Goal: Transaction & Acquisition: Purchase product/service

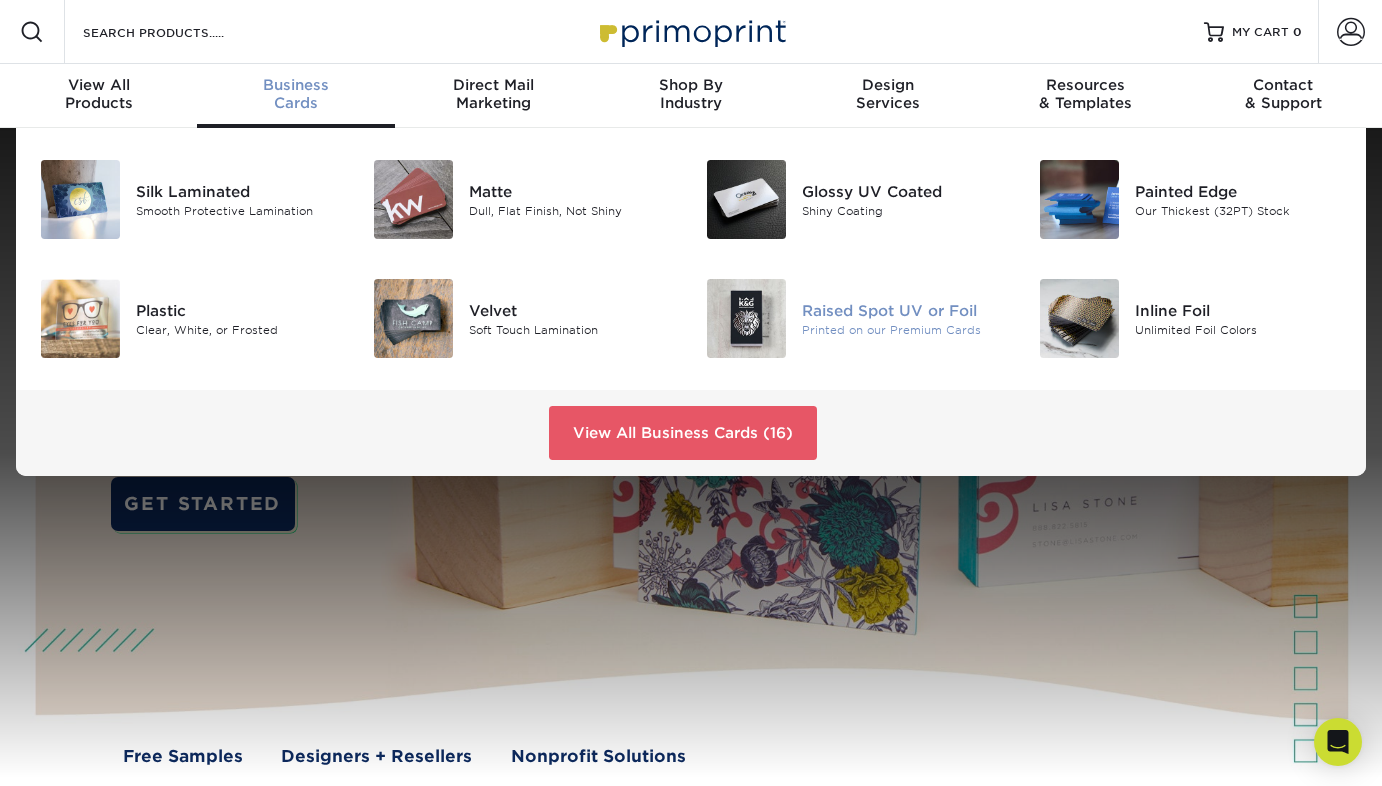
click at [912, 313] on div "Raised Spot UV or Foil" at bounding box center [905, 310] width 207 height 22
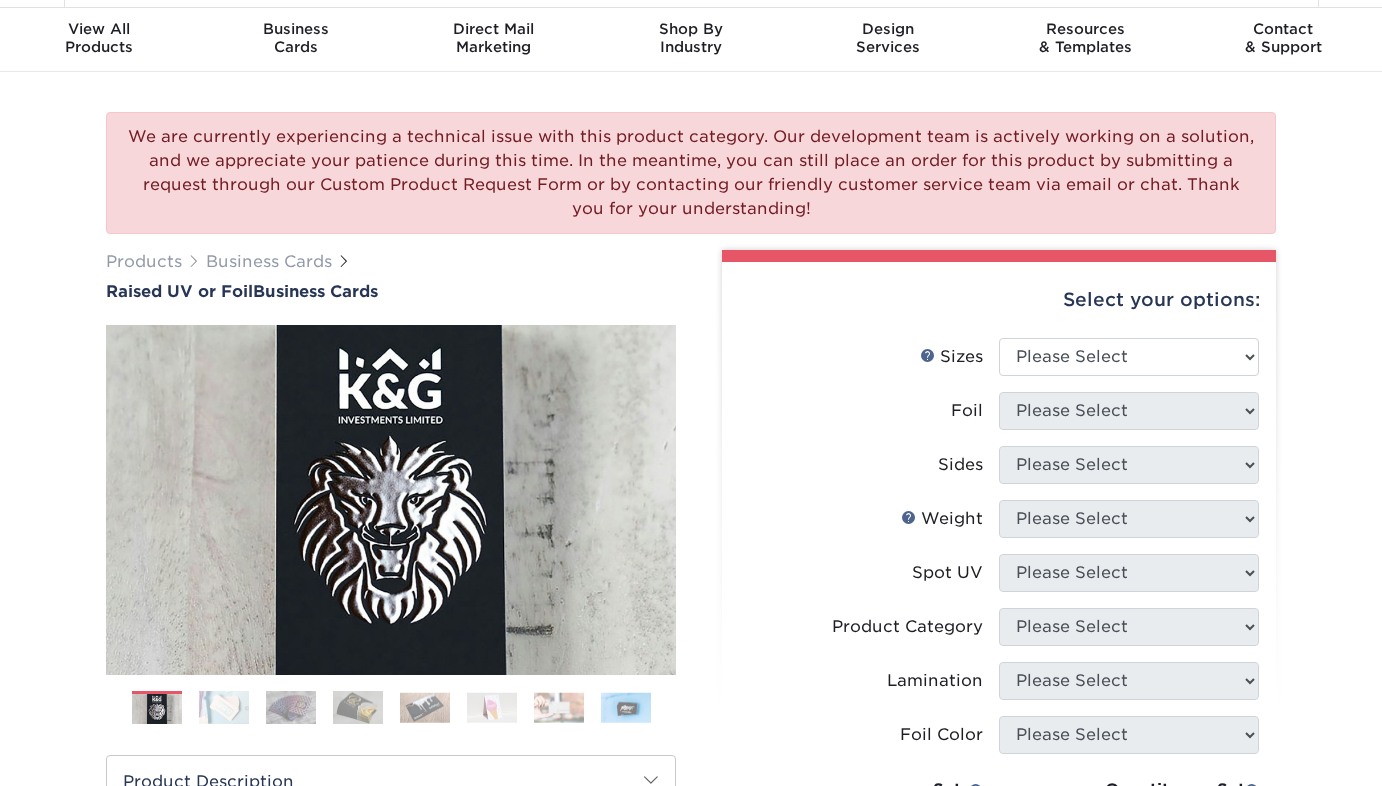
scroll to position [82, 0]
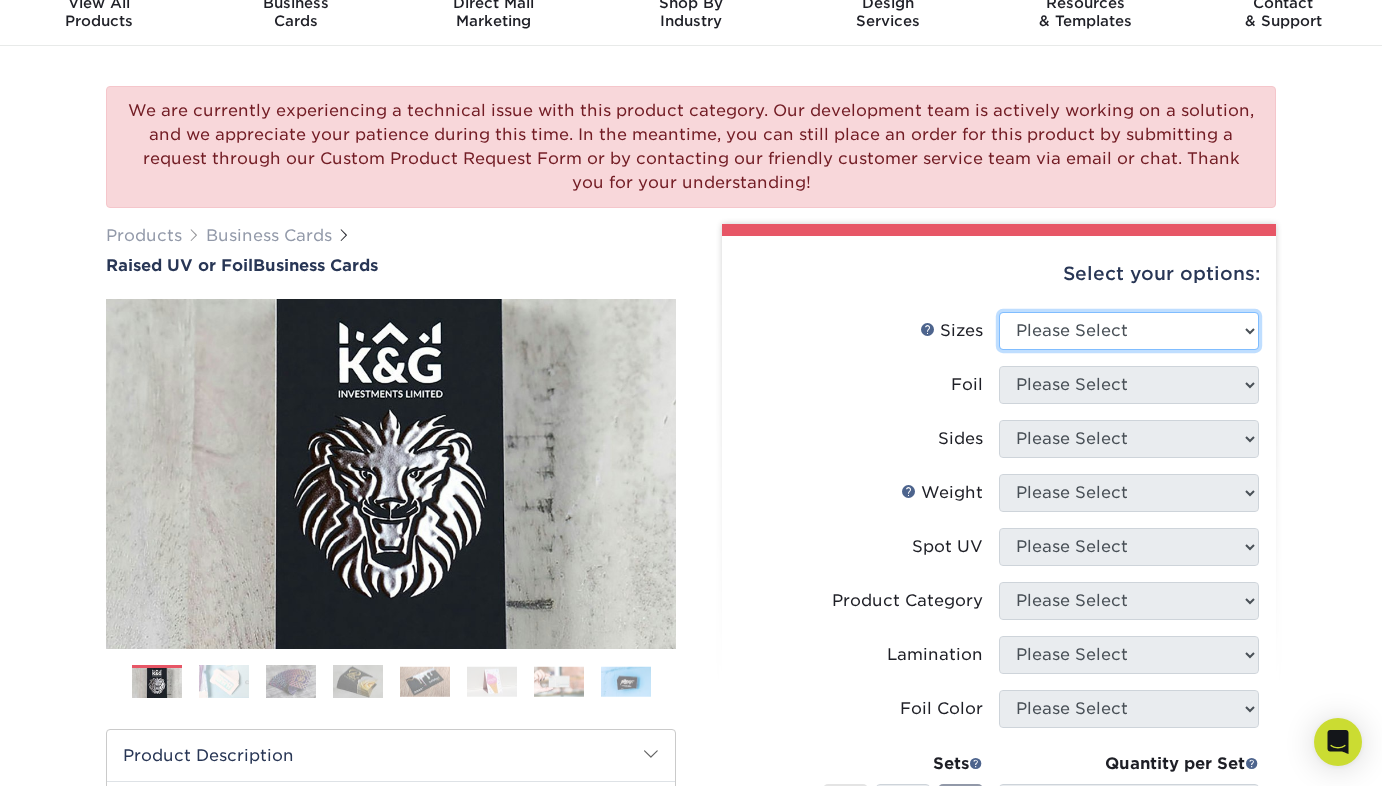
select select "2.00x3.50"
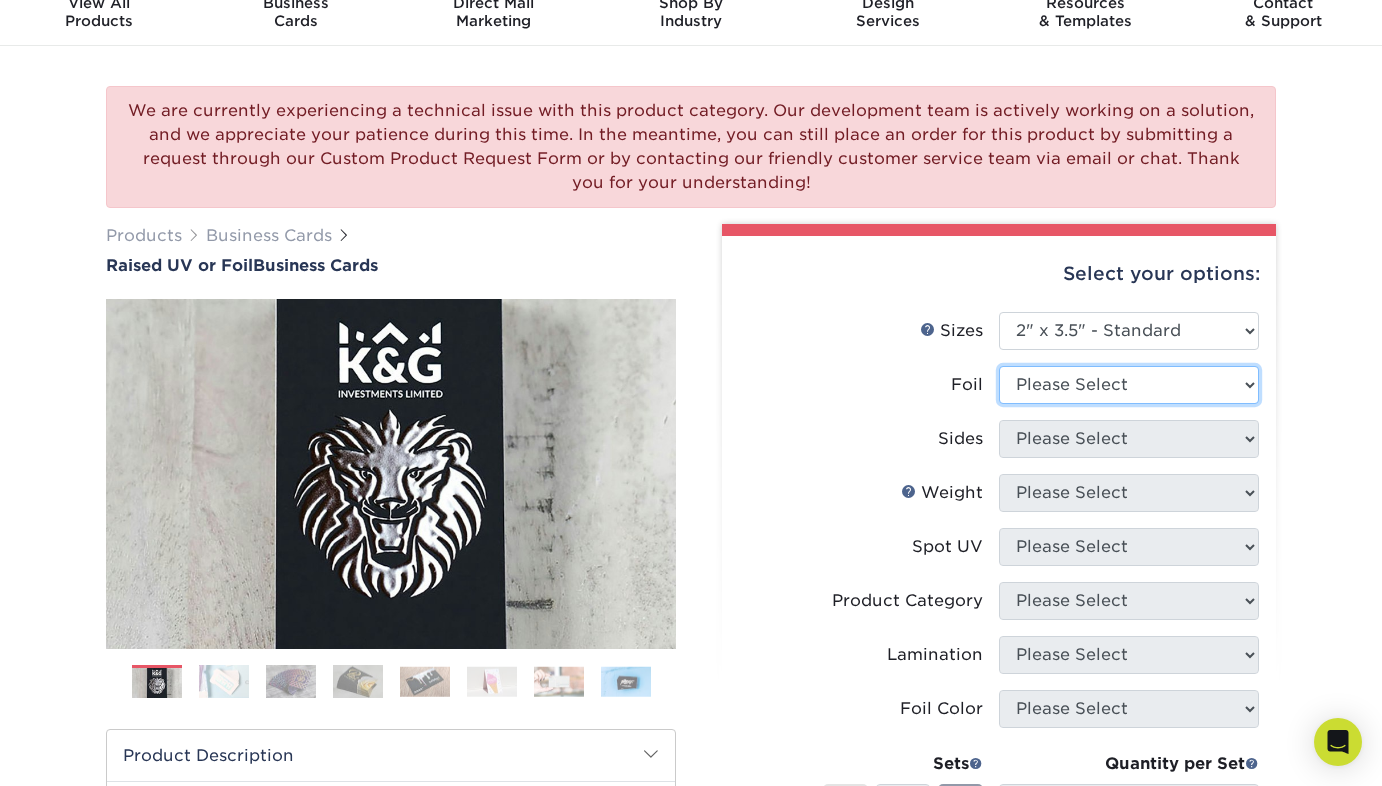
select select "1"
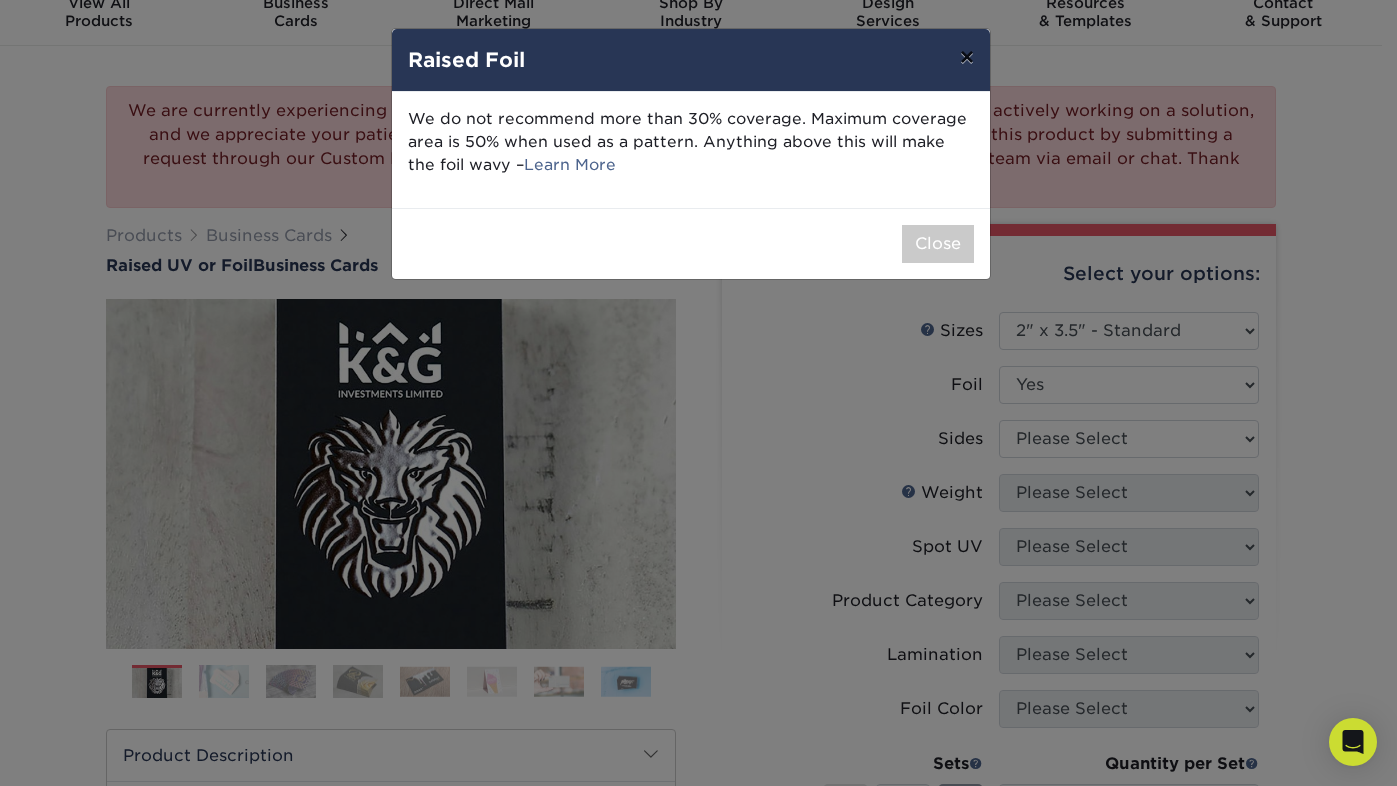
click at [961, 54] on button "×" at bounding box center [967, 57] width 46 height 56
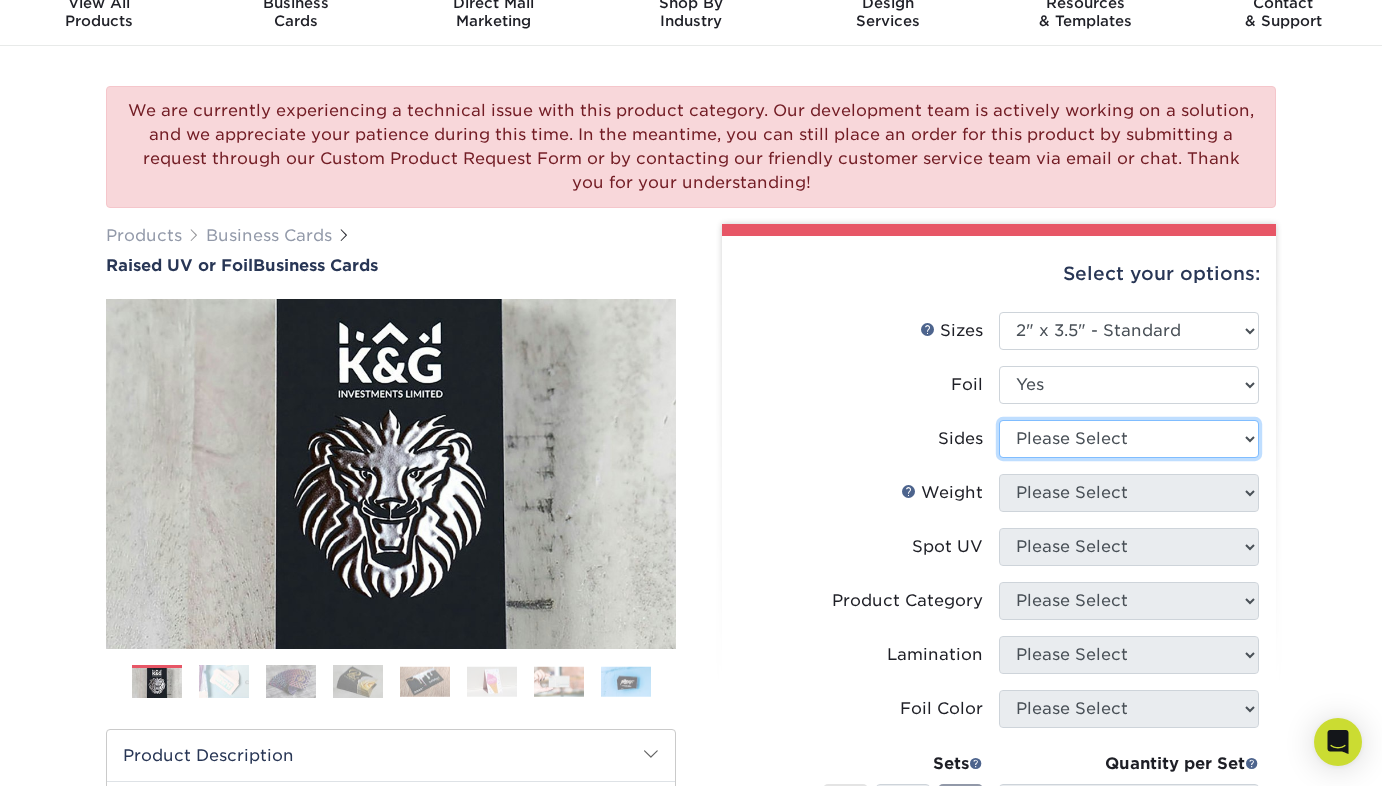
select select "e9e9dfb3-fba1-4d60-972c-fd9ca5904d33"
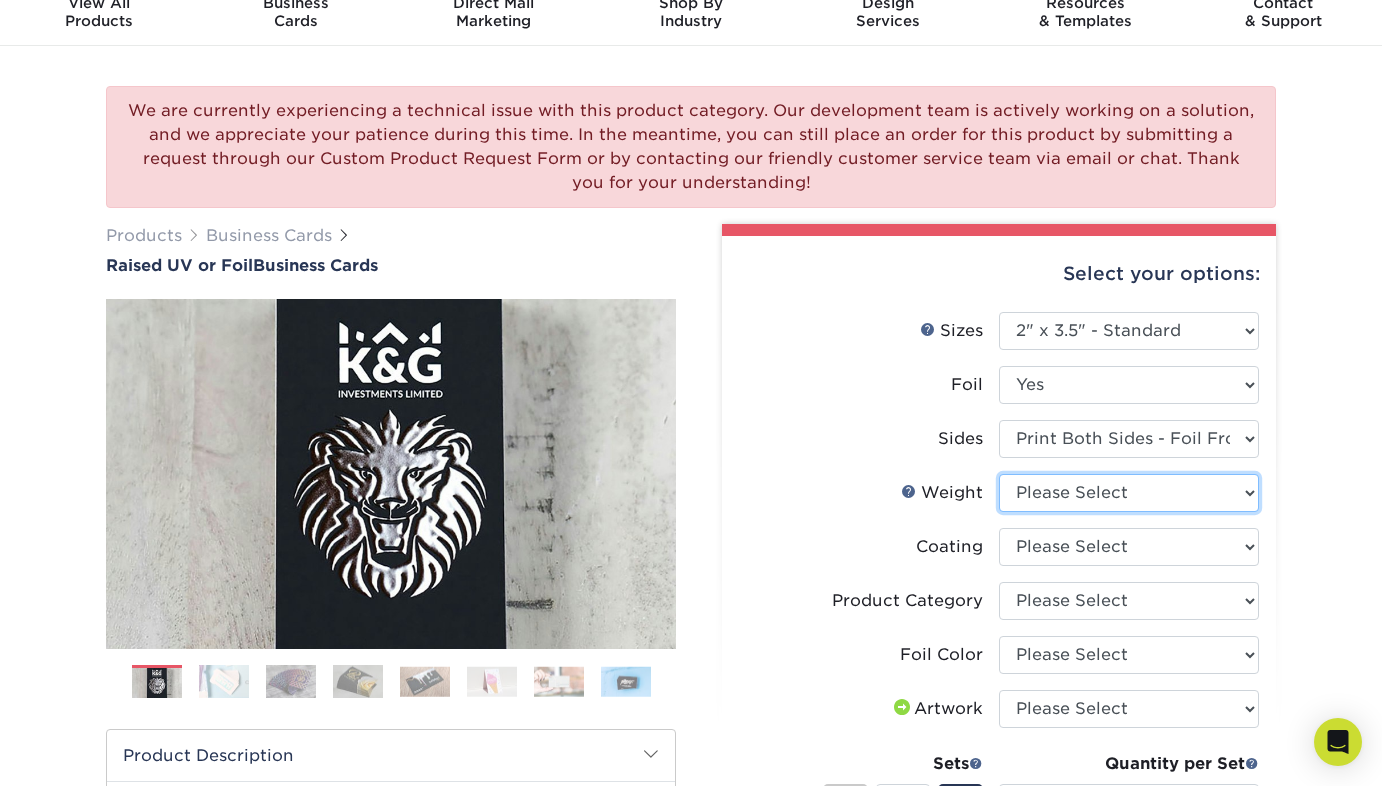
select select "16PT"
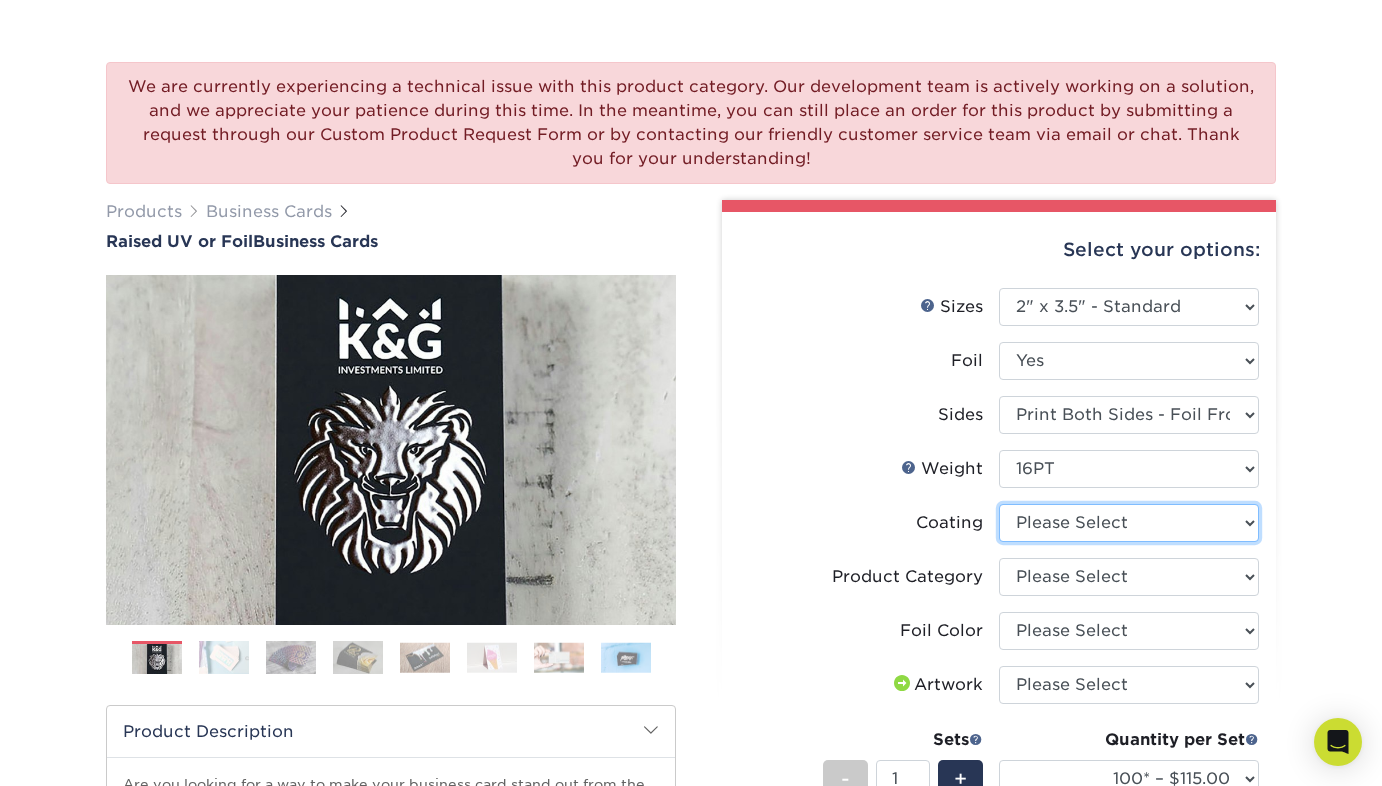
scroll to position [113, 0]
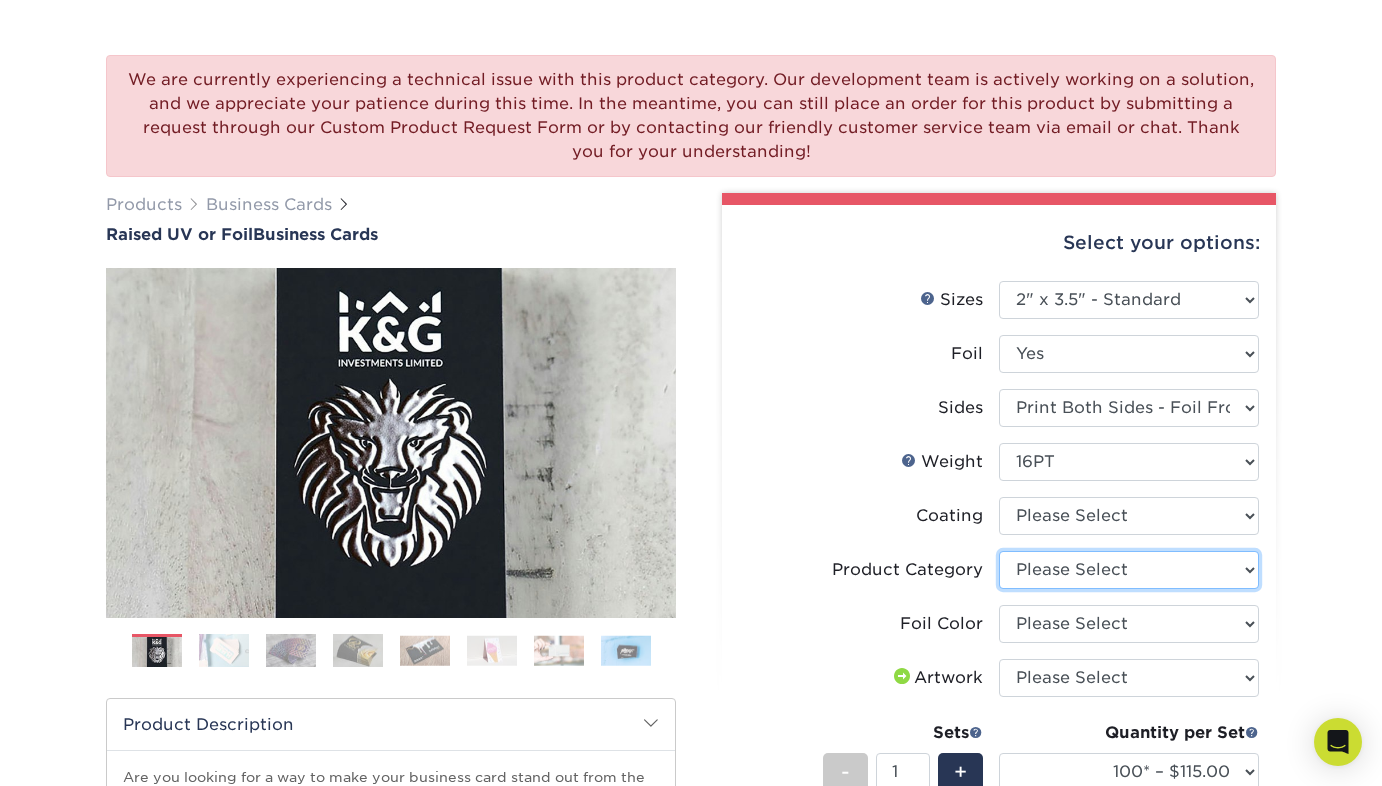
select select "3b5148f1-0588-4f88-a218-97bcfdce65c1"
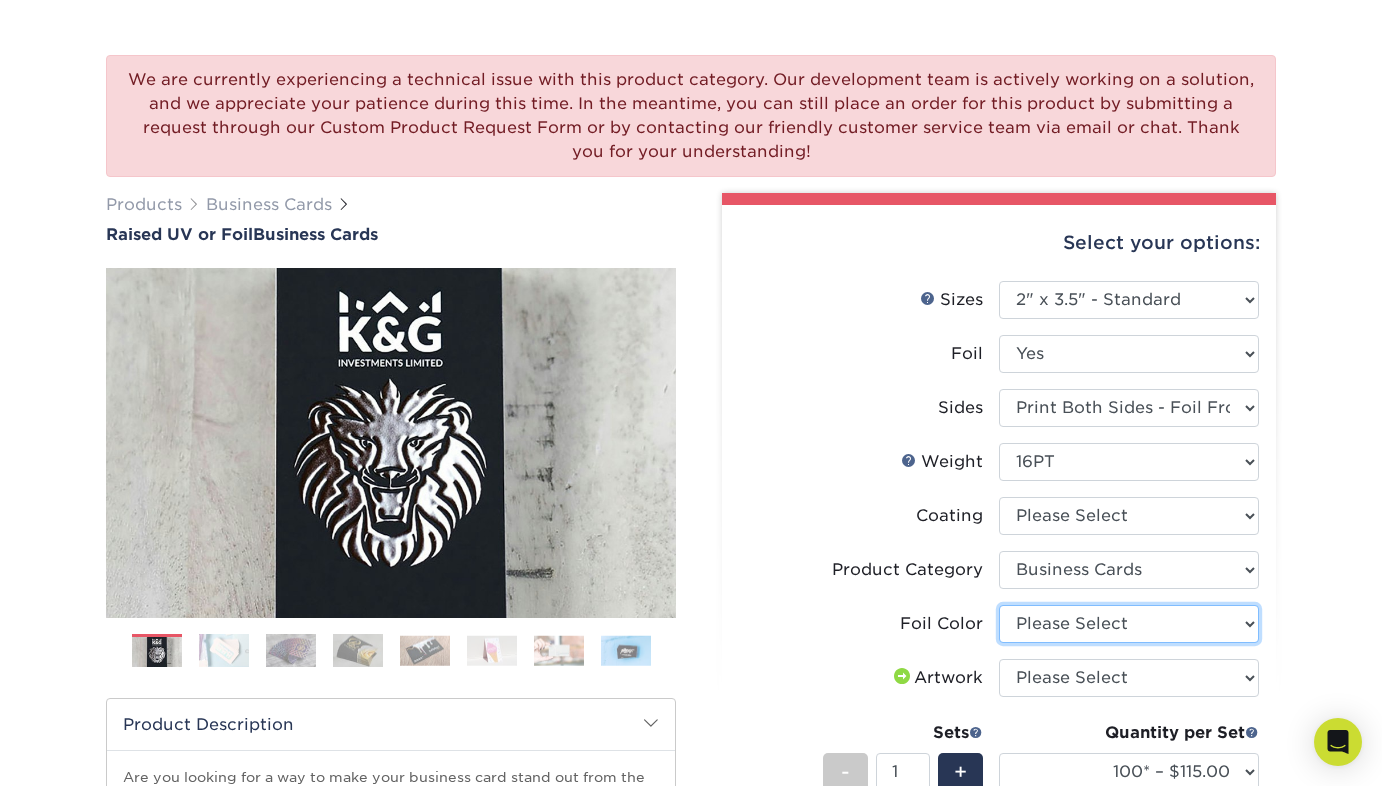
select select "acffa4a5-22f9-4585-ba3f-0adaa54b8c85"
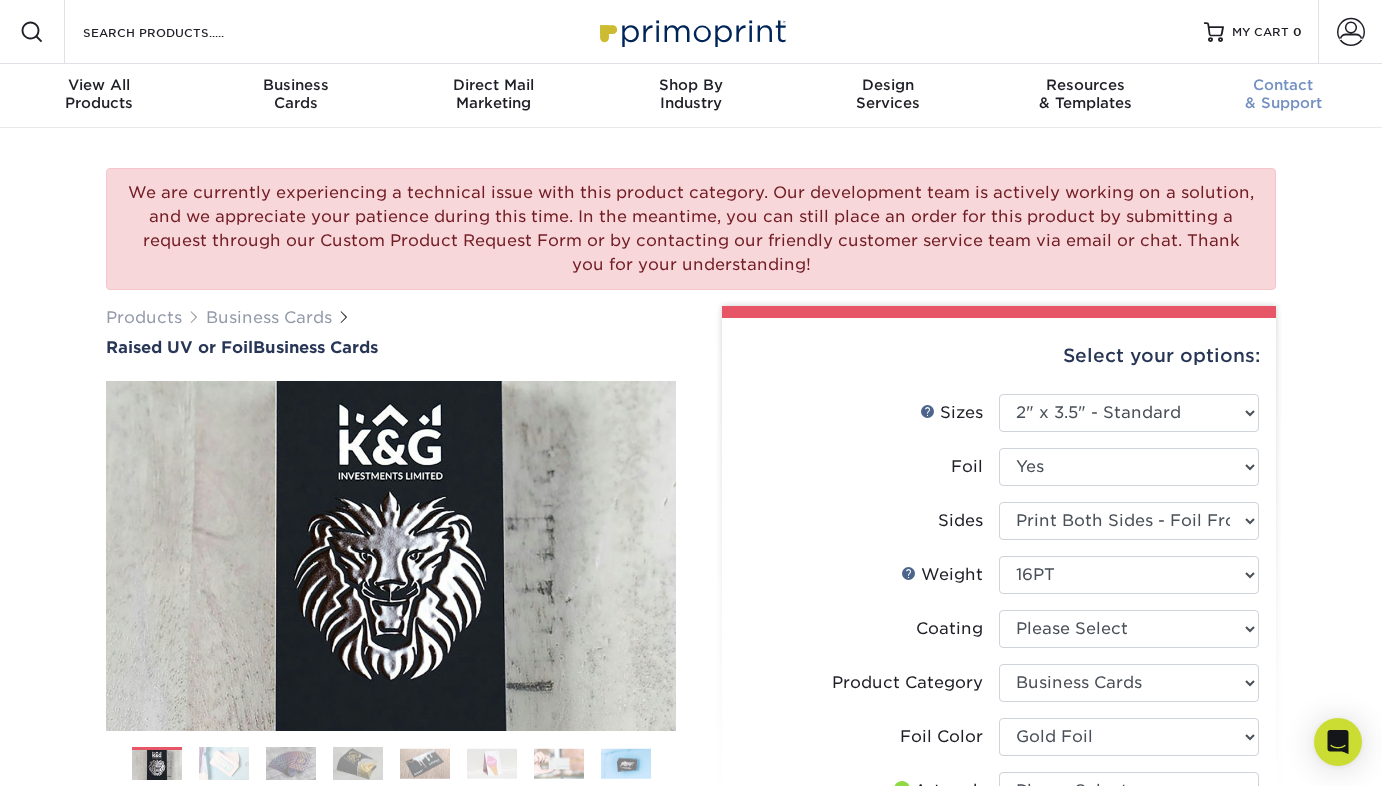
scroll to position [0, 0]
click at [1350, 34] on span at bounding box center [1351, 32] width 28 height 28
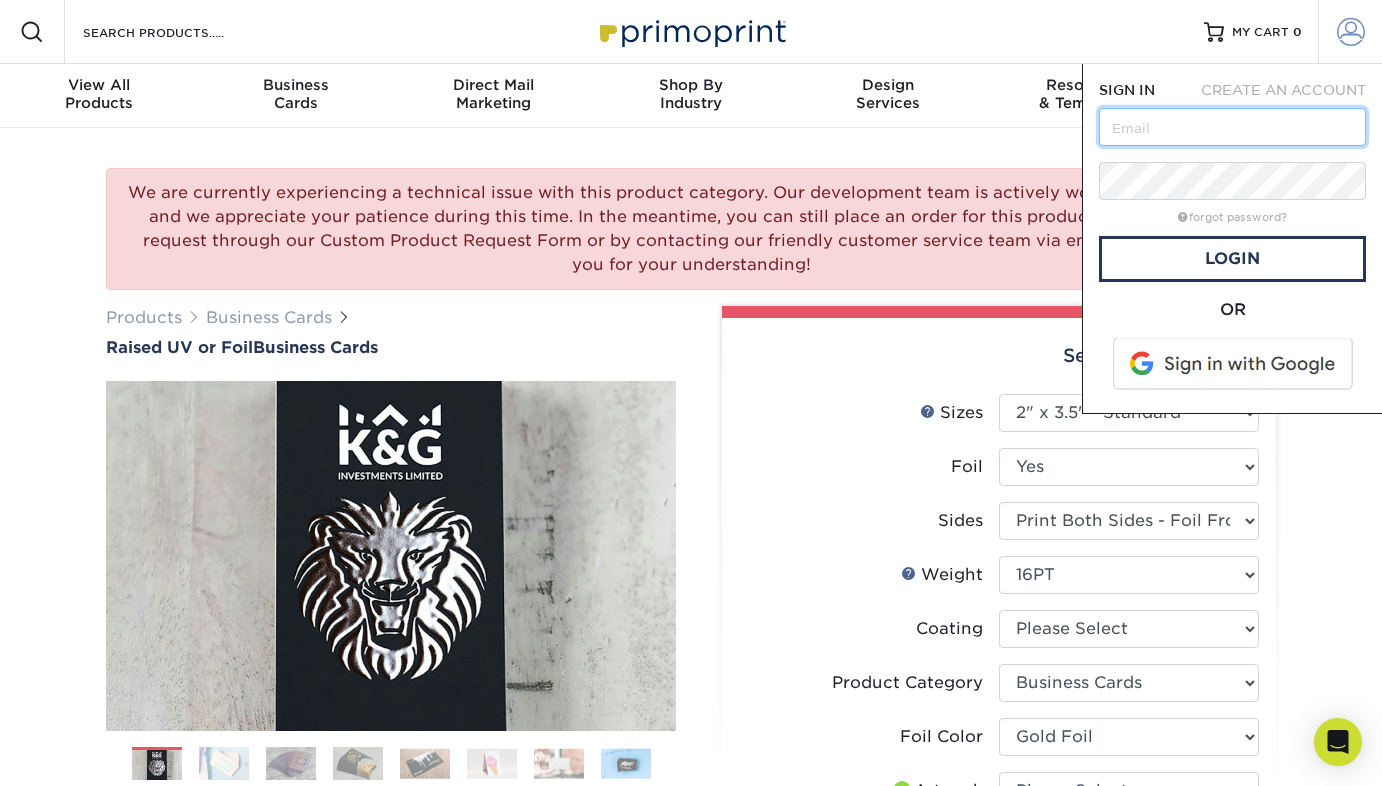
type input "[EMAIL_ADDRESS][DOMAIN_NAME]"
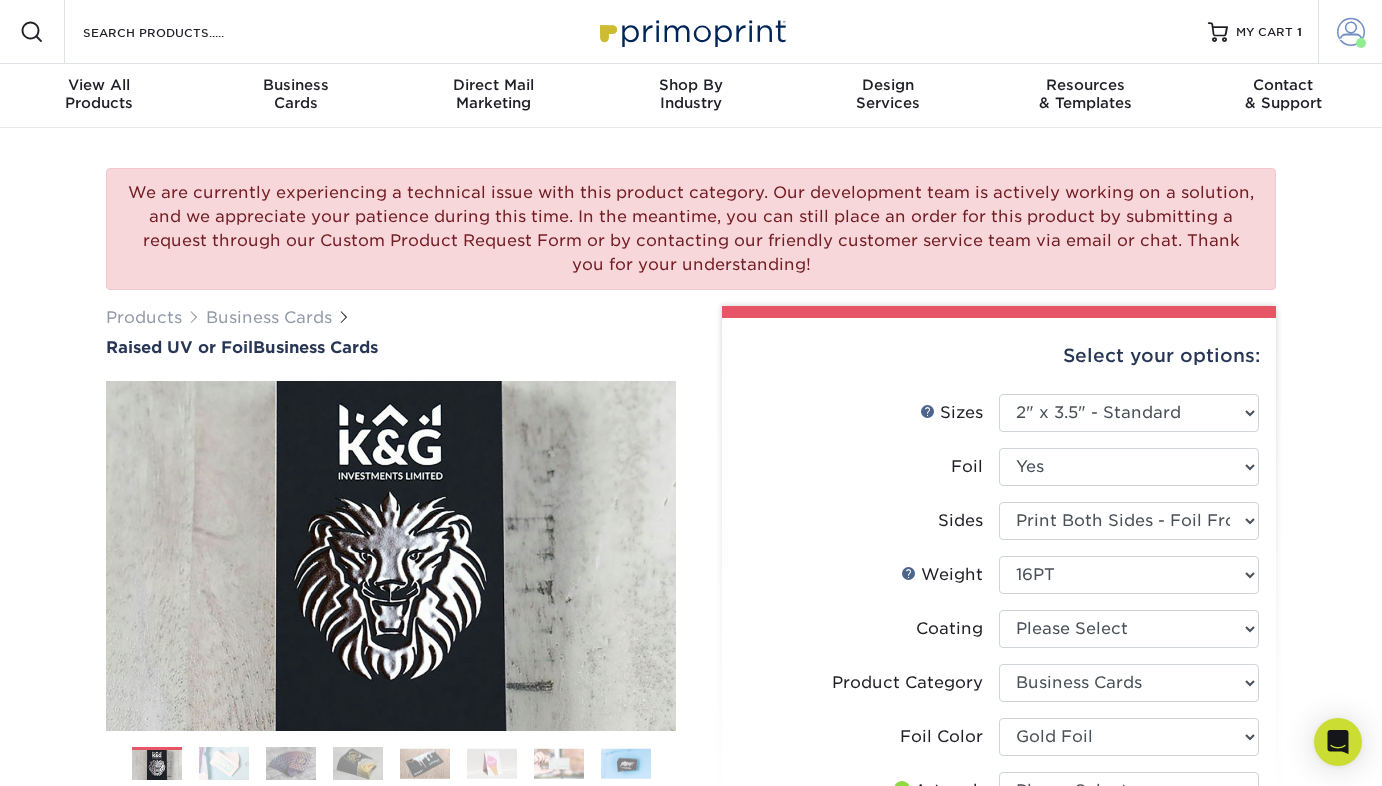
click at [1346, 35] on span at bounding box center [1351, 32] width 28 height 28
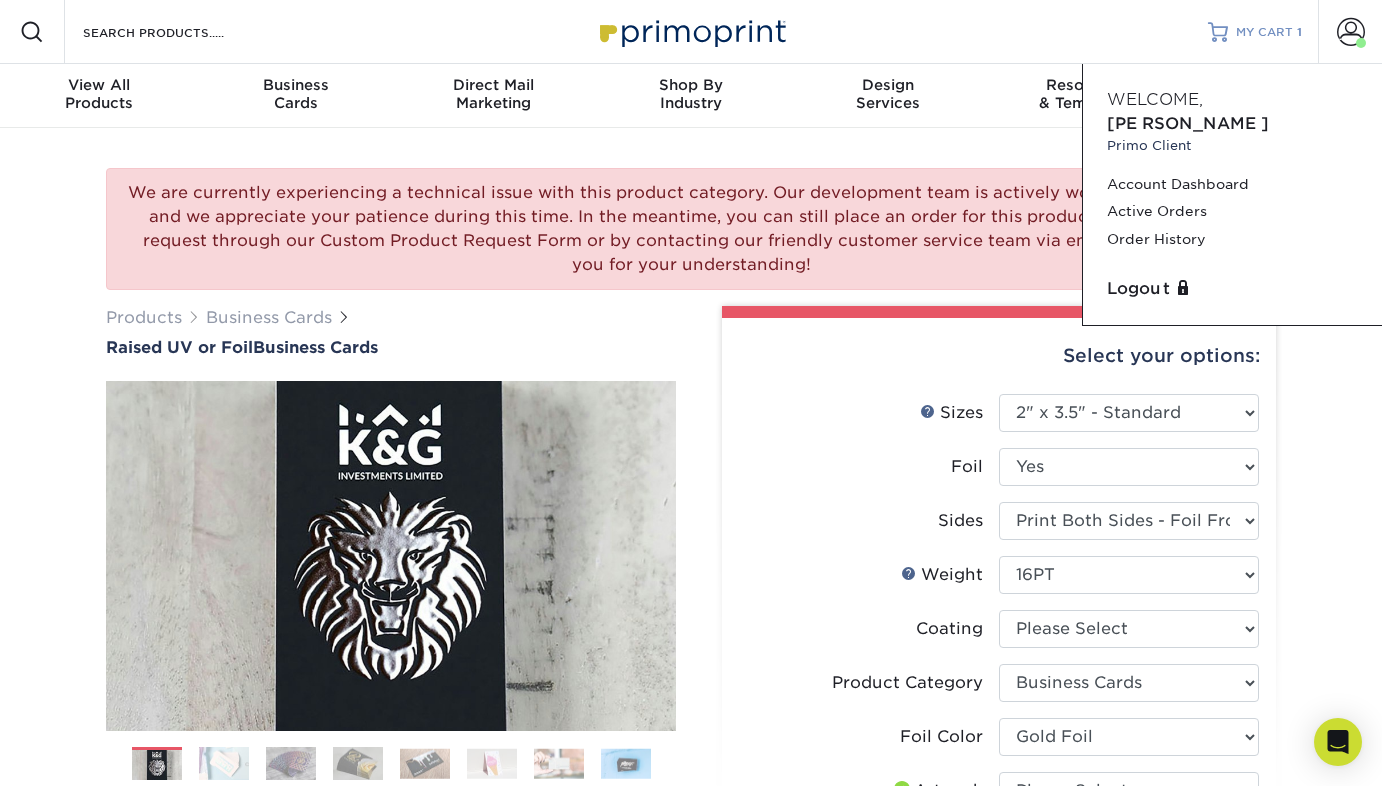
click at [1266, 29] on span "MY CART" at bounding box center [1264, 32] width 57 height 17
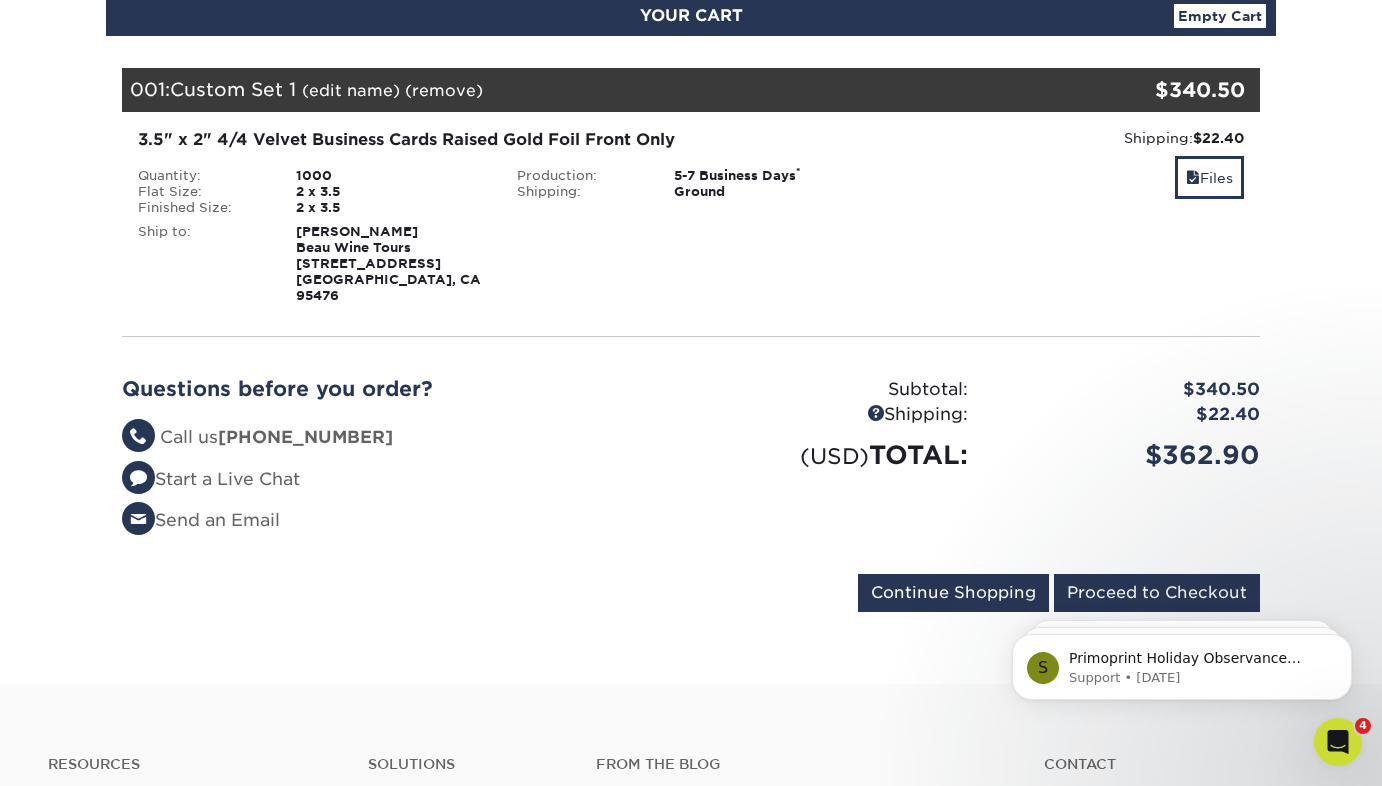
scroll to position [240, 0]
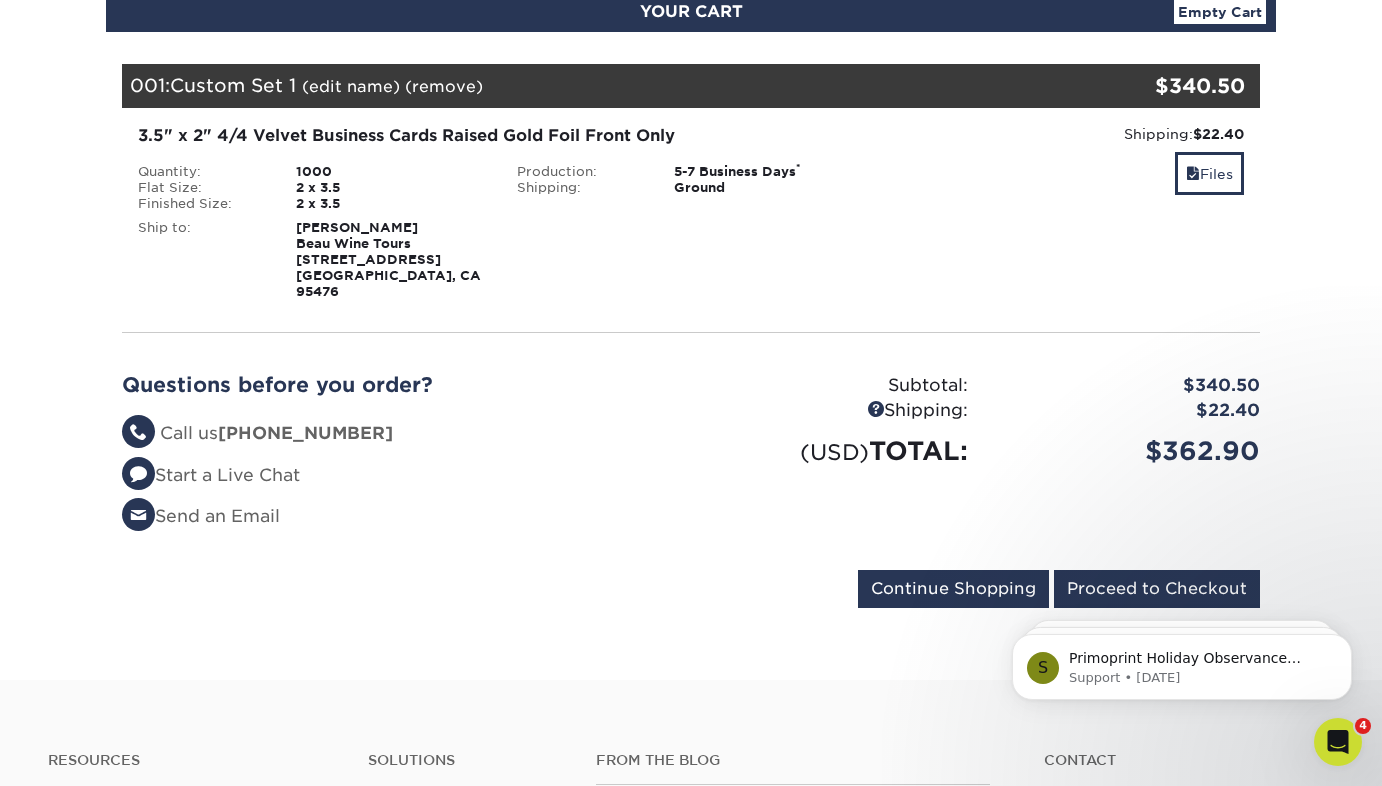
click at [365, 87] on link "(edit name)" at bounding box center [351, 86] width 98 height 19
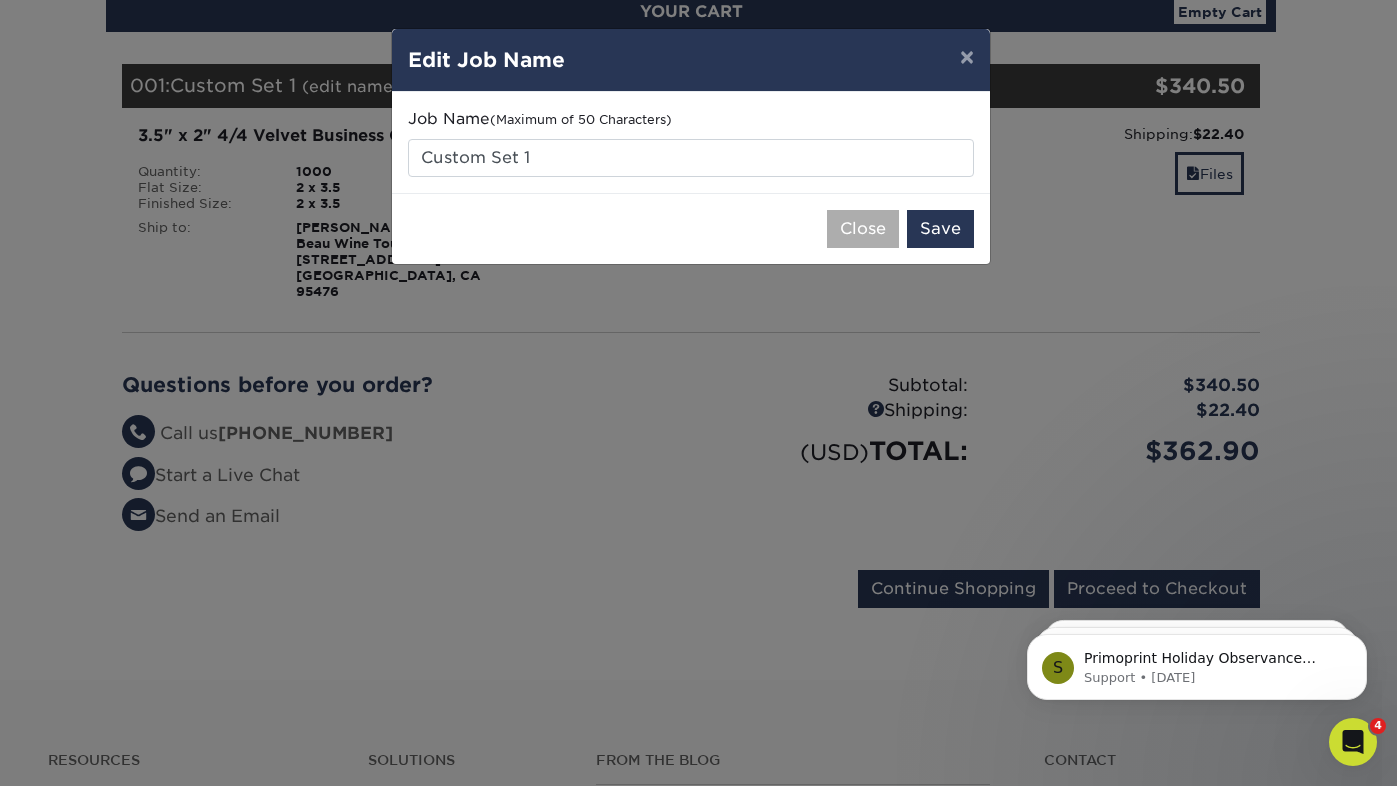
click at [872, 232] on button "Close" at bounding box center [863, 229] width 72 height 38
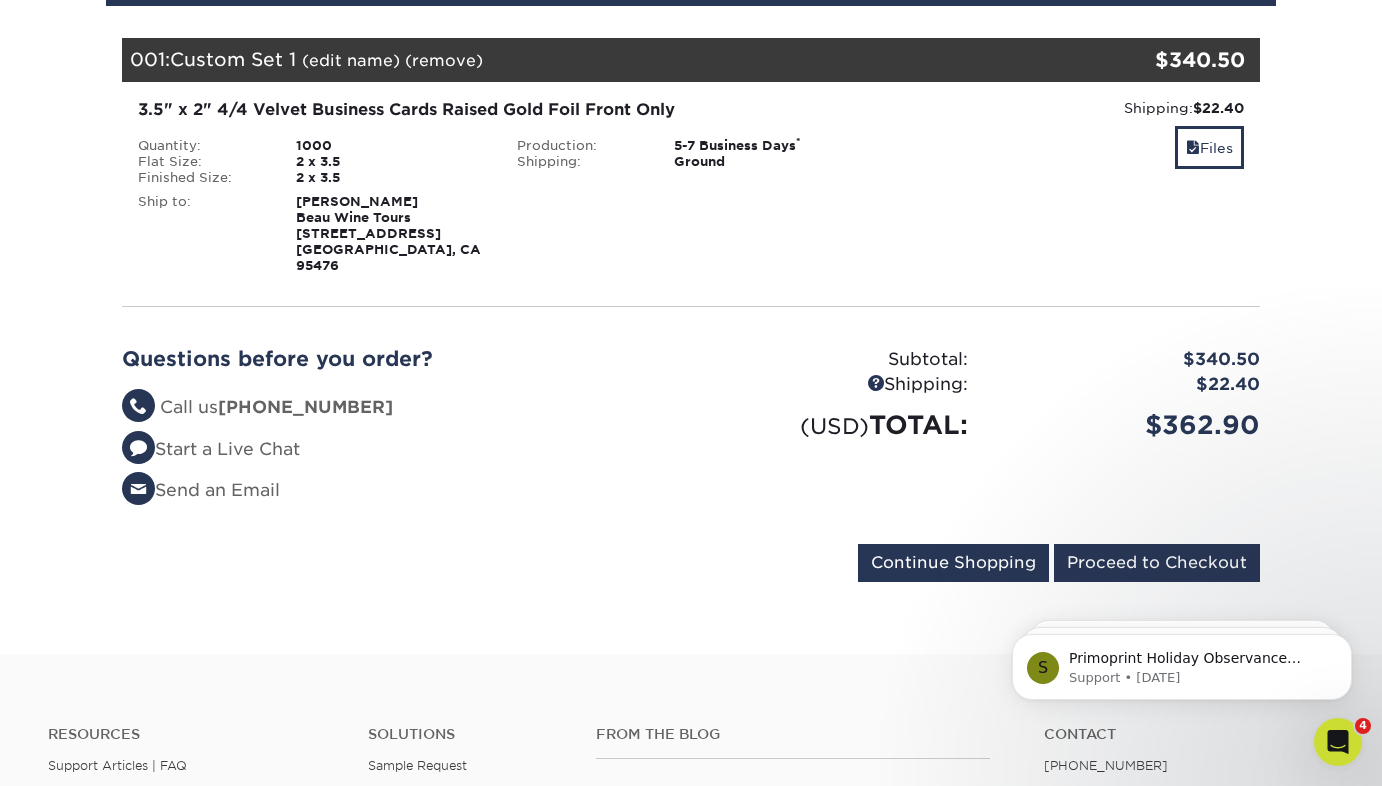
scroll to position [285, 0]
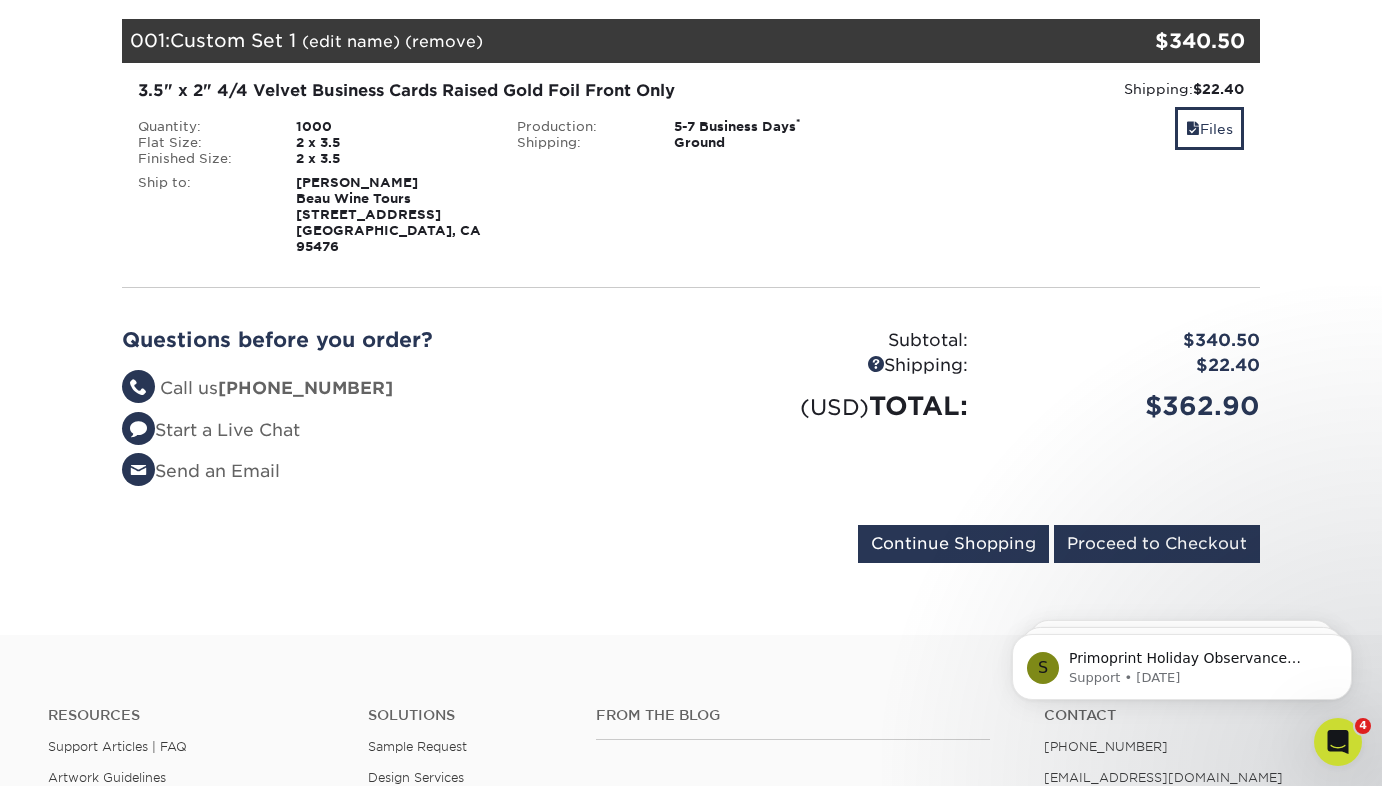
click at [344, 206] on strong "[PERSON_NAME] Beau Wine Tours [STREET_ADDRESS]" at bounding box center [388, 214] width 185 height 79
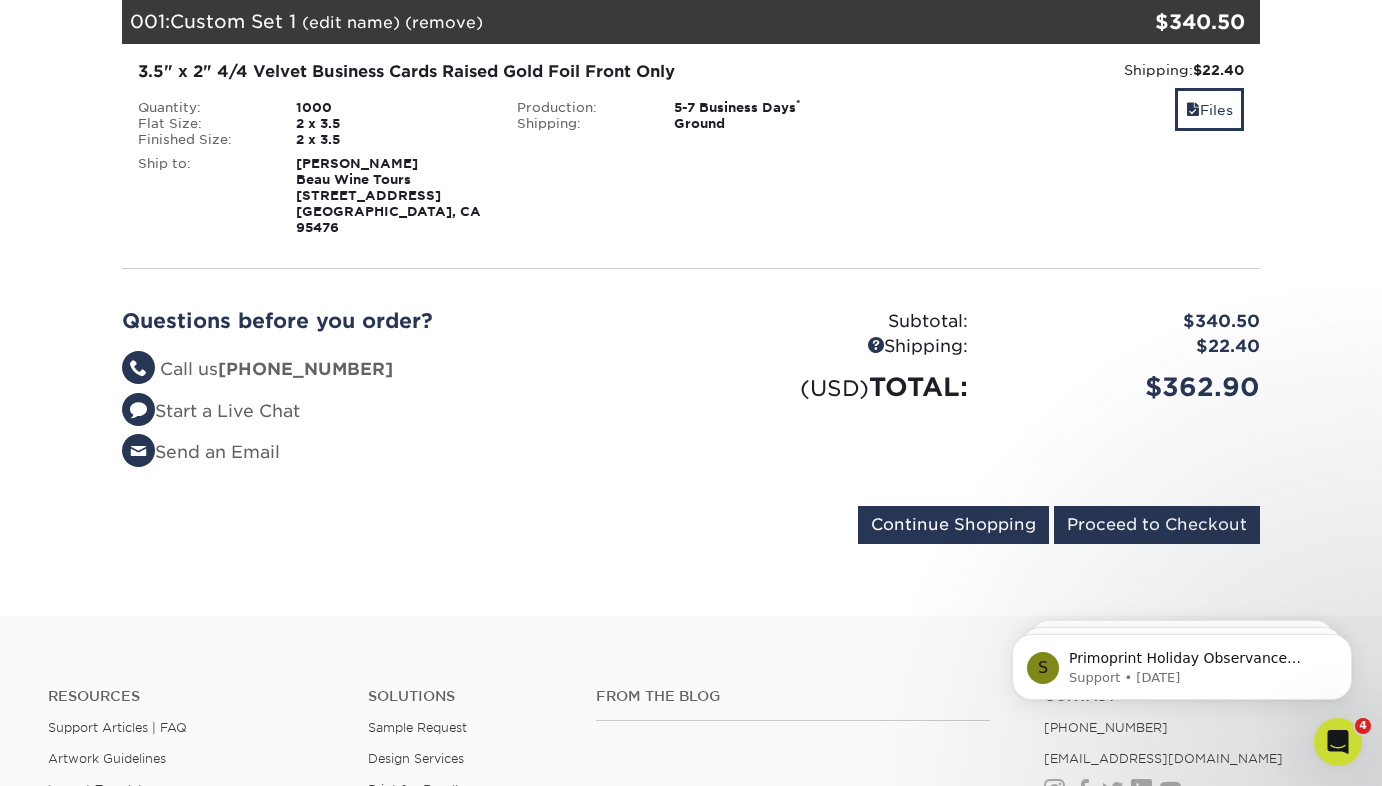
scroll to position [351, 0]
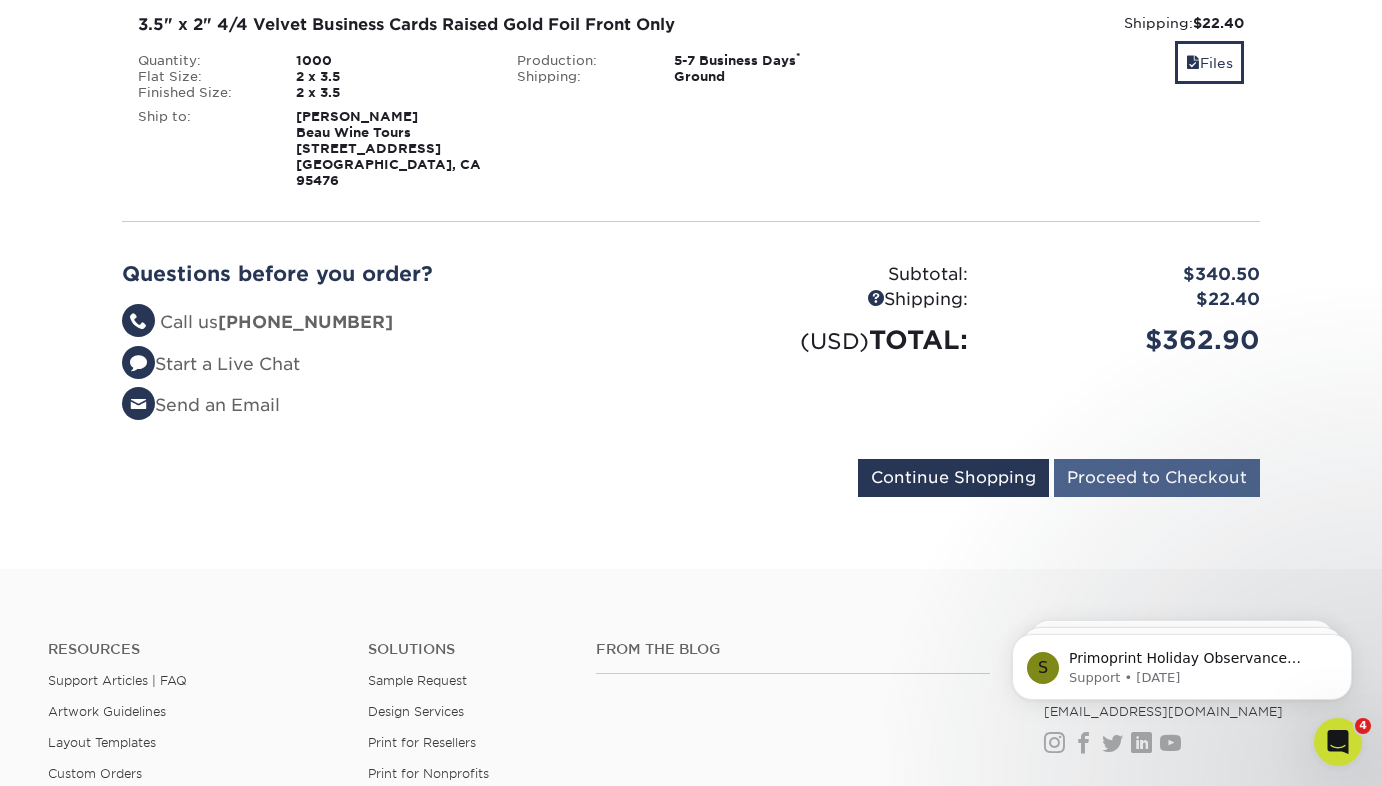
click at [1173, 462] on input "Proceed to Checkout" at bounding box center [1157, 478] width 206 height 38
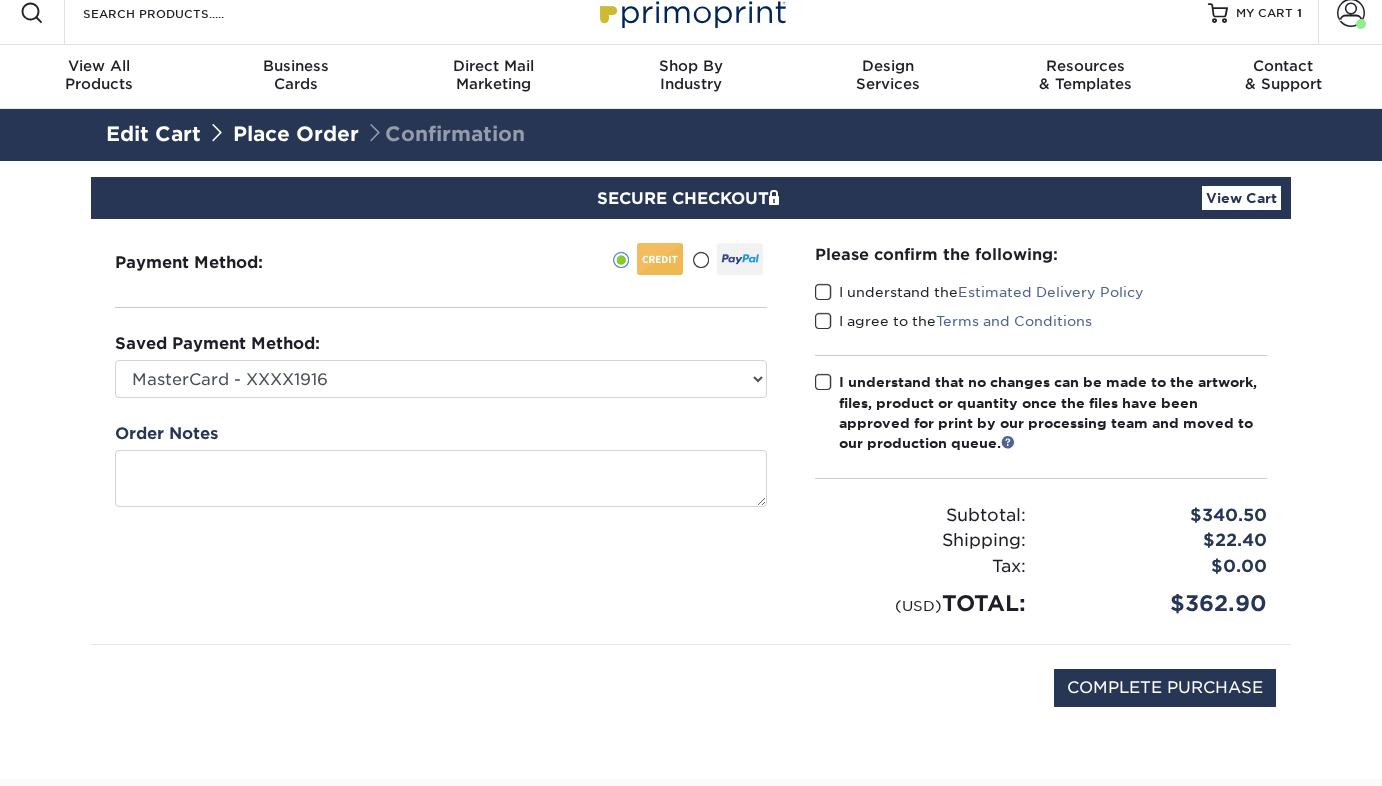
scroll to position [17, 0]
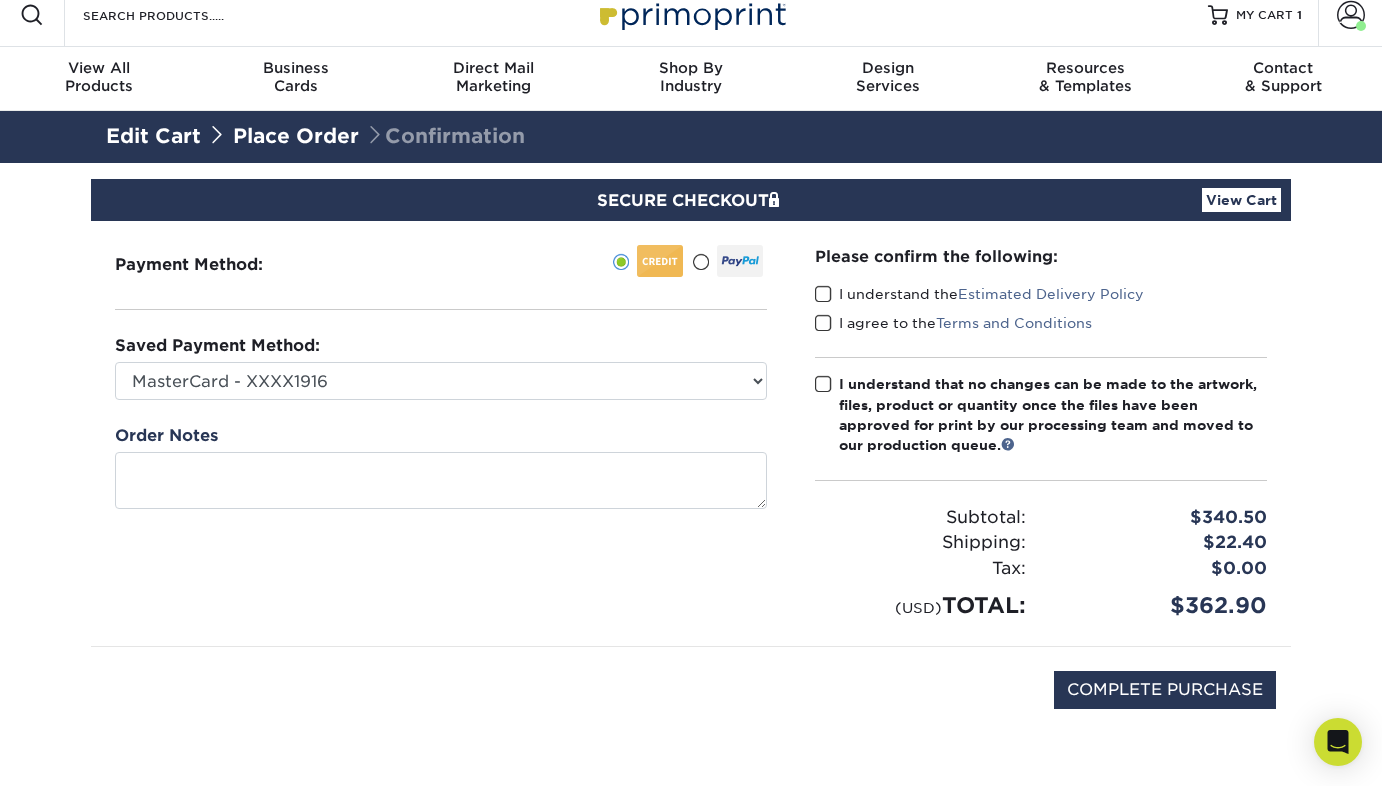
click at [1230, 196] on link "View Cart" at bounding box center [1241, 200] width 79 height 24
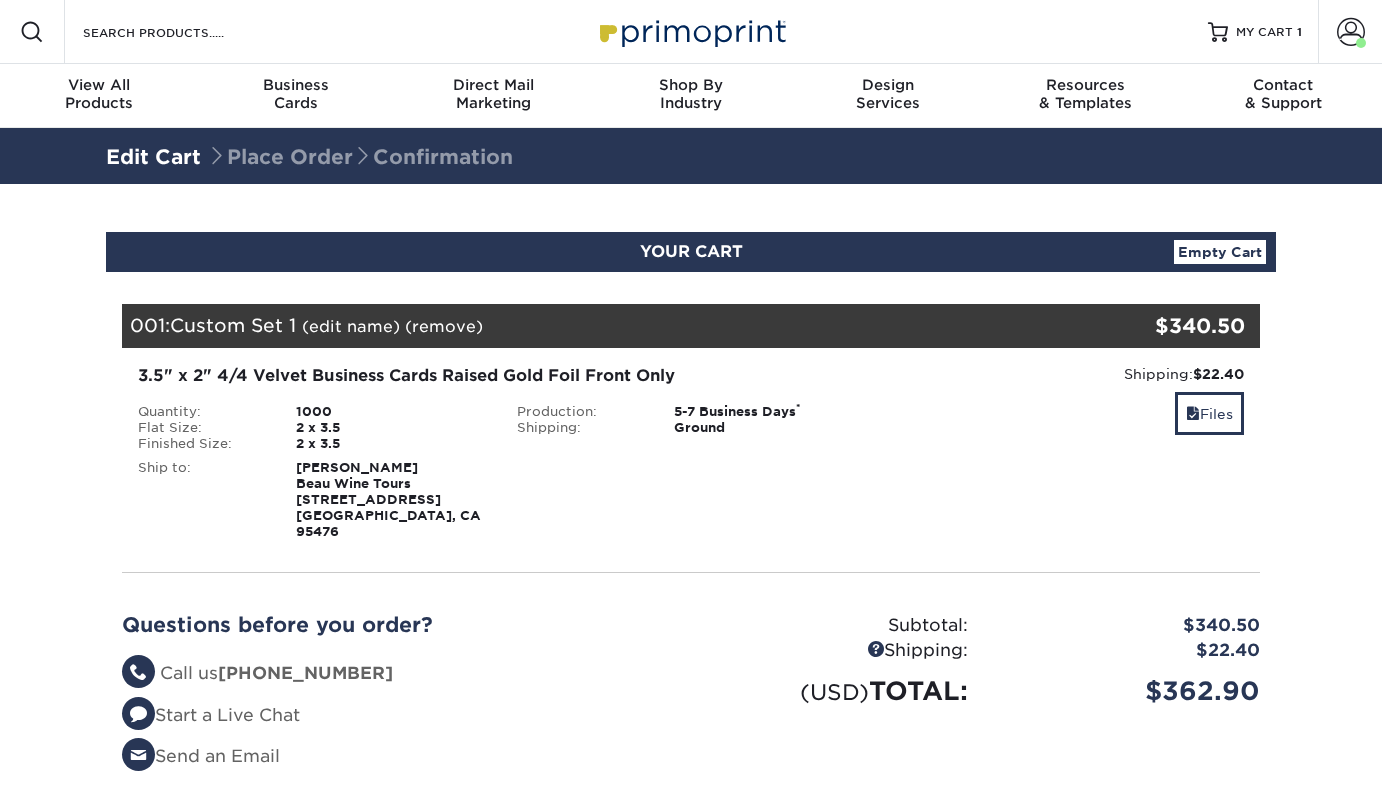
click at [314, 491] on strong "[PERSON_NAME] Beau Wine Tours [STREET_ADDRESS]" at bounding box center [388, 499] width 185 height 79
drag, startPoint x: 337, startPoint y: 485, endPoint x: 383, endPoint y: 484, distance: 46.0
click at [382, 484] on strong "[PERSON_NAME] Beau Wine Tours [STREET_ADDRESS]" at bounding box center [388, 499] width 185 height 79
click at [1145, 421] on div "Files" at bounding box center [1069, 415] width 349 height 47
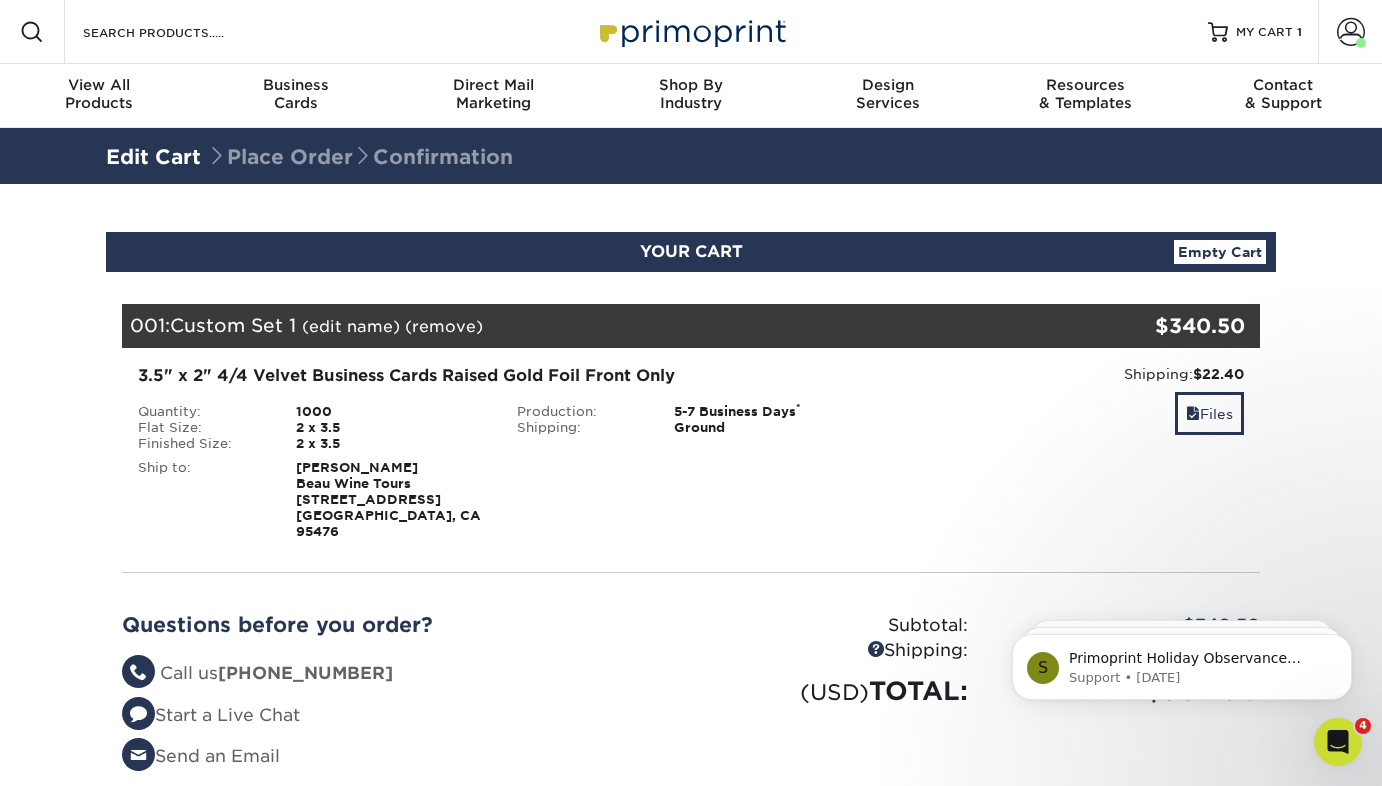
click at [335, 328] on link "(edit name)" at bounding box center [351, 326] width 98 height 19
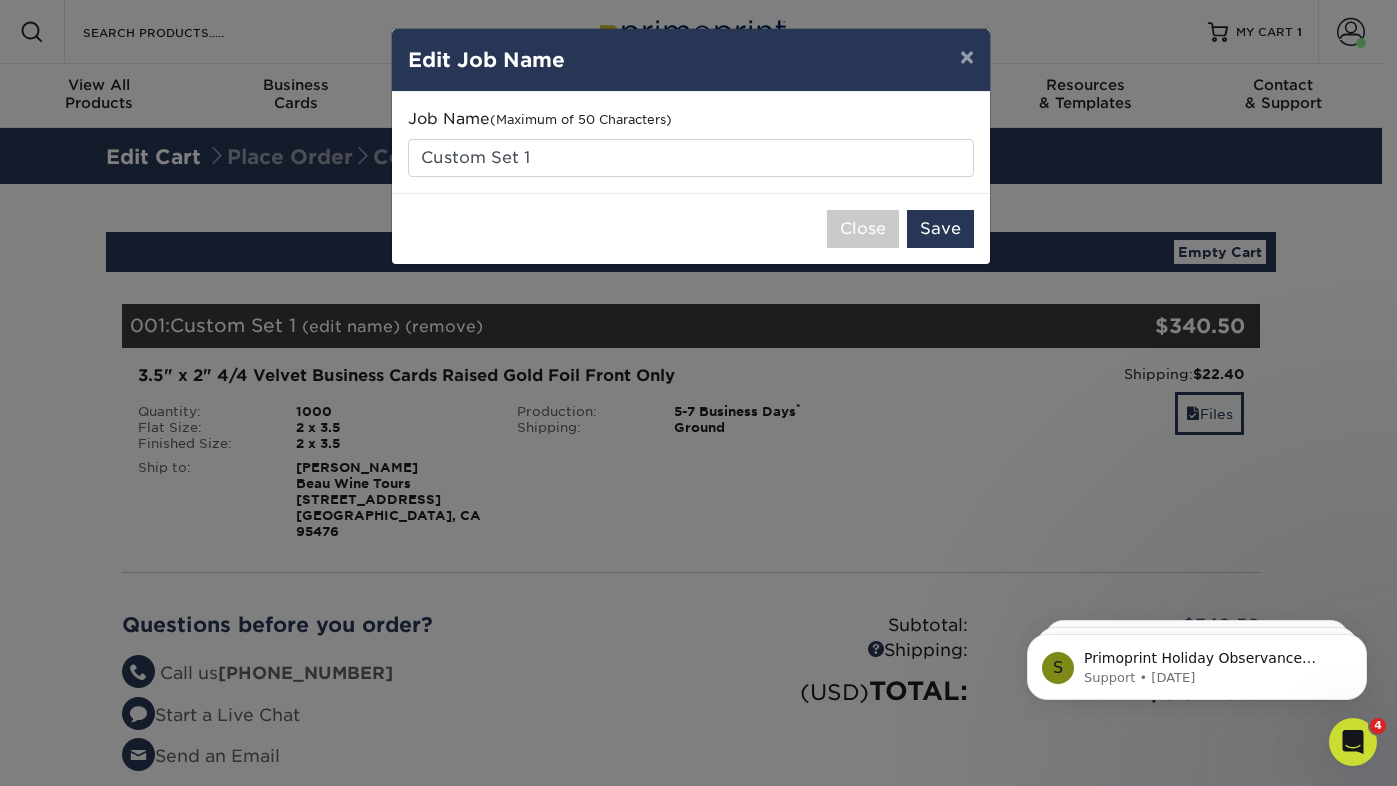
click at [967, 57] on button "×" at bounding box center [967, 57] width 46 height 56
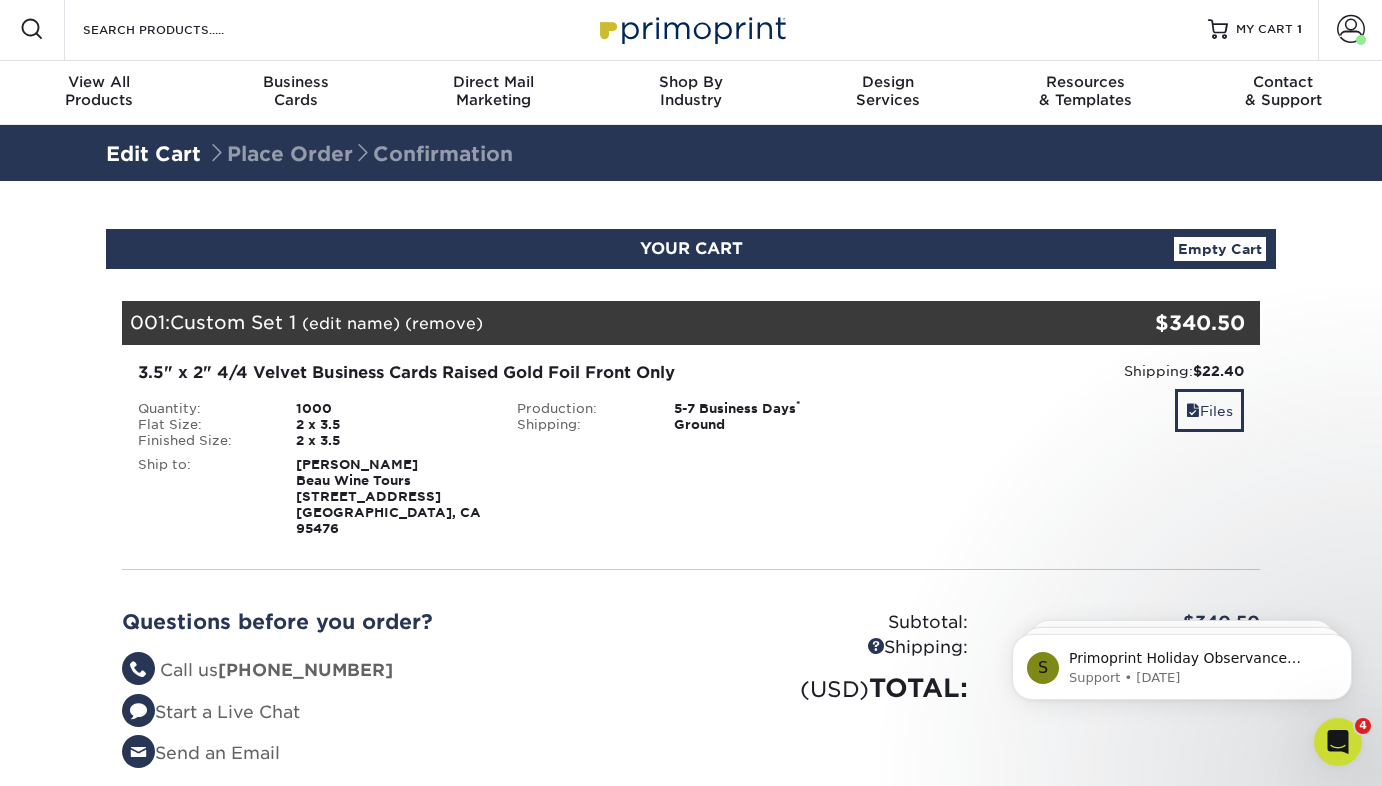
scroll to position [9, 0]
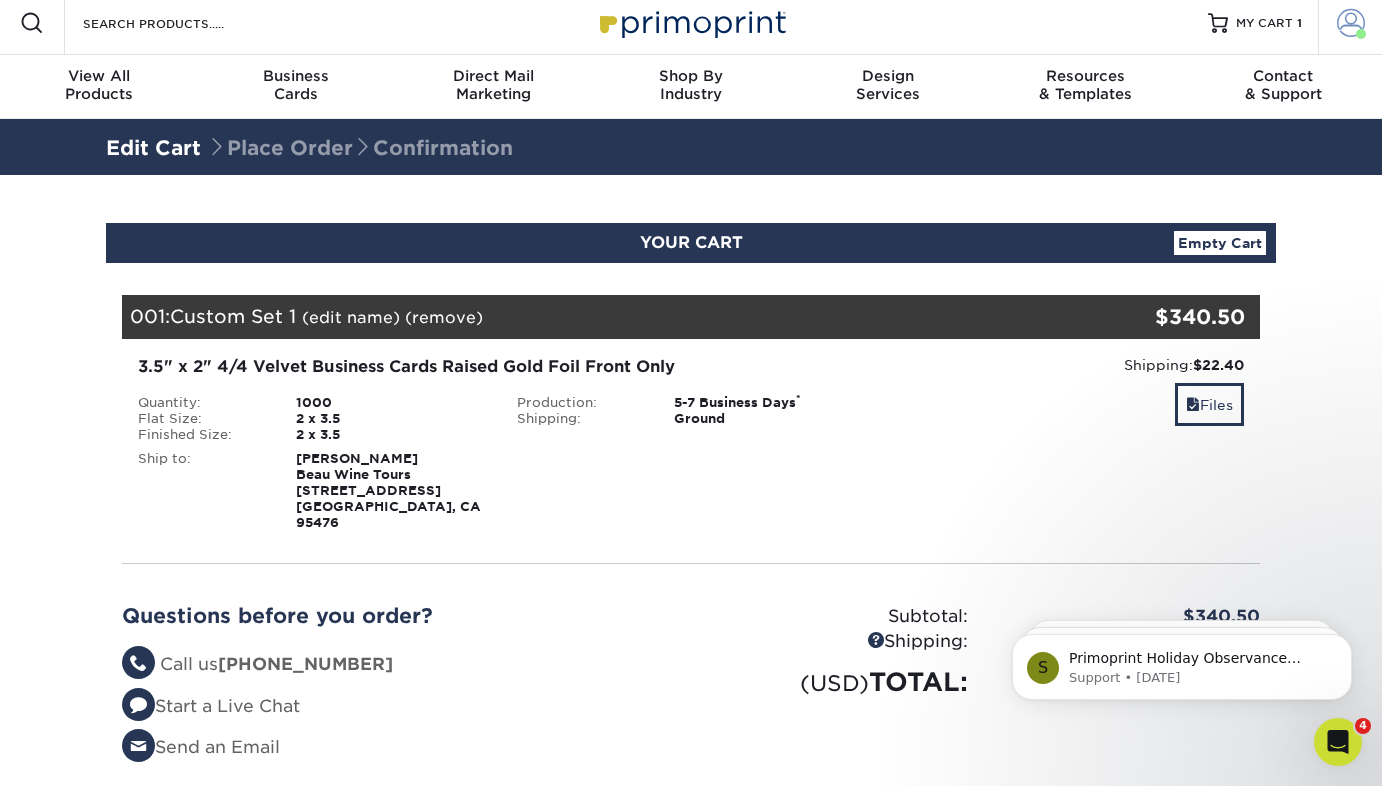
click at [1347, 24] on span at bounding box center [1351, 23] width 28 height 28
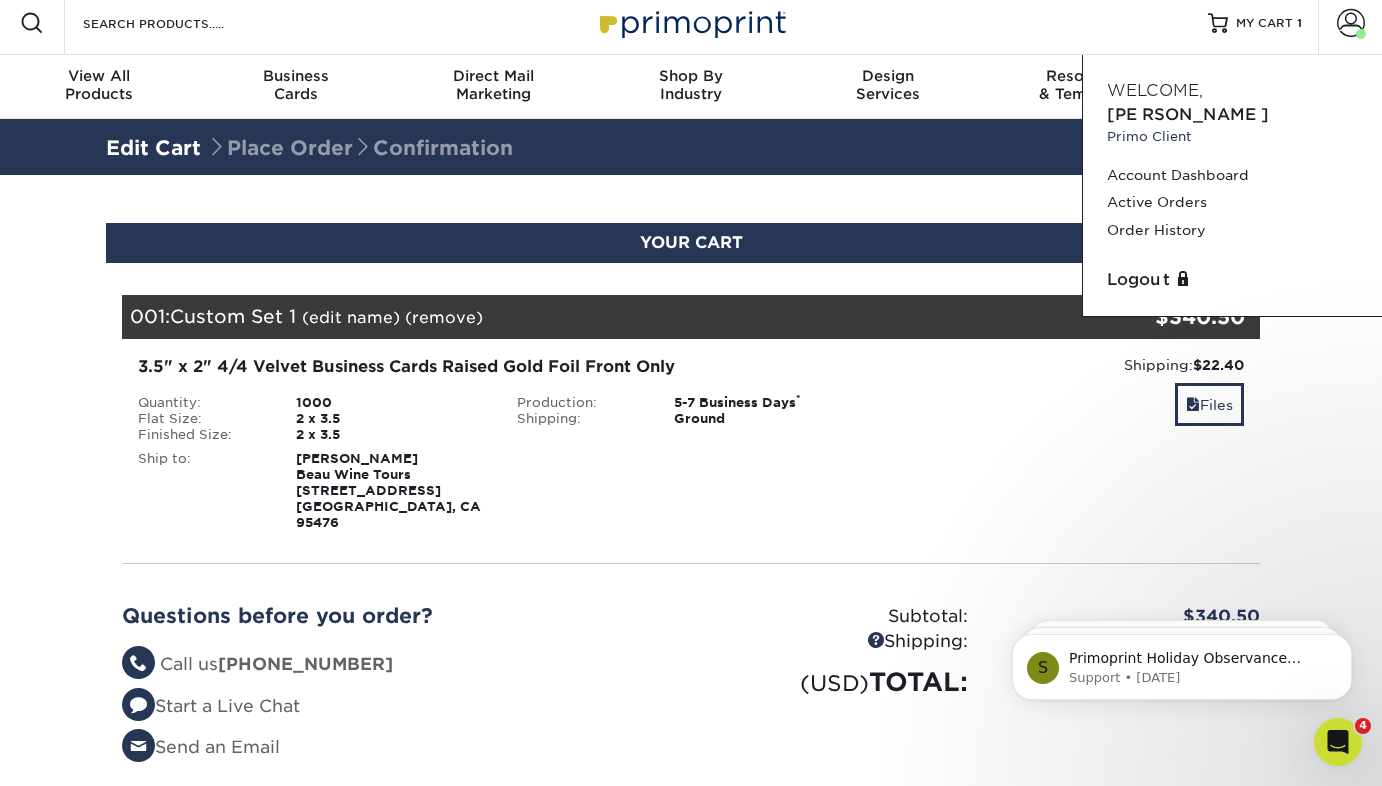
click at [981, 370] on div "Shipping: $22.40 Discount: - $0.00" at bounding box center [1069, 365] width 349 height 20
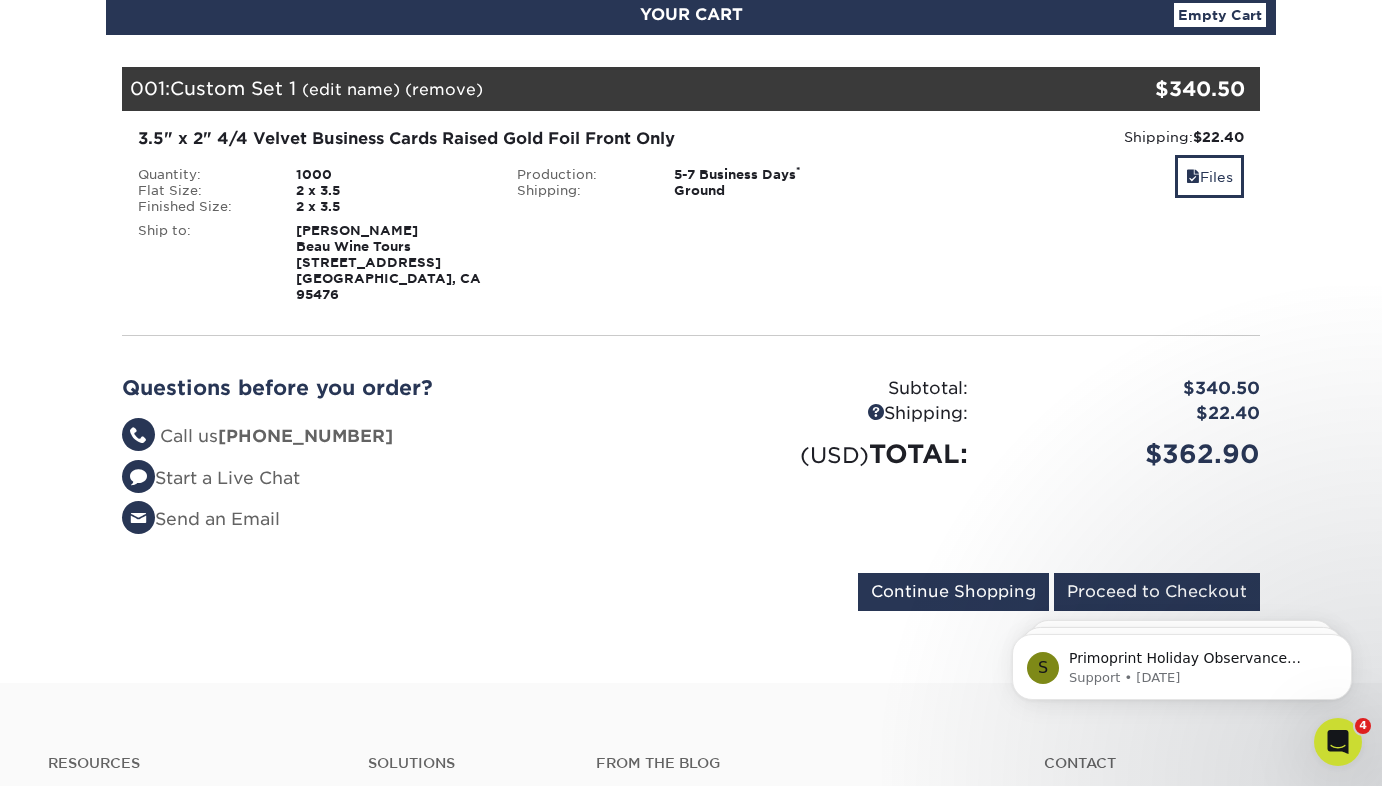
scroll to position [249, 0]
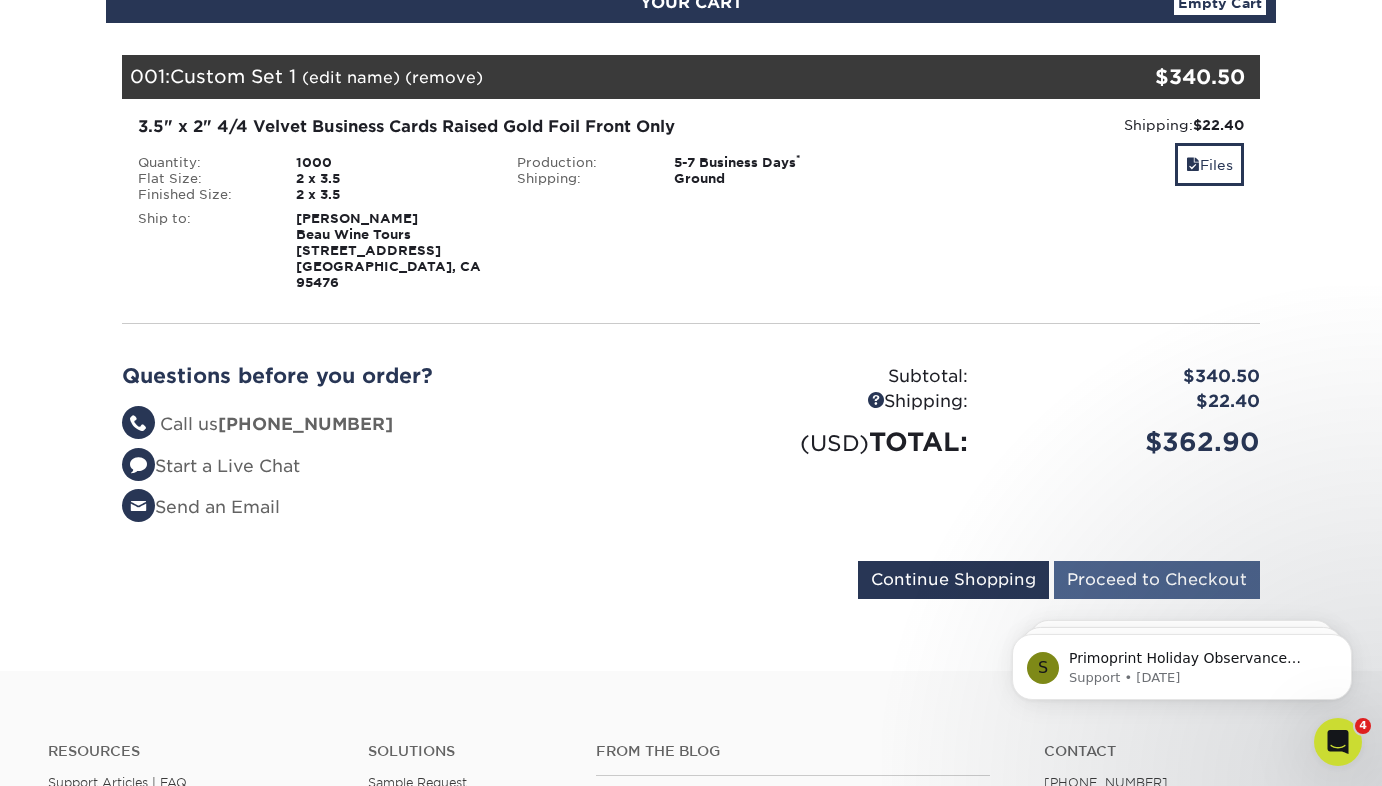
click at [1108, 565] on input "Proceed to Checkout" at bounding box center [1157, 580] width 206 height 38
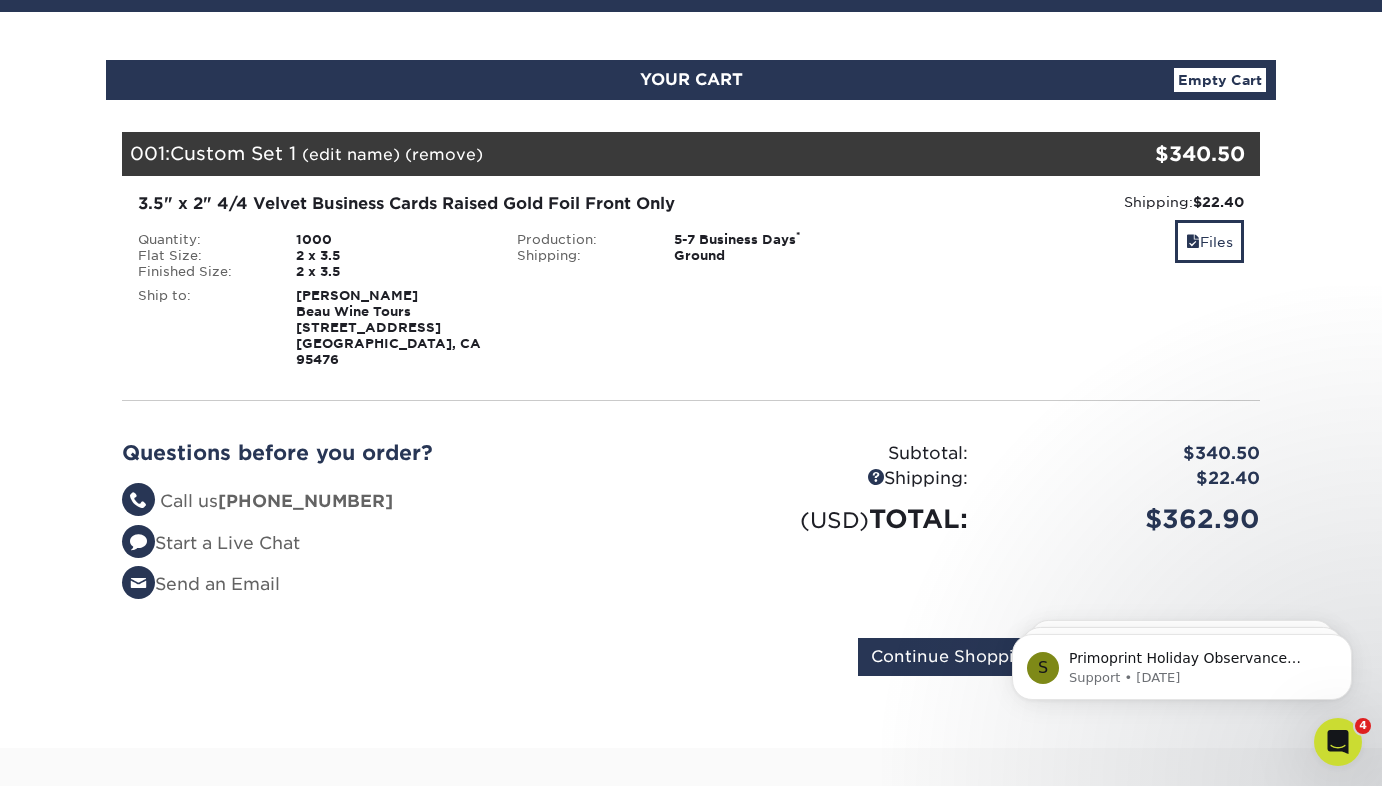
scroll to position [169, 0]
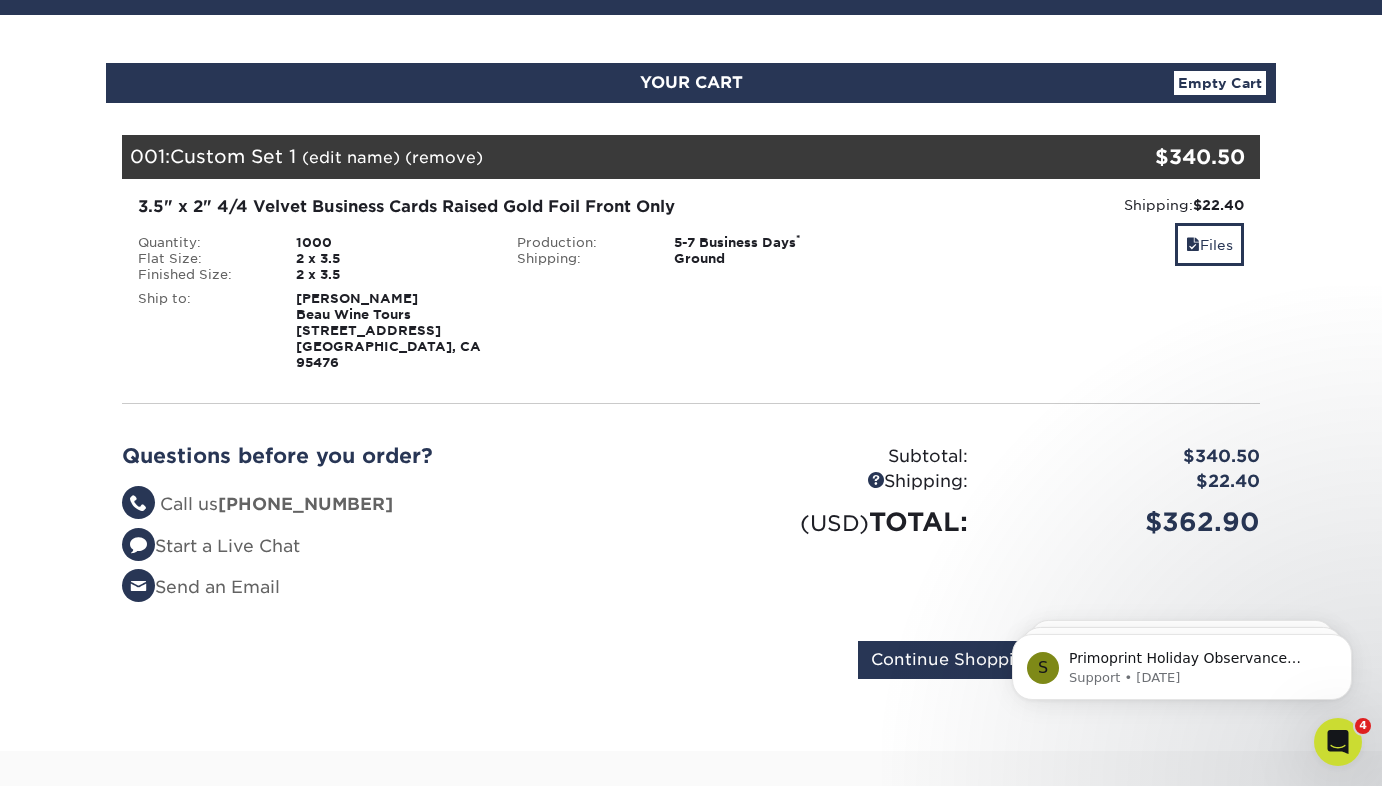
drag, startPoint x: 329, startPoint y: 322, endPoint x: 367, endPoint y: 324, distance: 38.1
click at [367, 324] on strong "[PERSON_NAME] Beau Wine Tours [STREET_ADDRESS]" at bounding box center [388, 330] width 185 height 79
drag, startPoint x: 426, startPoint y: 332, endPoint x: 545, endPoint y: 304, distance: 122.2
click at [428, 332] on div "Tom Buck Beau Wine Tours 21707 8th St E Sonoma, CA 95476" at bounding box center [391, 331] width 221 height 80
click at [374, 157] on link "(edit name)" at bounding box center [351, 157] width 98 height 19
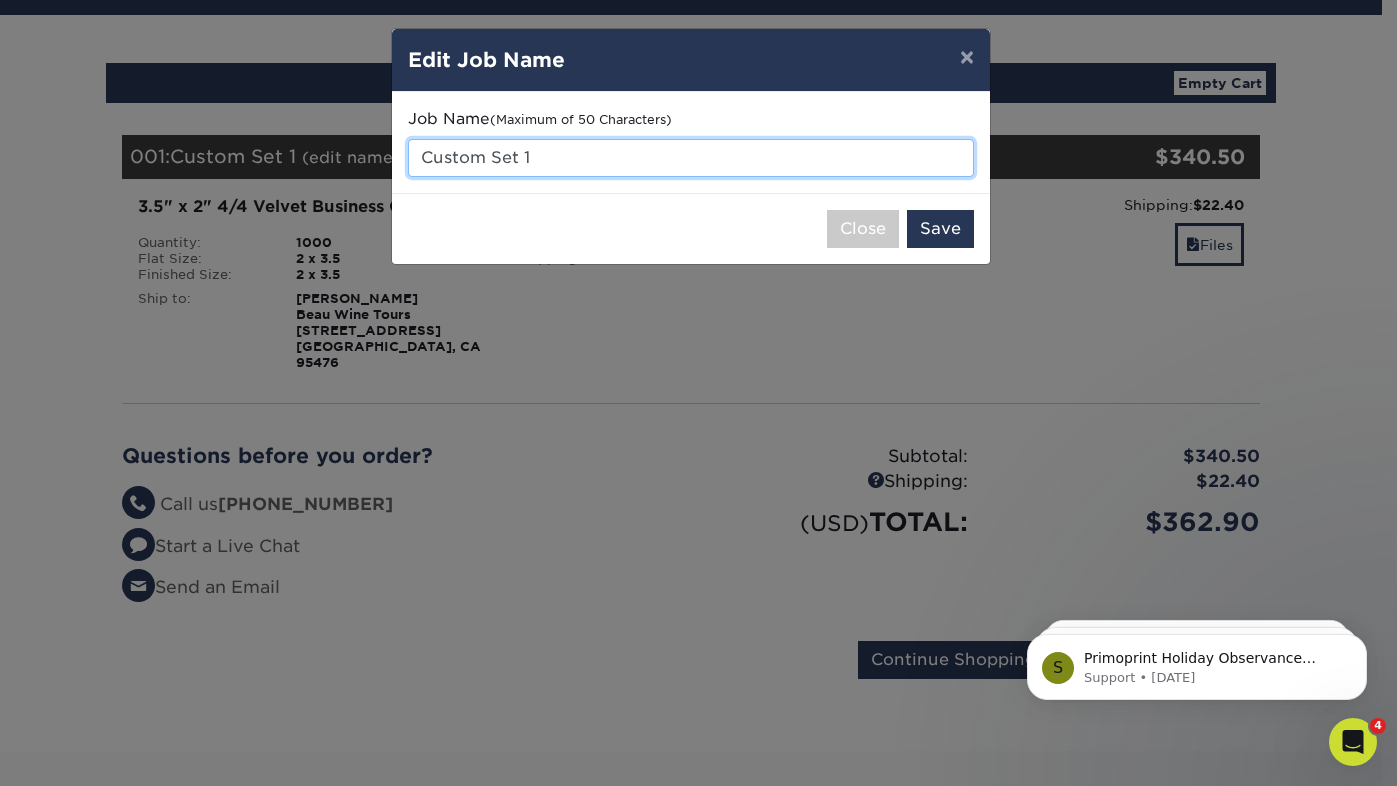
drag, startPoint x: 549, startPoint y: 154, endPoint x: 543, endPoint y: 165, distance: 12.5
click at [543, 165] on input "Custom Set 1" at bounding box center [691, 158] width 566 height 38
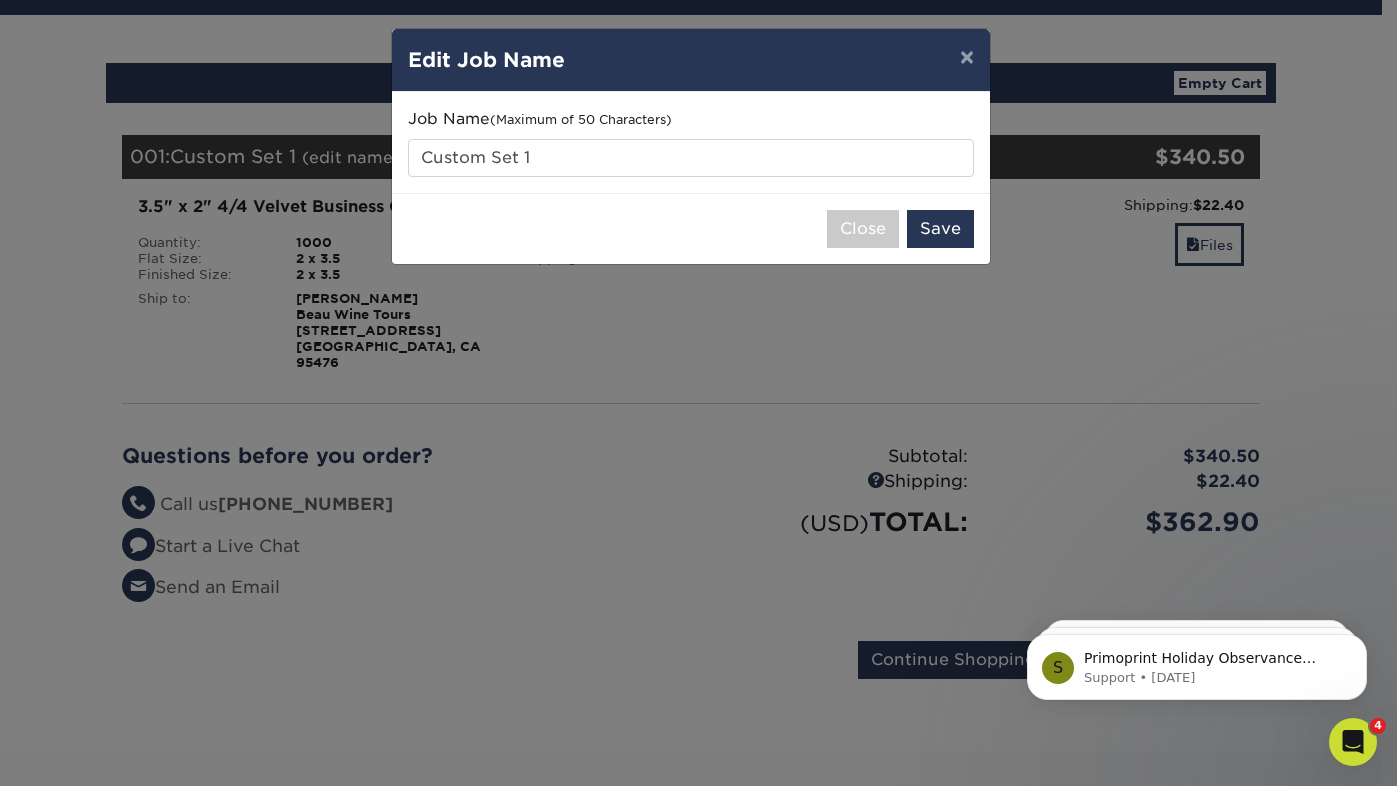
click at [966, 62] on button "×" at bounding box center [967, 57] width 46 height 56
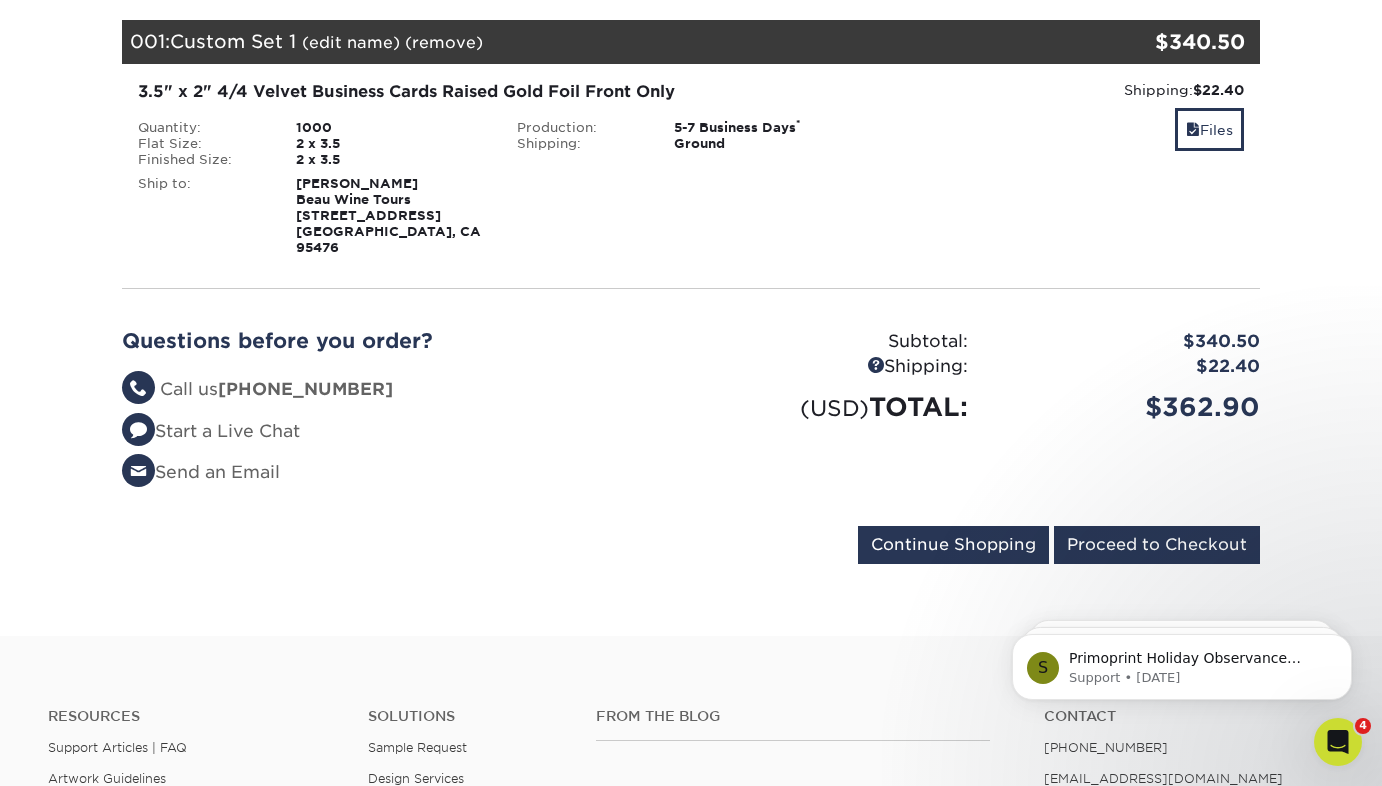
scroll to position [332, 0]
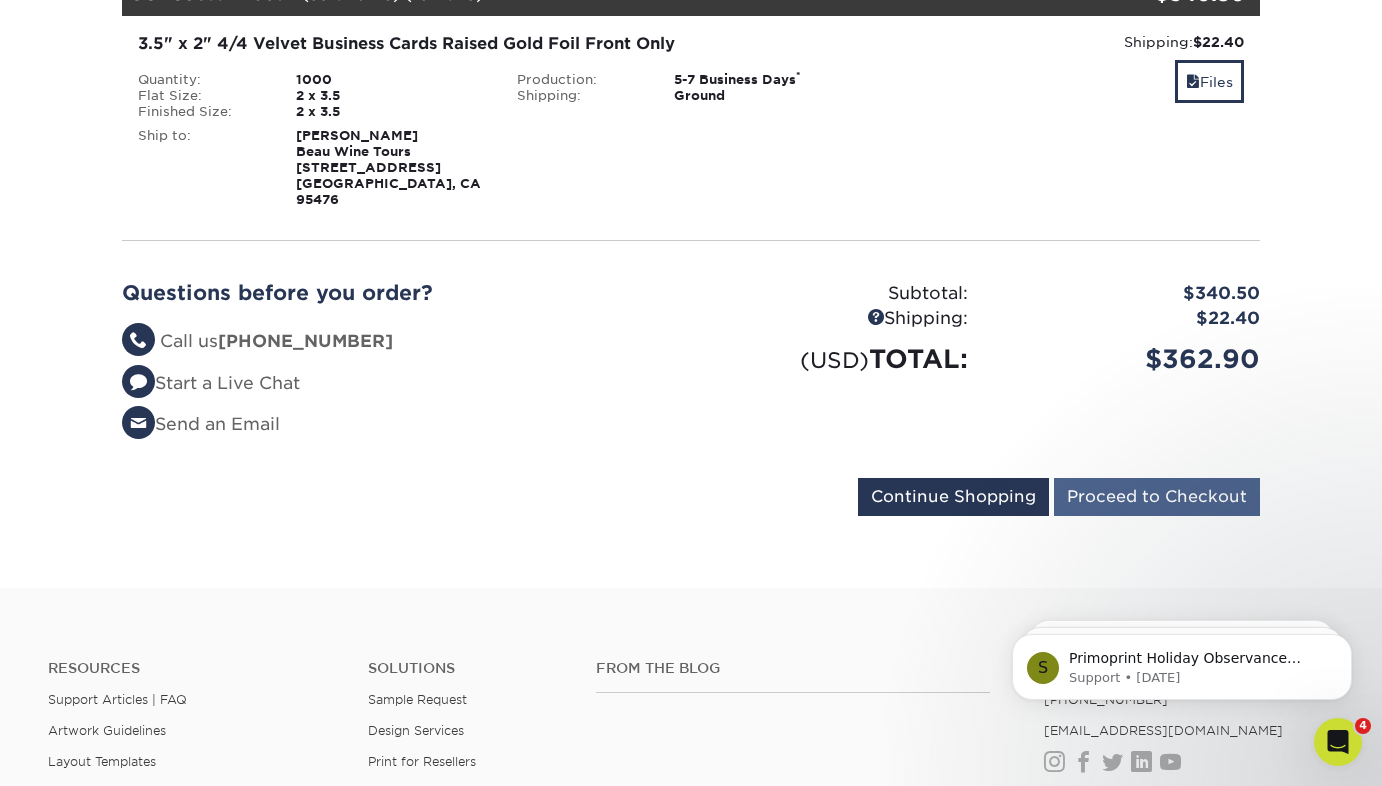
click at [1123, 478] on input "Proceed to Checkout" at bounding box center [1157, 497] width 206 height 38
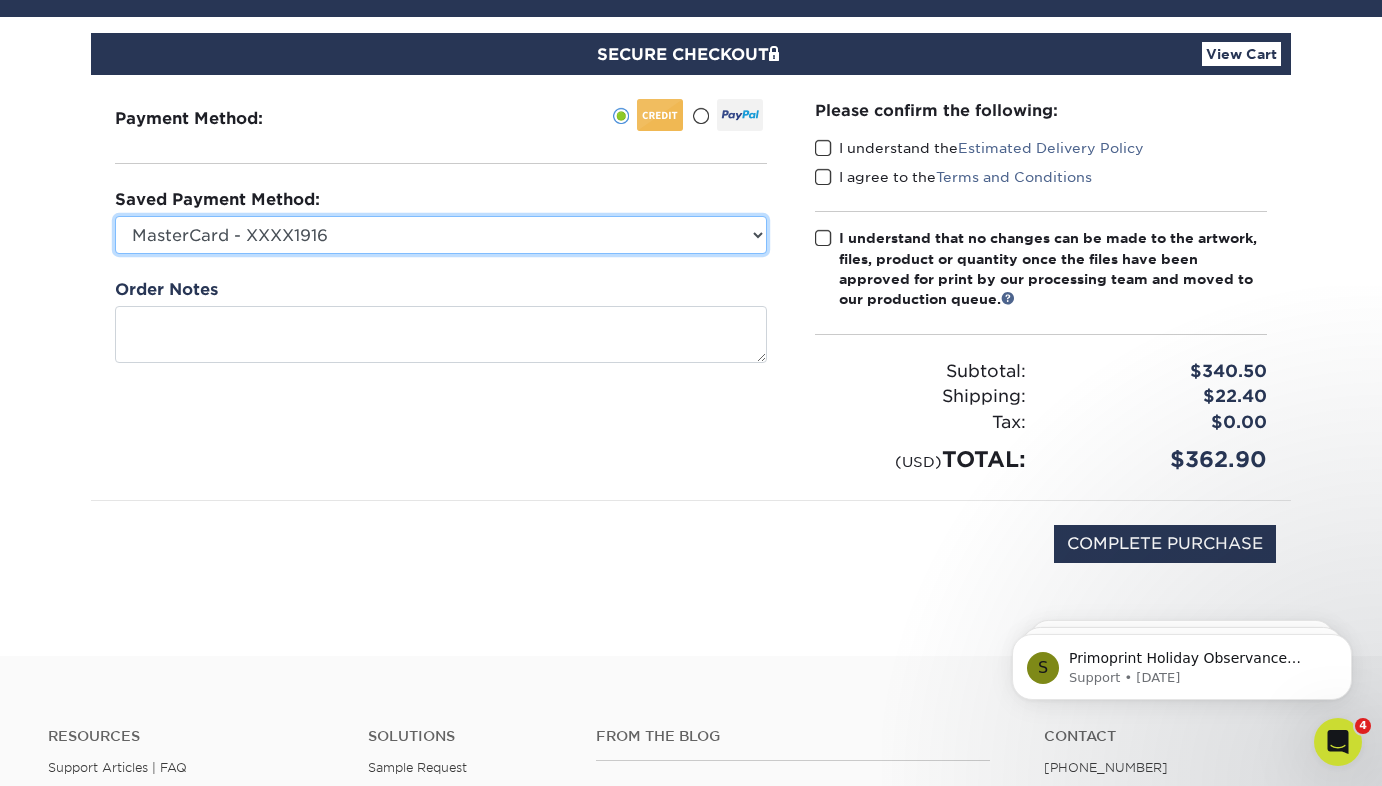
select select "67654"
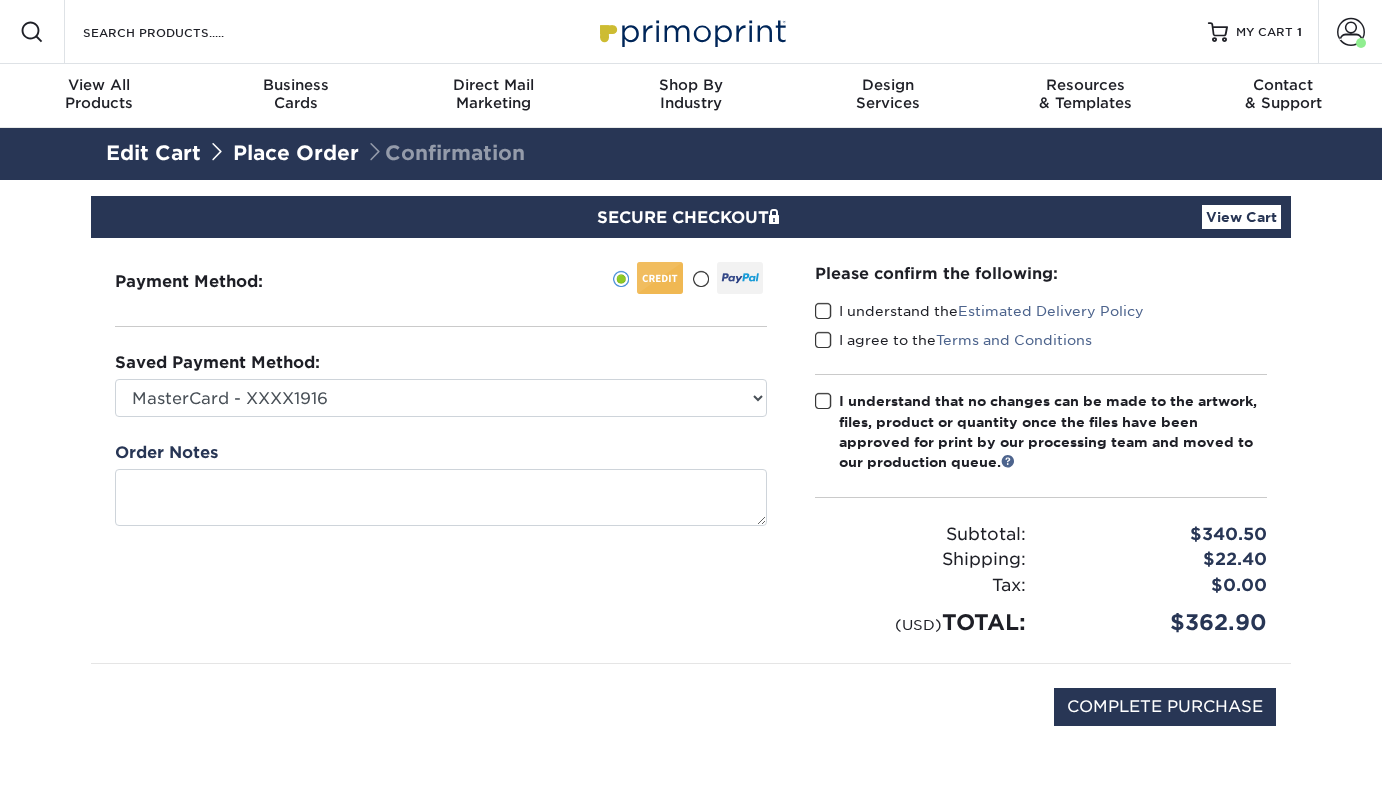
click at [821, 314] on span at bounding box center [823, 311] width 17 height 19
click at [0, 0] on input "I understand the Estimated Delivery Policy" at bounding box center [0, 0] width 0 height 0
click at [827, 337] on span at bounding box center [823, 340] width 17 height 19
click at [0, 0] on input "I agree to the Terms and Conditions" at bounding box center [0, 0] width 0 height 0
click at [825, 397] on span at bounding box center [823, 401] width 17 height 19
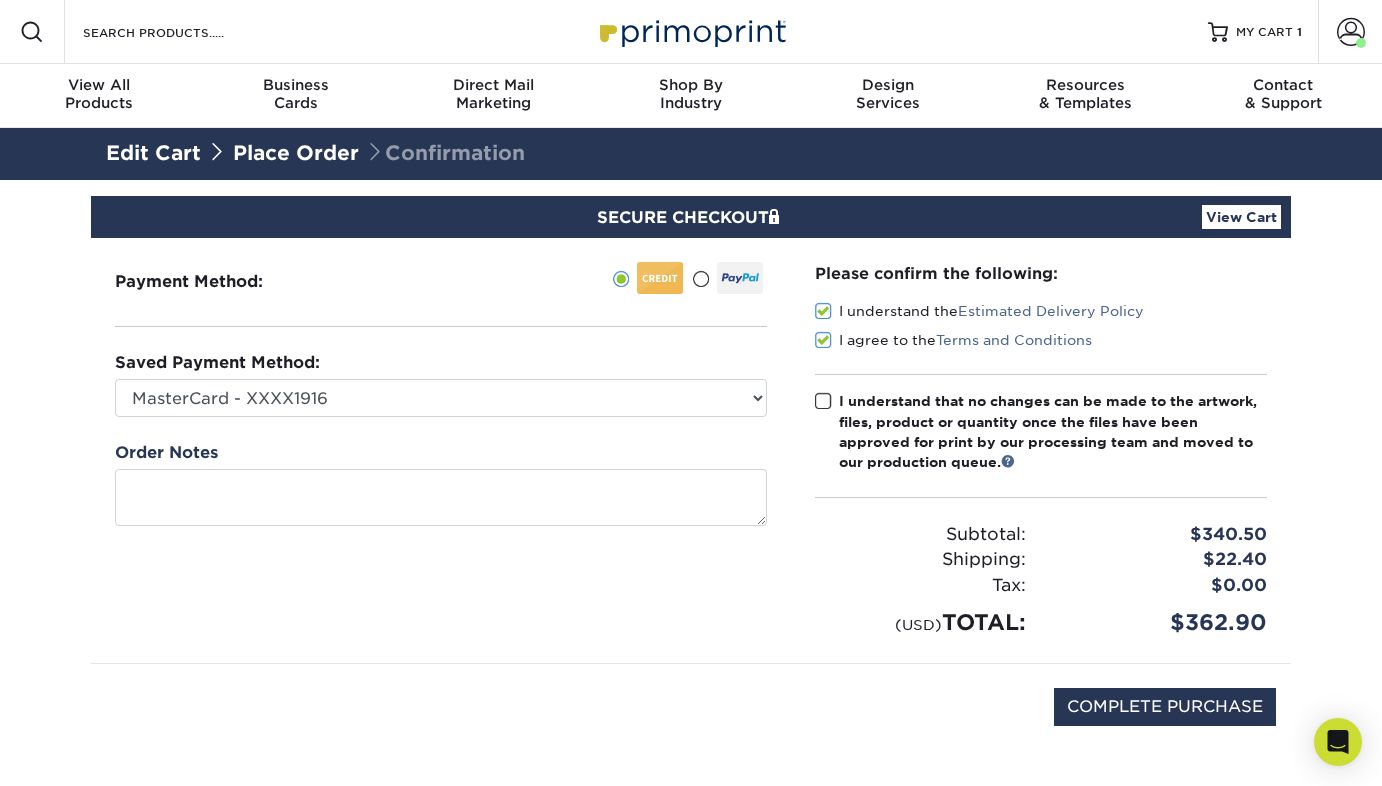
click at [0, 0] on input "I understand that no changes can be made to the artwork, files, product or quan…" at bounding box center [0, 0] width 0 height 0
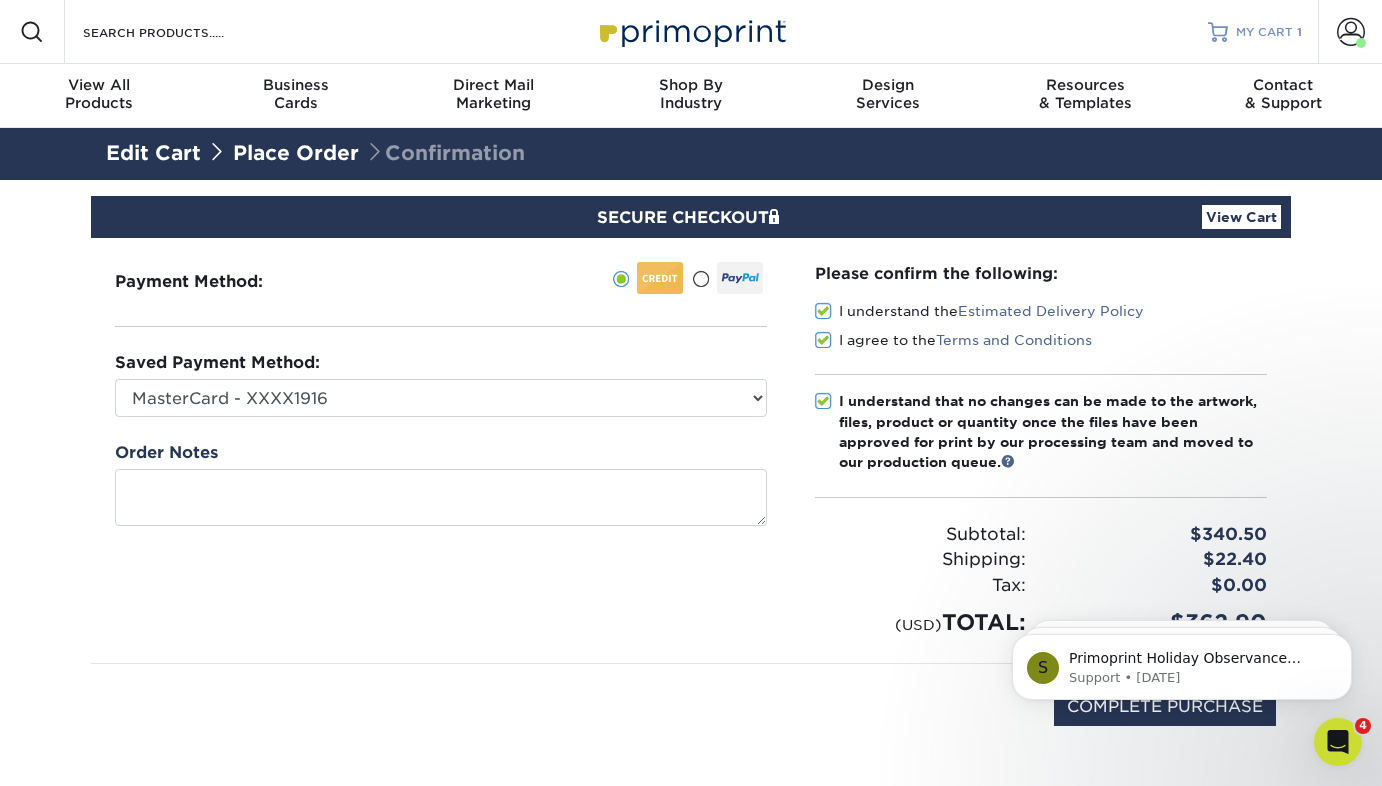
click at [1271, 30] on span "MY CART" at bounding box center [1264, 32] width 57 height 17
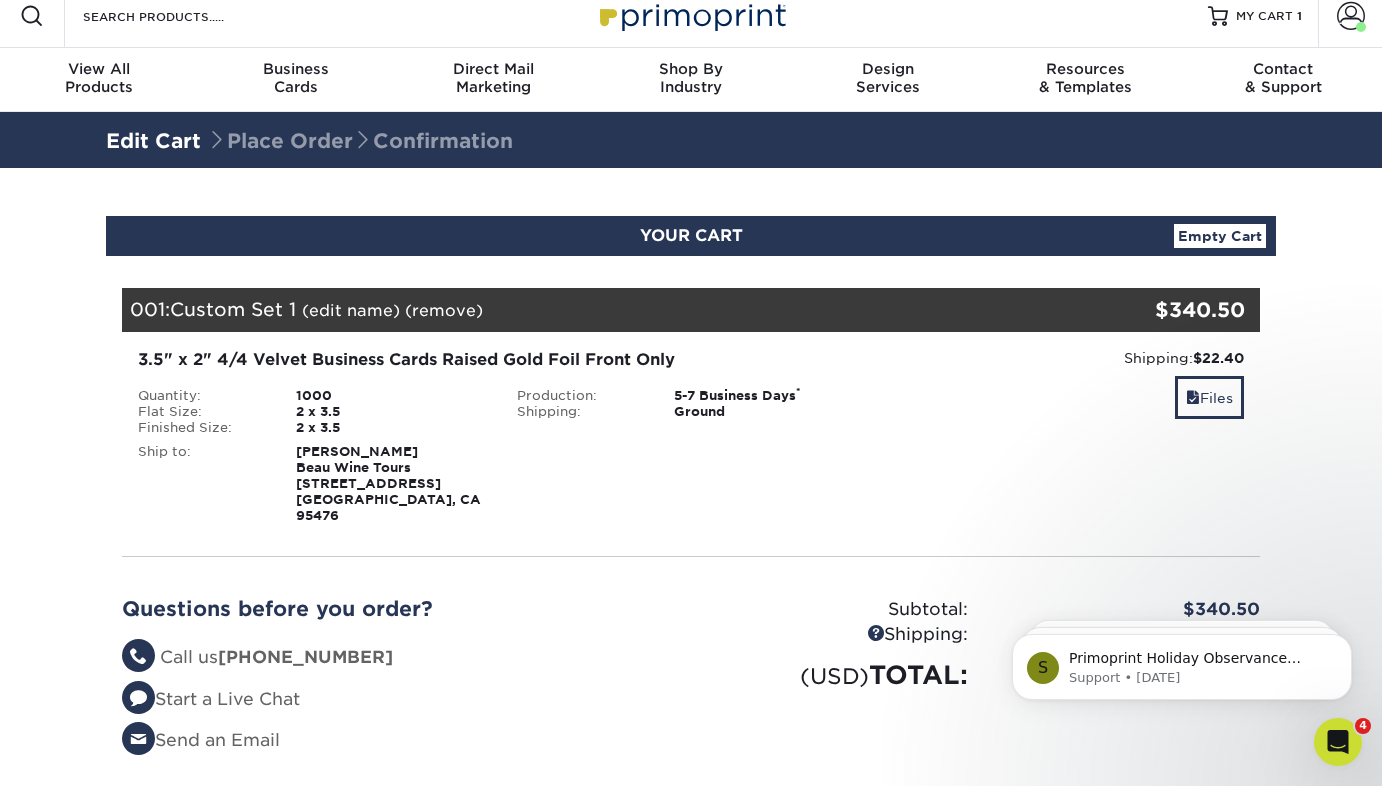
scroll to position [9, 0]
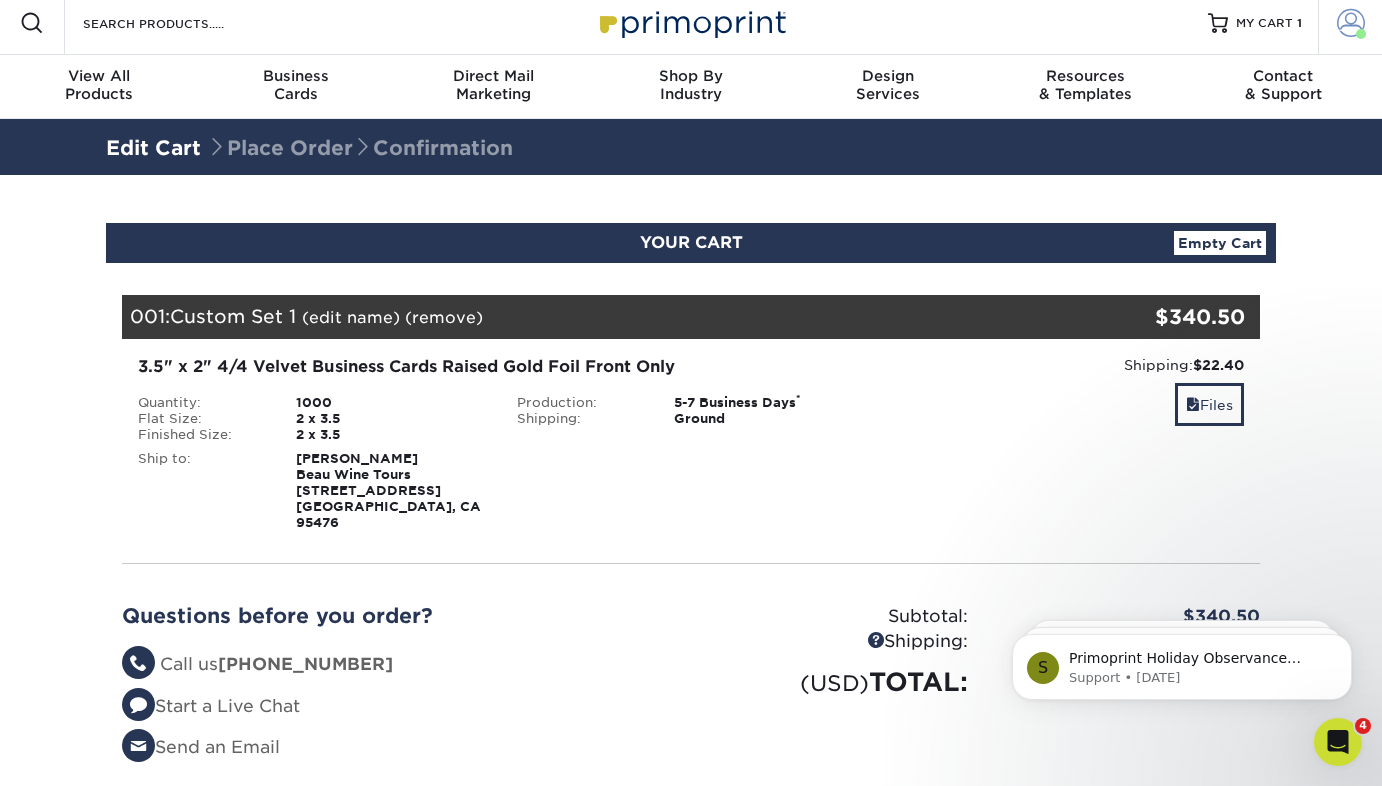
click at [1348, 23] on span at bounding box center [1351, 23] width 28 height 28
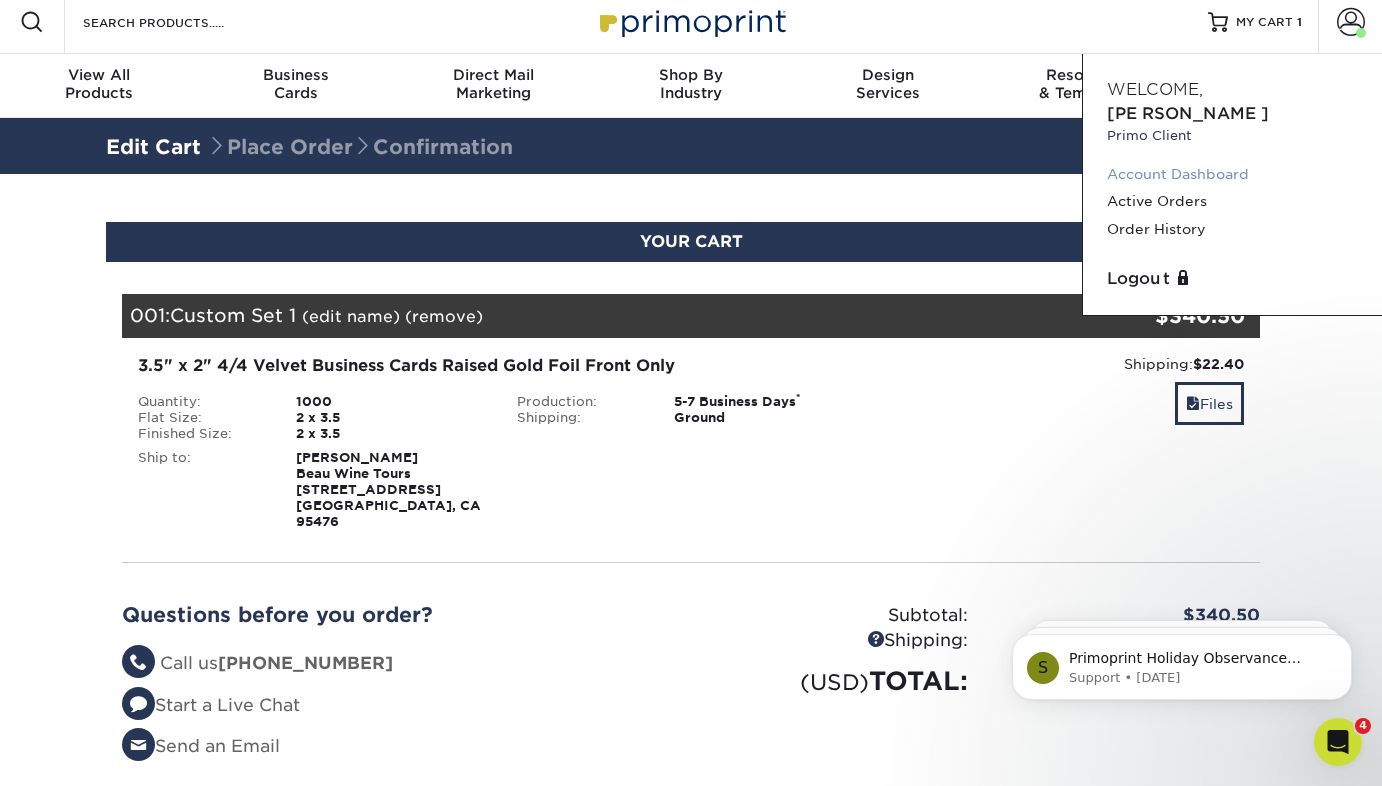
click at [1198, 161] on link "Account Dashboard" at bounding box center [1232, 174] width 251 height 27
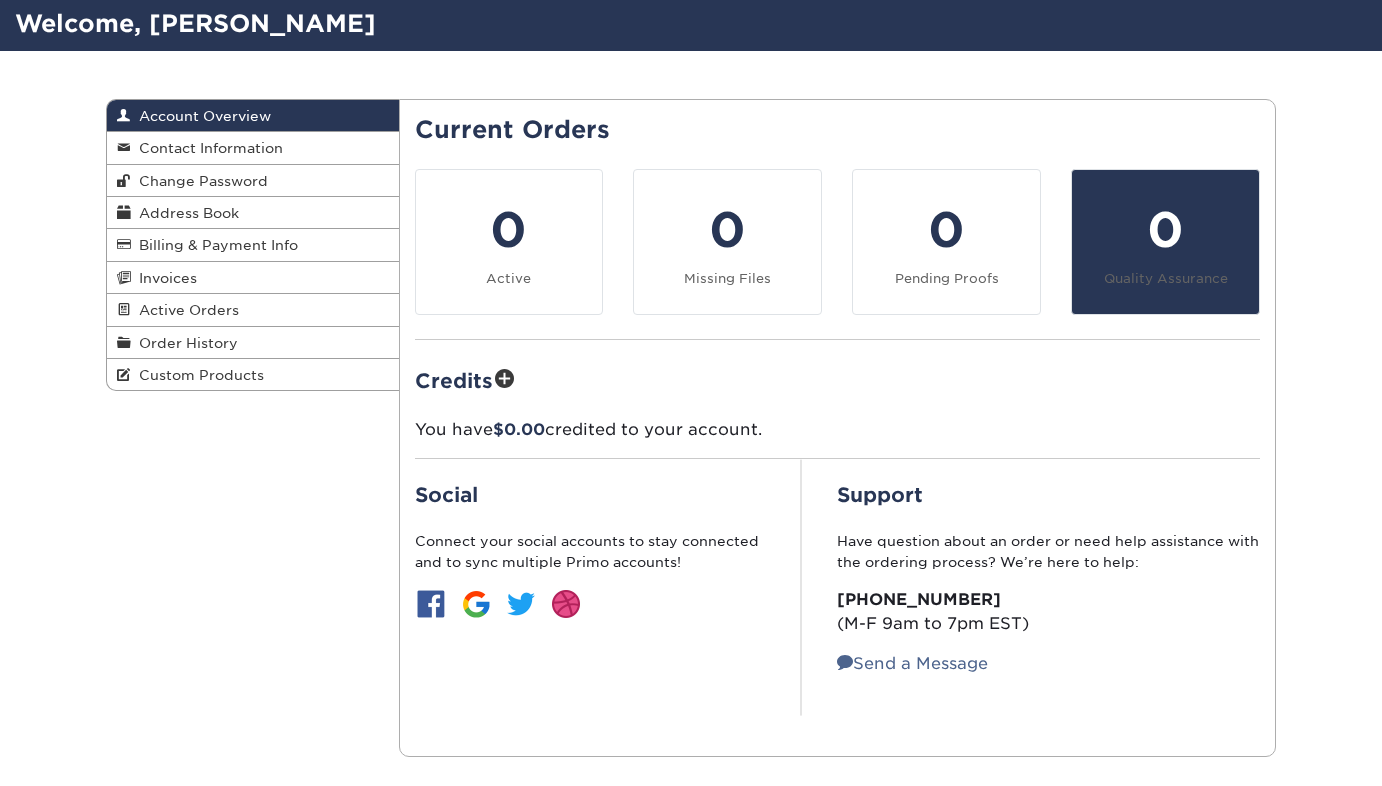
scroll to position [126, 0]
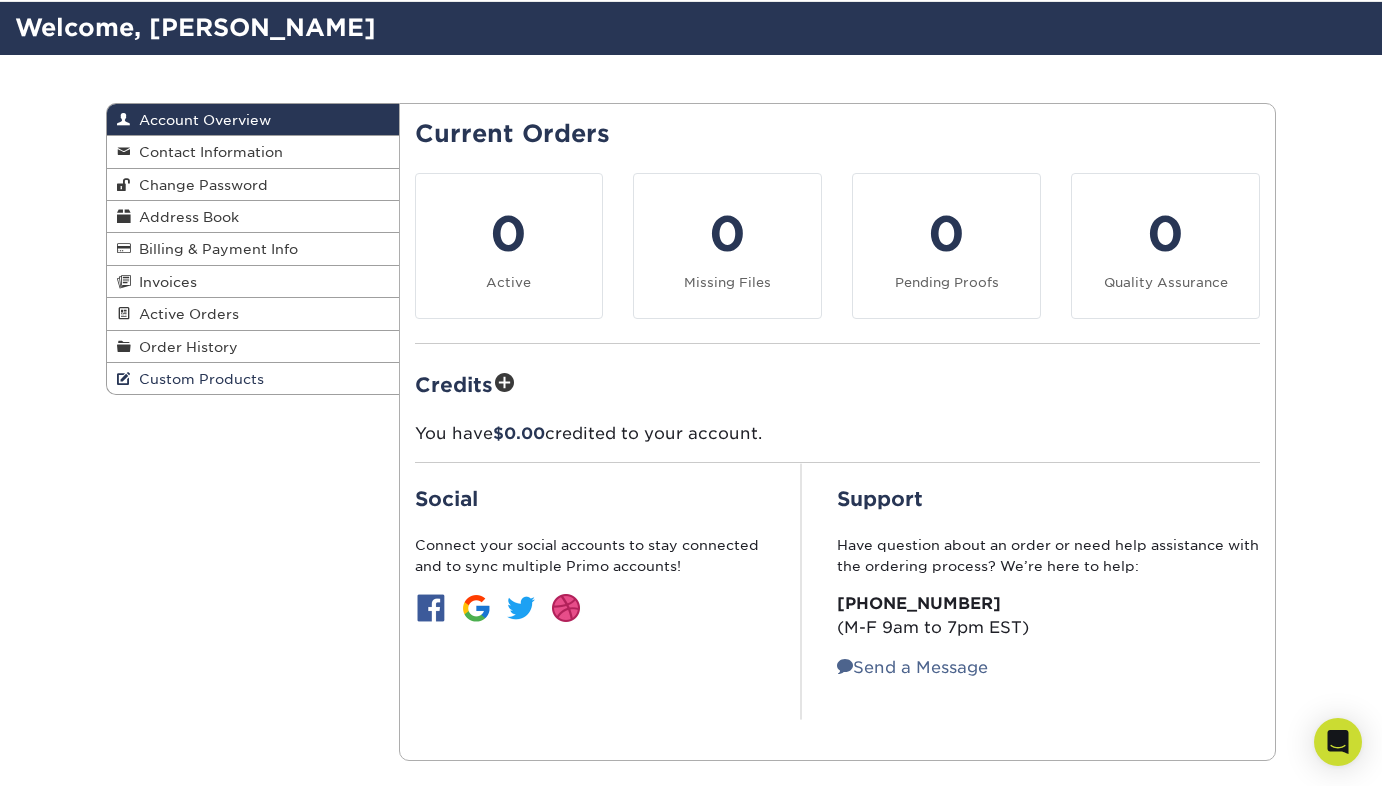
click at [186, 372] on span "Custom Products" at bounding box center [197, 379] width 133 height 16
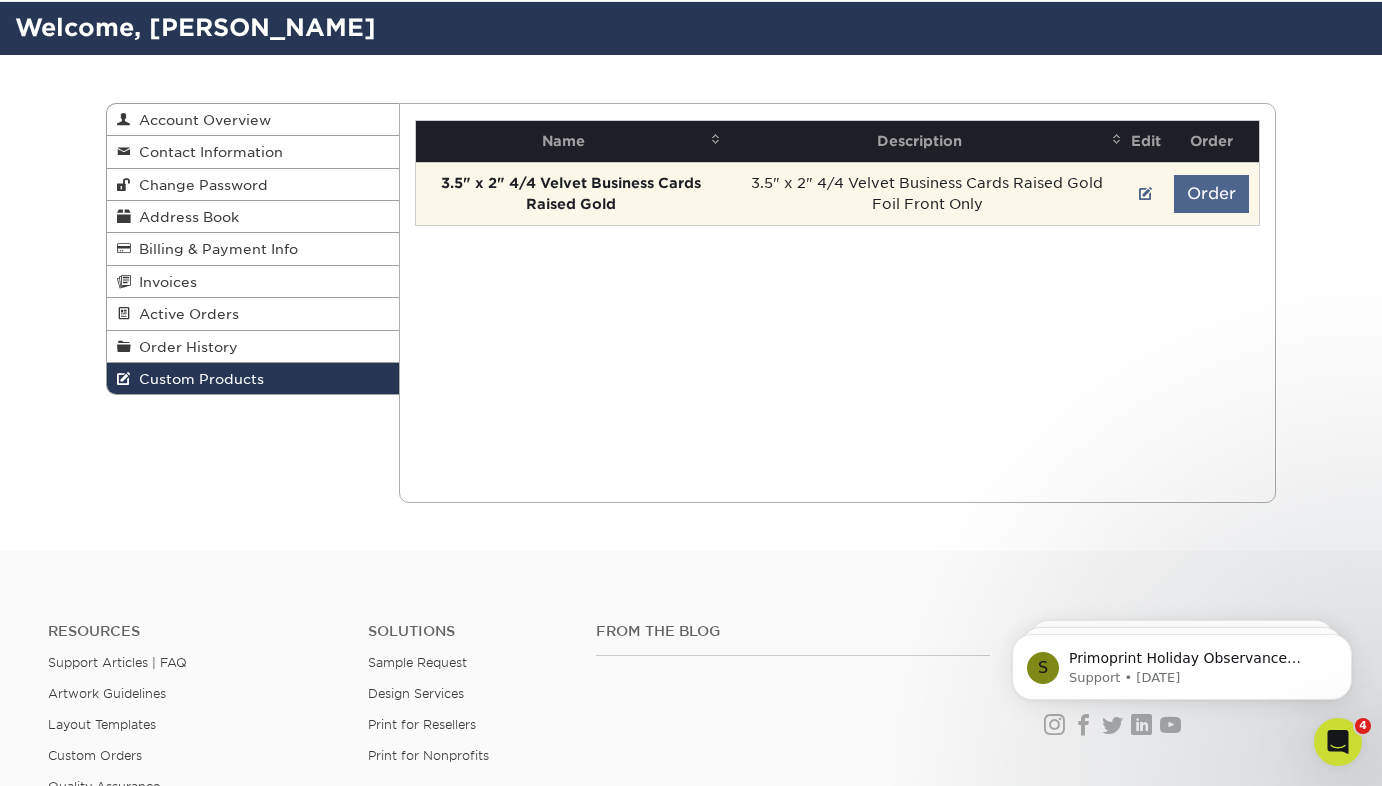
click at [1219, 192] on button "Order" at bounding box center [1211, 194] width 75 height 38
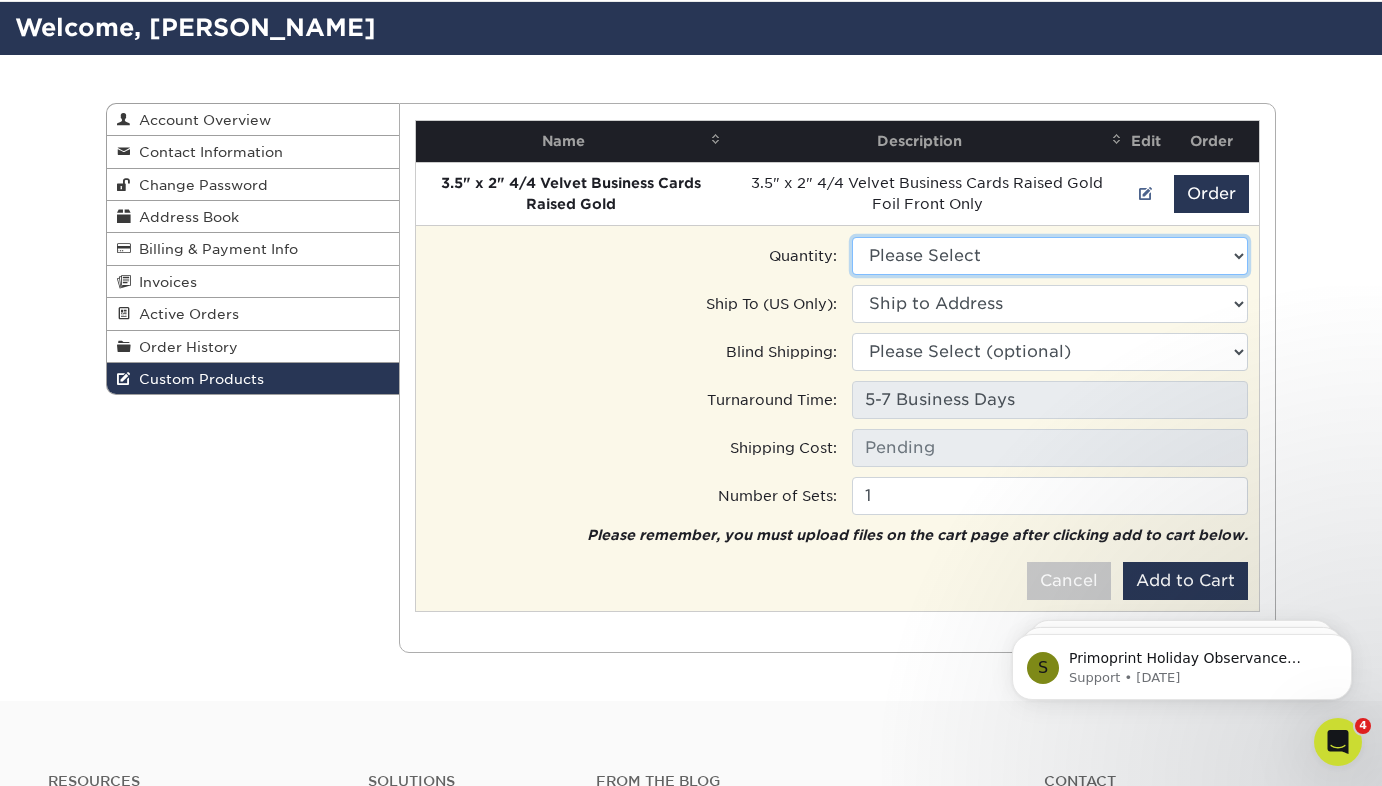
select select "0"
type input "Ground: $22.40"
select select "238395"
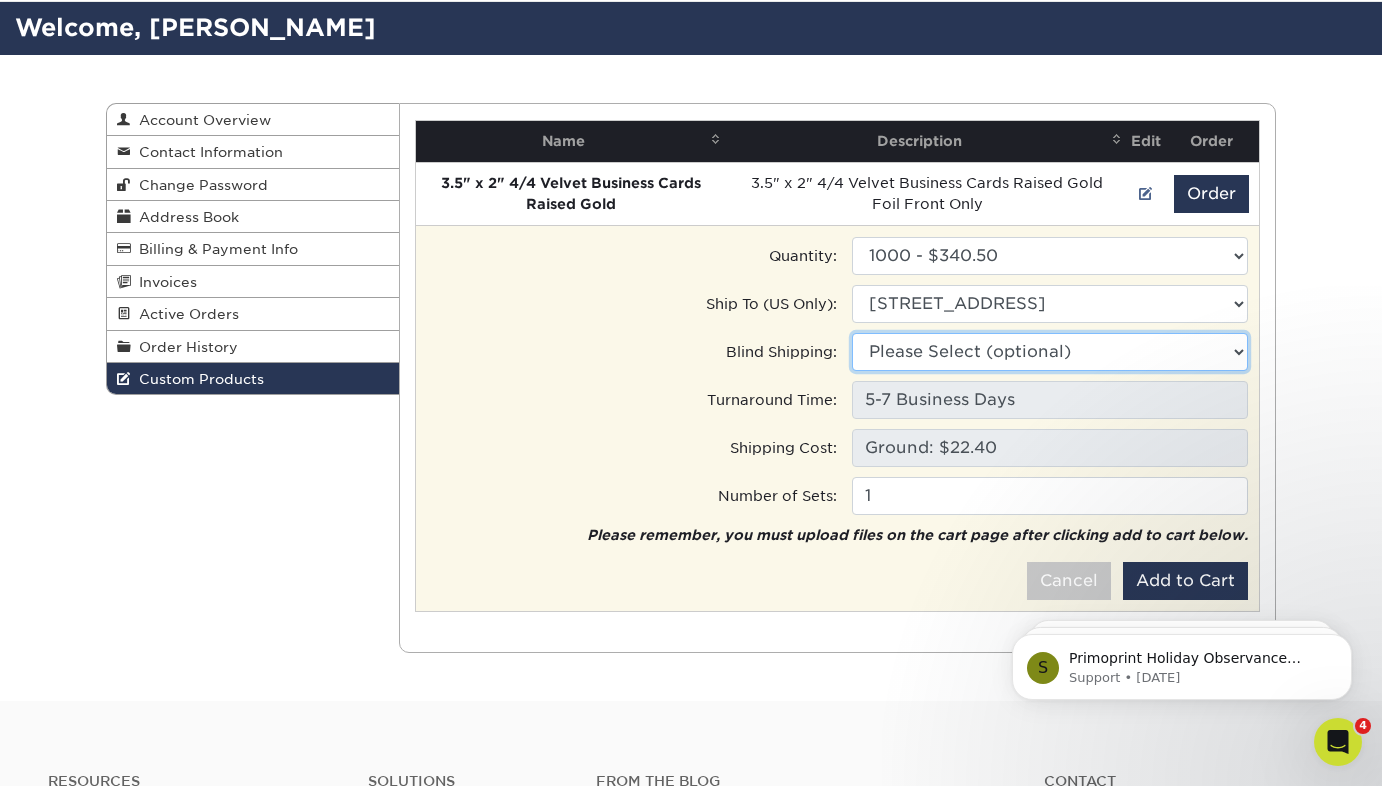
select select "237315"
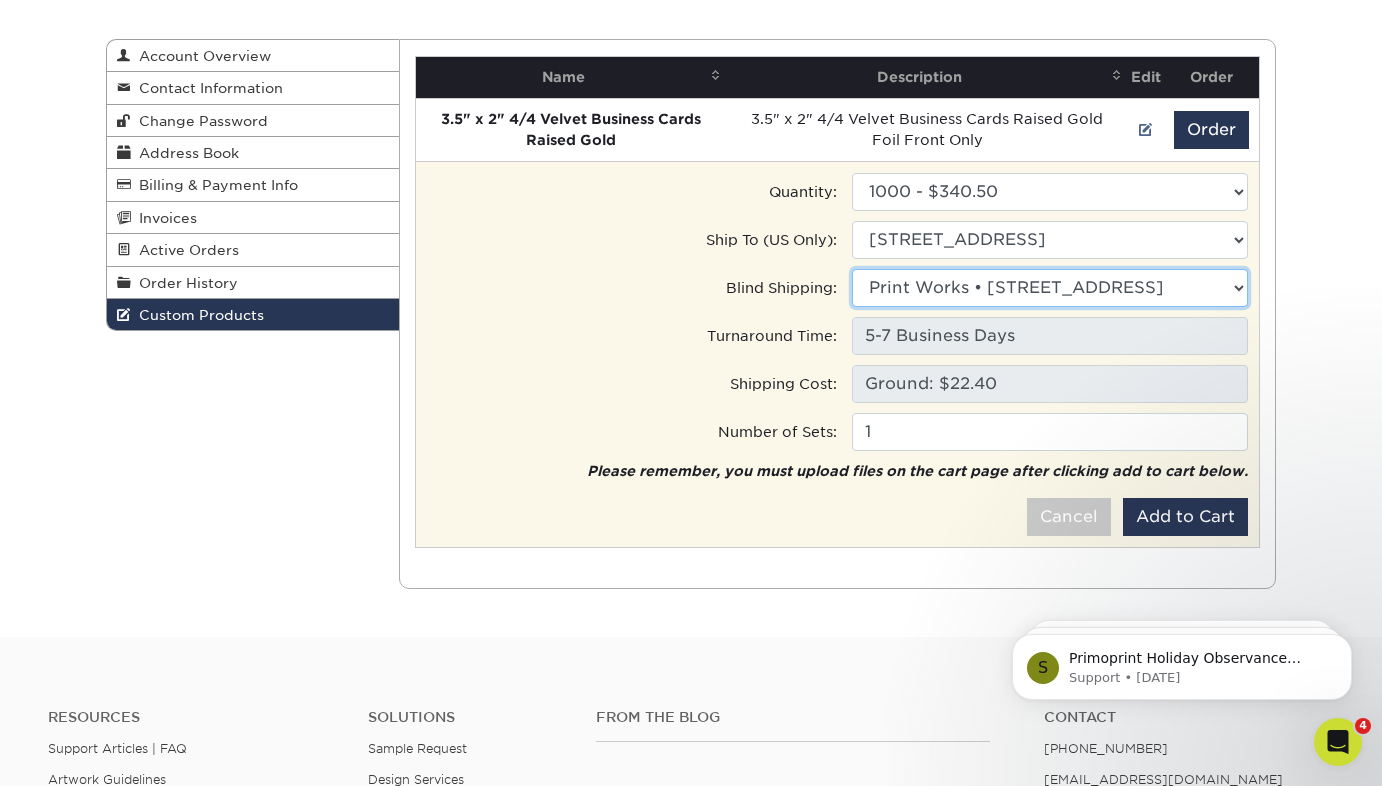
scroll to position [195, 0]
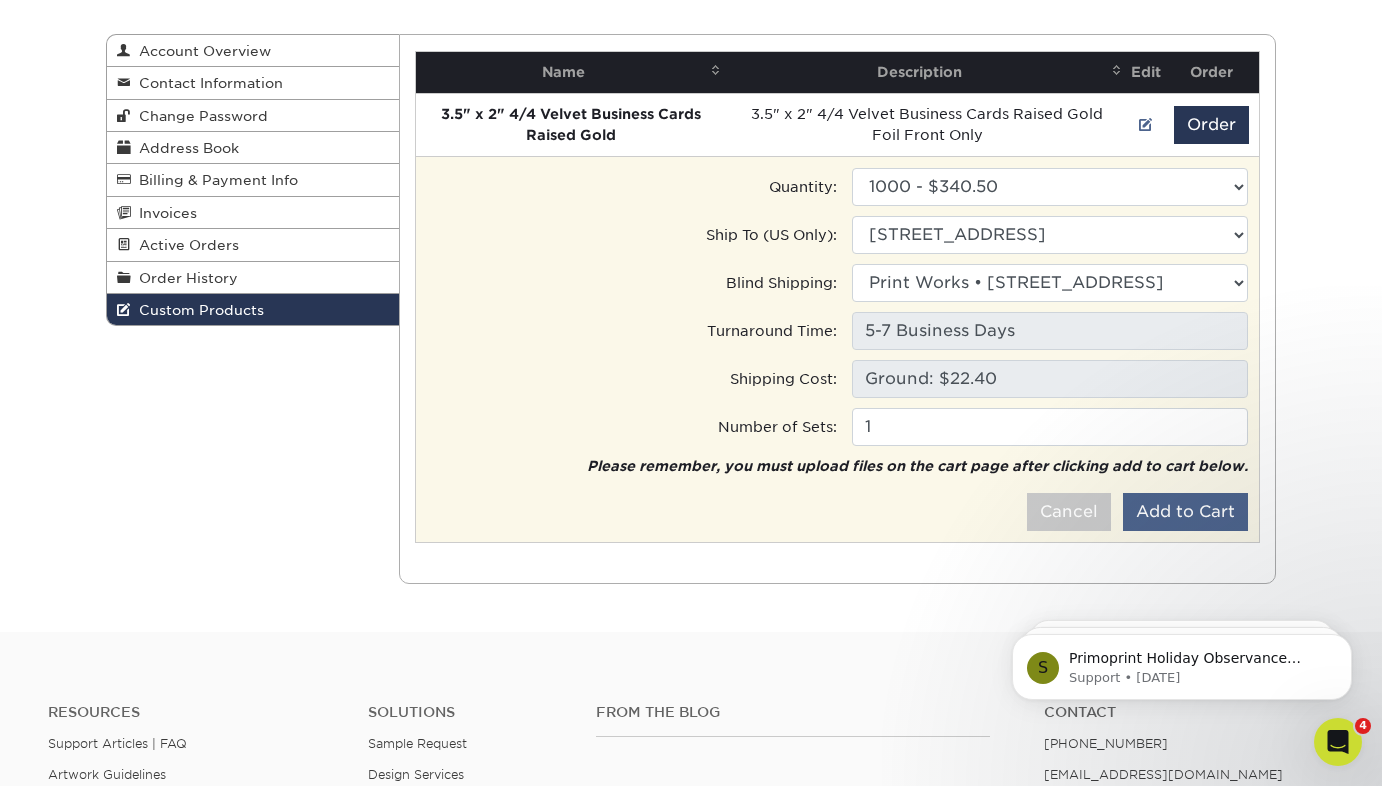
click at [1202, 511] on button "Add to Cart" at bounding box center [1185, 512] width 125 height 38
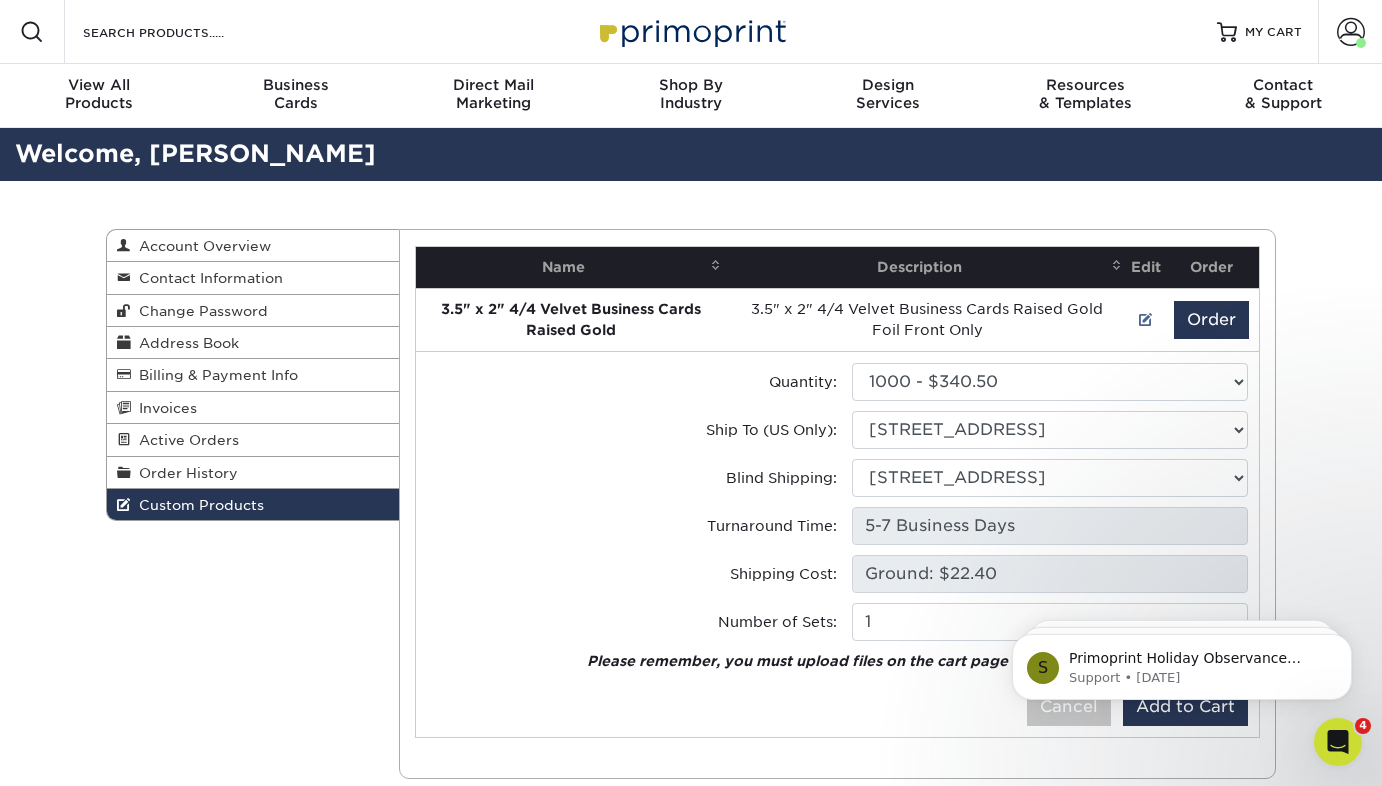
scroll to position [0, 0]
click at [1230, 32] on div at bounding box center [1227, 32] width 20 height 20
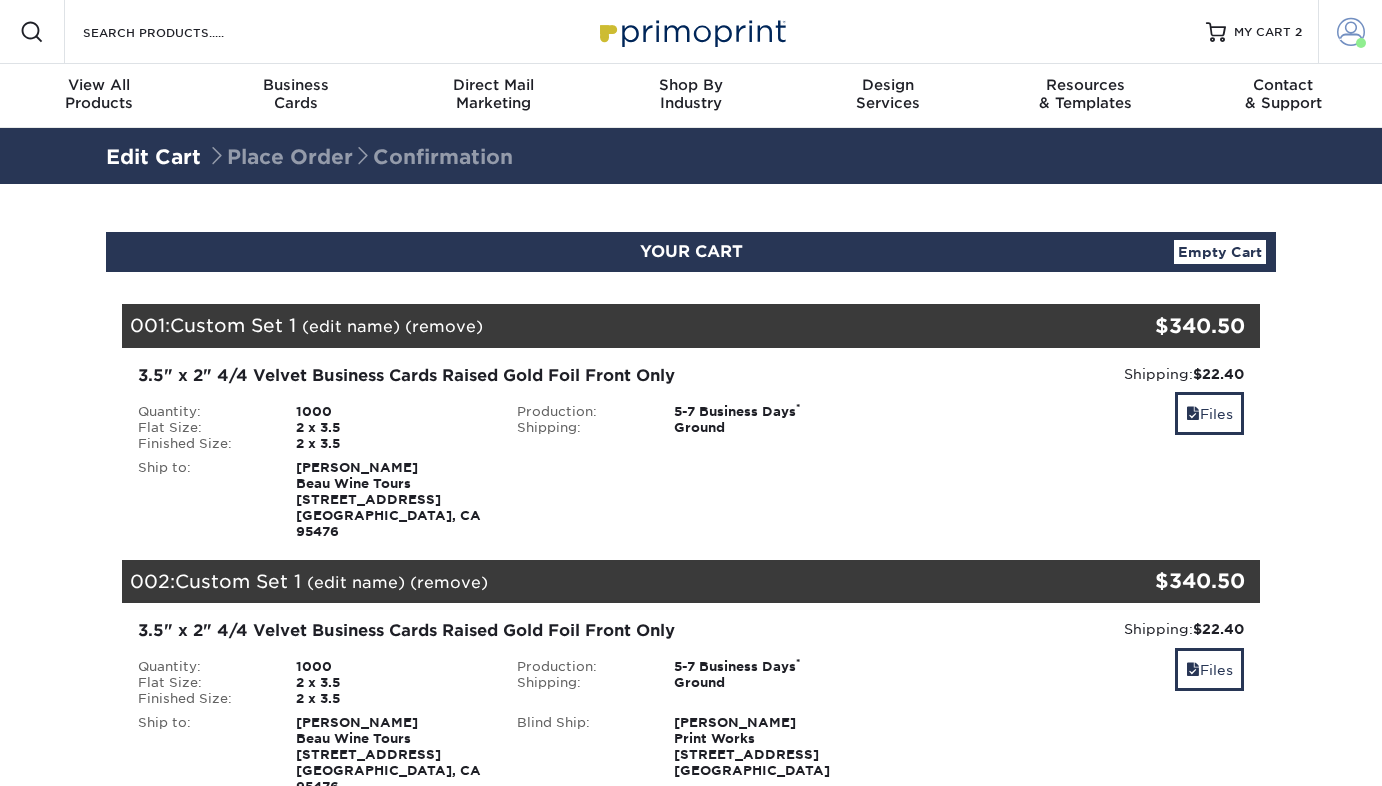
click at [1348, 28] on span at bounding box center [1351, 32] width 28 height 28
click at [1352, 38] on span at bounding box center [1351, 32] width 28 height 28
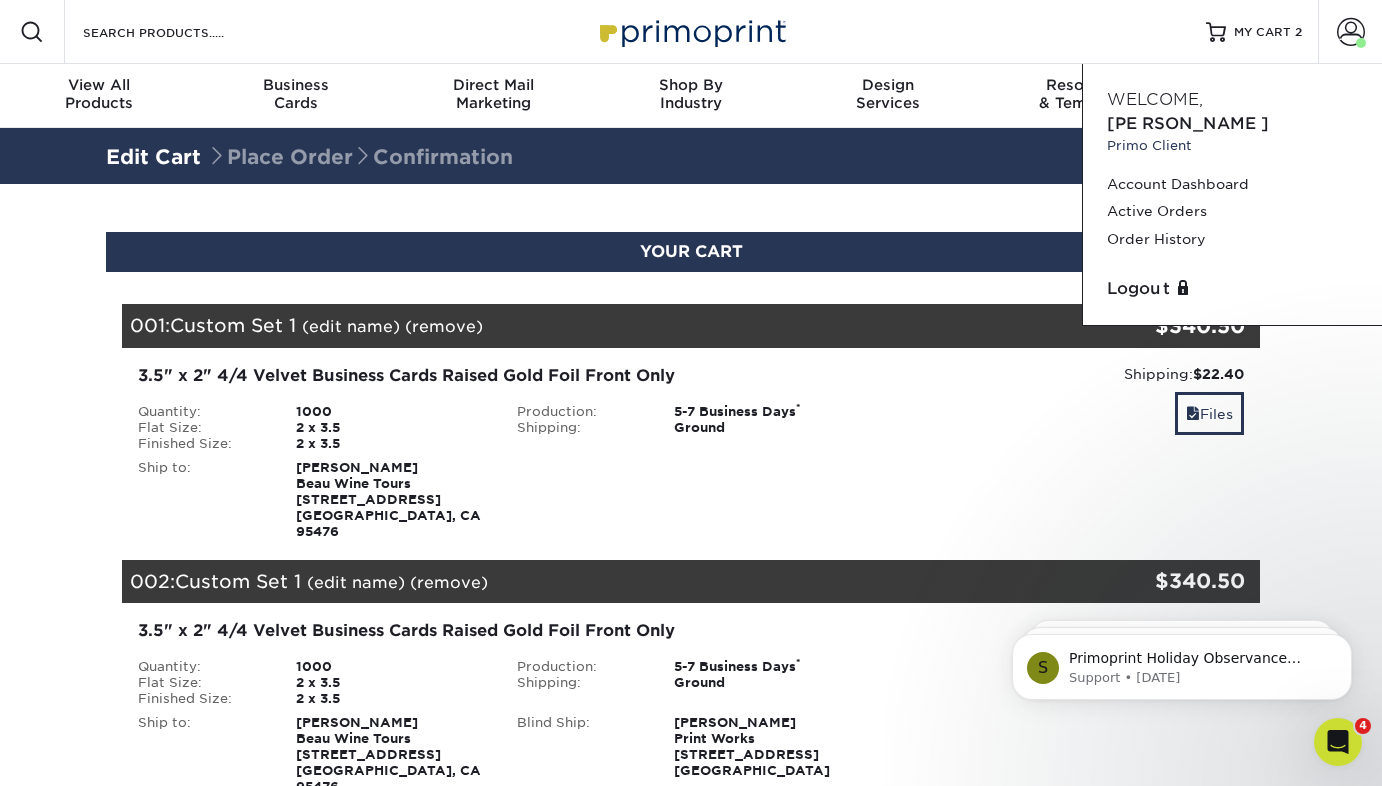
click at [973, 420] on div "Files" at bounding box center [1069, 415] width 349 height 47
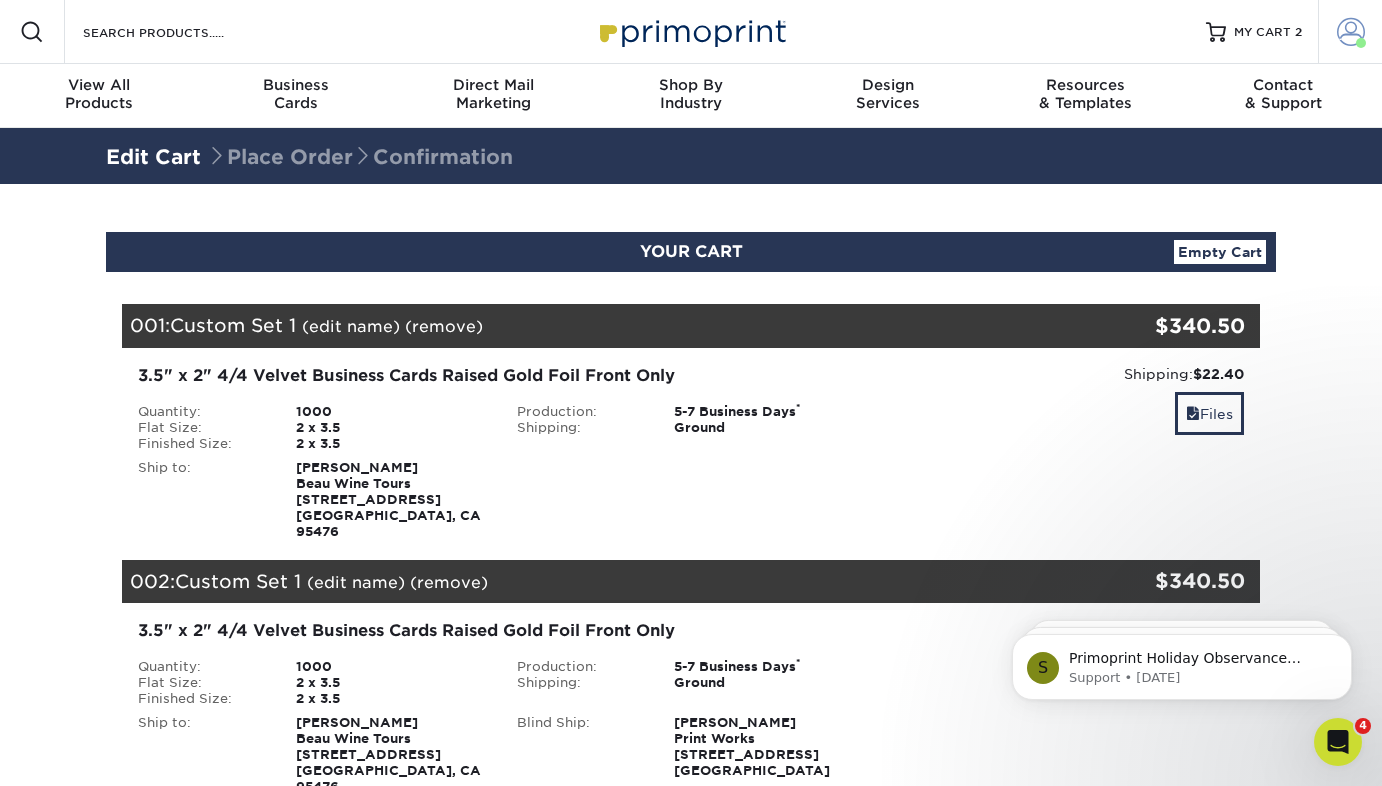
click at [1342, 25] on span at bounding box center [1351, 32] width 28 height 28
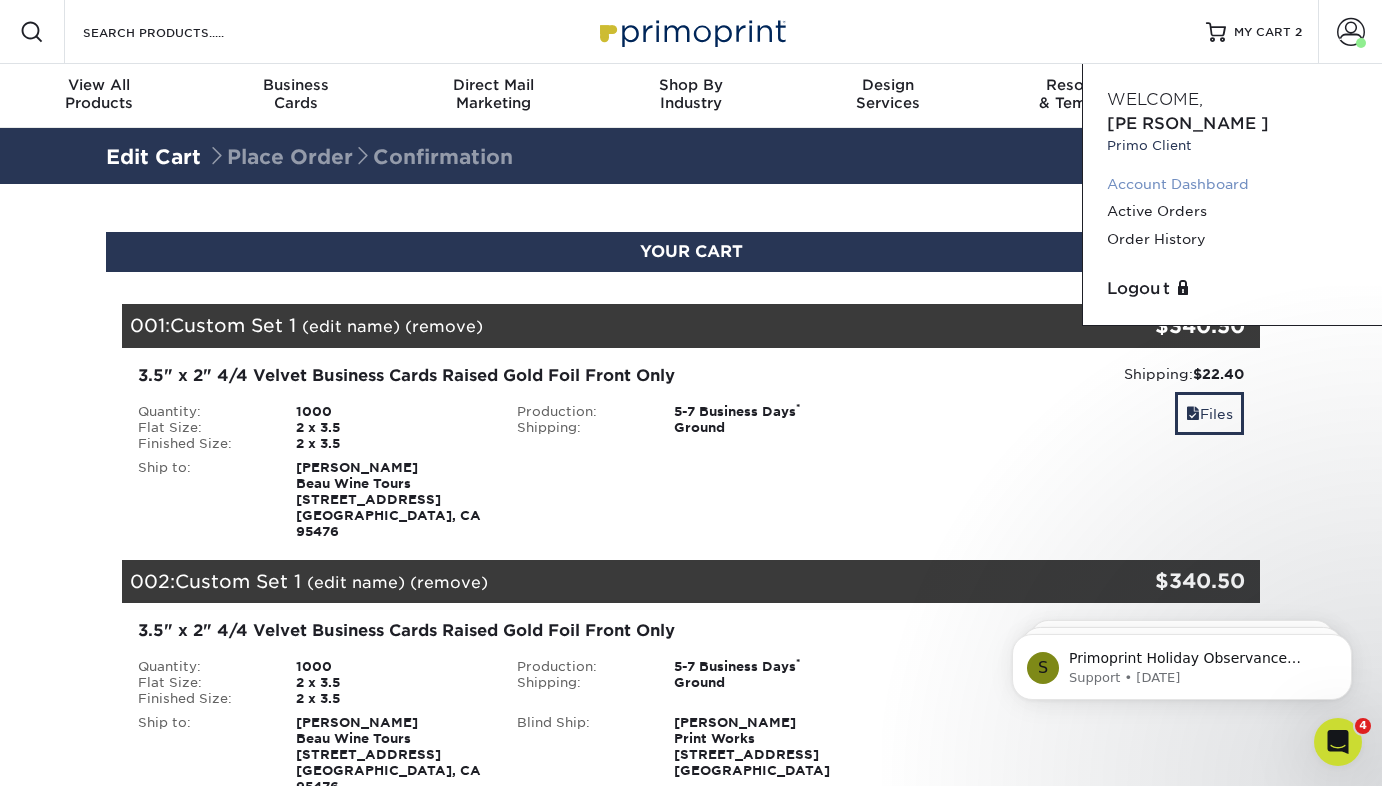
click at [1207, 171] on link "Account Dashboard" at bounding box center [1232, 184] width 251 height 27
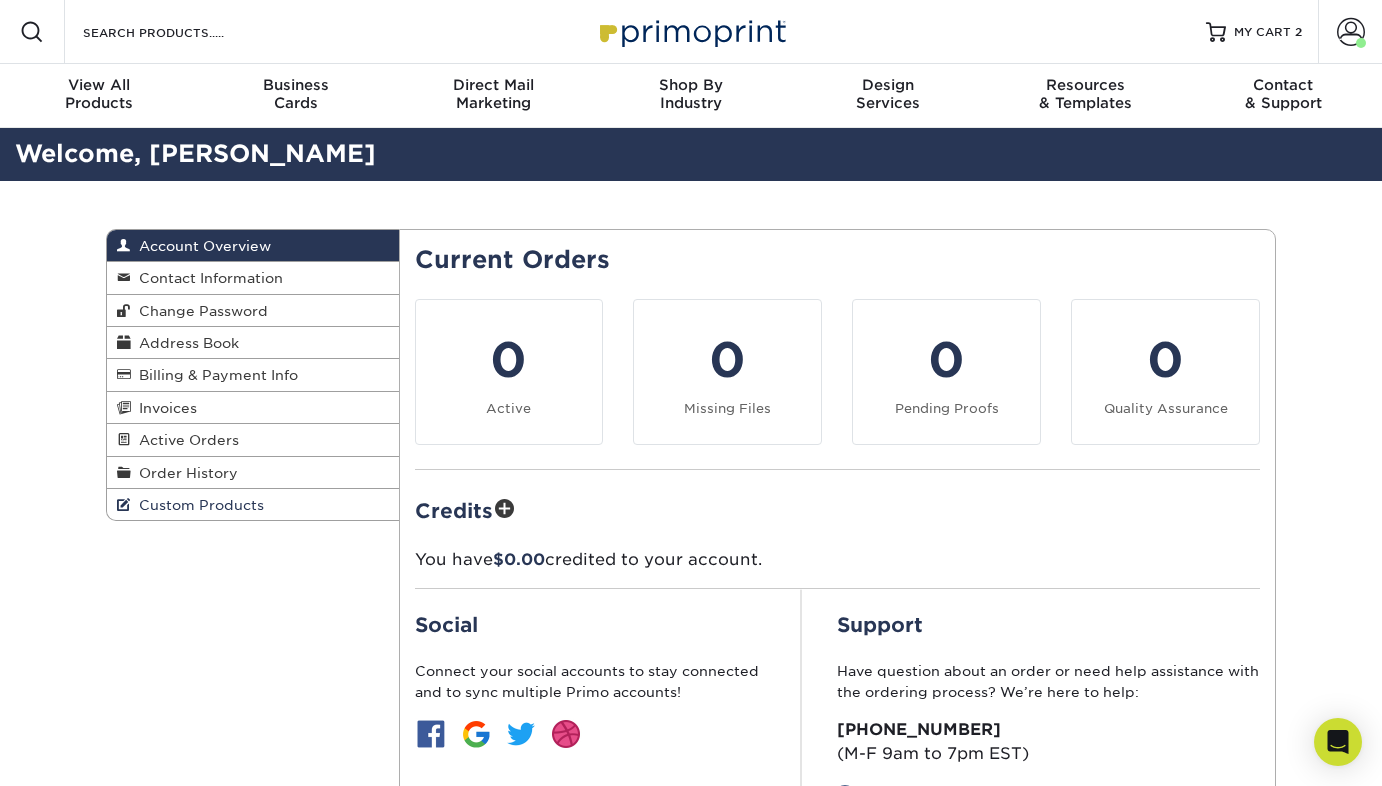
click at [188, 499] on span "Custom Products" at bounding box center [197, 505] width 133 height 16
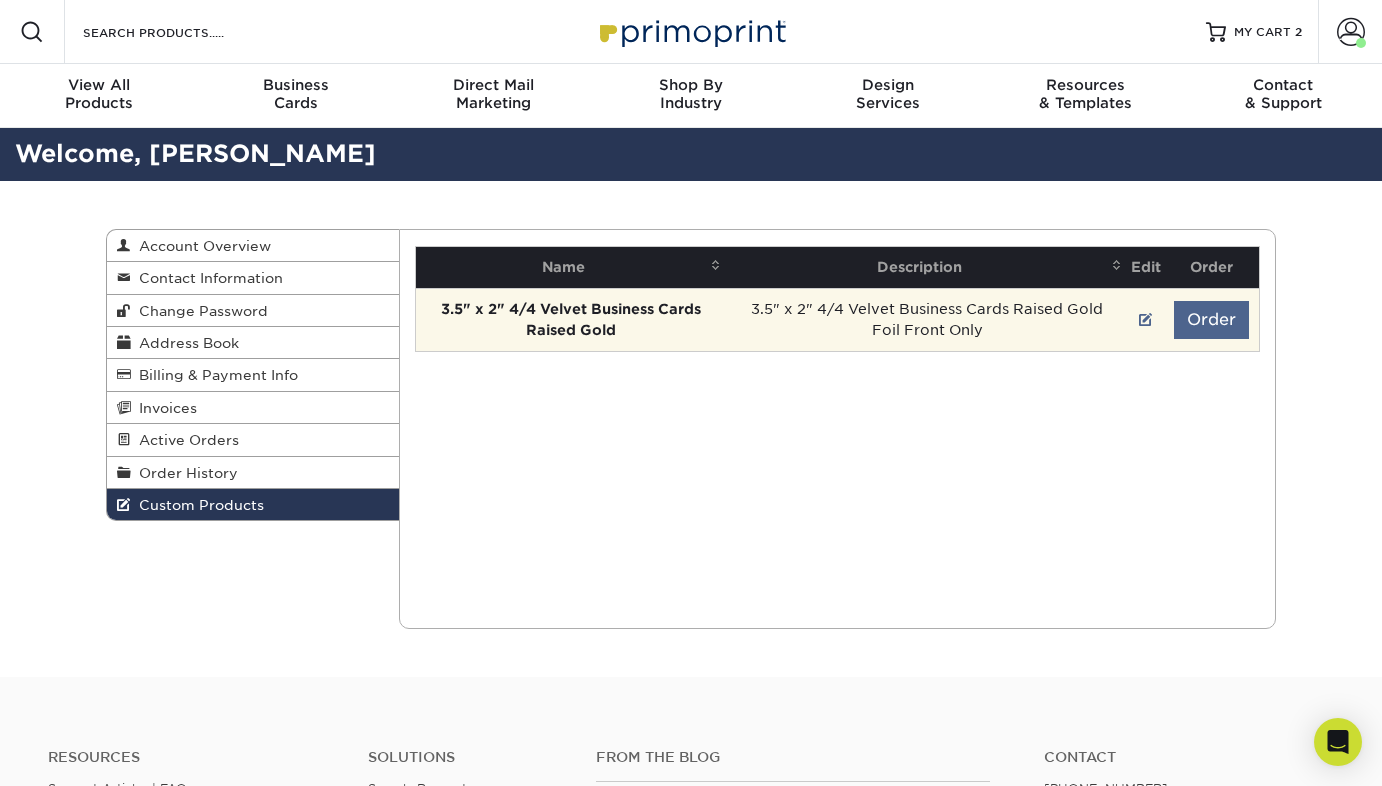
click at [1219, 318] on button "Order" at bounding box center [1211, 320] width 75 height 38
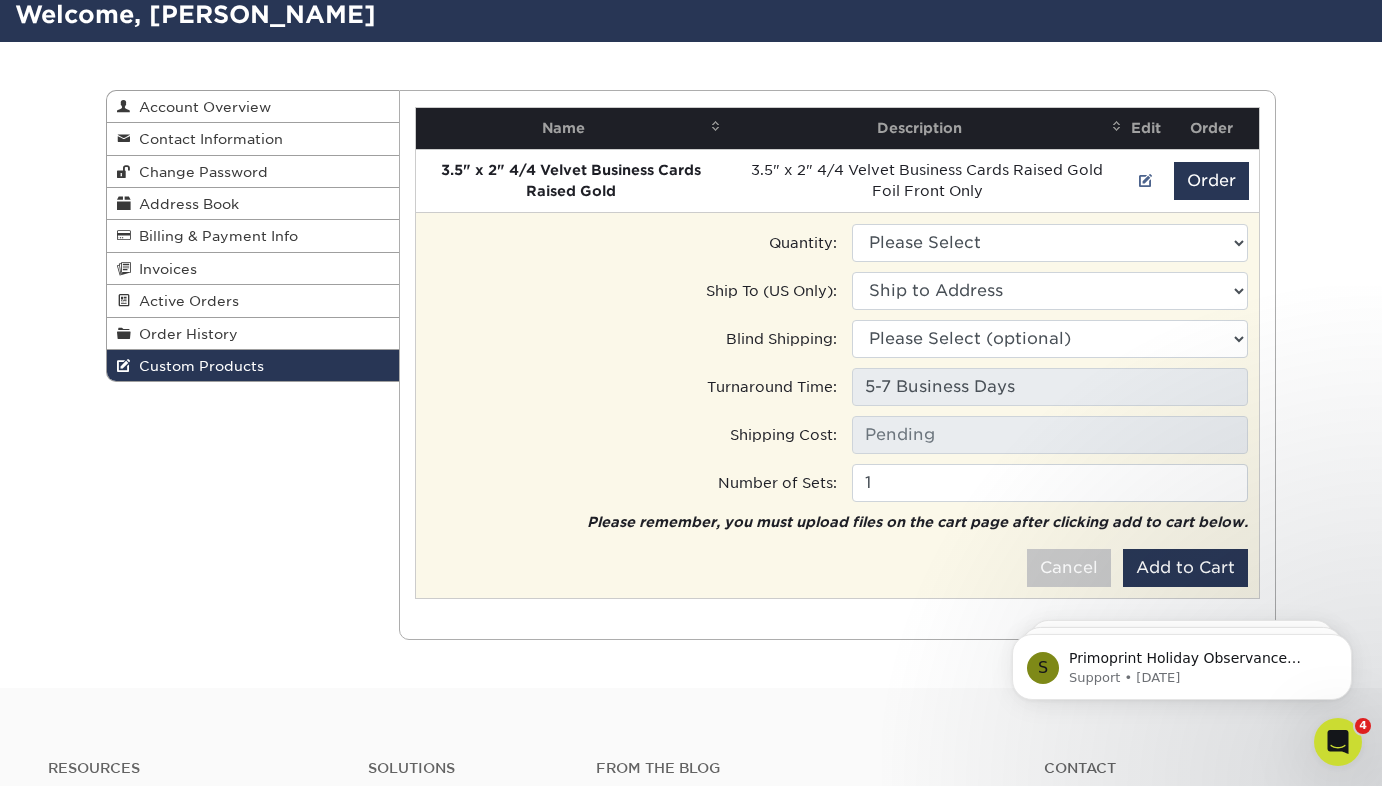
scroll to position [138, 0]
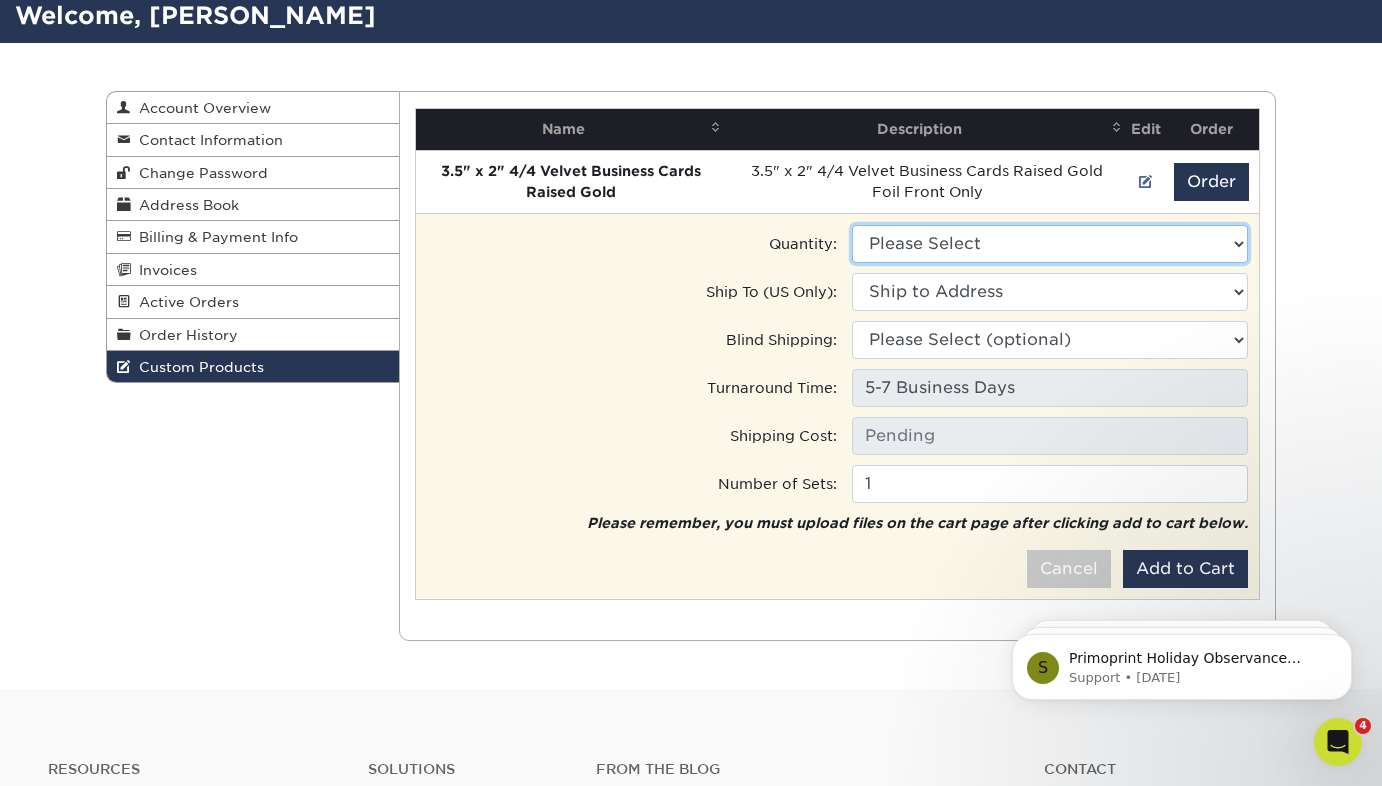
select select "0"
type input "Ground: $22.40"
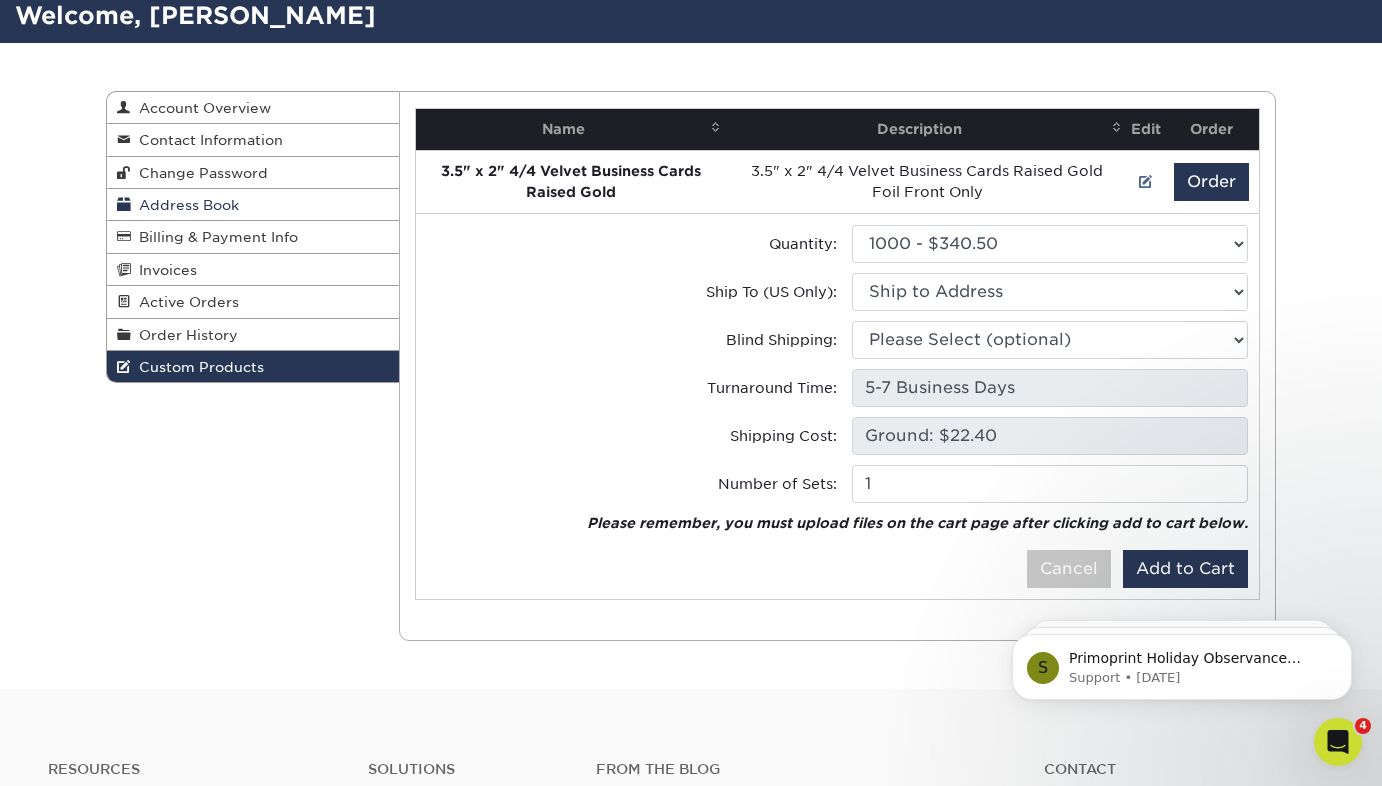
click at [183, 199] on span "Address Book" at bounding box center [185, 205] width 108 height 16
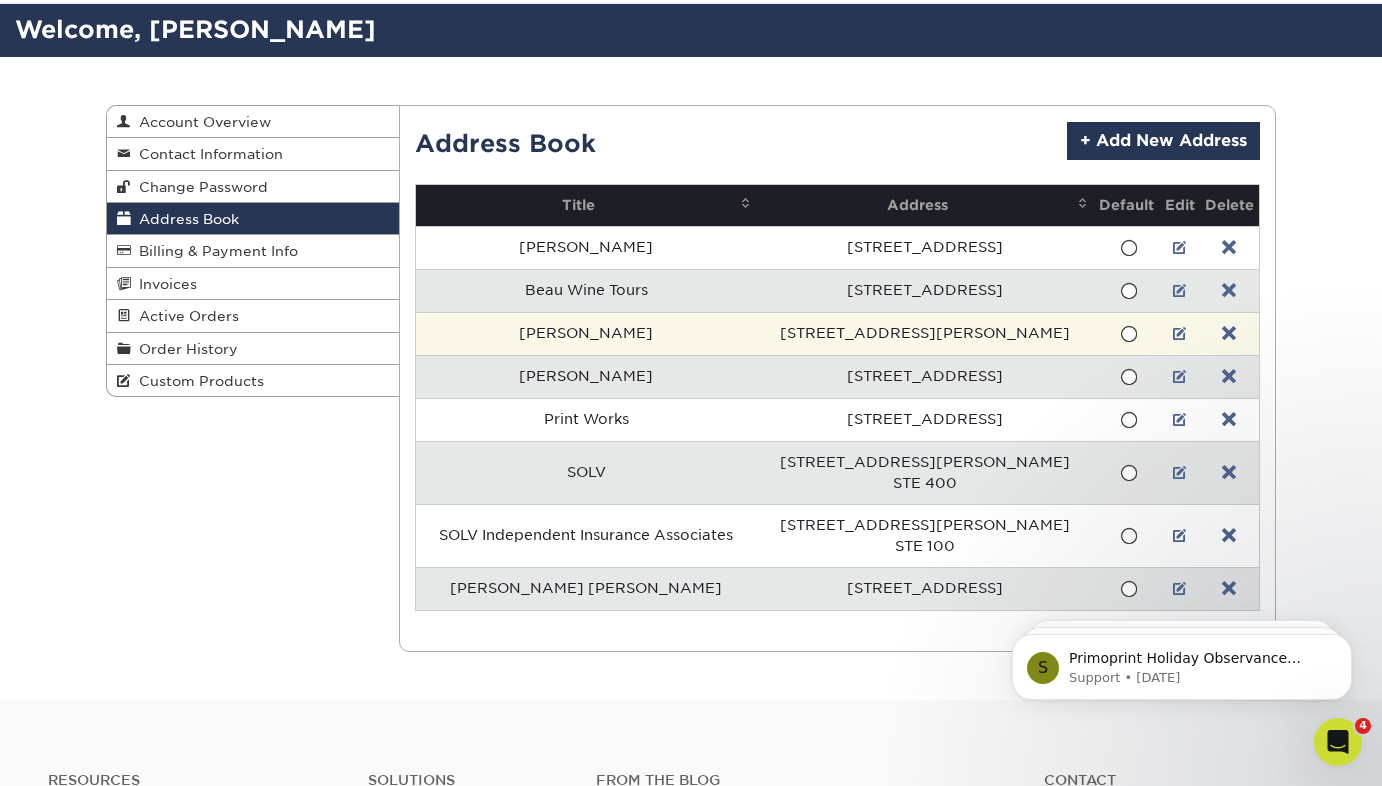
scroll to position [122, 0]
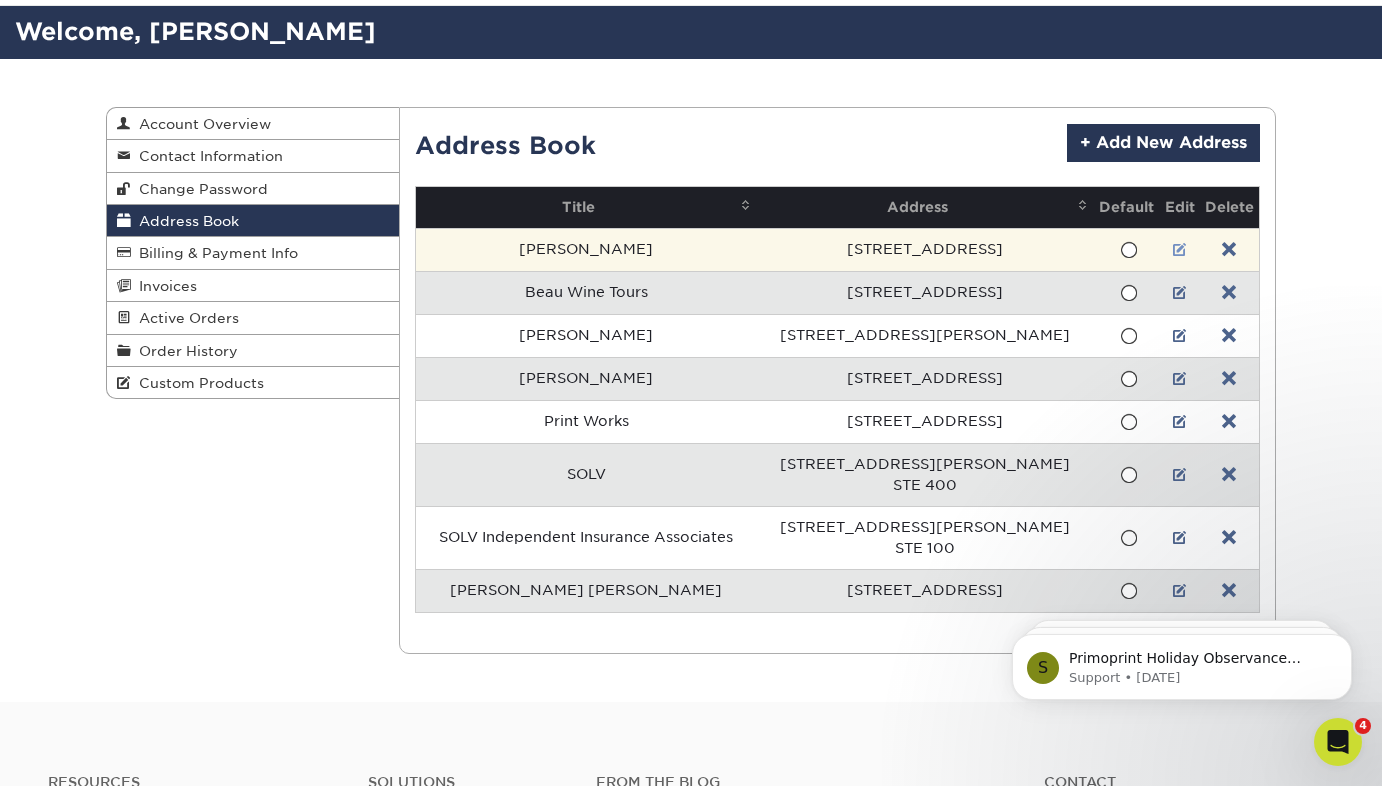
click at [1173, 243] on link at bounding box center [1180, 250] width 14 height 16
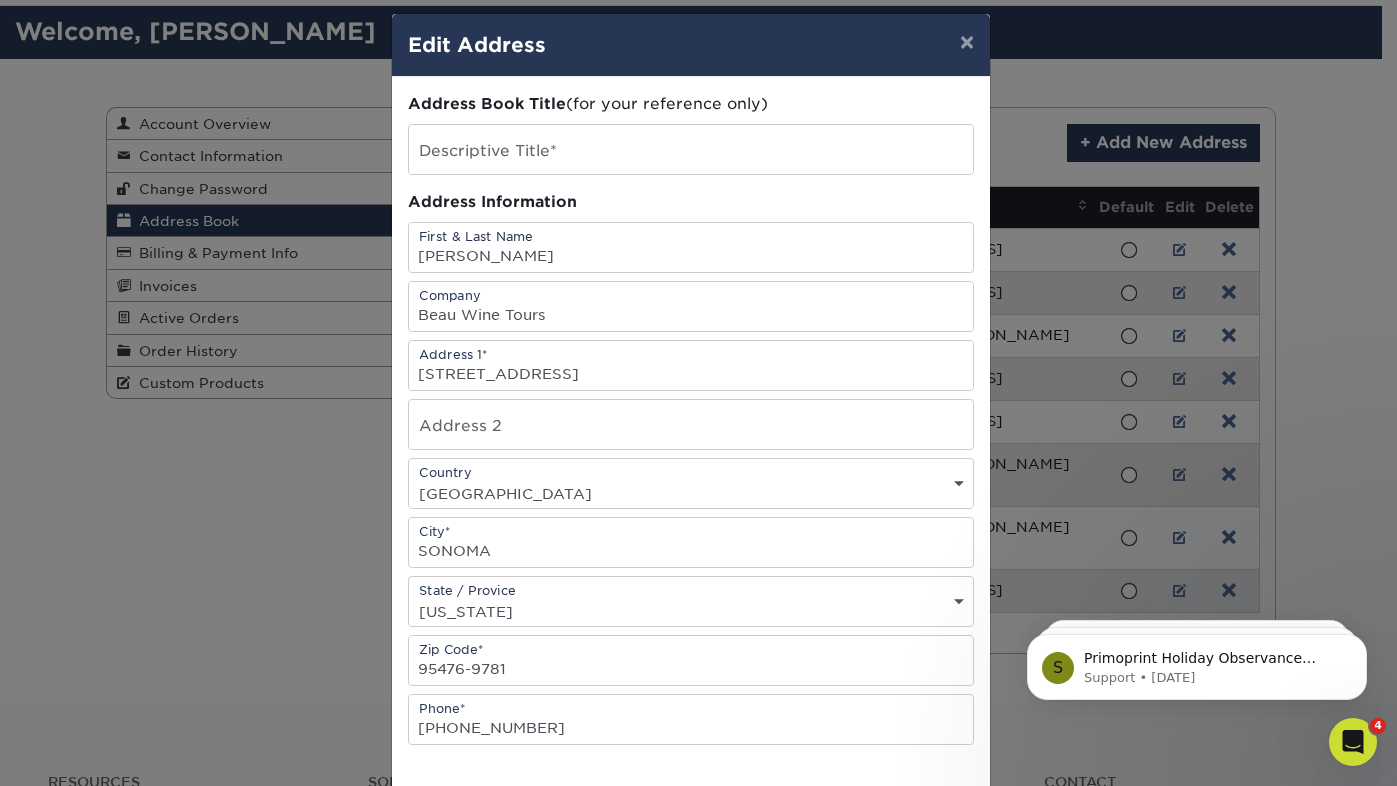
scroll to position [18, 0]
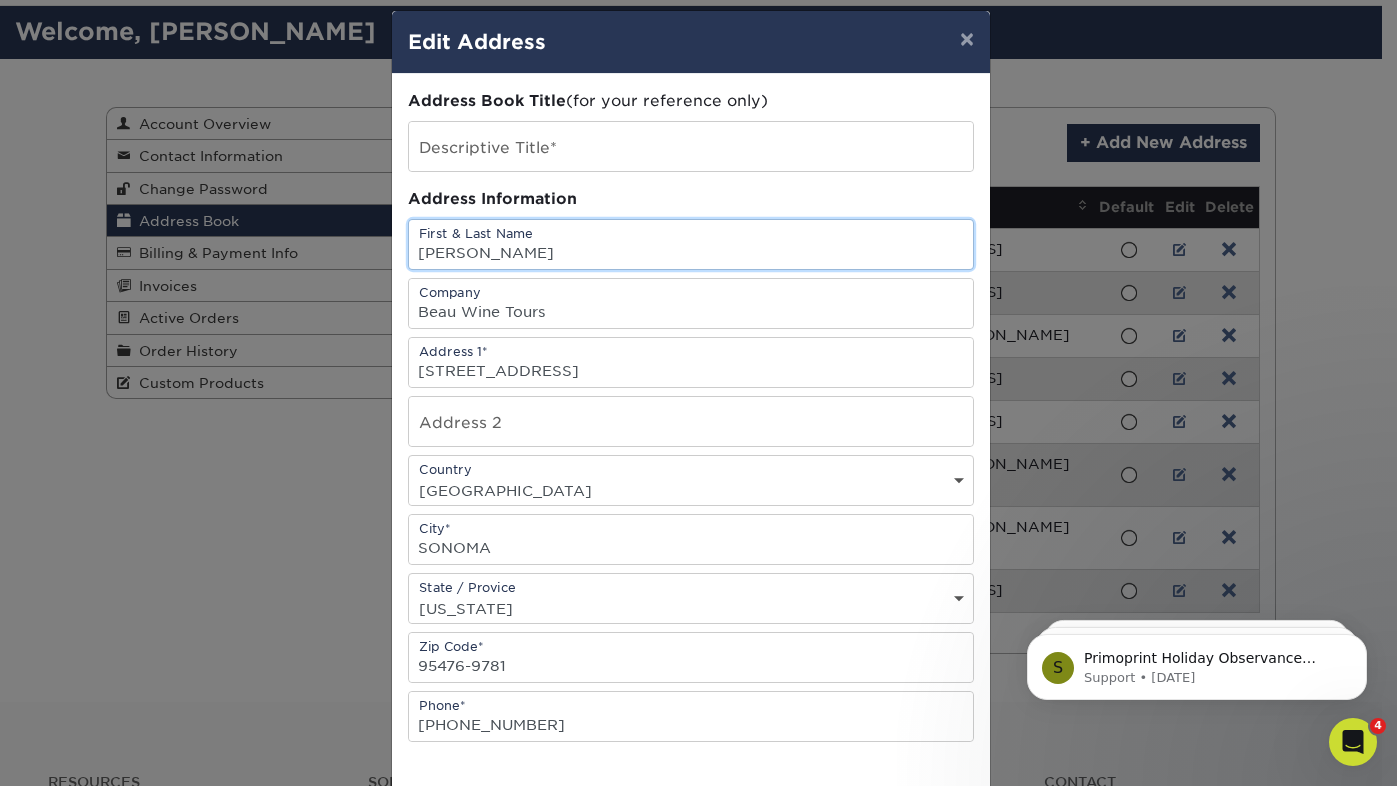
drag, startPoint x: 522, startPoint y: 254, endPoint x: 369, endPoint y: 231, distance: 154.7
paste input "Christina Zanone"
type input "Christina Zanone"
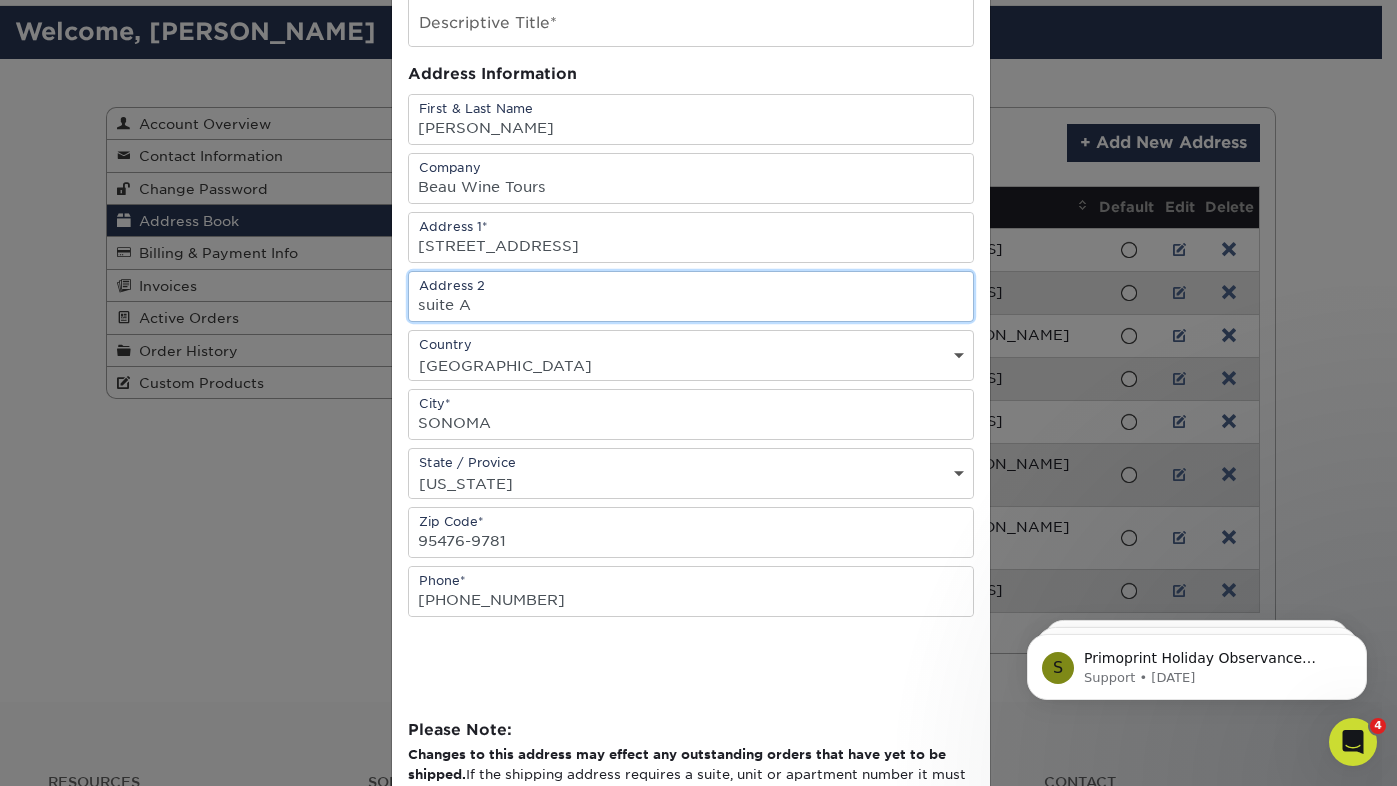
scroll to position [153, 0]
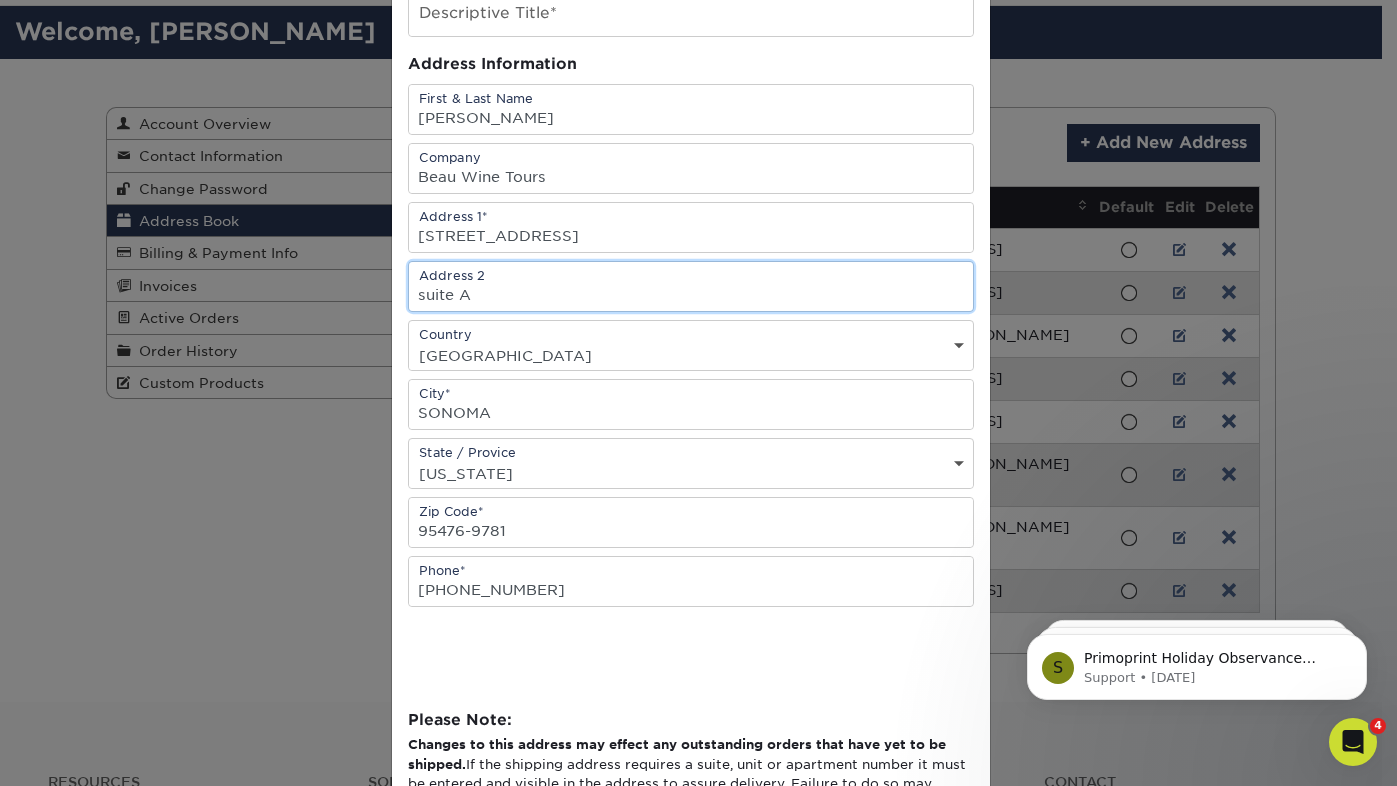
type input "suite A"
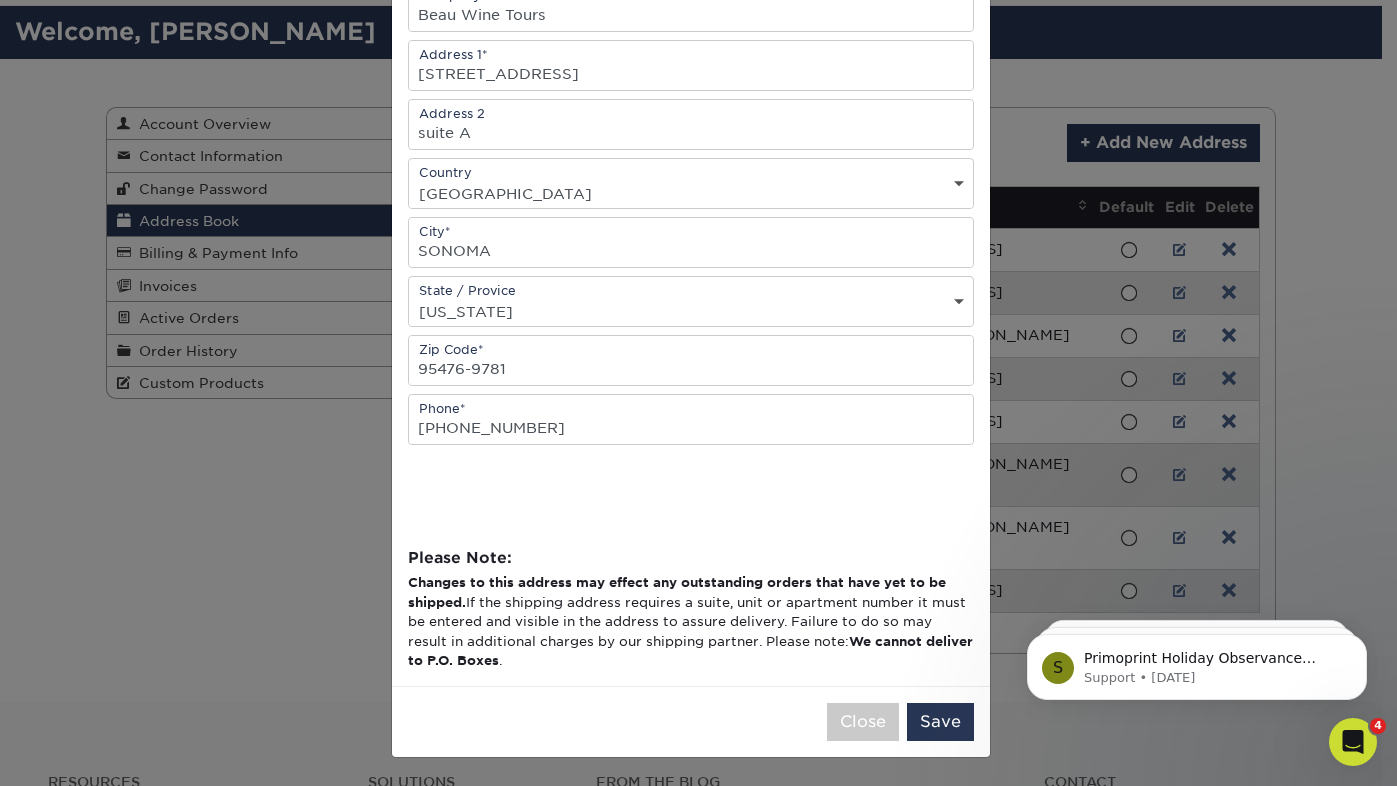
scroll to position [319, 0]
click at [945, 726] on button "Save" at bounding box center [940, 722] width 67 height 38
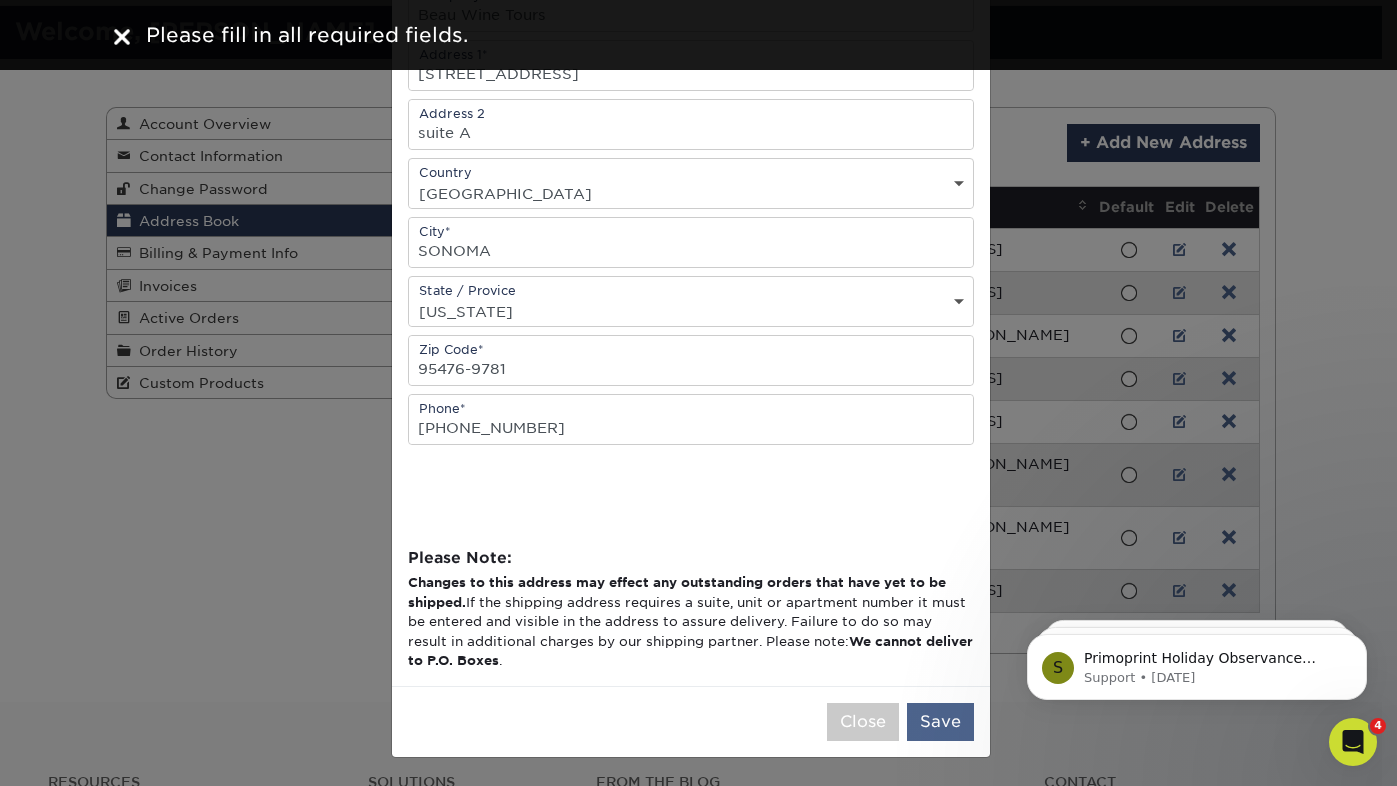
click at [935, 725] on button "Save" at bounding box center [940, 722] width 67 height 38
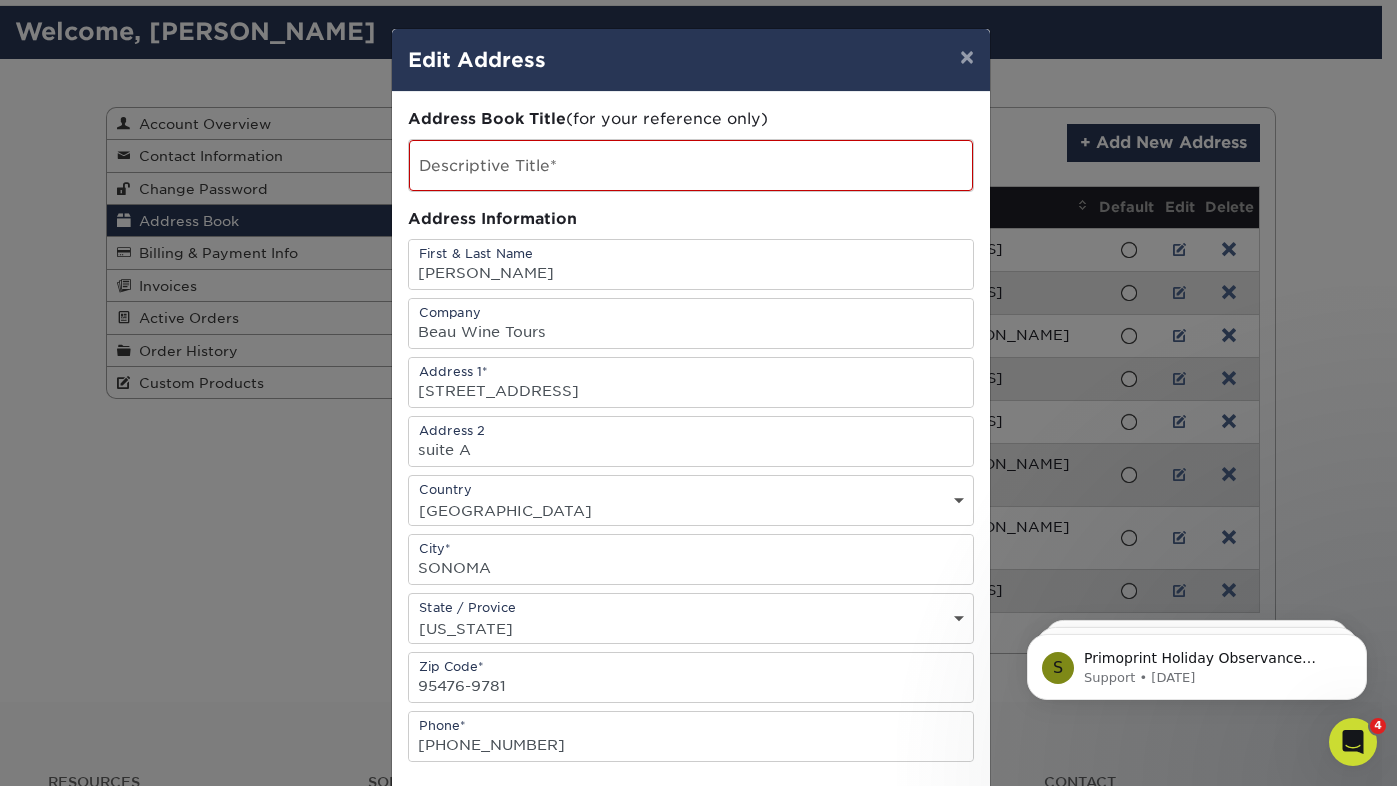
scroll to position [0, 0]
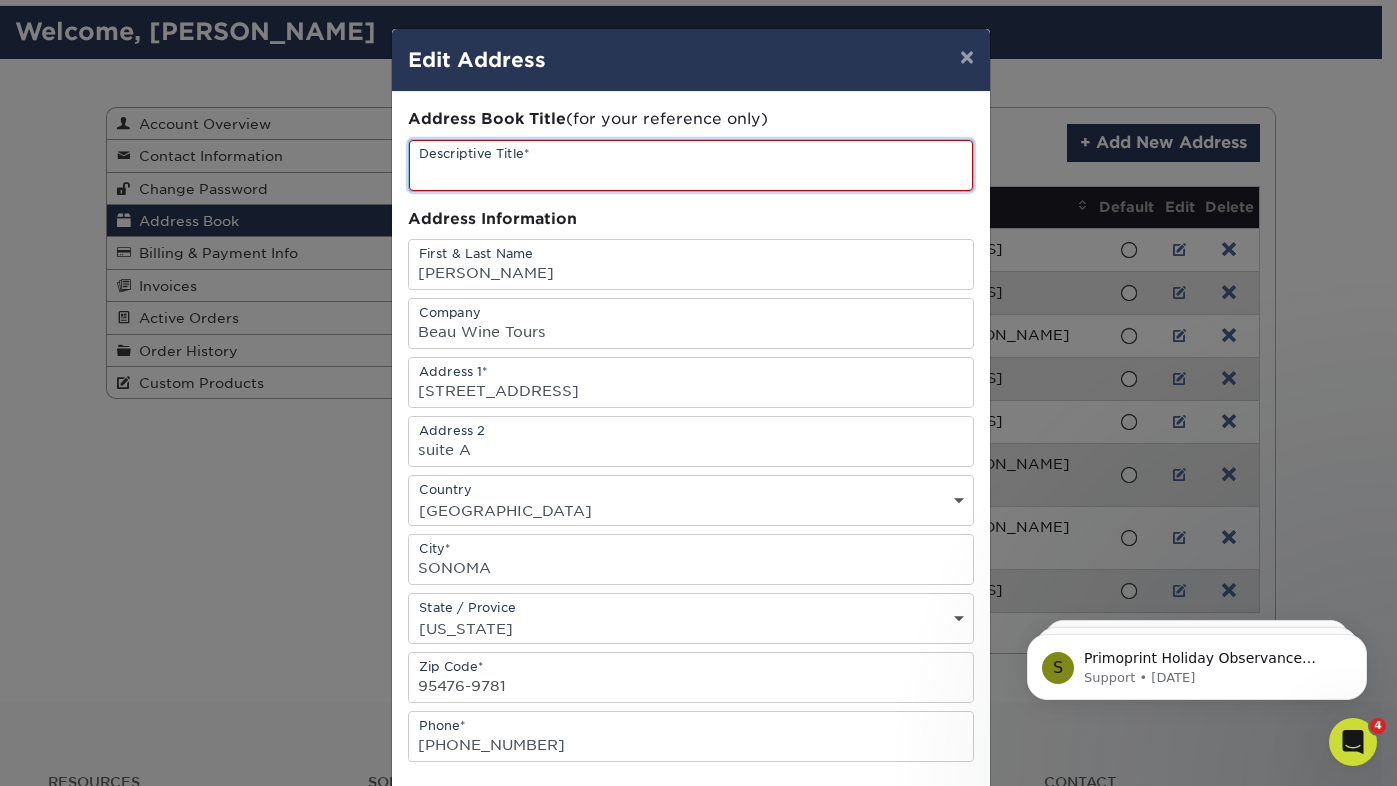
click at [502, 165] on input "text" at bounding box center [691, 165] width 564 height 51
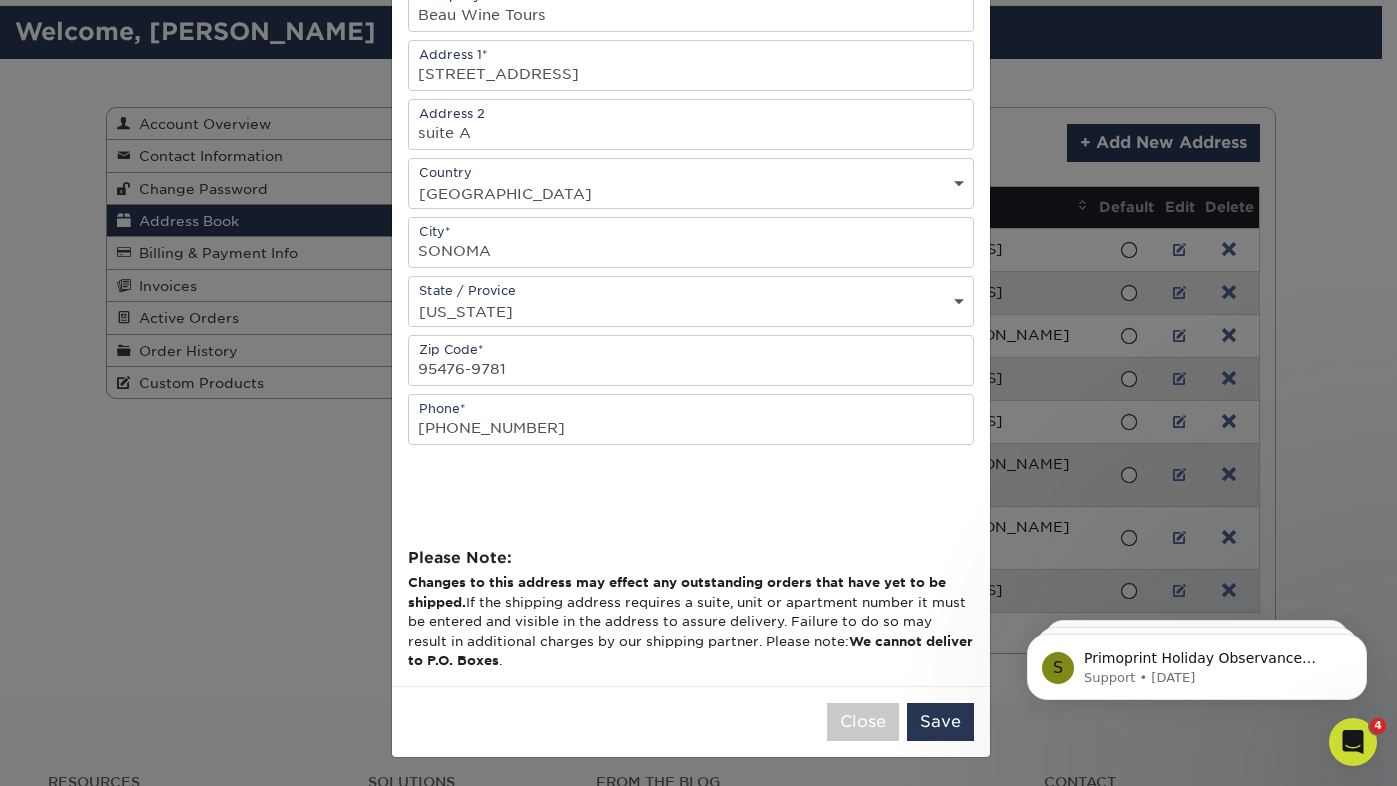
scroll to position [321, 0]
type input "Beau Wine Tours"
click at [931, 716] on button "Save" at bounding box center [940, 722] width 67 height 38
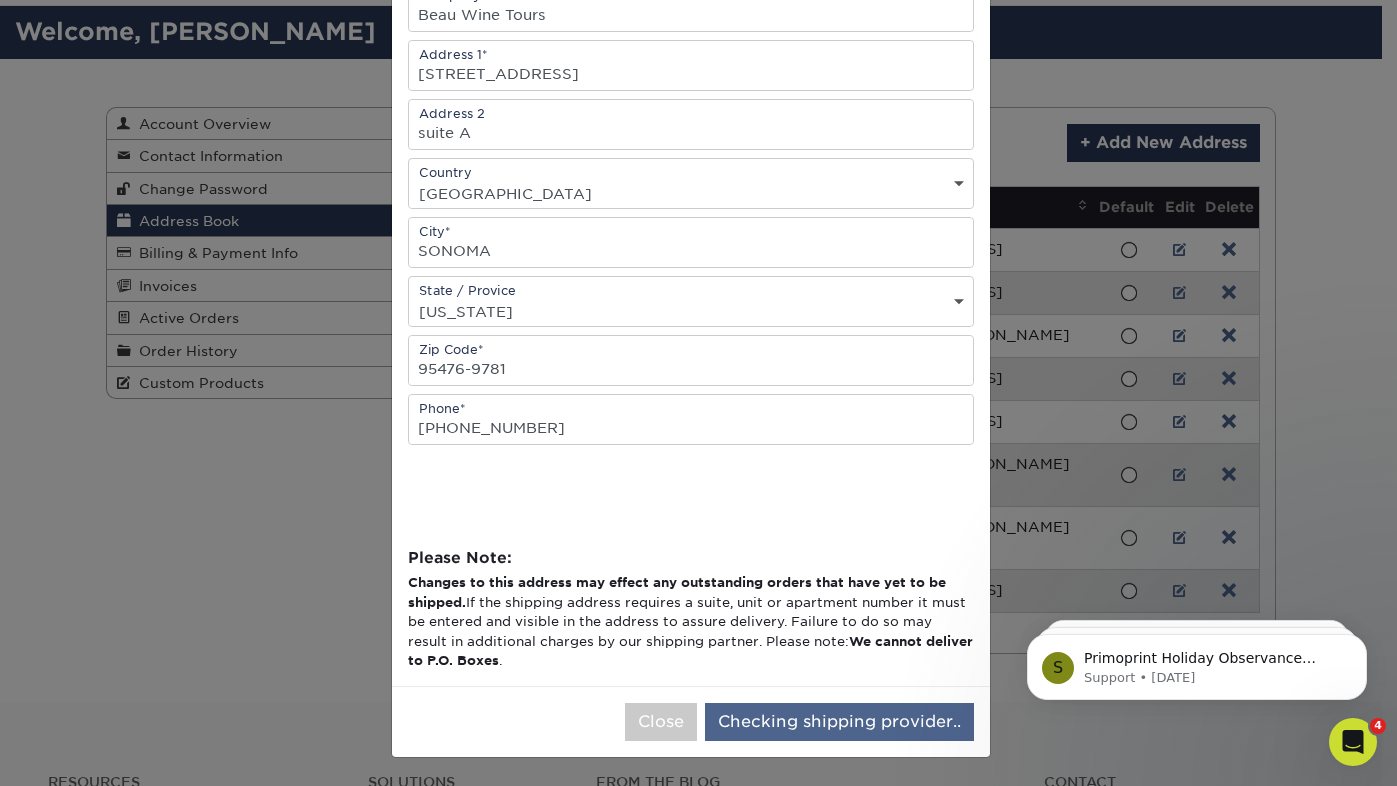
scroll to position [0, 0]
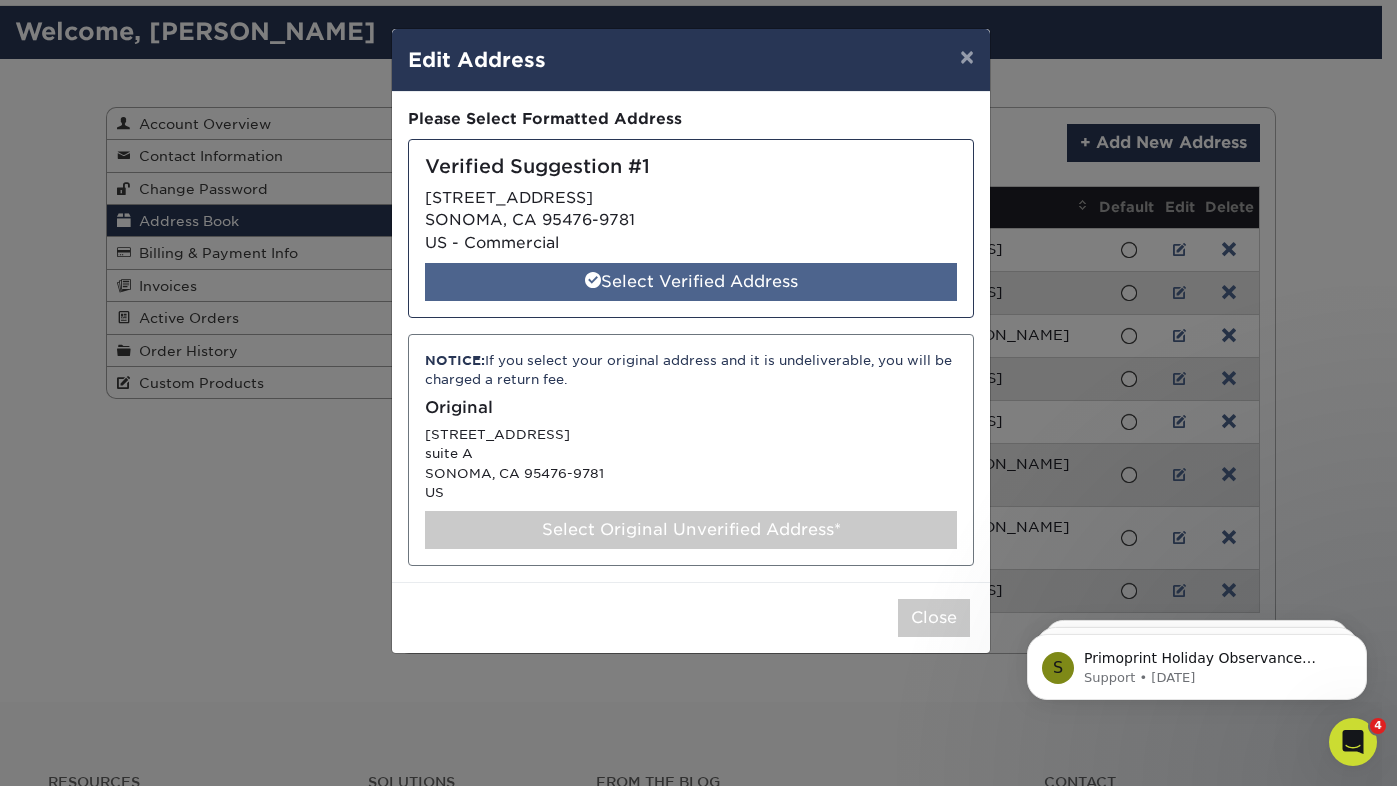
click at [676, 279] on div "Select Verified Address" at bounding box center [691, 282] width 532 height 38
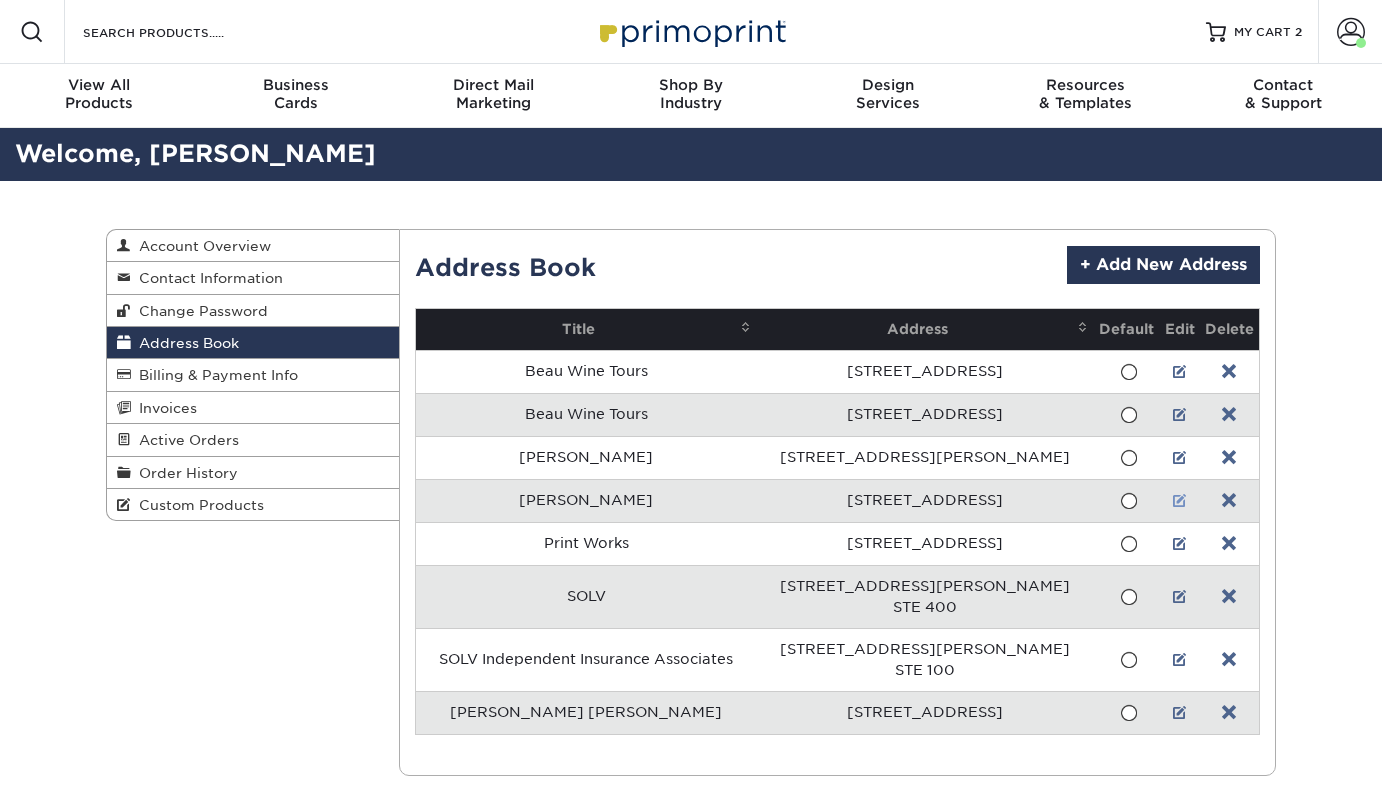
scroll to position [122, 0]
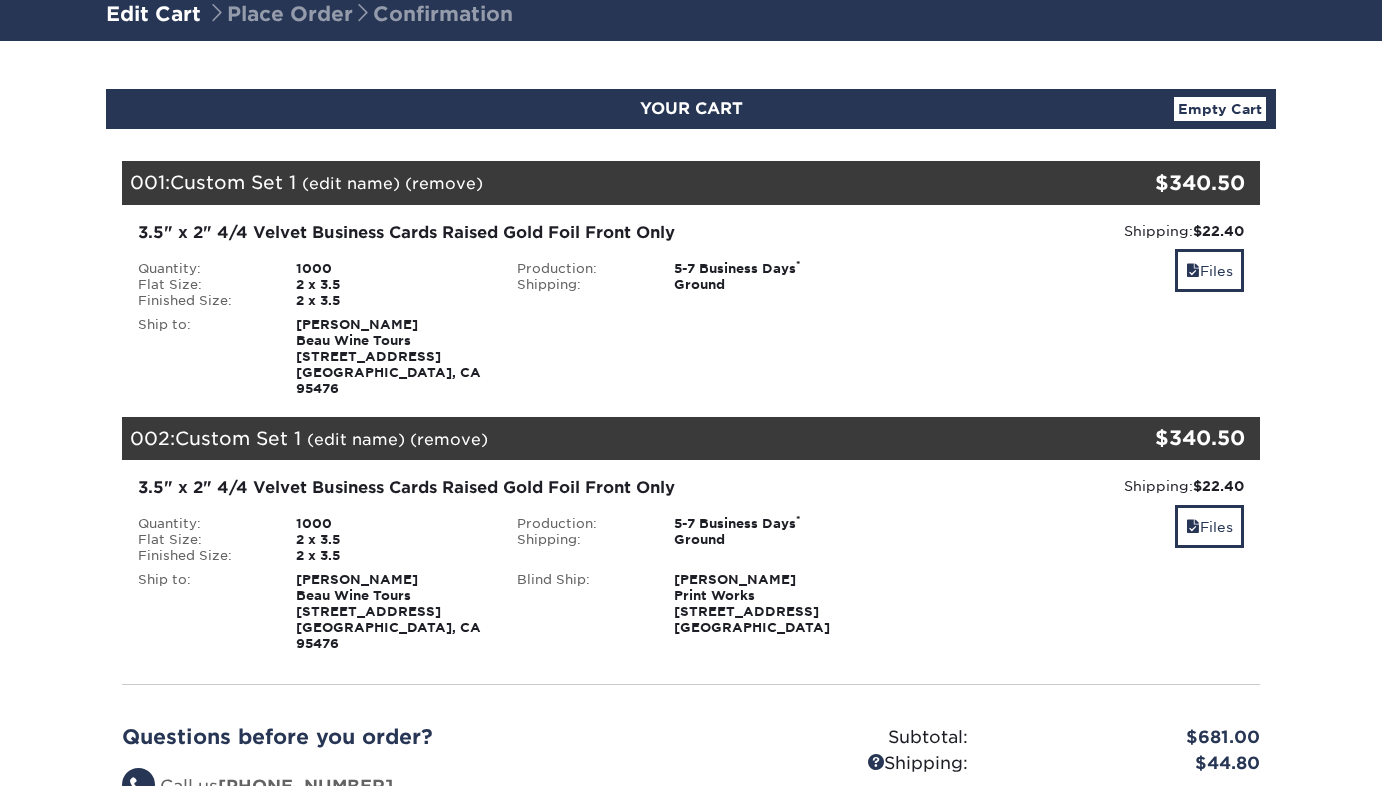
scroll to position [150, 0]
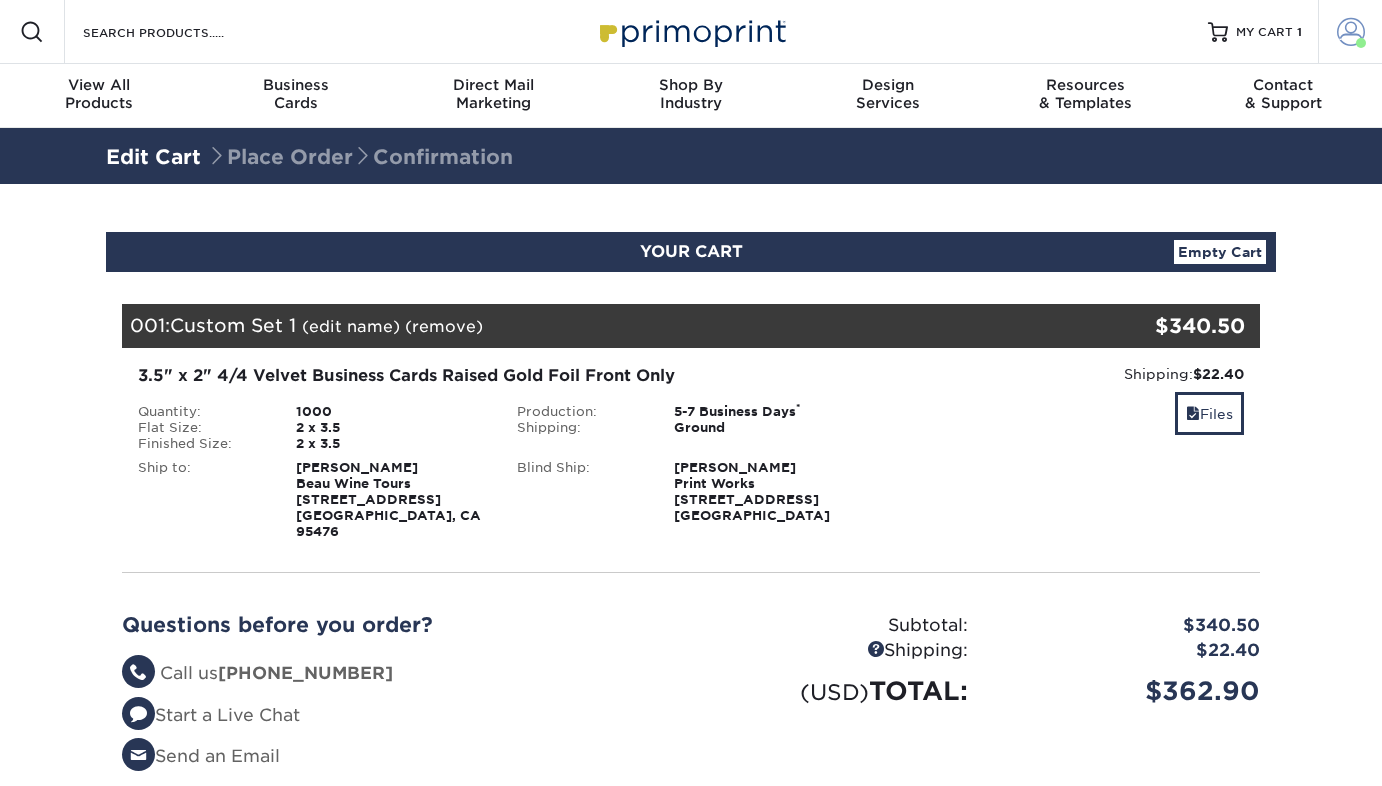
click at [1348, 33] on span at bounding box center [1351, 32] width 28 height 28
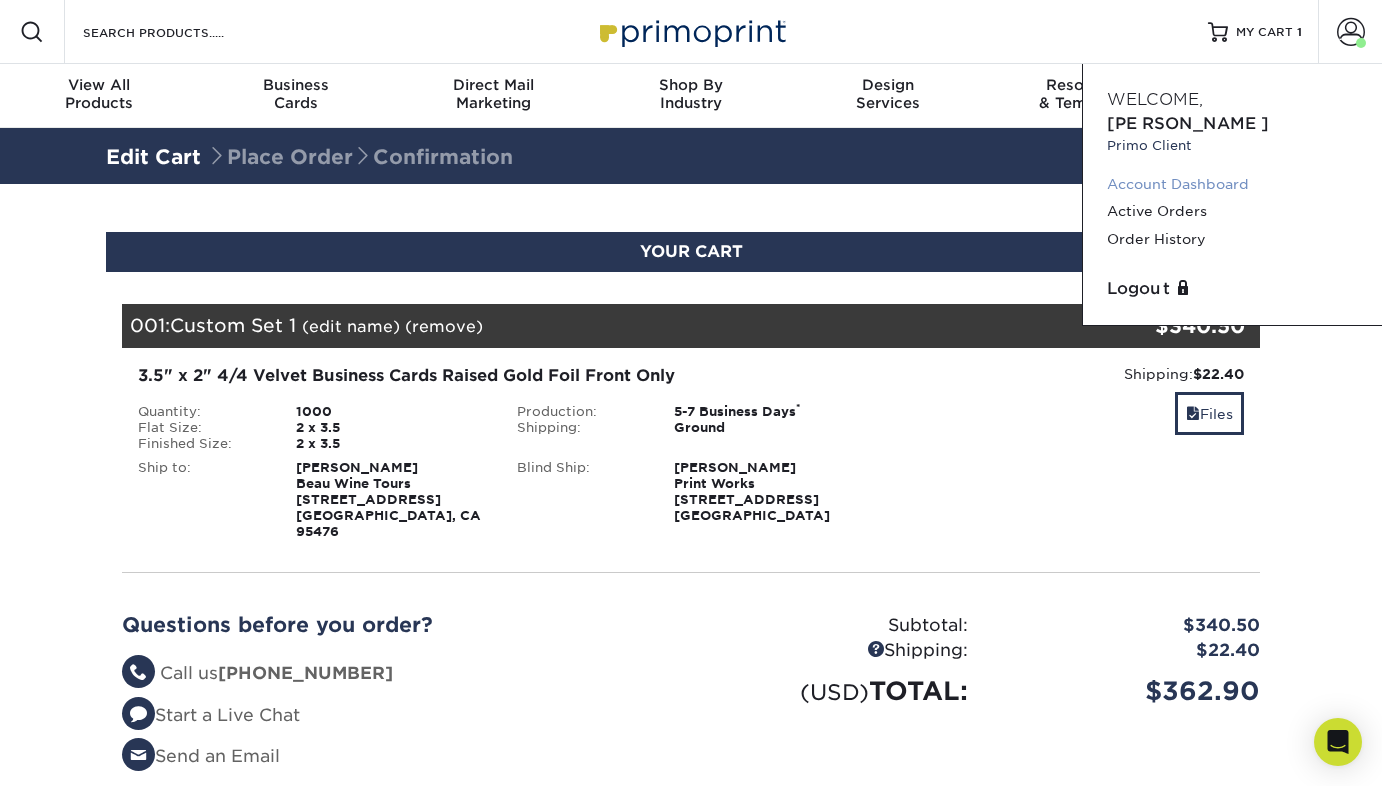
click at [1159, 171] on link "Account Dashboard" at bounding box center [1232, 184] width 251 height 27
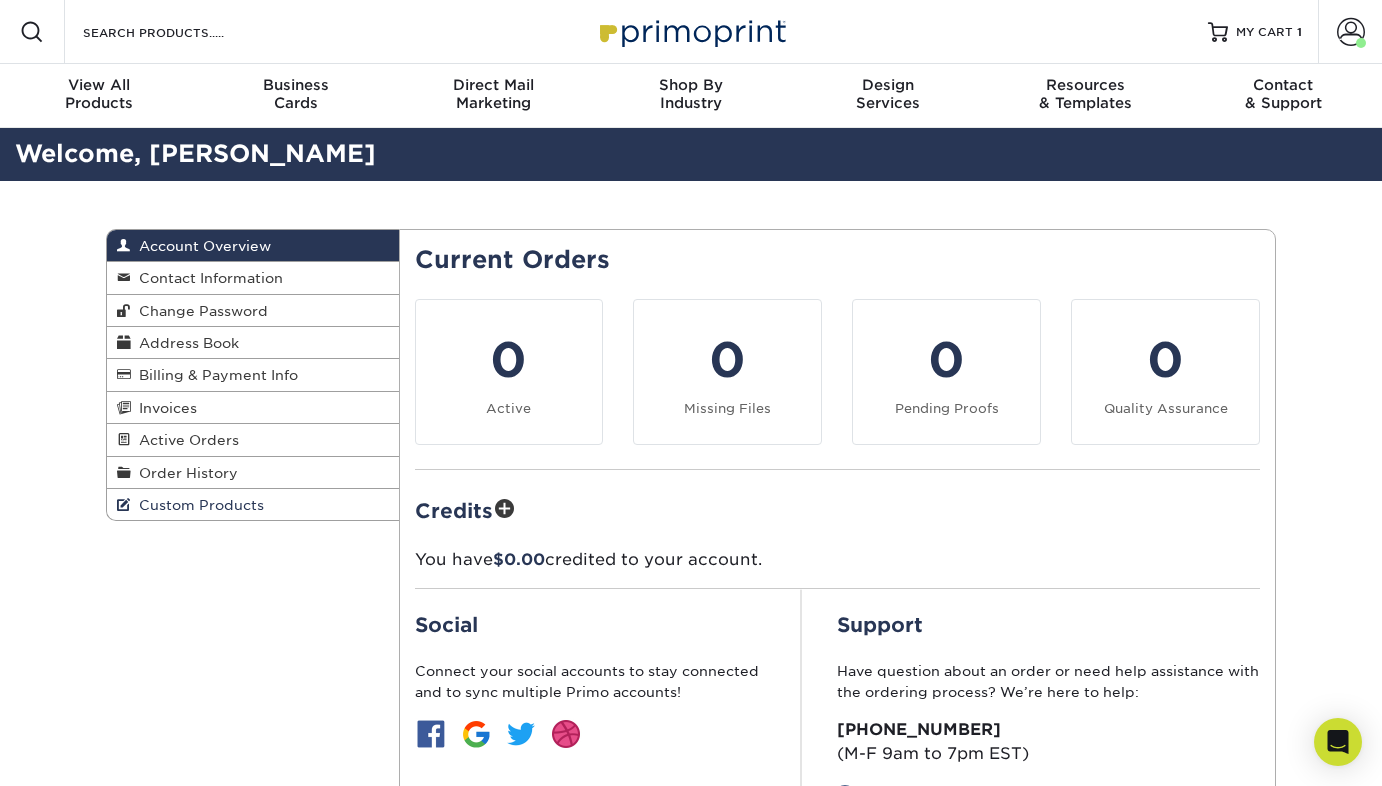
click at [210, 498] on span "Custom Products" at bounding box center [197, 505] width 133 height 16
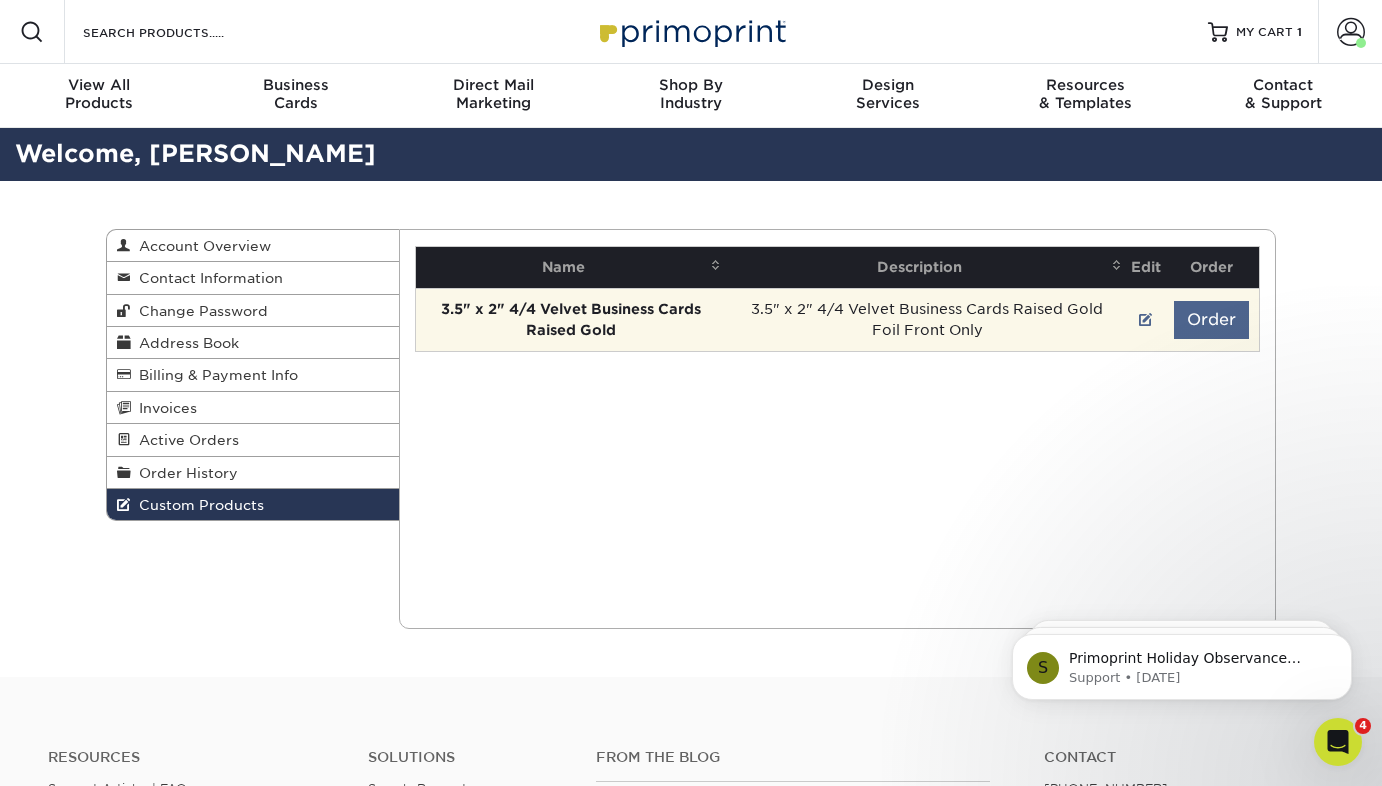
click at [1210, 316] on button "Order" at bounding box center [1211, 320] width 75 height 38
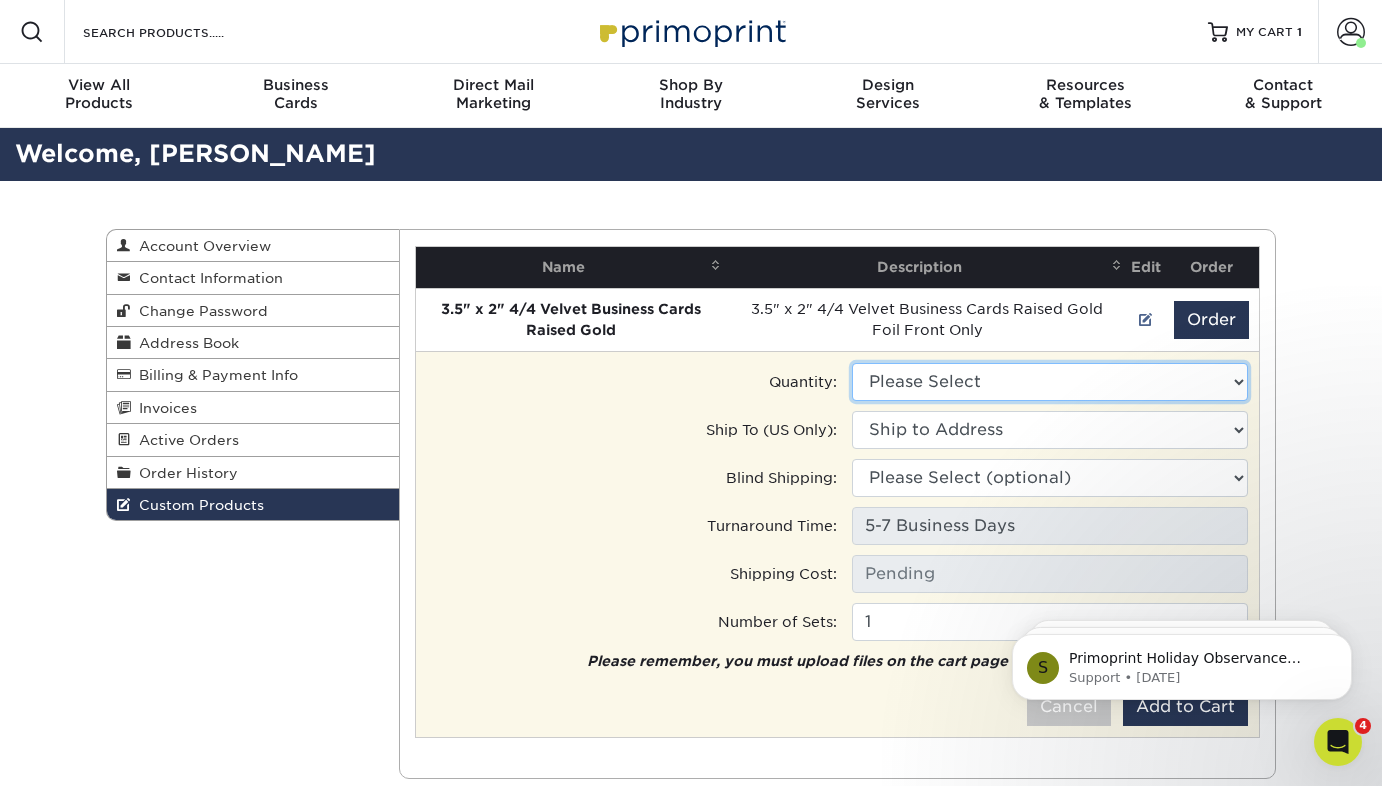
select select "0"
type input "Ground: $22.40"
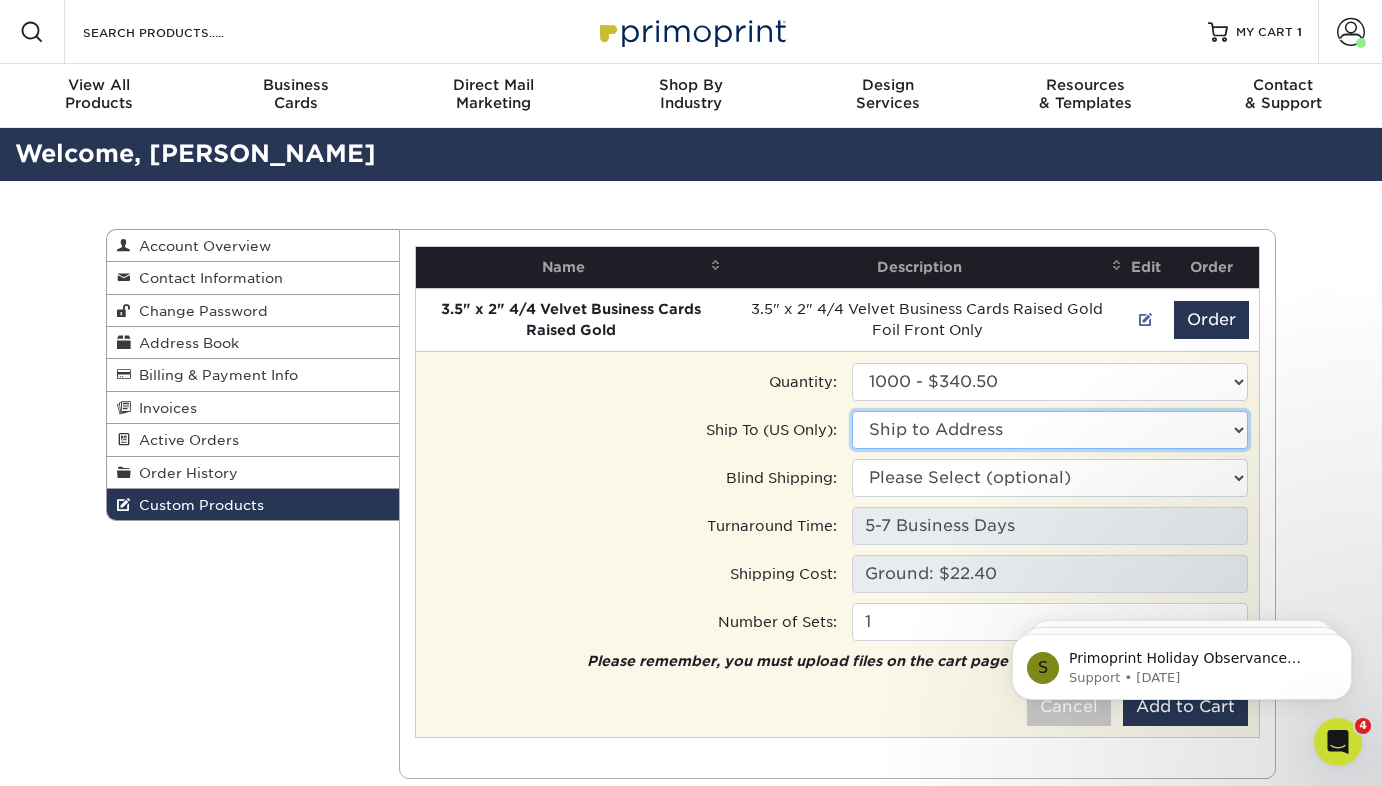
select select "238293"
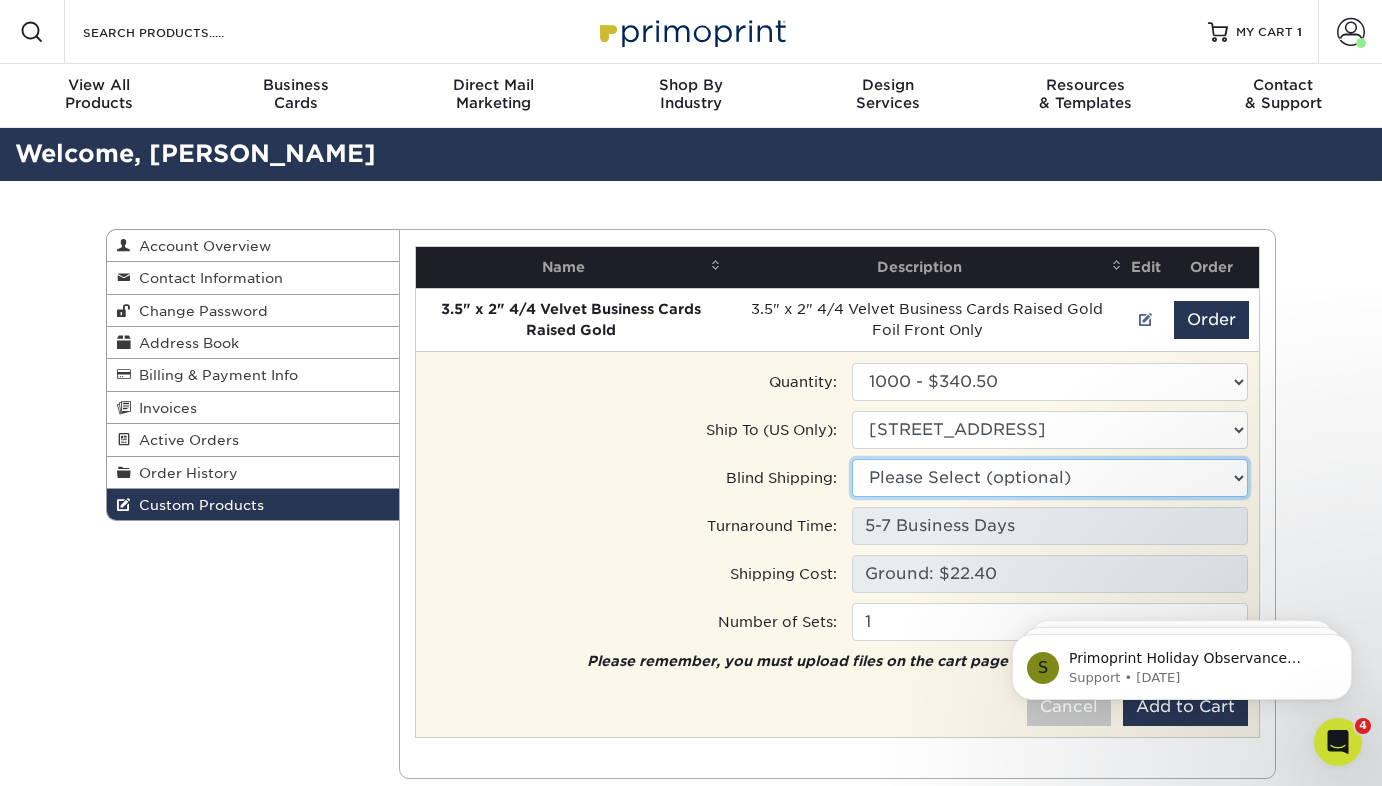
select select "237315"
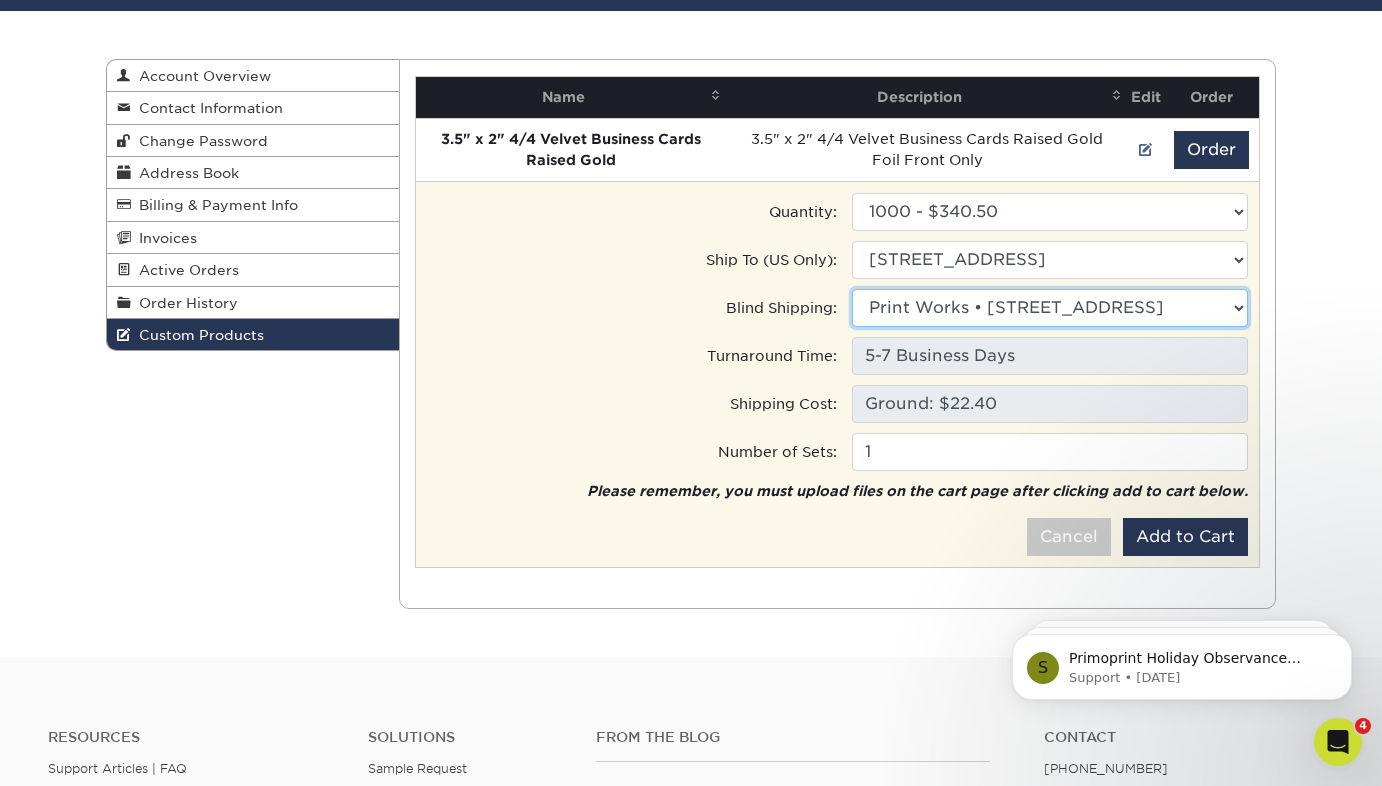
scroll to position [176, 0]
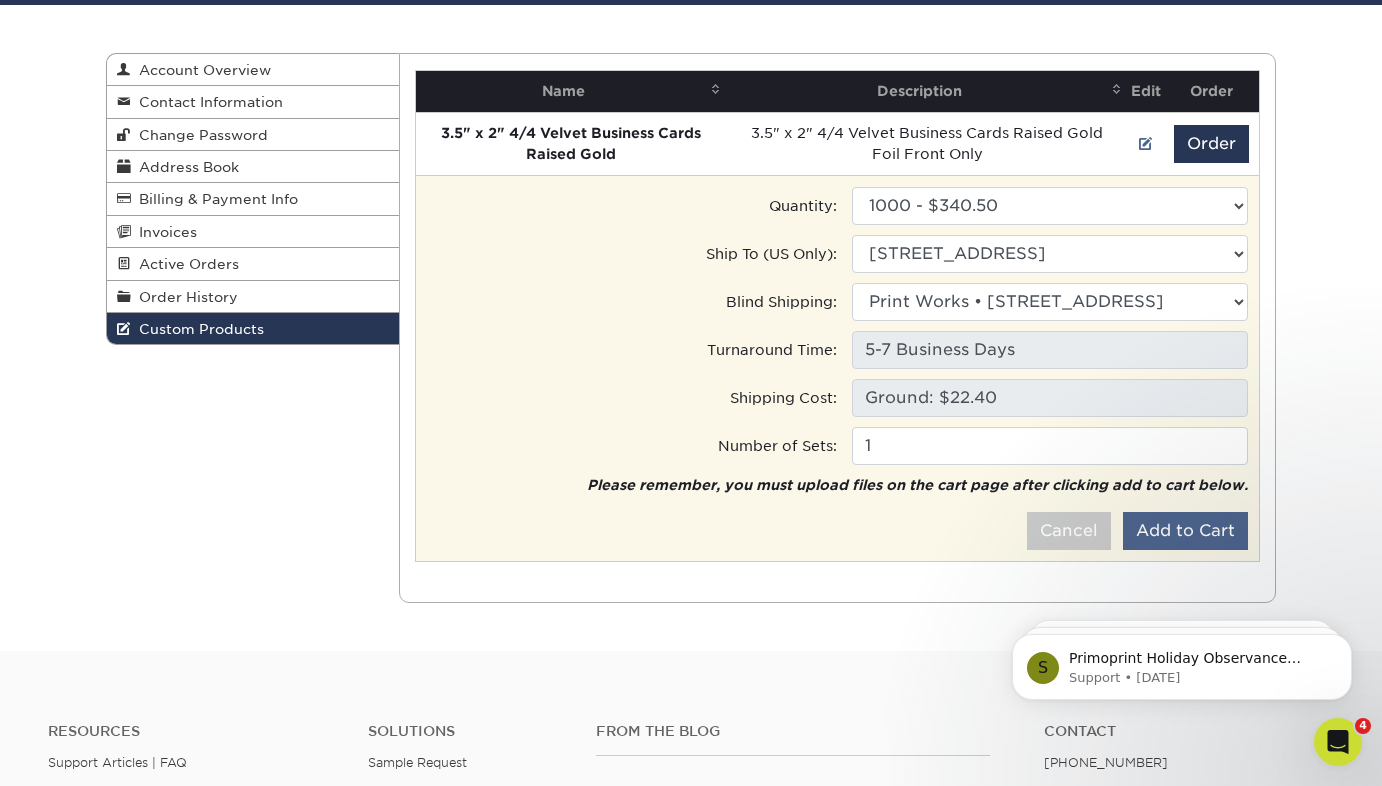
click at [1187, 526] on button "Add to Cart" at bounding box center [1185, 531] width 125 height 38
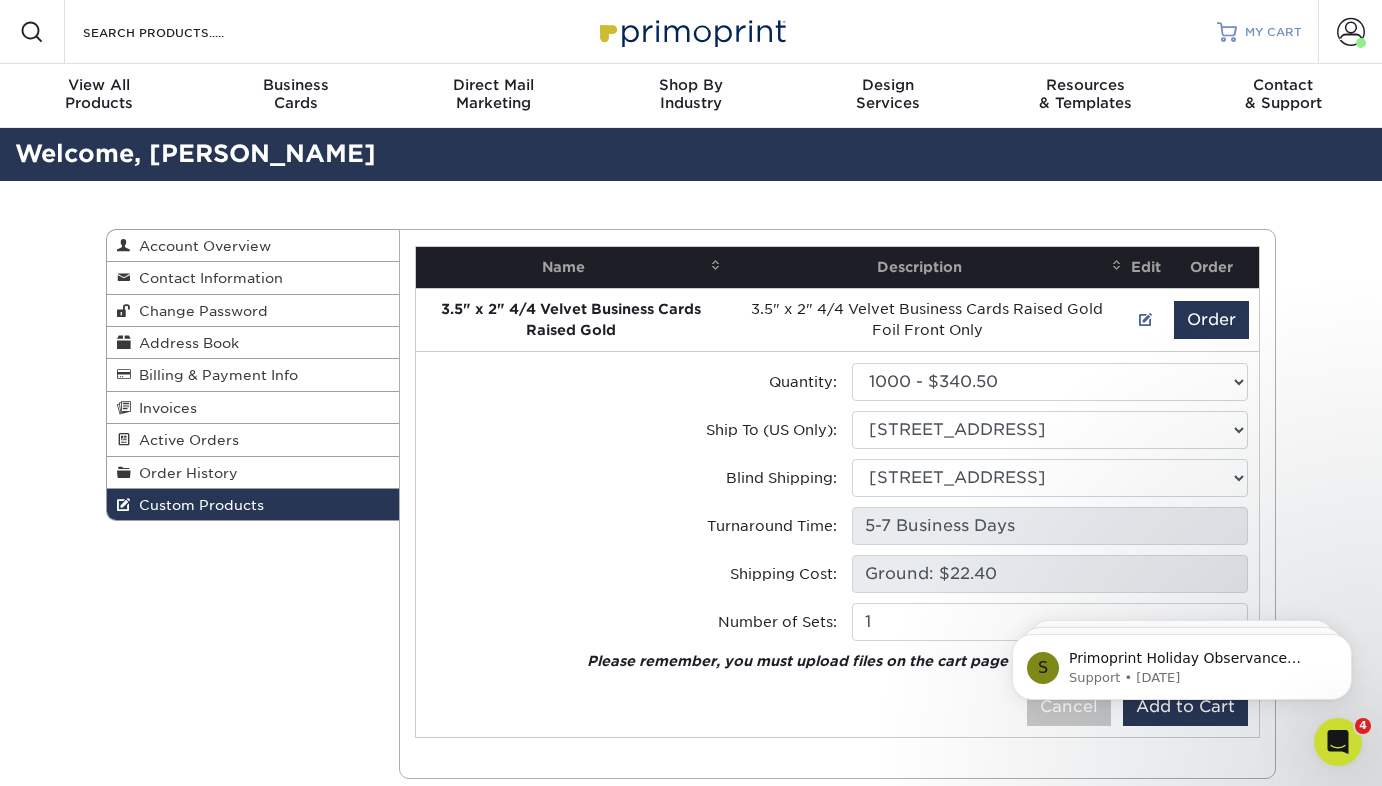
scroll to position [0, 0]
click at [1269, 26] on span "MY CART" at bounding box center [1273, 32] width 57 height 17
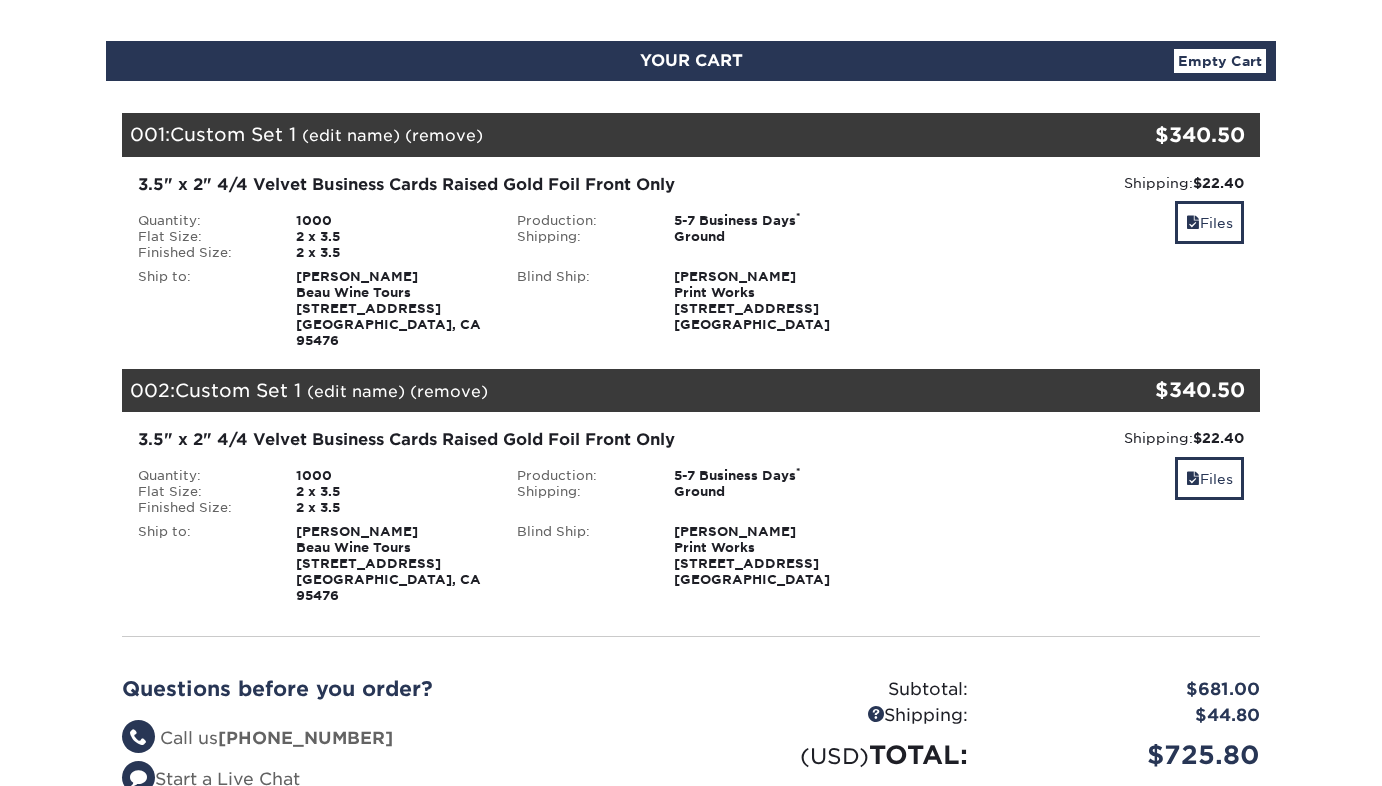
scroll to position [199, 0]
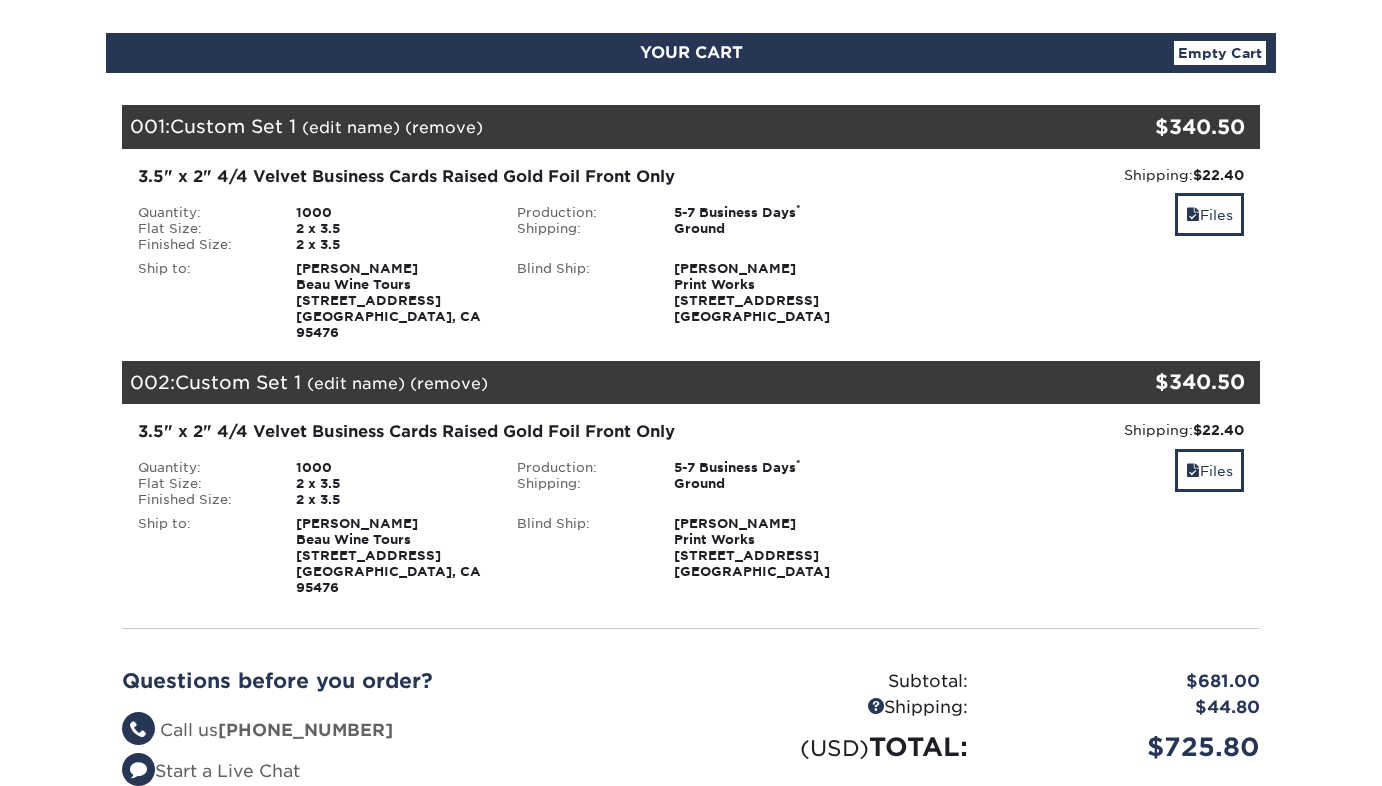
click at [445, 374] on link "(remove)" at bounding box center [449, 383] width 78 height 19
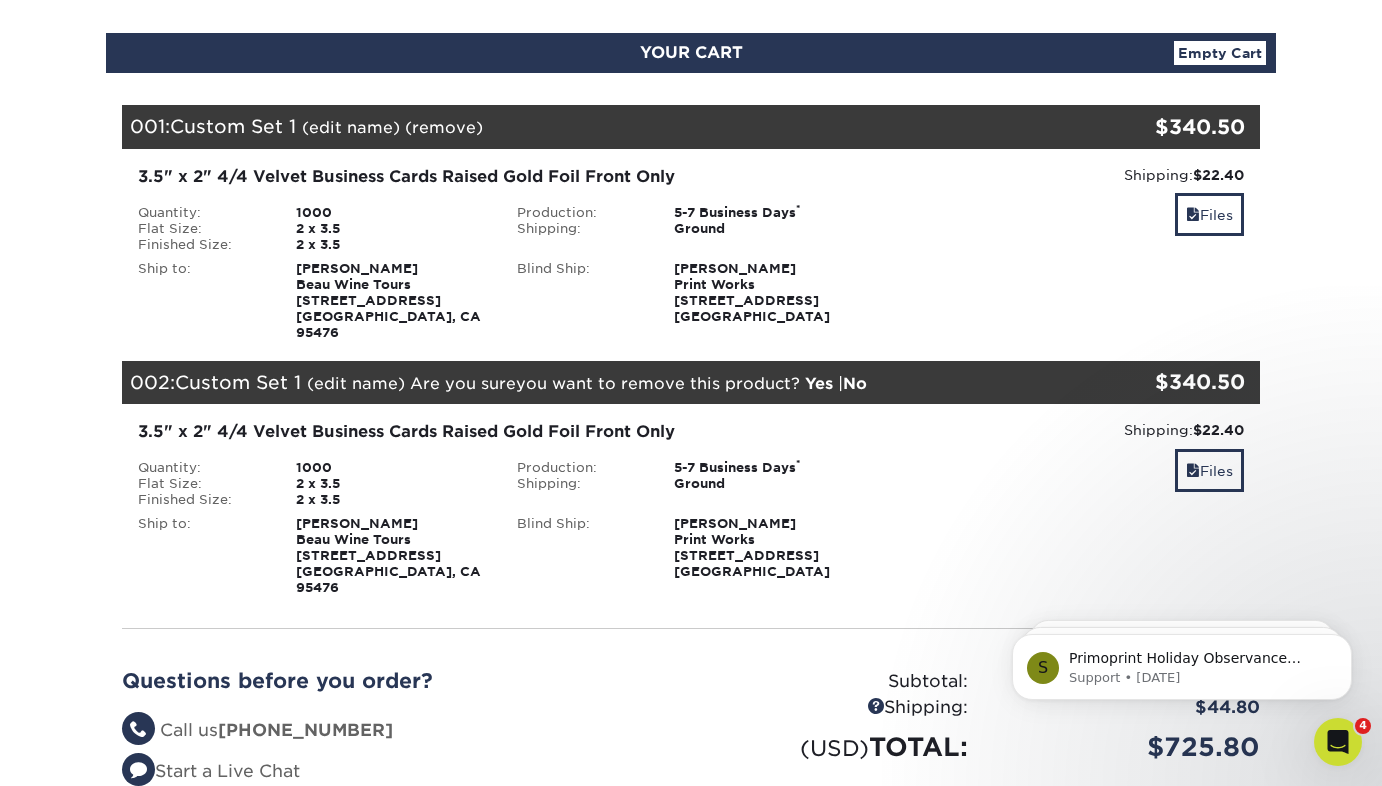
scroll to position [0, 0]
click at [821, 374] on link "Yes" at bounding box center [819, 383] width 28 height 19
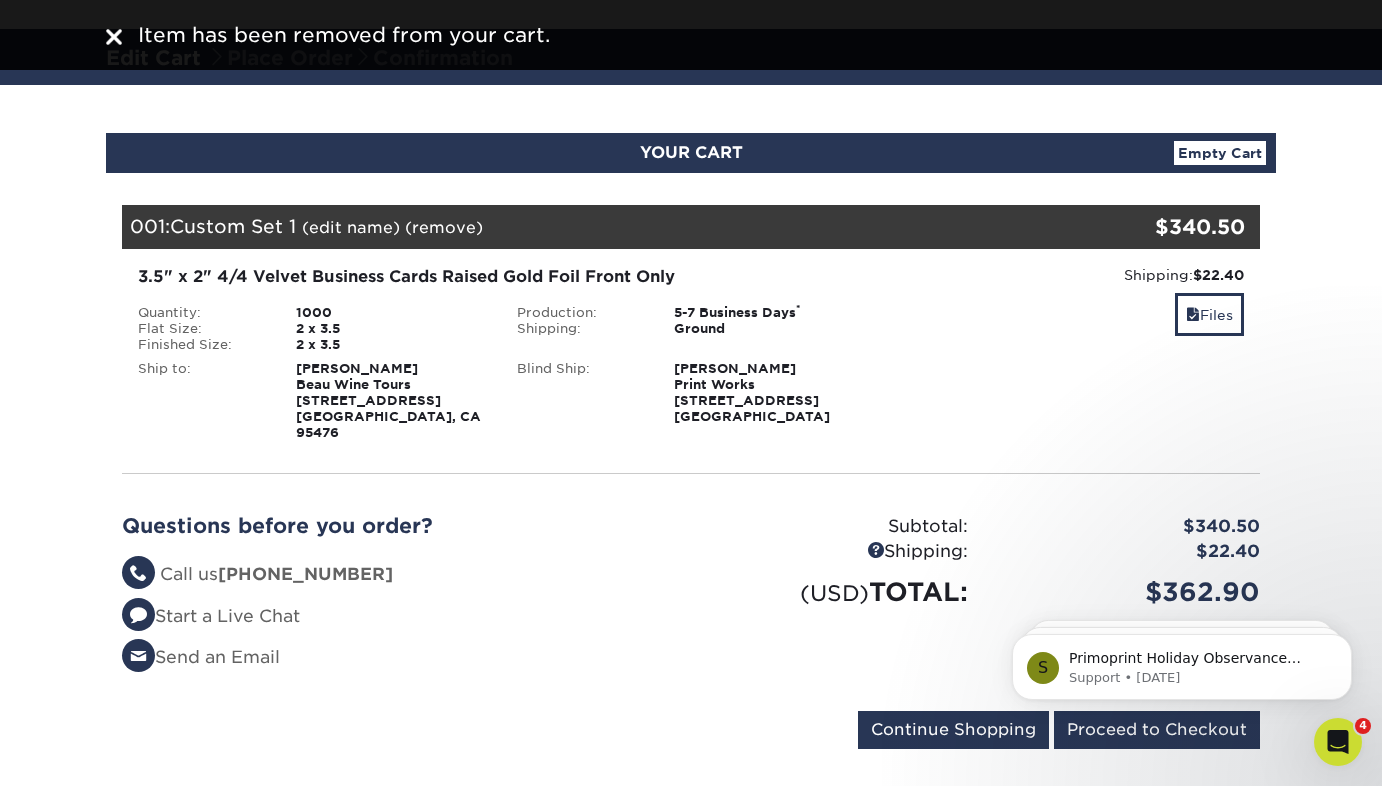
scroll to position [106, 0]
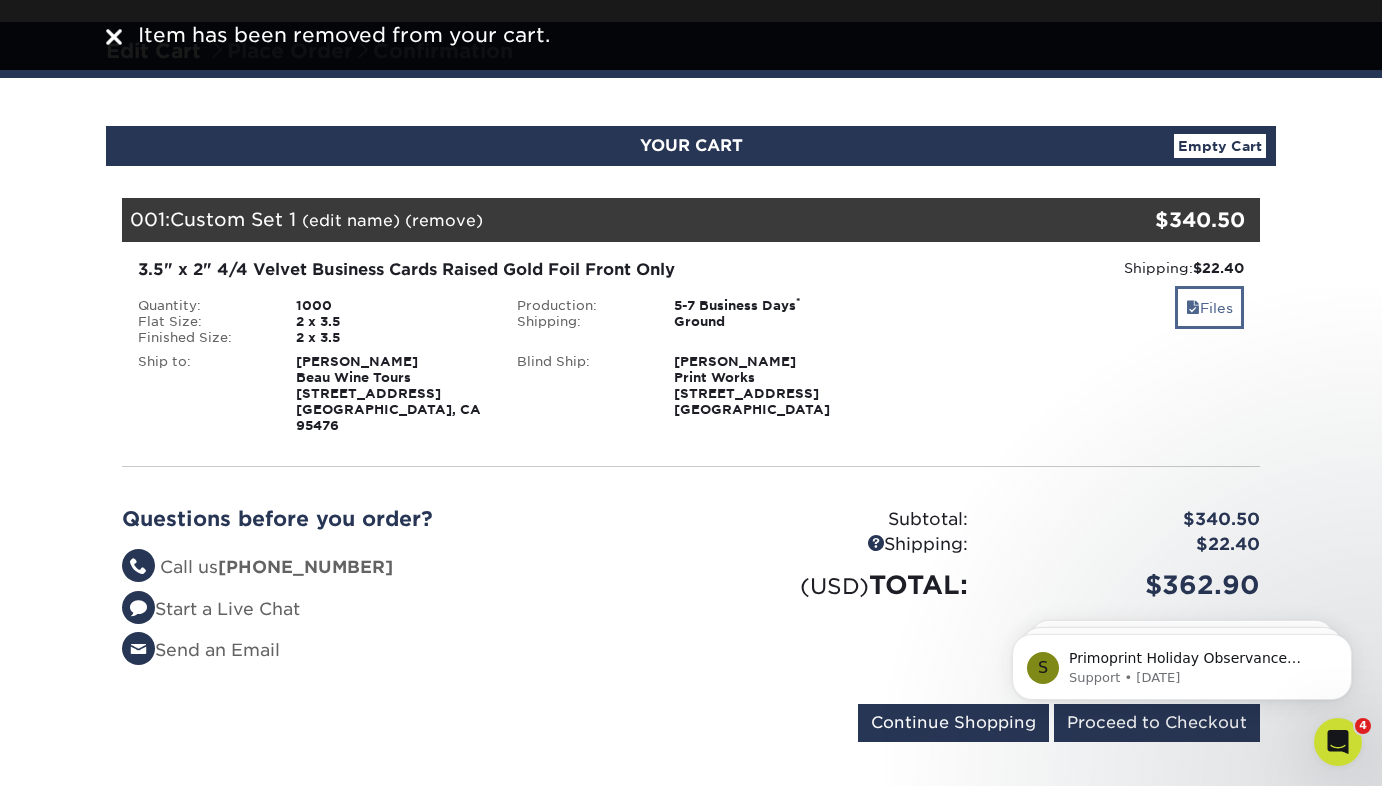
click at [1206, 300] on link "Files" at bounding box center [1209, 307] width 69 height 43
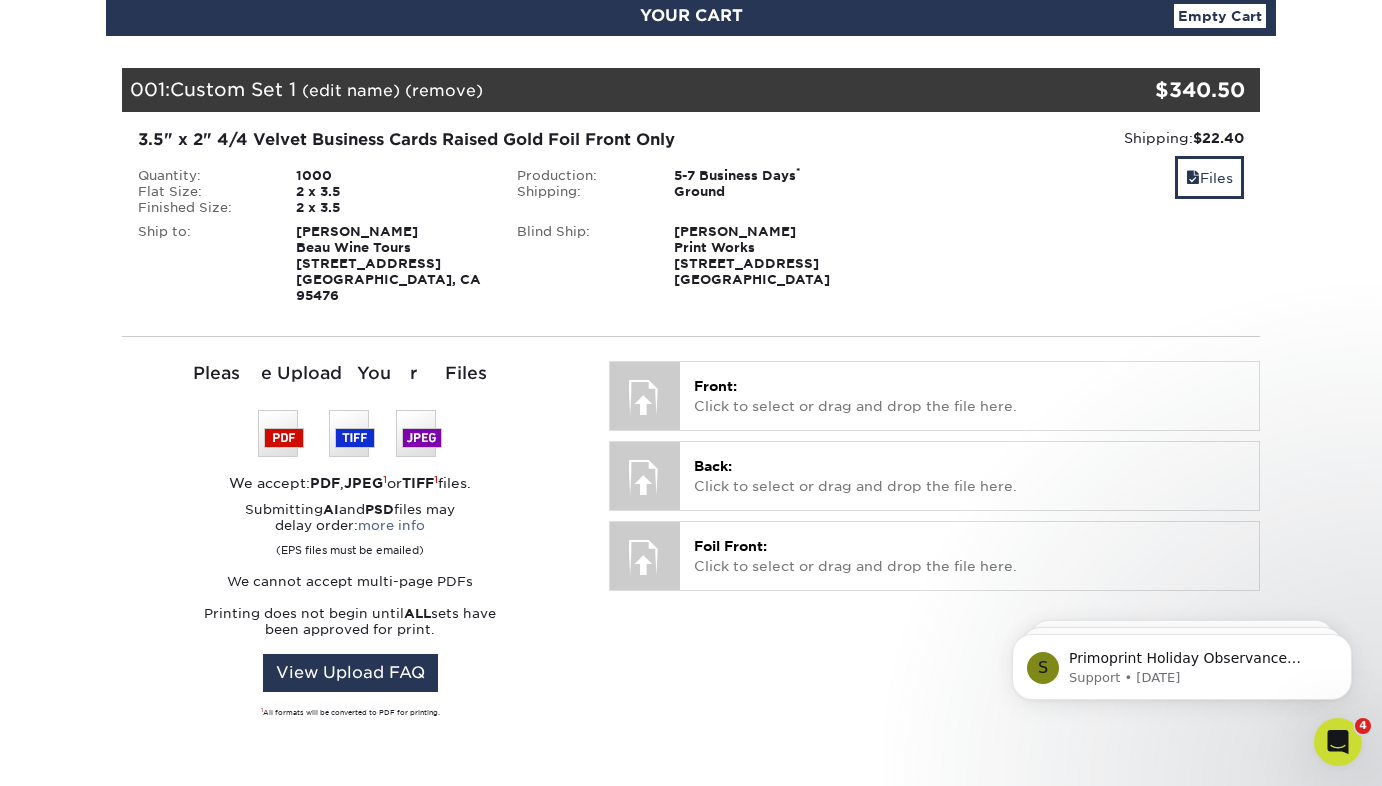
scroll to position [259, 0]
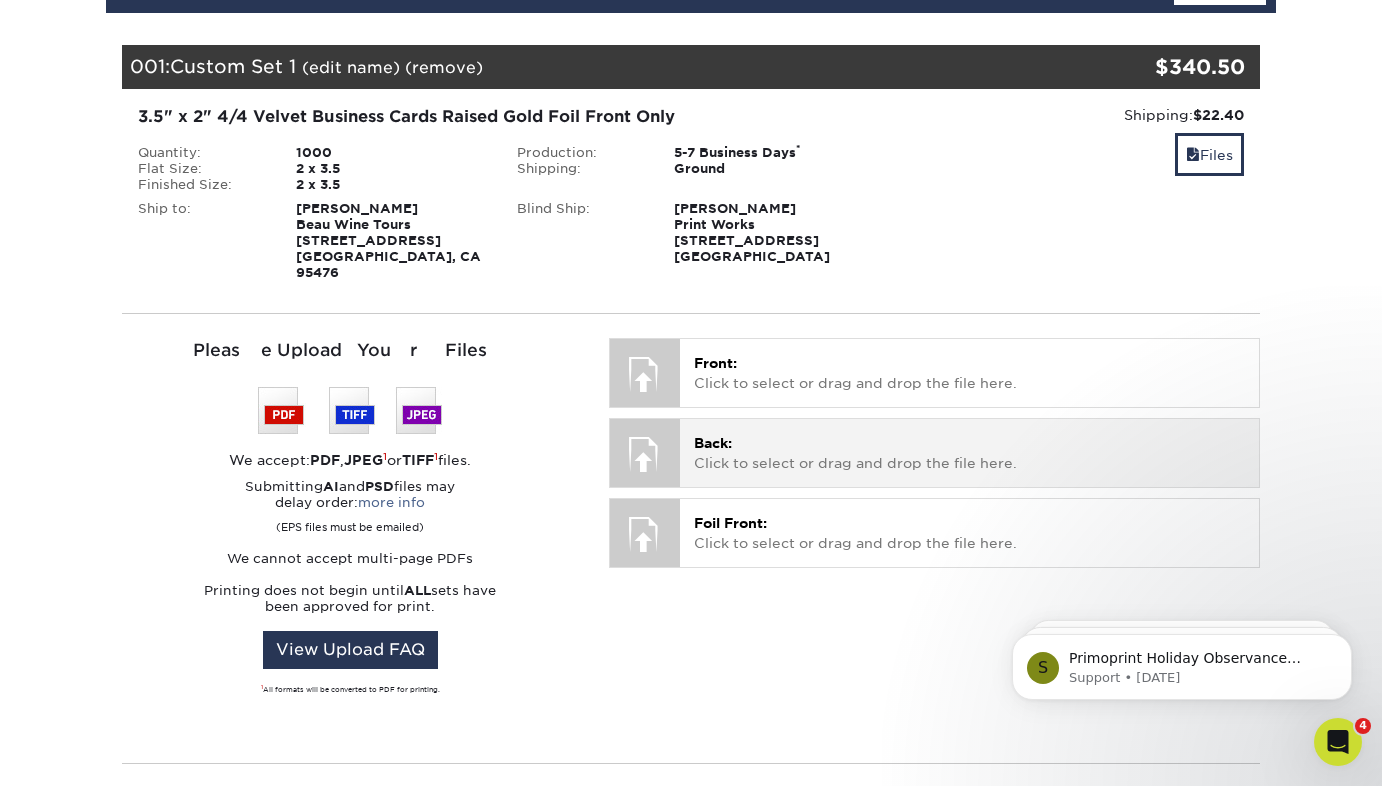
click at [648, 438] on div at bounding box center [645, 454] width 70 height 70
click at [721, 437] on p "Back: Click to select or drag and drop the file here." at bounding box center [969, 453] width 551 height 41
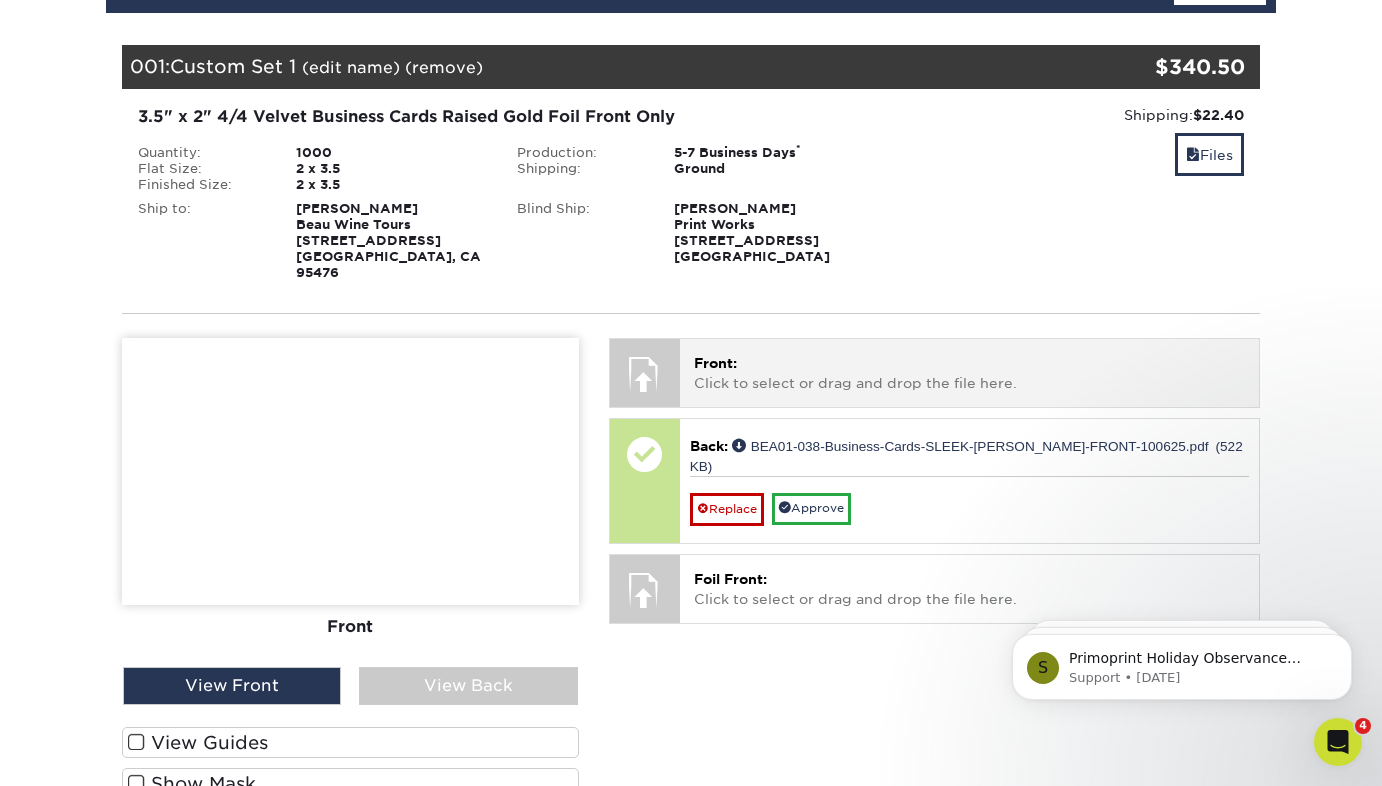
click at [708, 355] on span "Front:" at bounding box center [715, 363] width 43 height 16
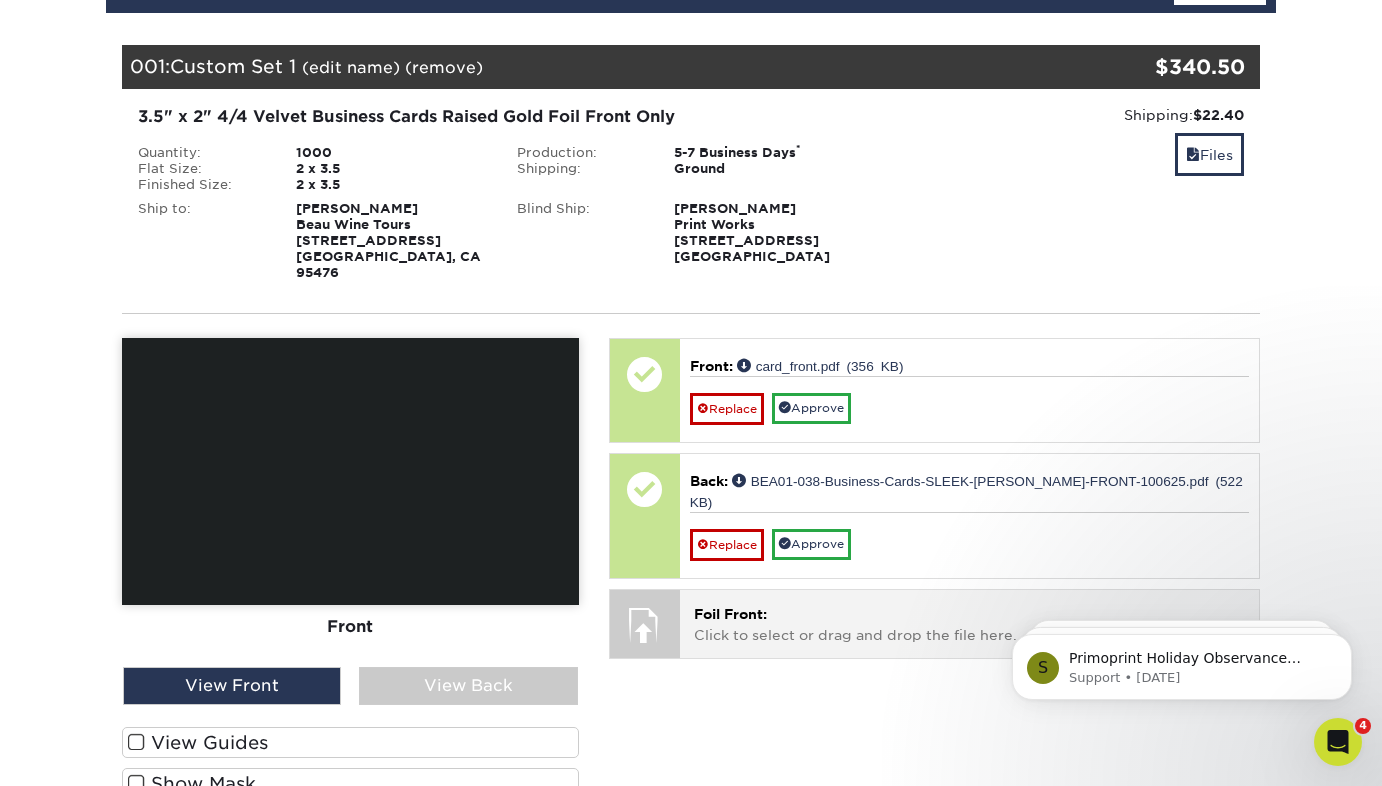
click at [708, 604] on p "Foil Front: Click to select or drag and drop the file here." at bounding box center [969, 624] width 551 height 41
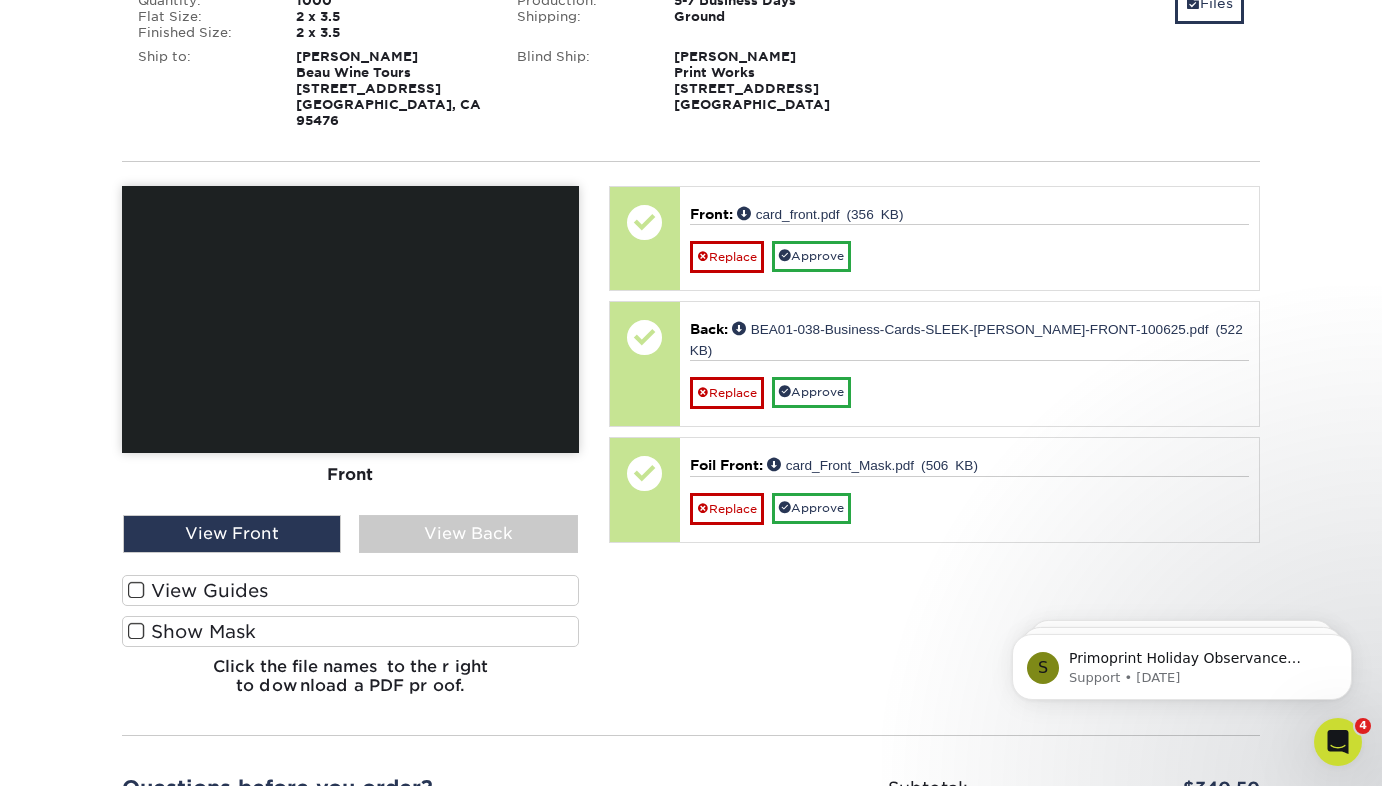
scroll to position [387, 0]
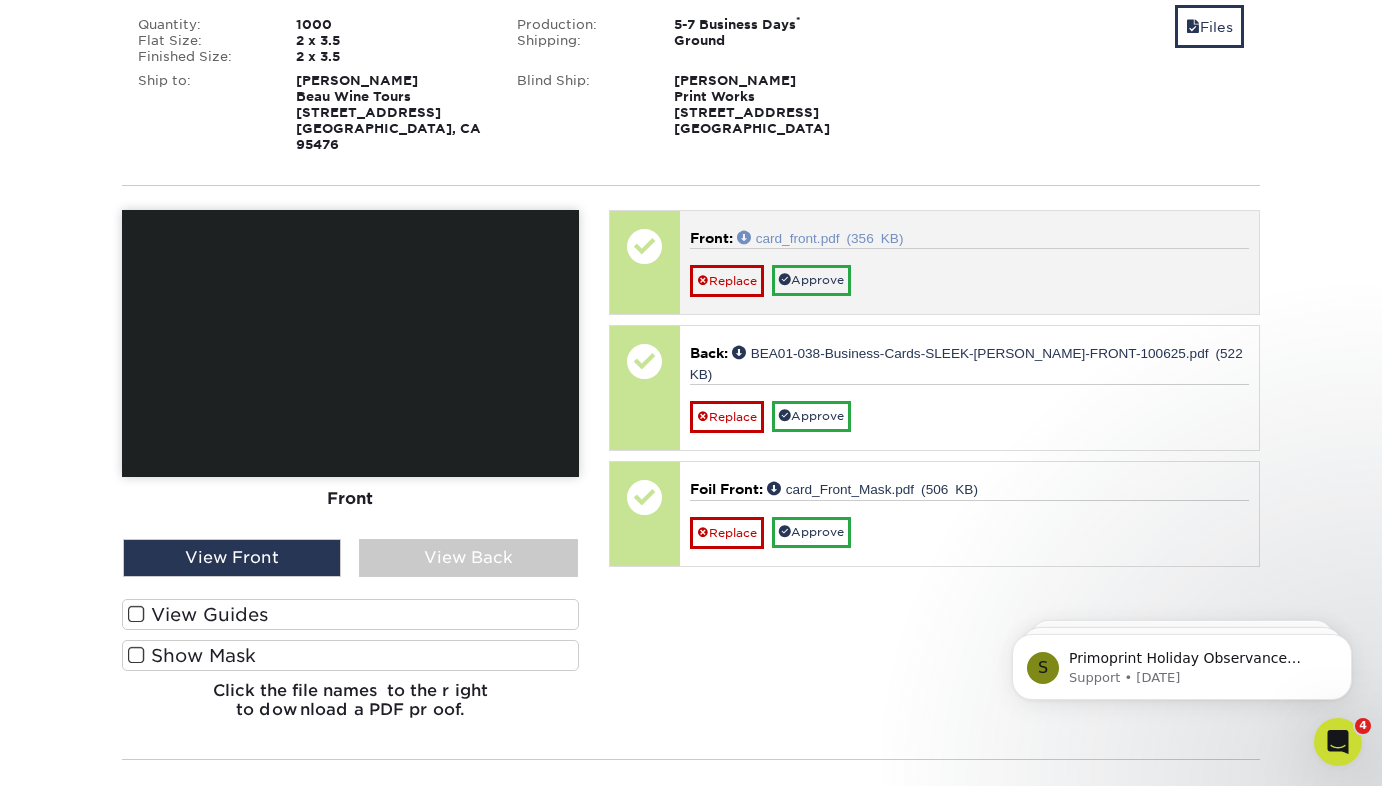
click at [869, 230] on link "card_front.pdf (356 KB)" at bounding box center [820, 237] width 167 height 14
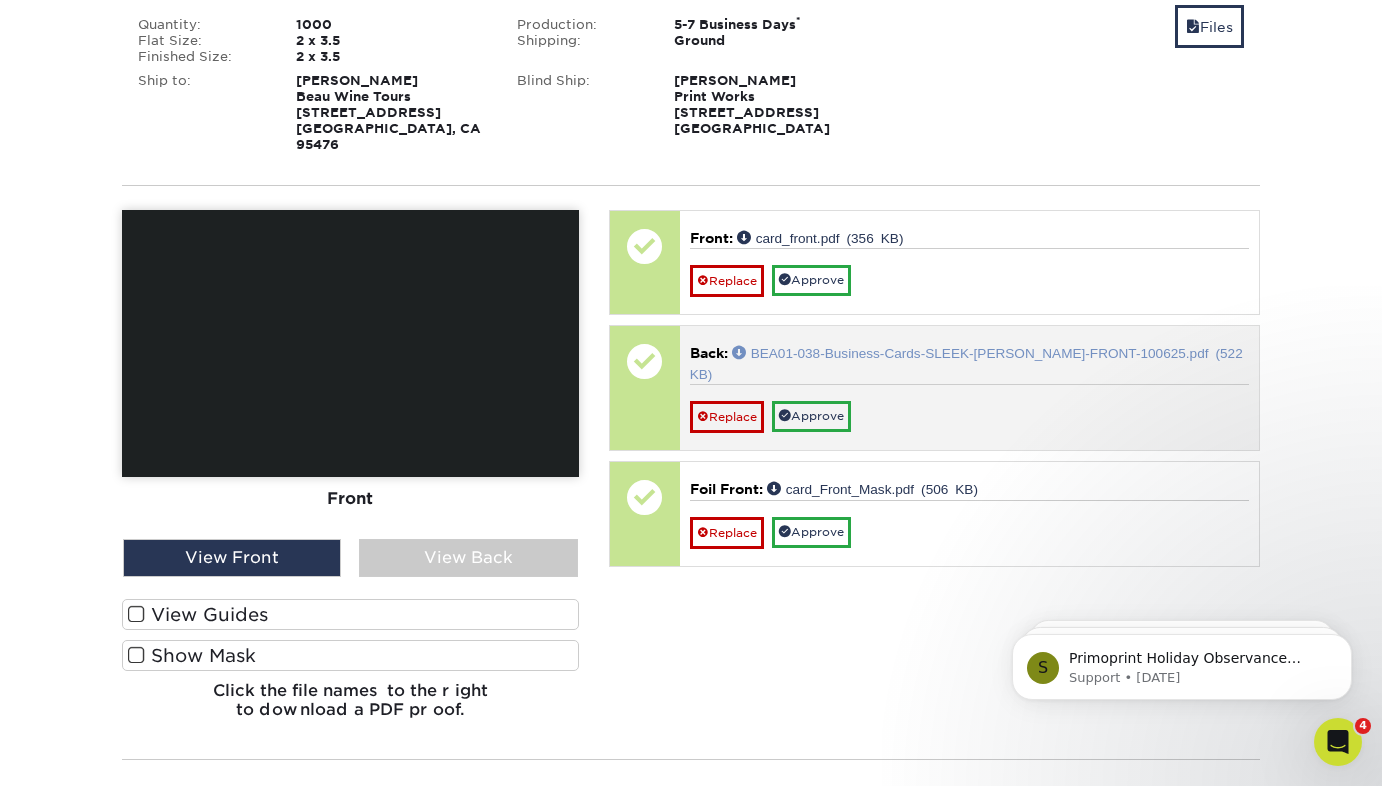
click at [902, 345] on link "BEA01-038-Business-Cards-SLEEK-DANIELLE-FRONT-100625.pdf (522 KB)" at bounding box center [966, 362] width 553 height 34
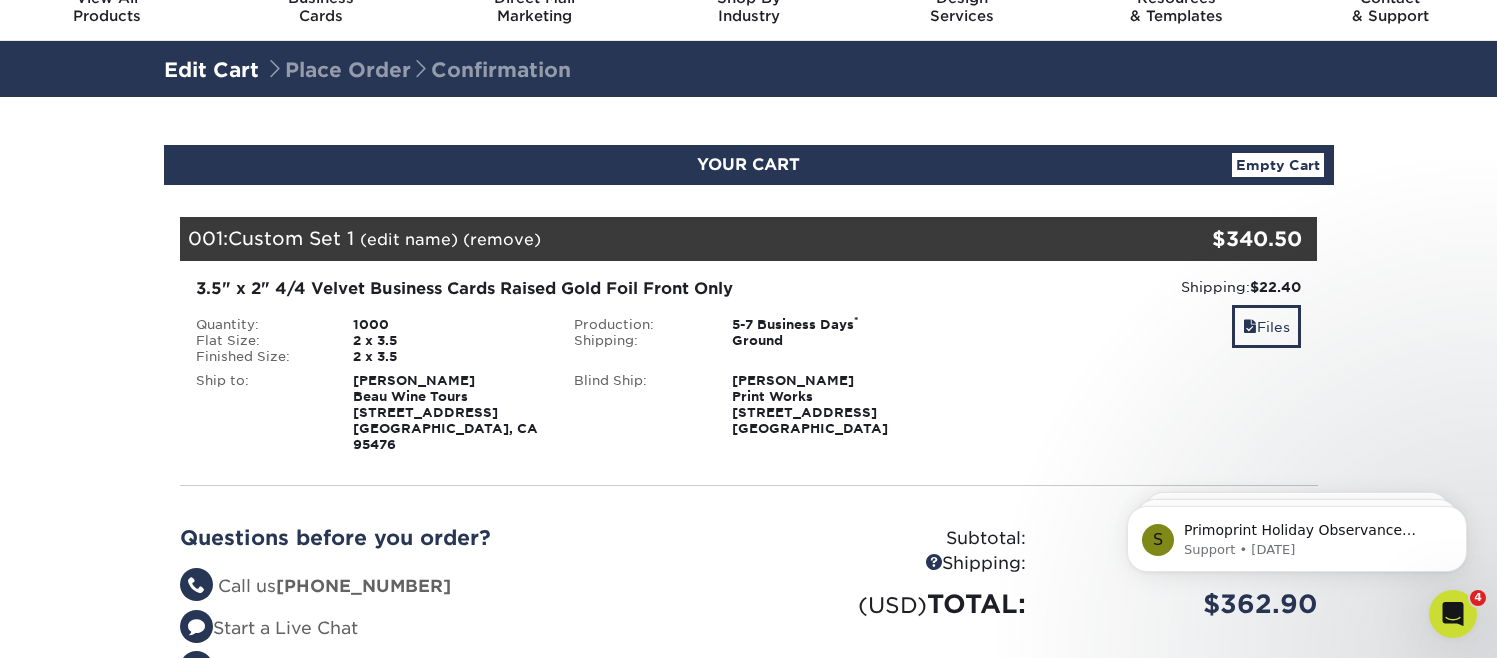
scroll to position [88, 0]
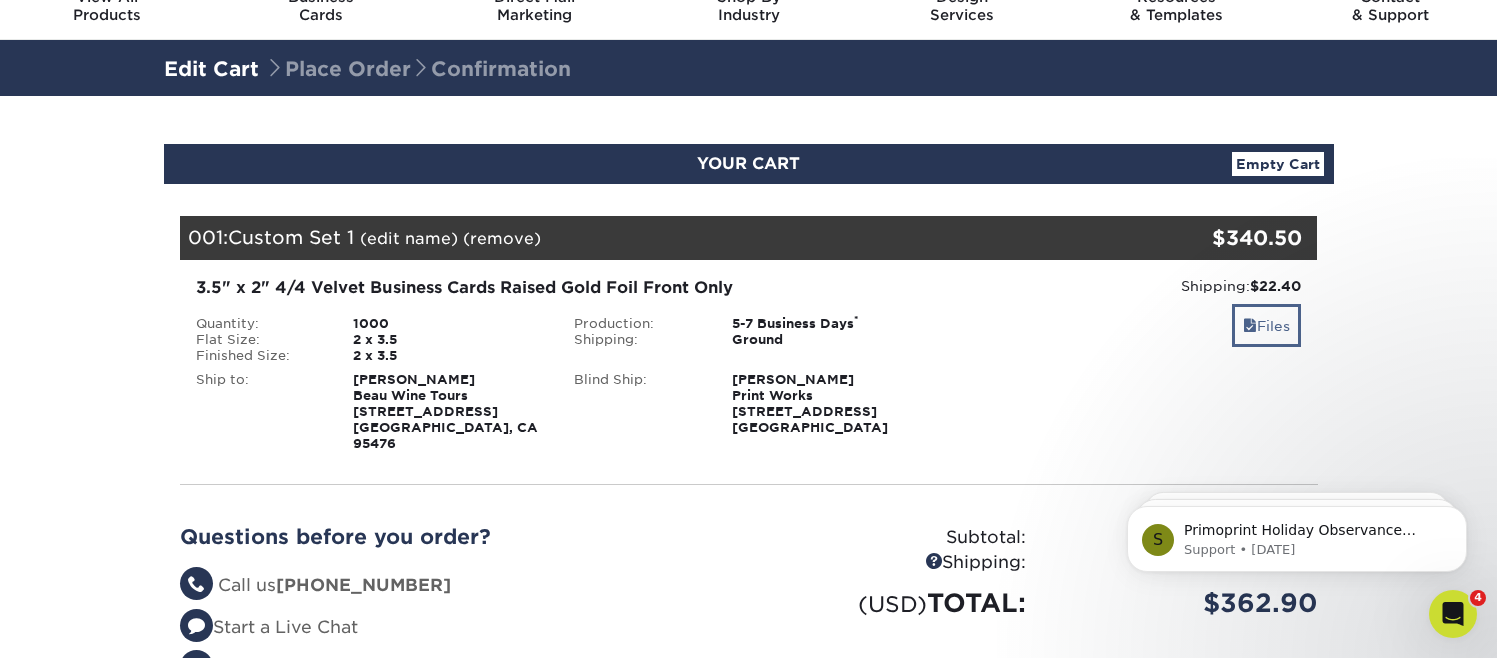
click at [1265, 323] on link "Files" at bounding box center [1266, 325] width 69 height 43
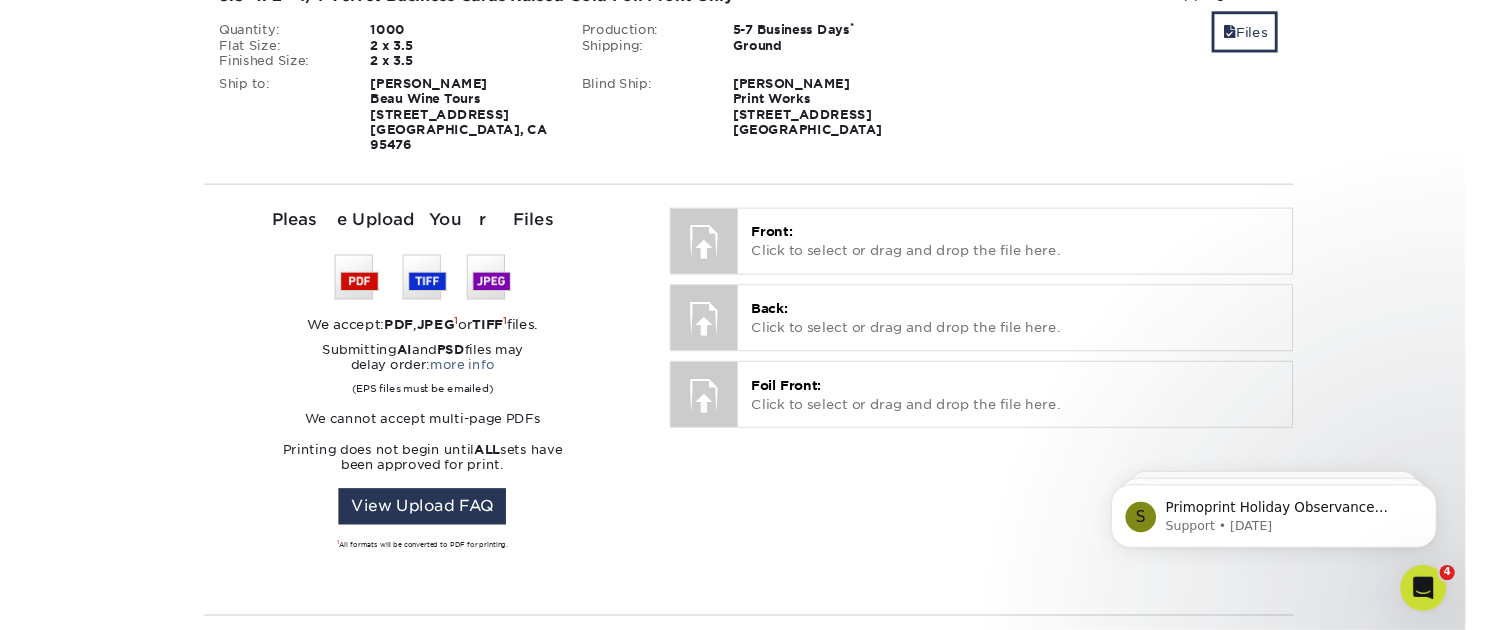
scroll to position [382, 0]
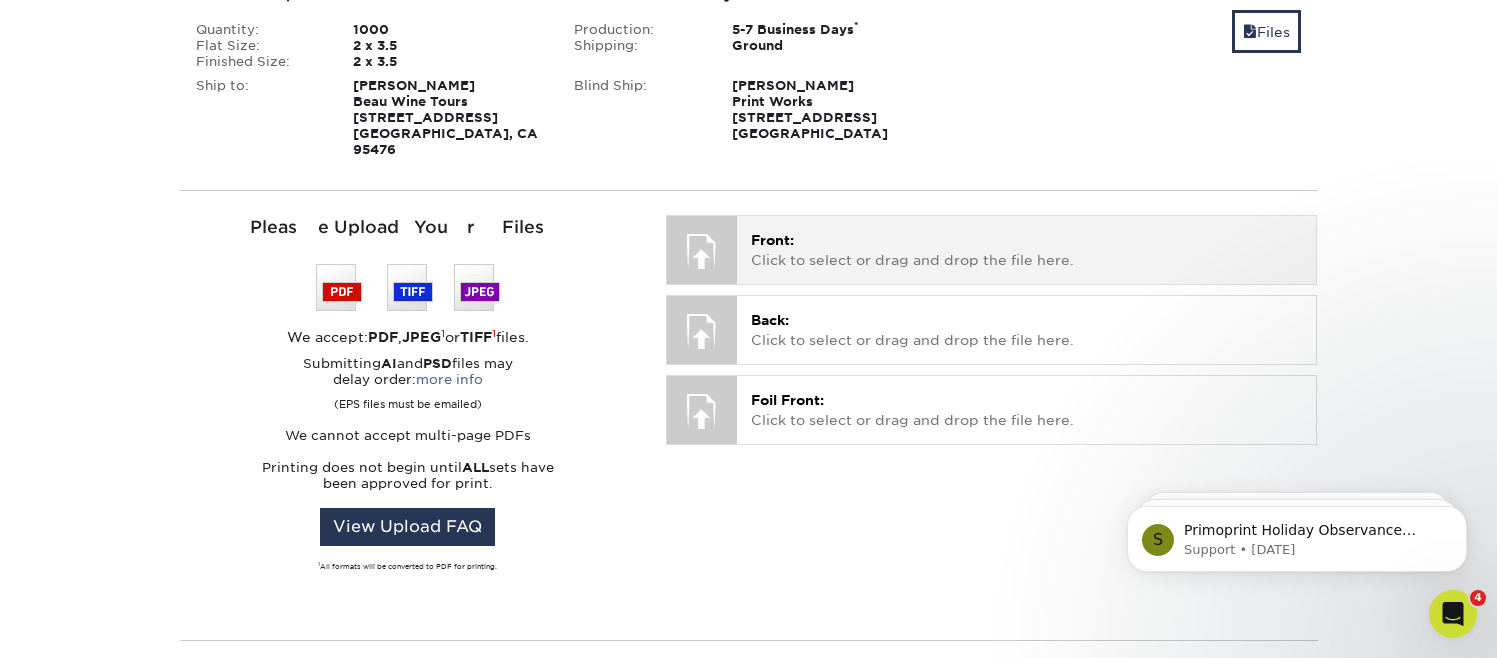
click at [704, 237] on div at bounding box center [702, 251] width 70 height 70
click at [775, 232] on span "Front:" at bounding box center [772, 240] width 43 height 16
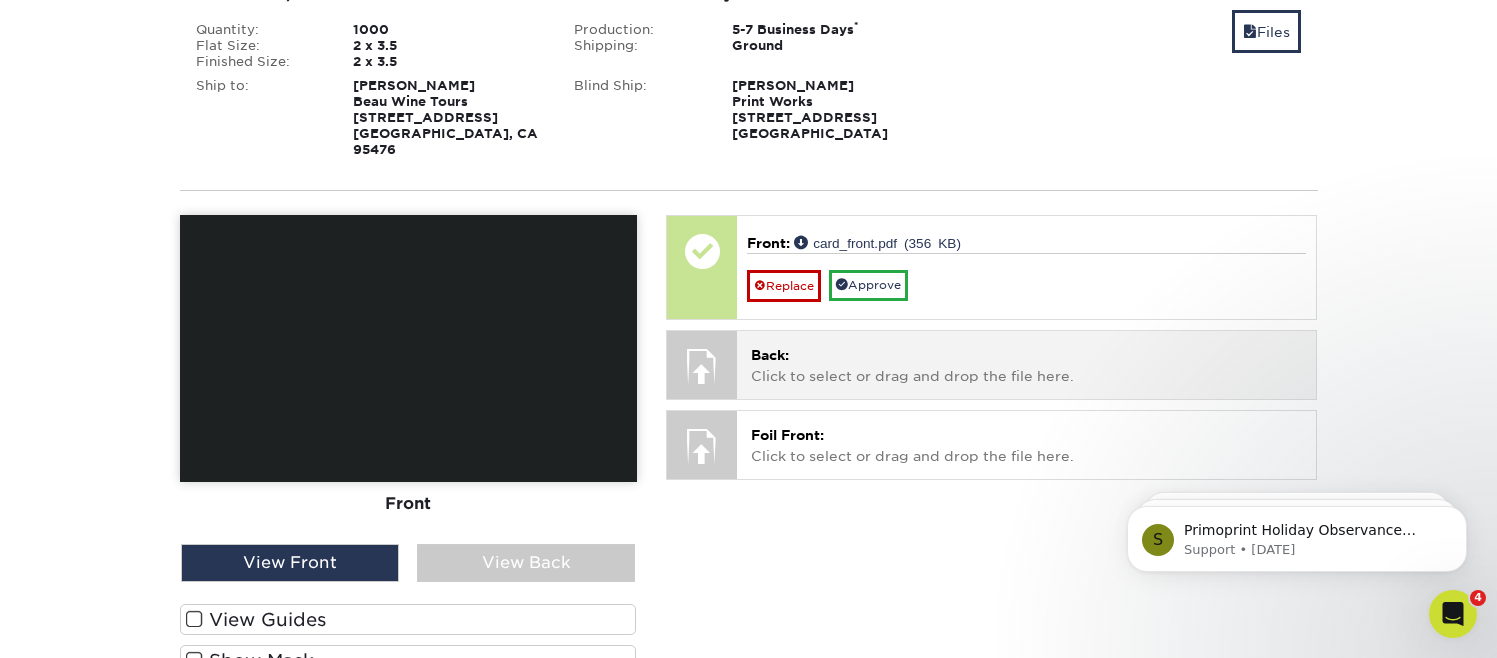
click at [702, 348] on div at bounding box center [702, 366] width 70 height 70
click at [785, 347] on span "Back:" at bounding box center [770, 355] width 38 height 16
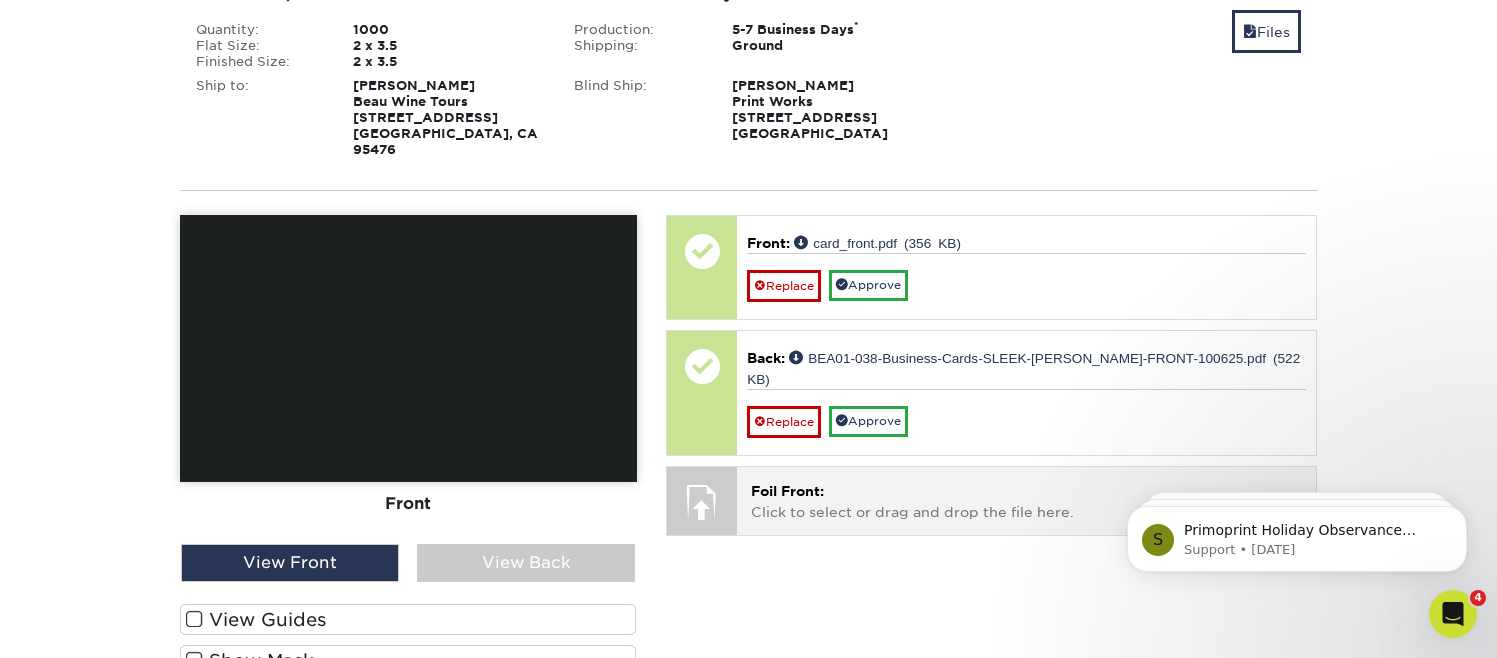
click at [701, 467] on div at bounding box center [702, 502] width 70 height 70
click at [781, 481] on p "Foil Front: Click to select or drag and drop the file here." at bounding box center [1026, 501] width 551 height 41
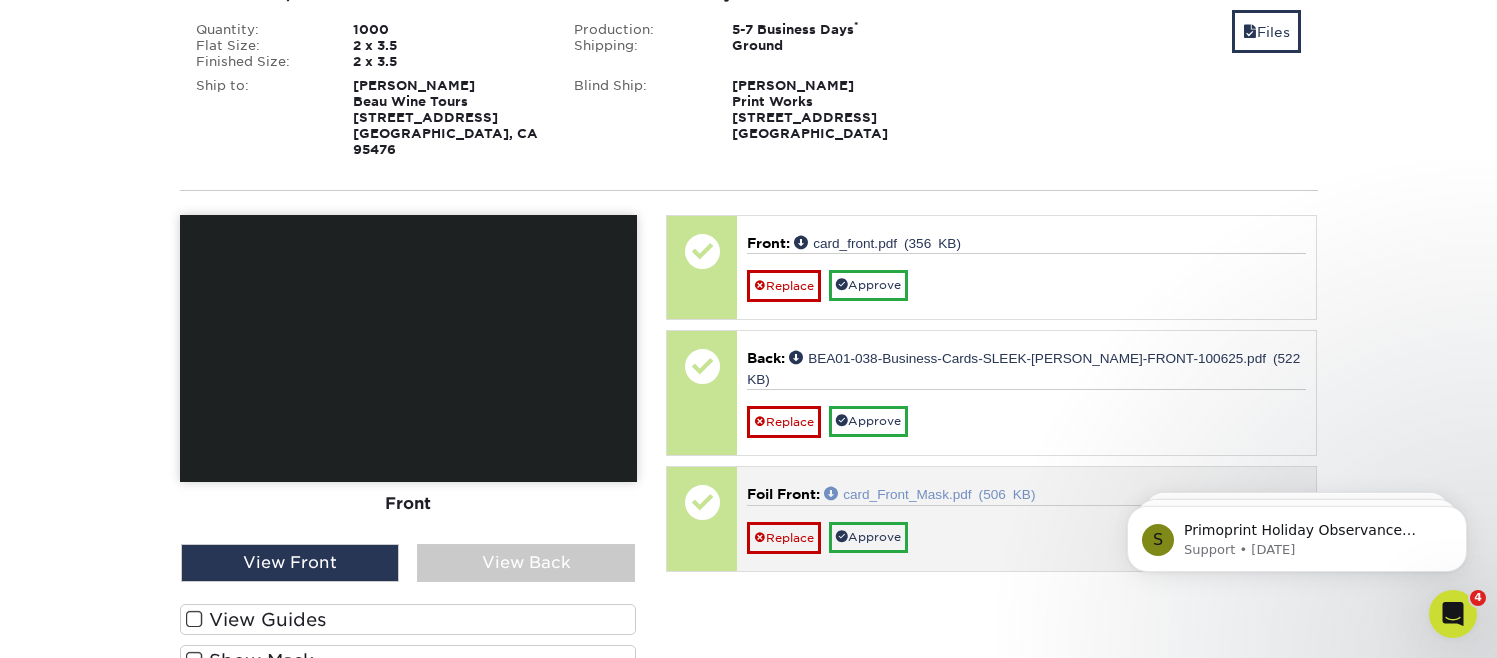
click at [947, 486] on link "card_Front_Mask.pdf (506 KB)" at bounding box center [929, 493] width 211 height 14
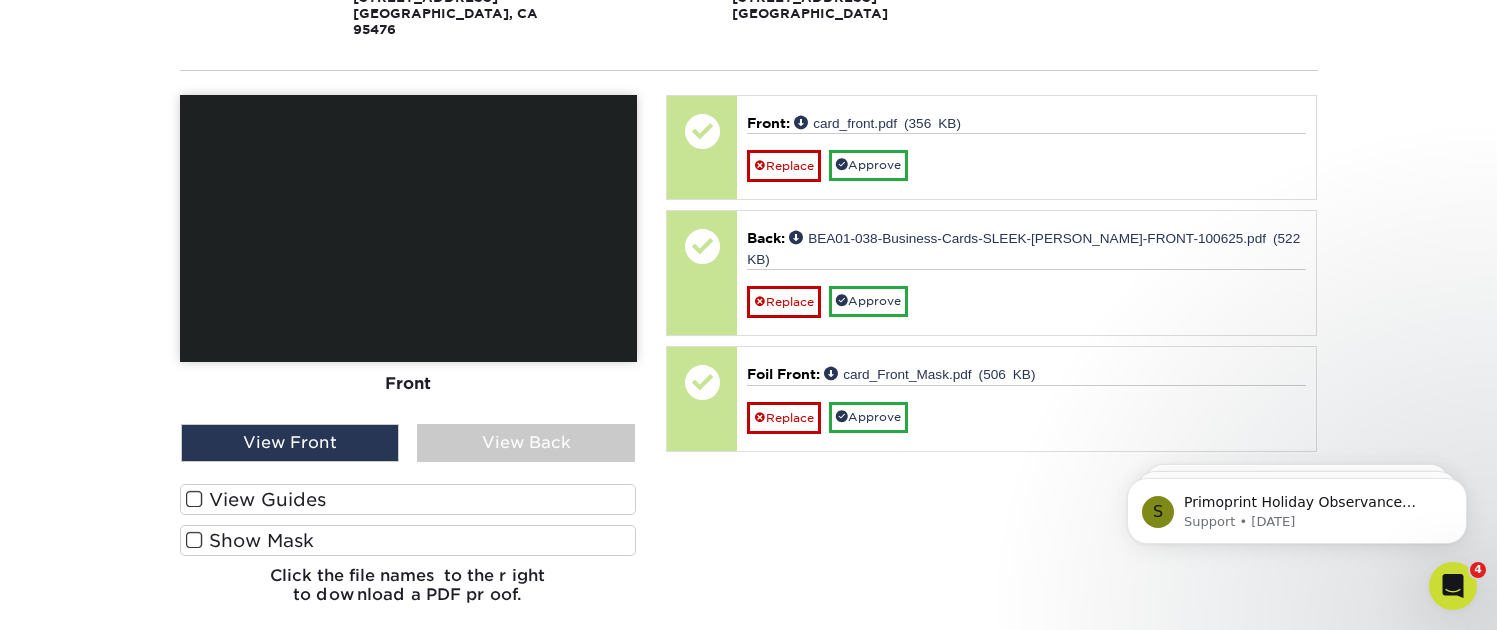
scroll to position [491, 0]
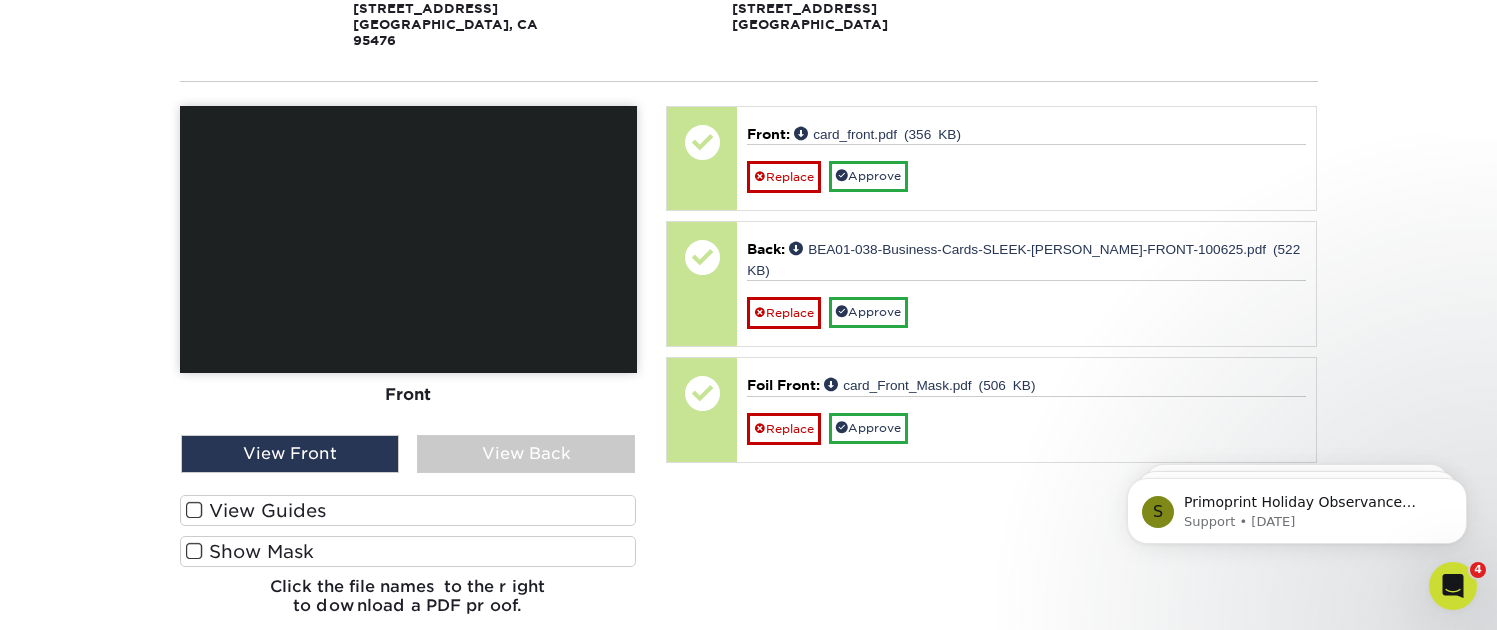
click at [287, 498] on label "View Guides" at bounding box center [408, 510] width 457 height 31
click at [0, 0] on input "View Guides" at bounding box center [0, 0] width 0 height 0
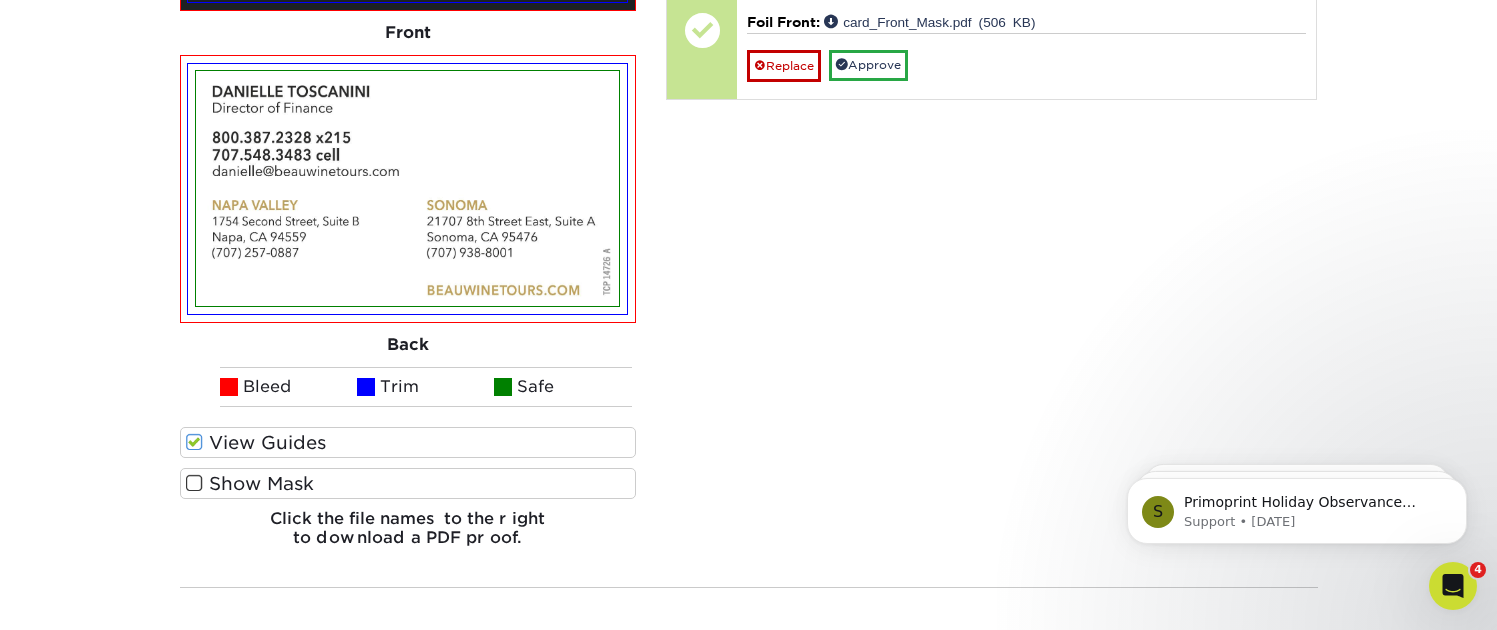
scroll to position [863, 0]
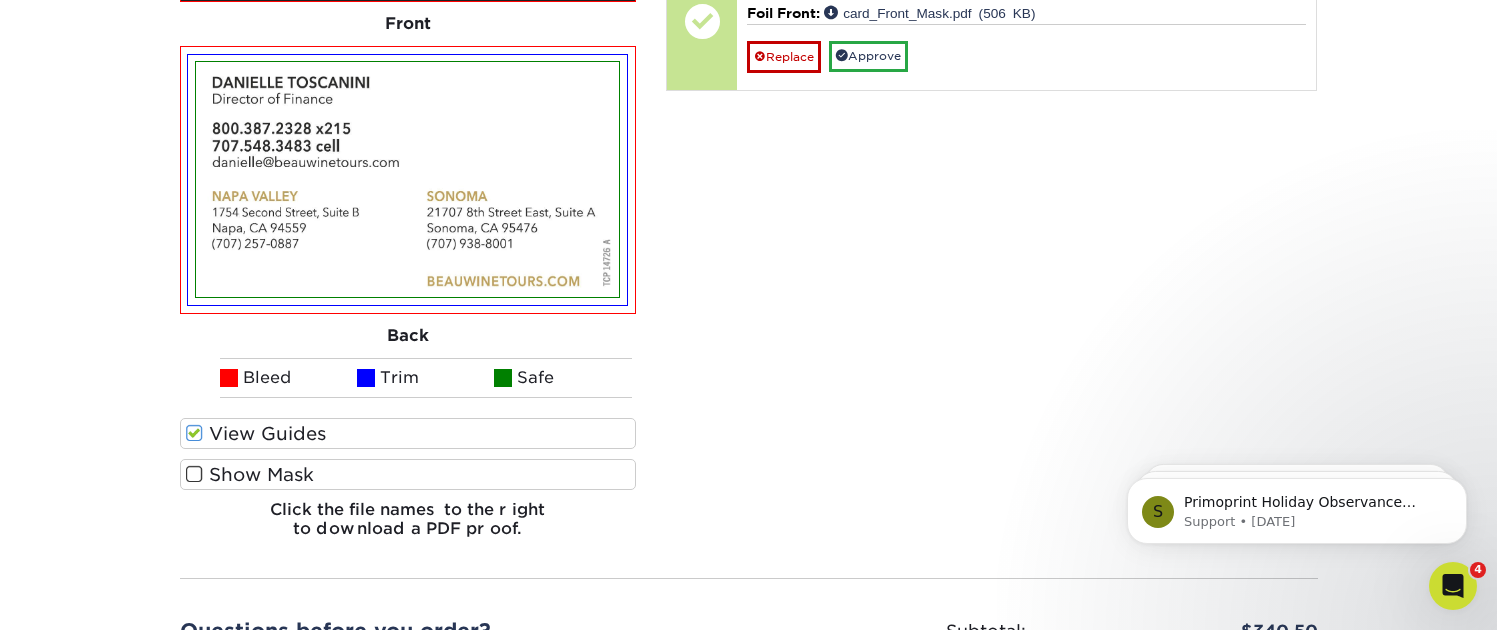
drag, startPoint x: 193, startPoint y: 458, endPoint x: 235, endPoint y: 460, distance: 42.0
click at [194, 465] on span at bounding box center [194, 474] width 17 height 19
click at [0, 0] on input "Show Mask" at bounding box center [0, 0] width 0 height 0
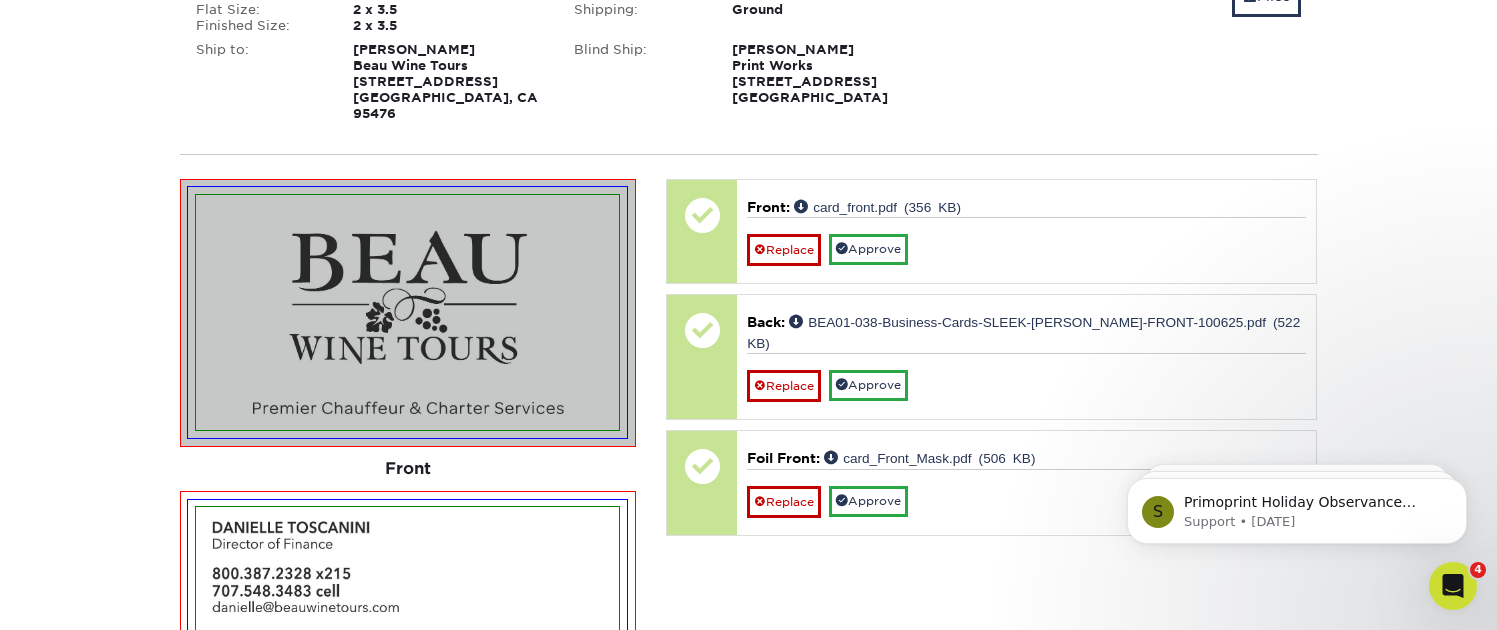
scroll to position [415, 0]
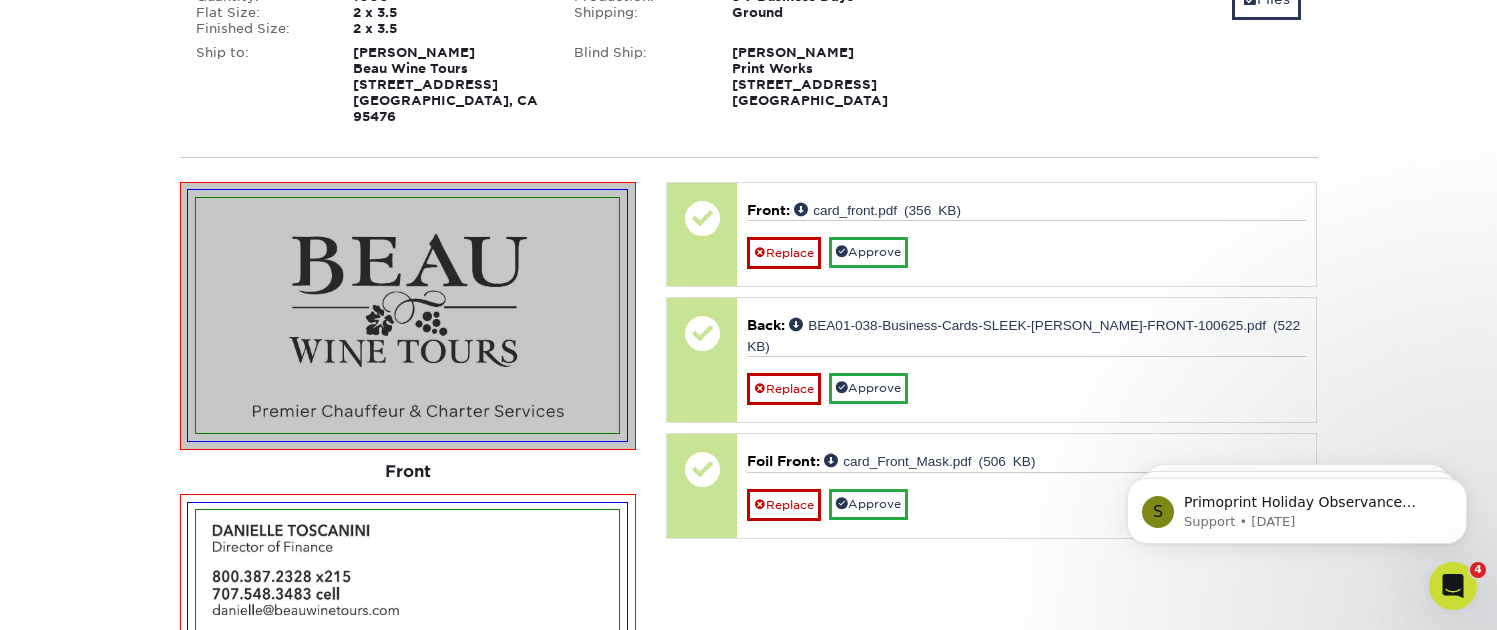
click at [455, 346] on img at bounding box center [407, 315] width 423 height 235
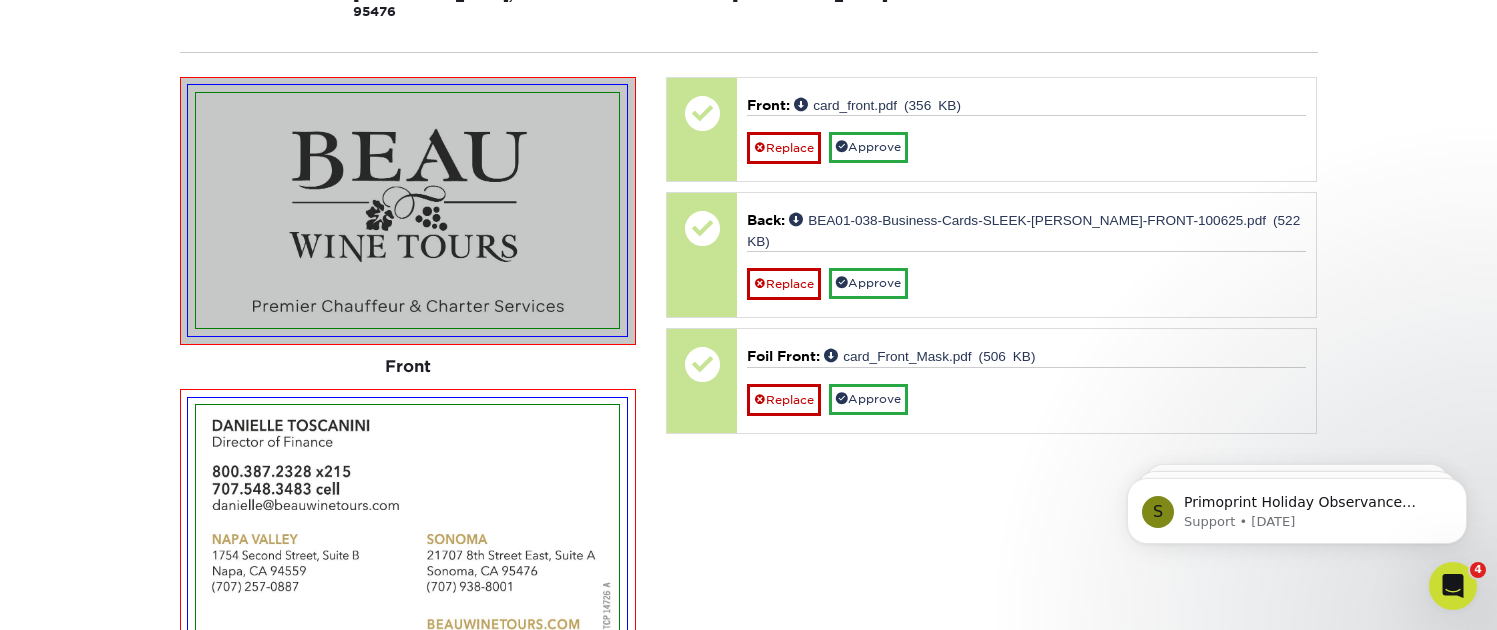
scroll to position [510, 0]
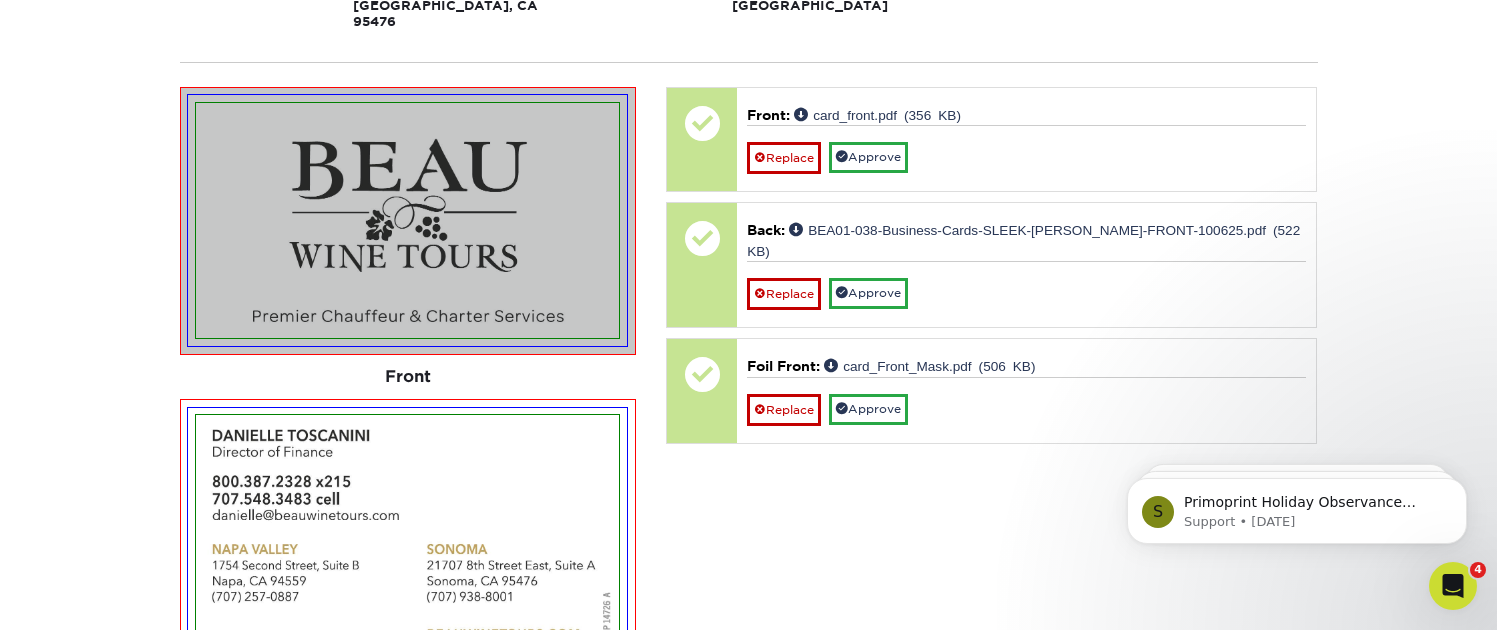
click at [464, 267] on img at bounding box center [407, 220] width 423 height 235
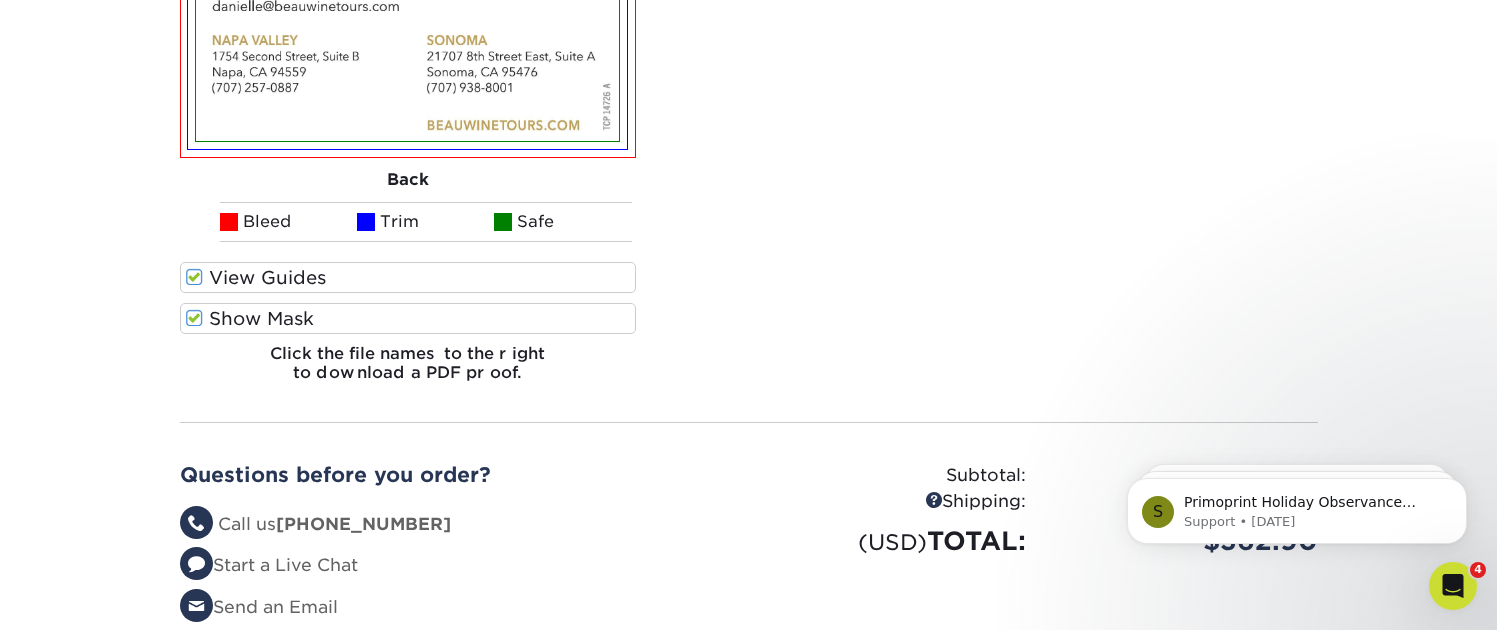
scroll to position [1020, 0]
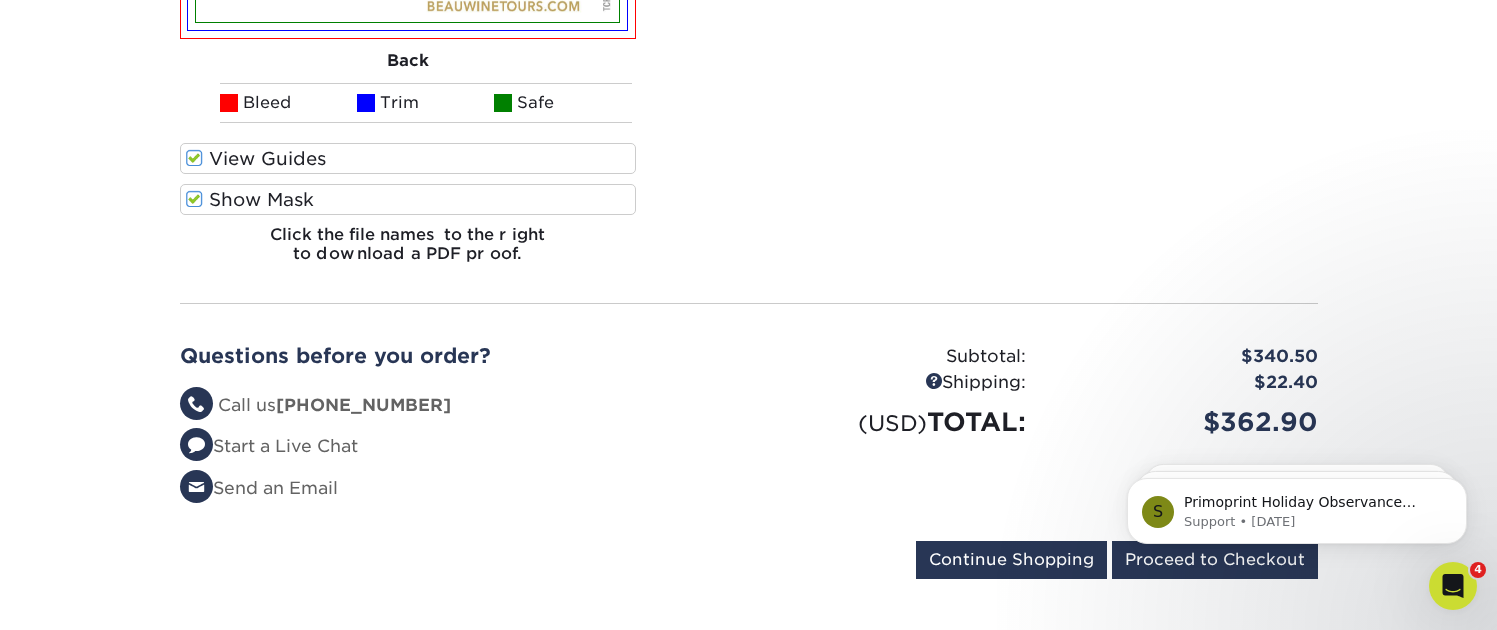
scroll to position [1169, 0]
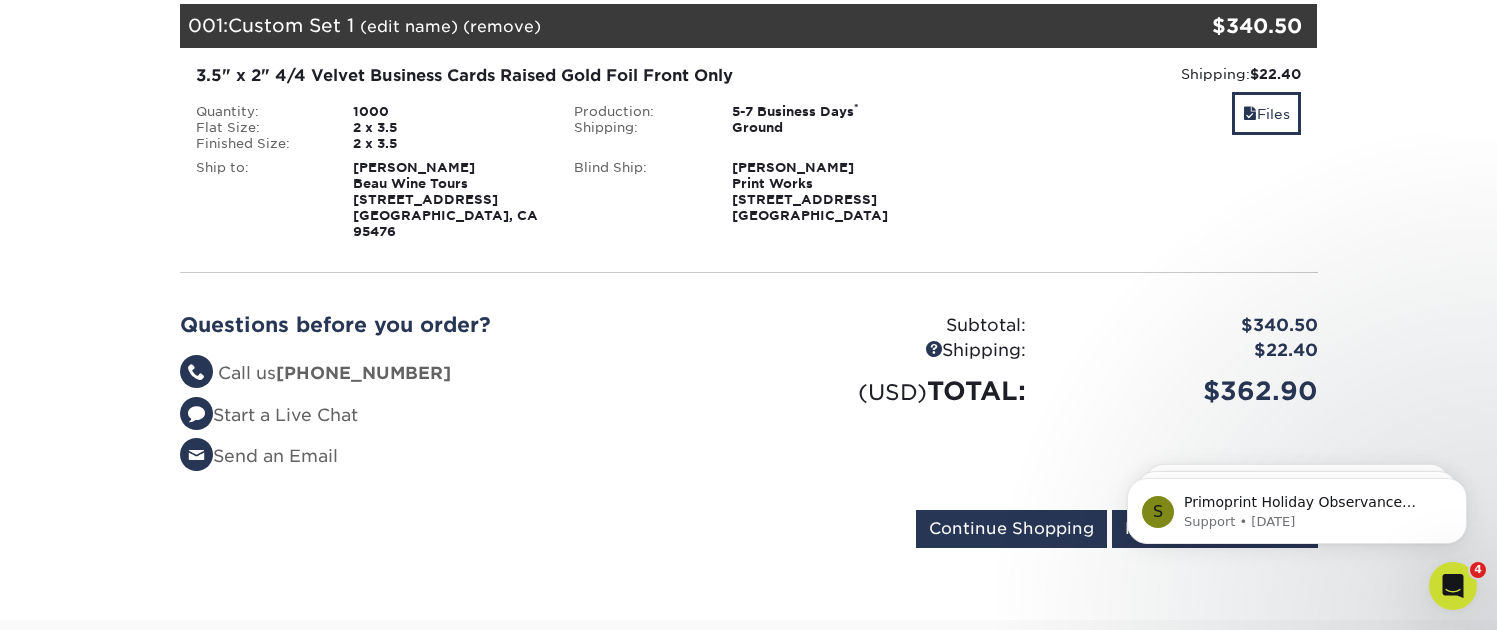
scroll to position [302, 0]
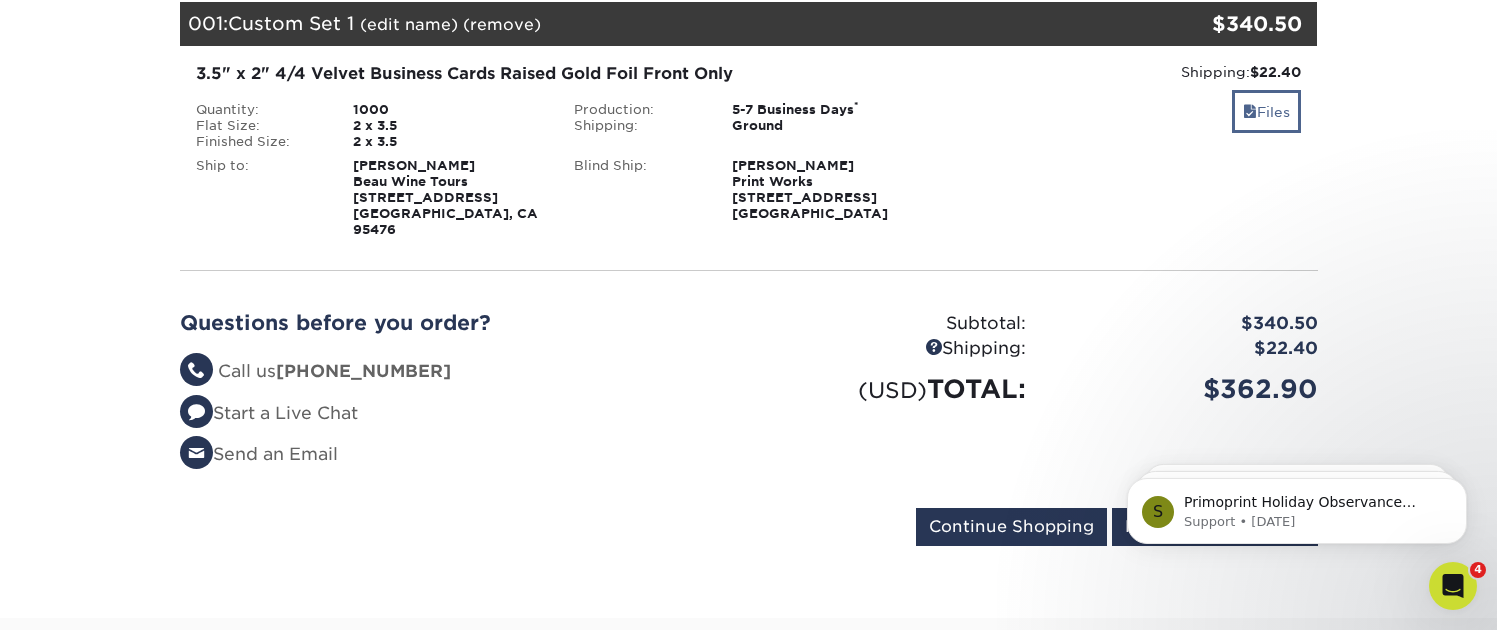
click at [1274, 115] on link "Files" at bounding box center [1266, 111] width 69 height 43
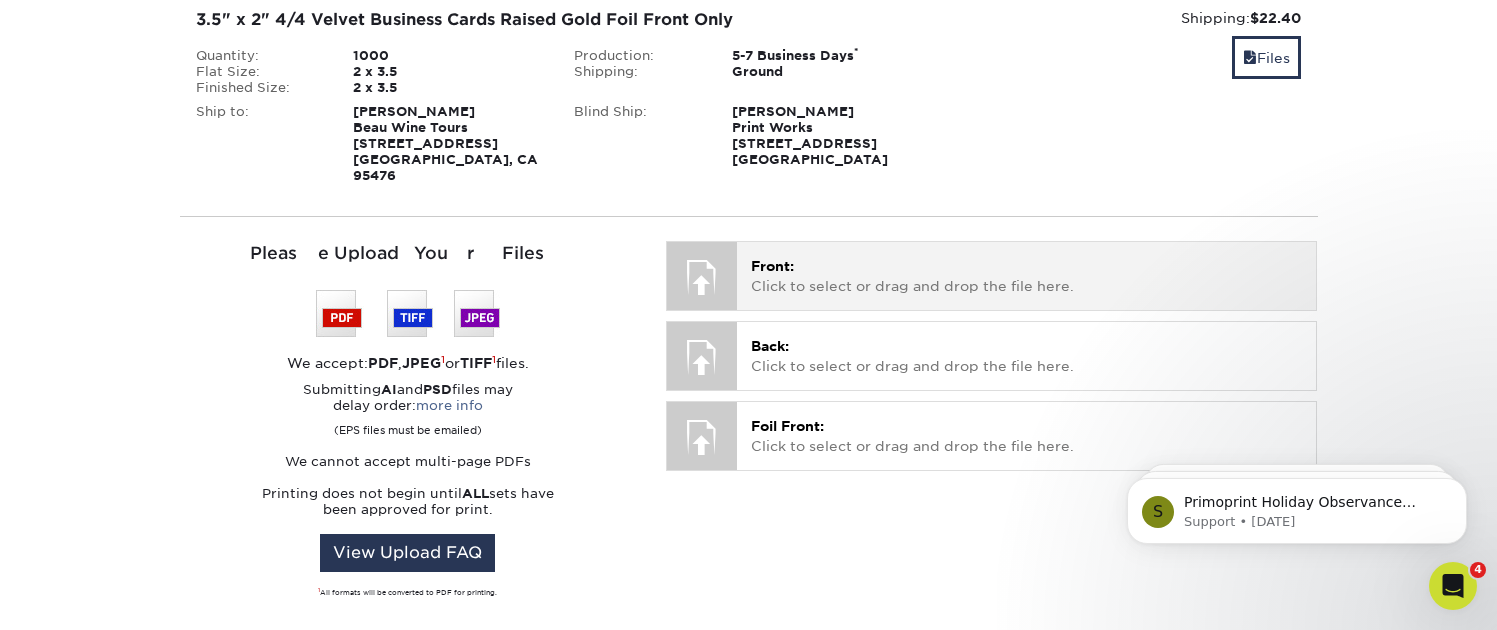
scroll to position [258, 0]
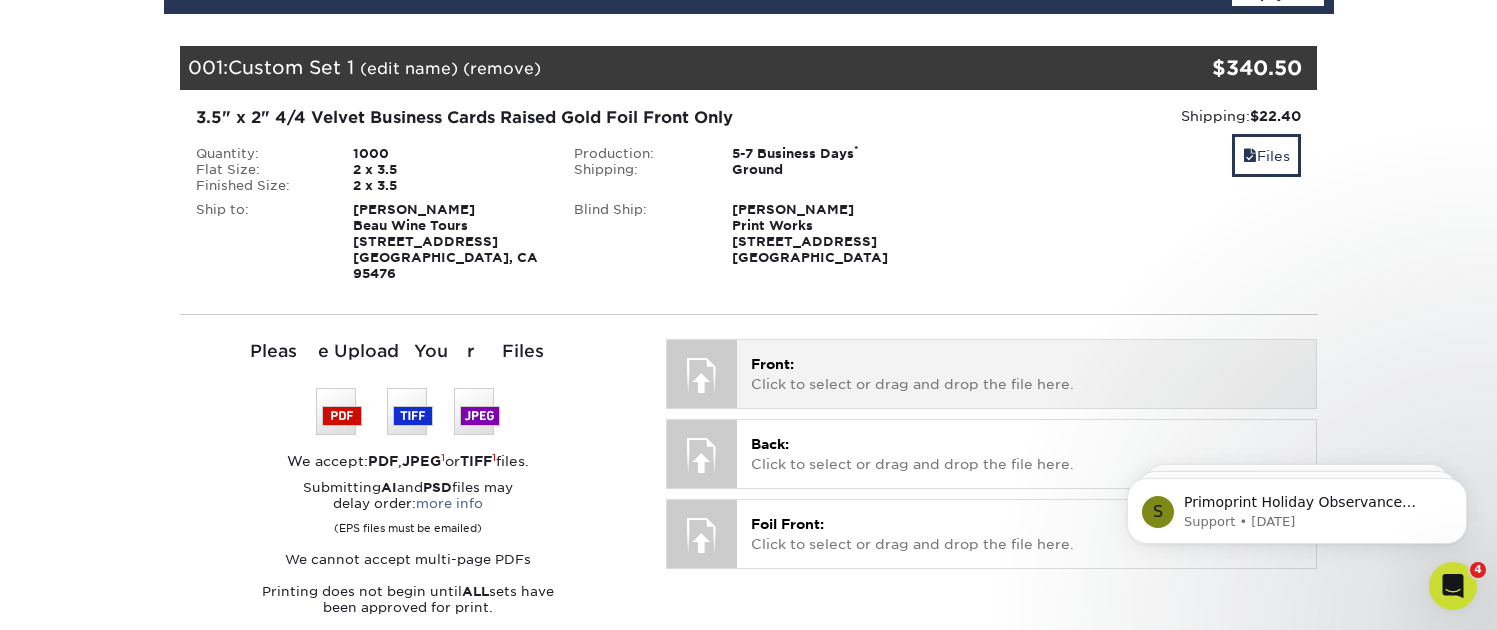
click at [770, 358] on p "Front: Click to select or drag and drop the file here." at bounding box center [1026, 374] width 551 height 41
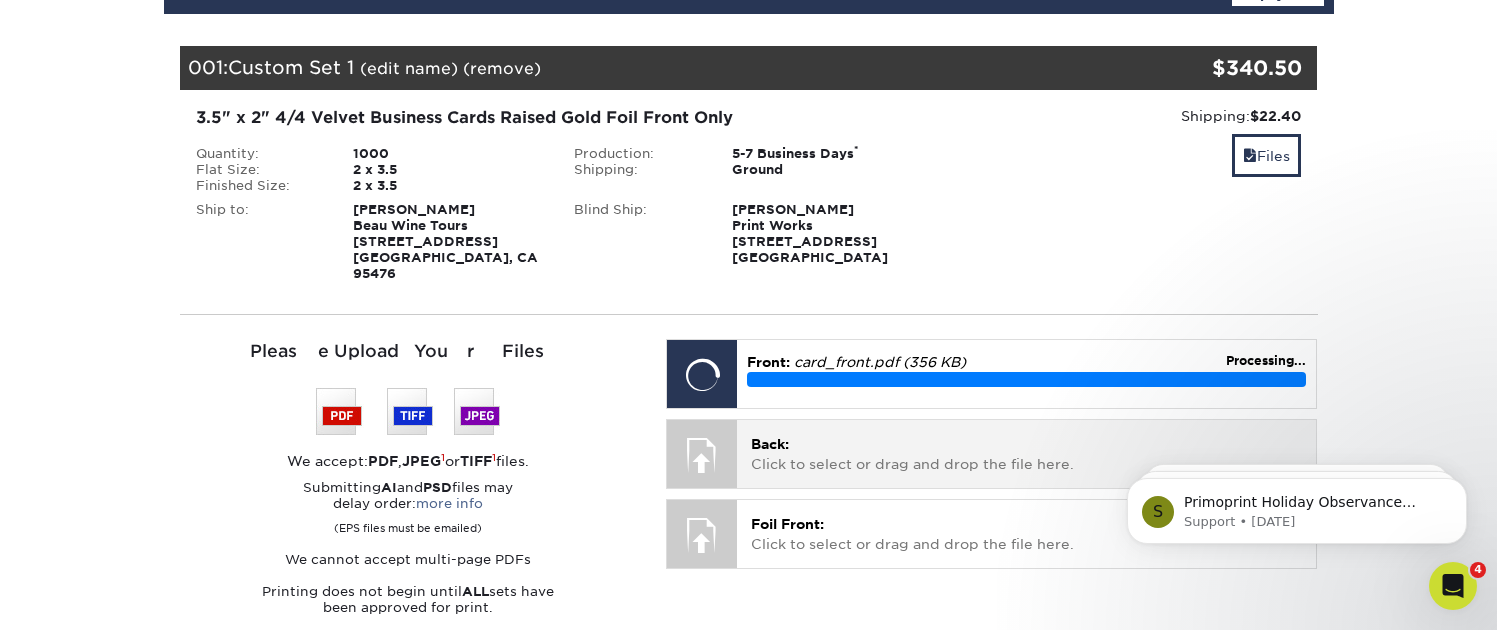
click at [700, 439] on div at bounding box center [702, 455] width 70 height 70
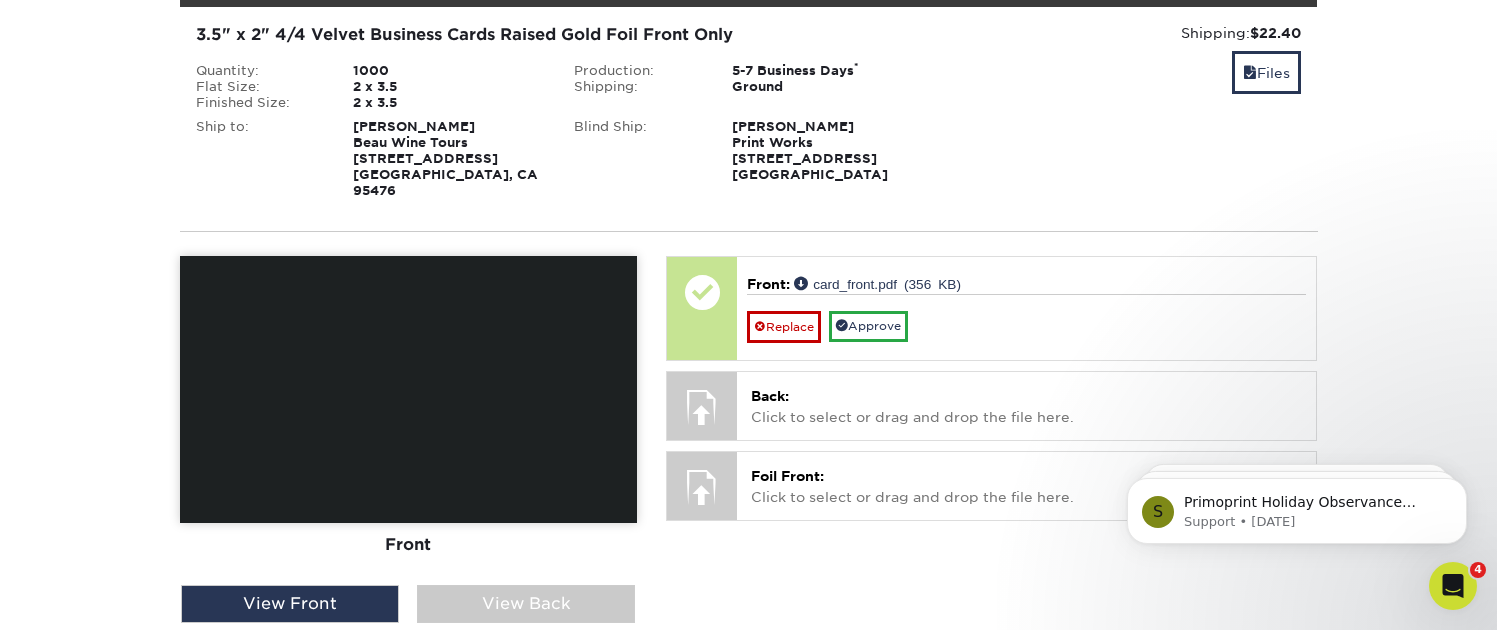
scroll to position [349, 0]
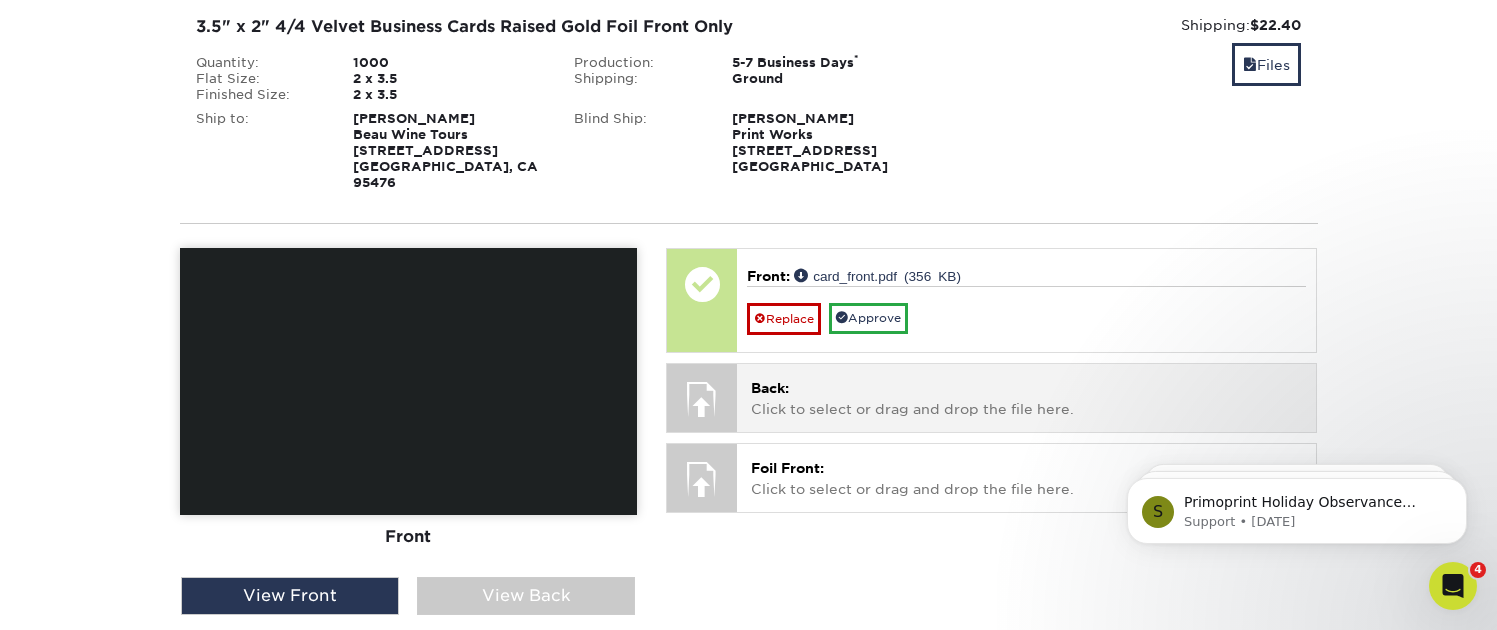
click at [694, 390] on div at bounding box center [702, 399] width 70 height 70
click at [778, 387] on p "Back: Click to select or drag and drop the file here." at bounding box center [1026, 398] width 551 height 41
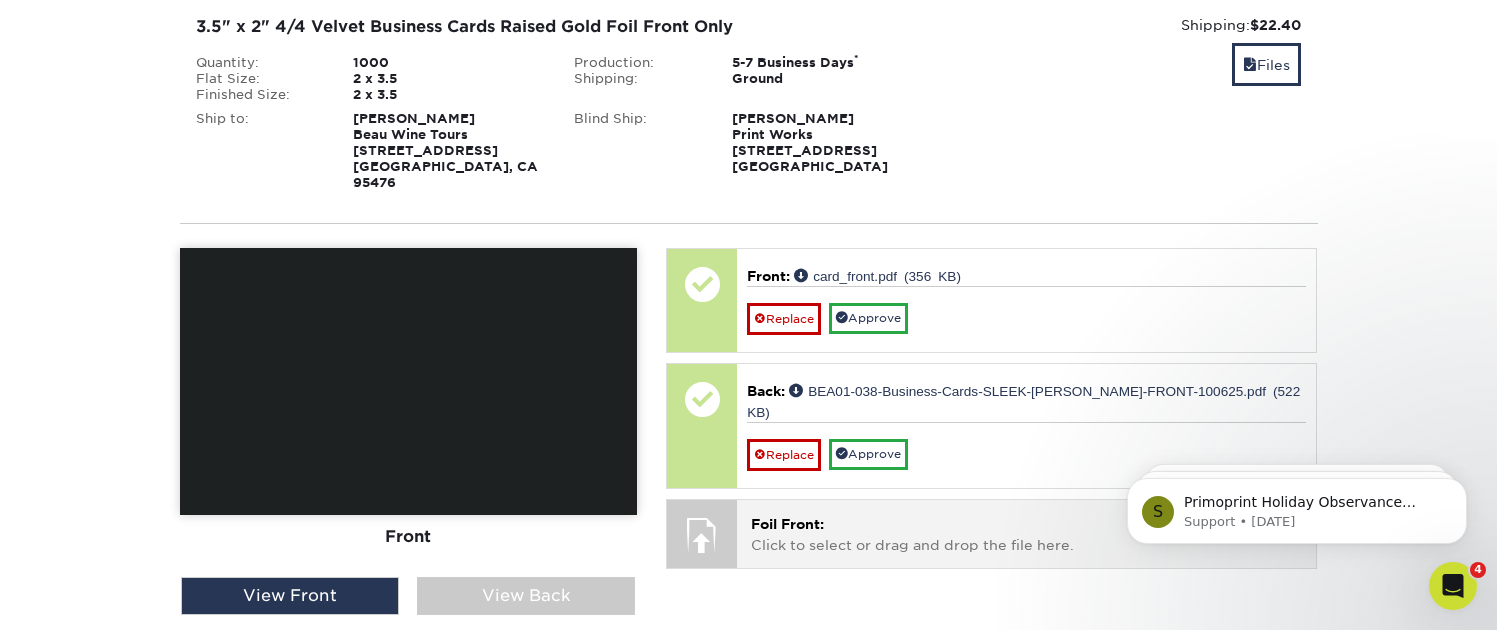
click at [831, 514] on p "Foil Front: Click to select or drag and drop the file here." at bounding box center [1026, 534] width 551 height 41
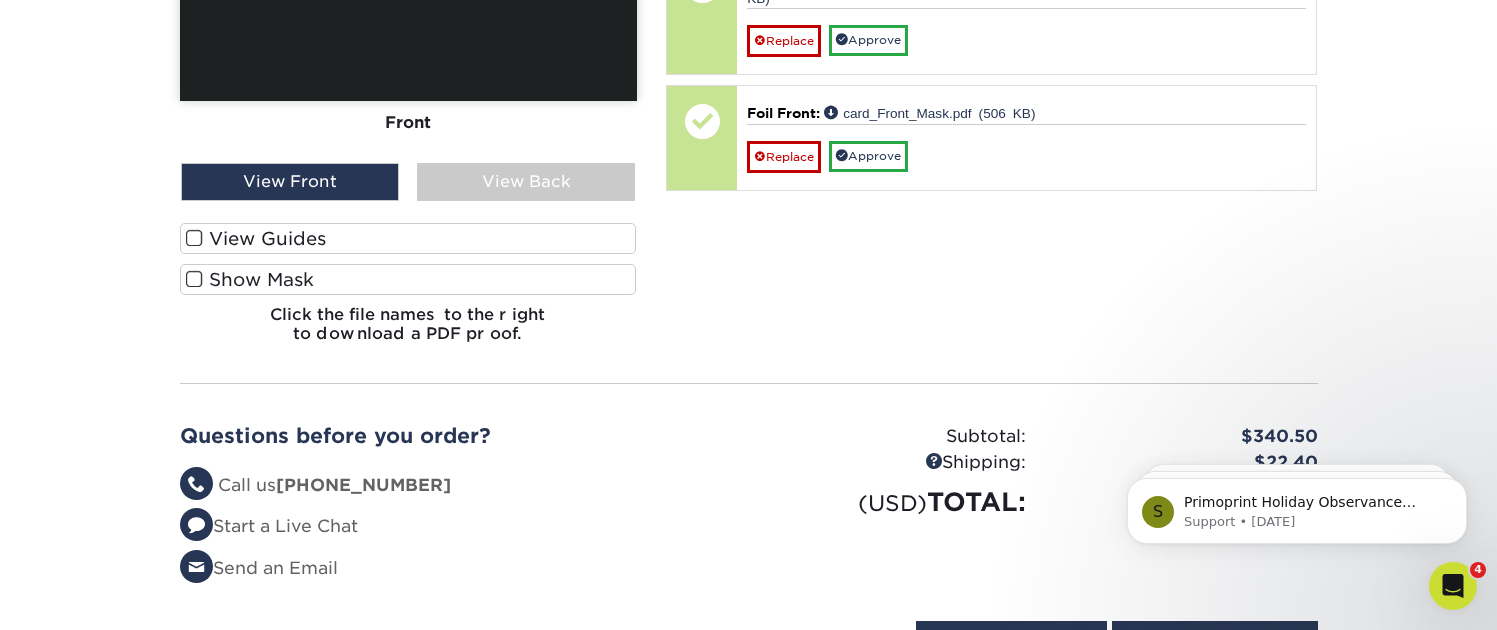
scroll to position [771, 0]
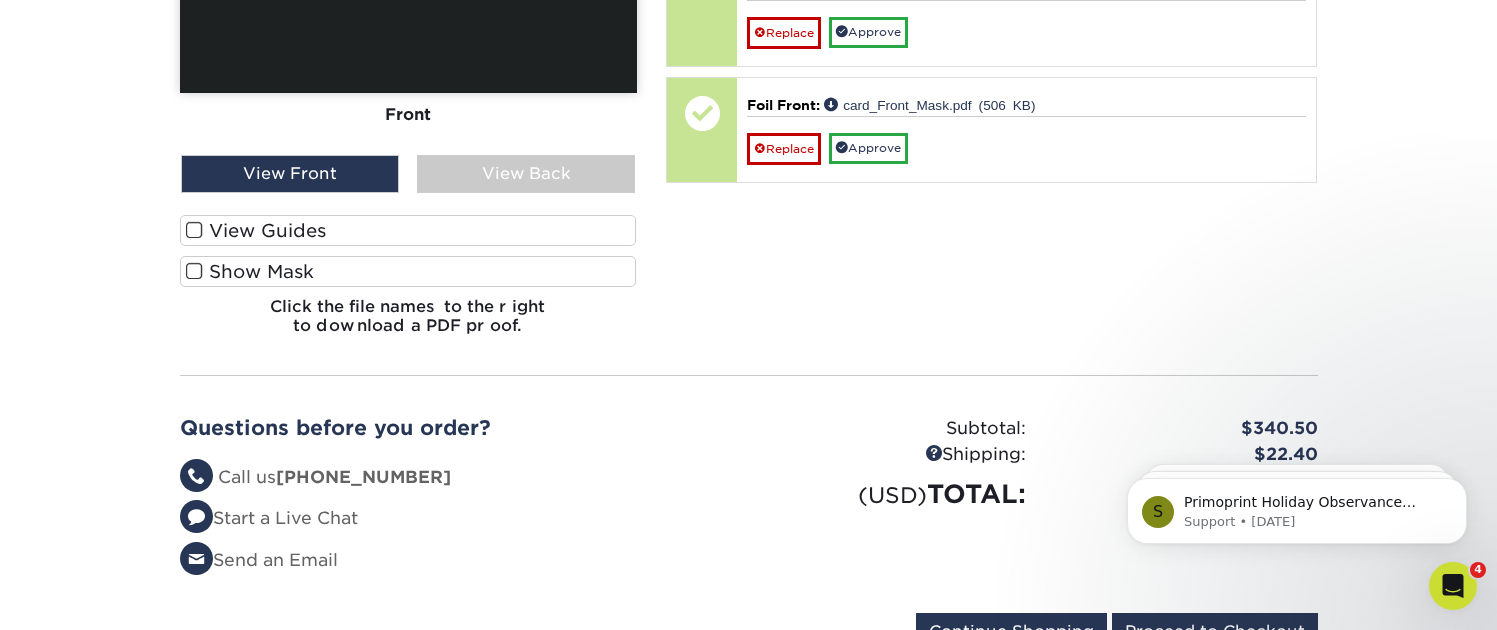
click at [346, 256] on label "Show Mask" at bounding box center [408, 271] width 457 height 31
click at [0, 0] on input "Show Mask" at bounding box center [0, 0] width 0 height 0
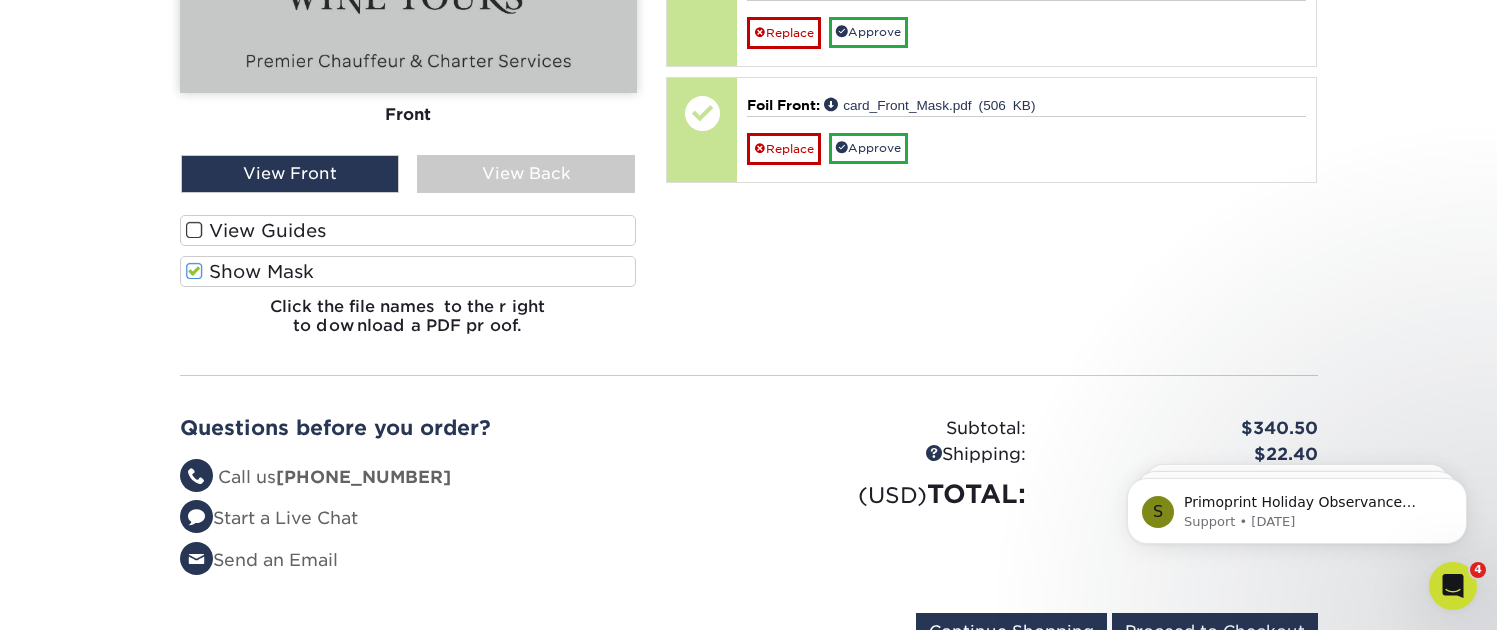
drag, startPoint x: 188, startPoint y: 215, endPoint x: 255, endPoint y: 231, distance: 68.9
click at [187, 221] on span at bounding box center [194, 230] width 17 height 19
click at [0, 0] on input "View Guides" at bounding box center [0, 0] width 0 height 0
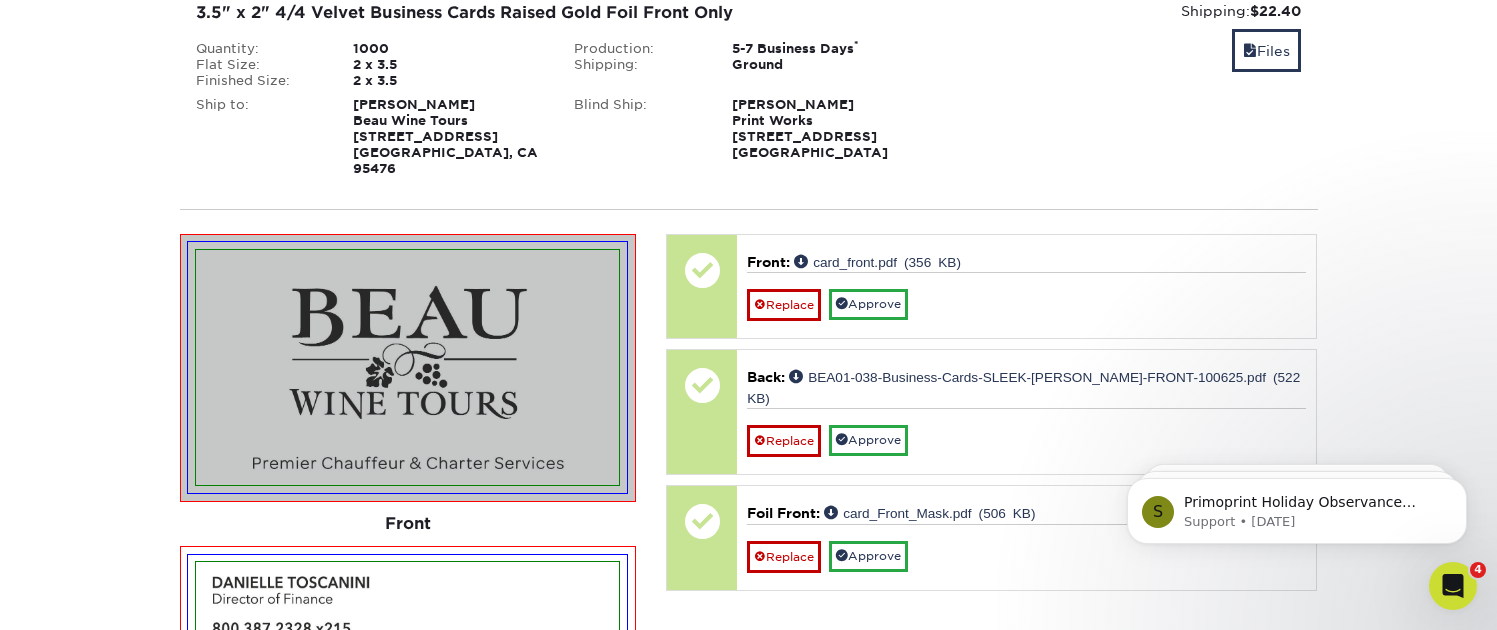
scroll to position [358, 0]
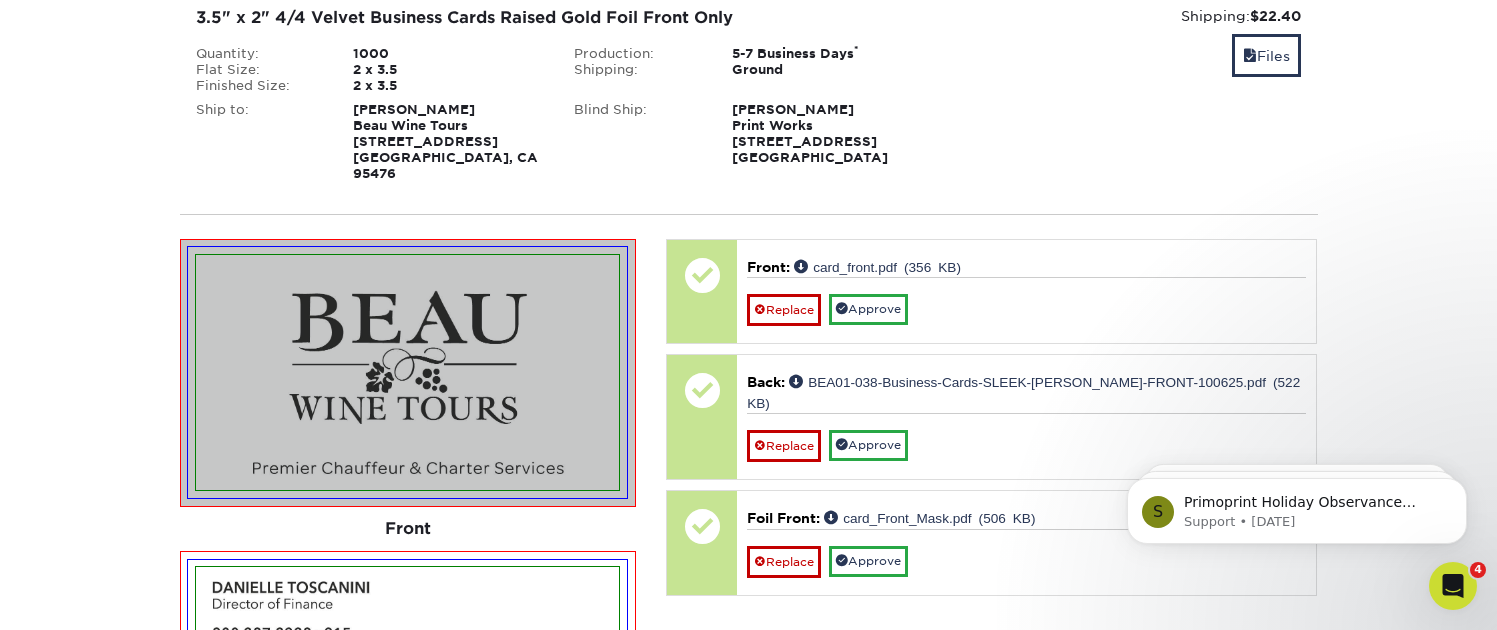
click at [394, 390] on img at bounding box center [407, 372] width 423 height 235
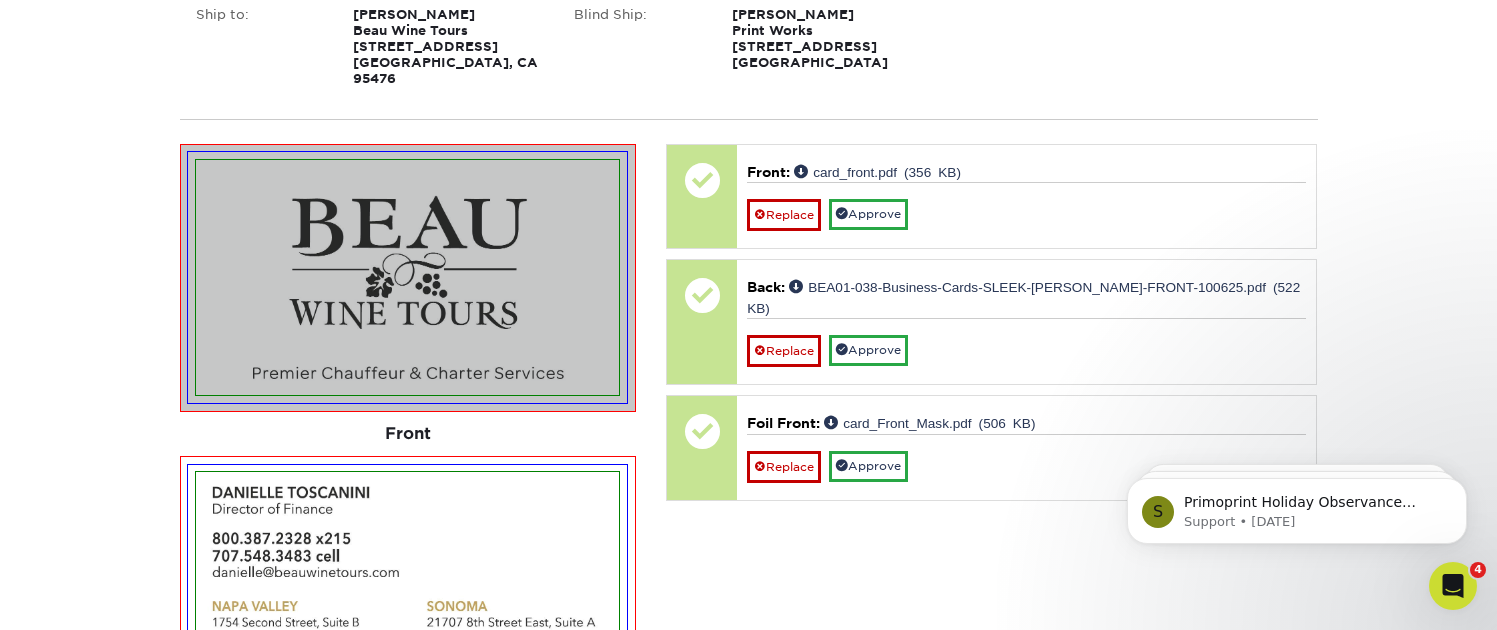
scroll to position [432, 0]
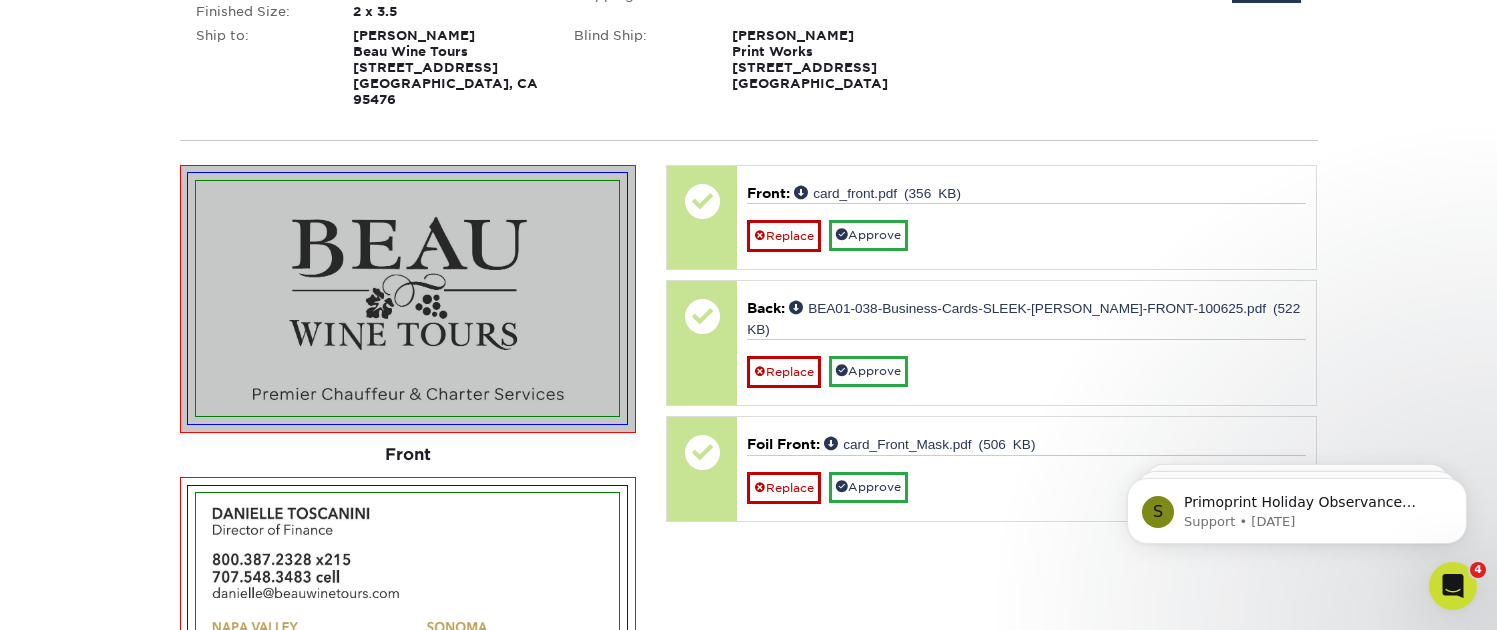
click at [442, 288] on img at bounding box center [407, 298] width 423 height 235
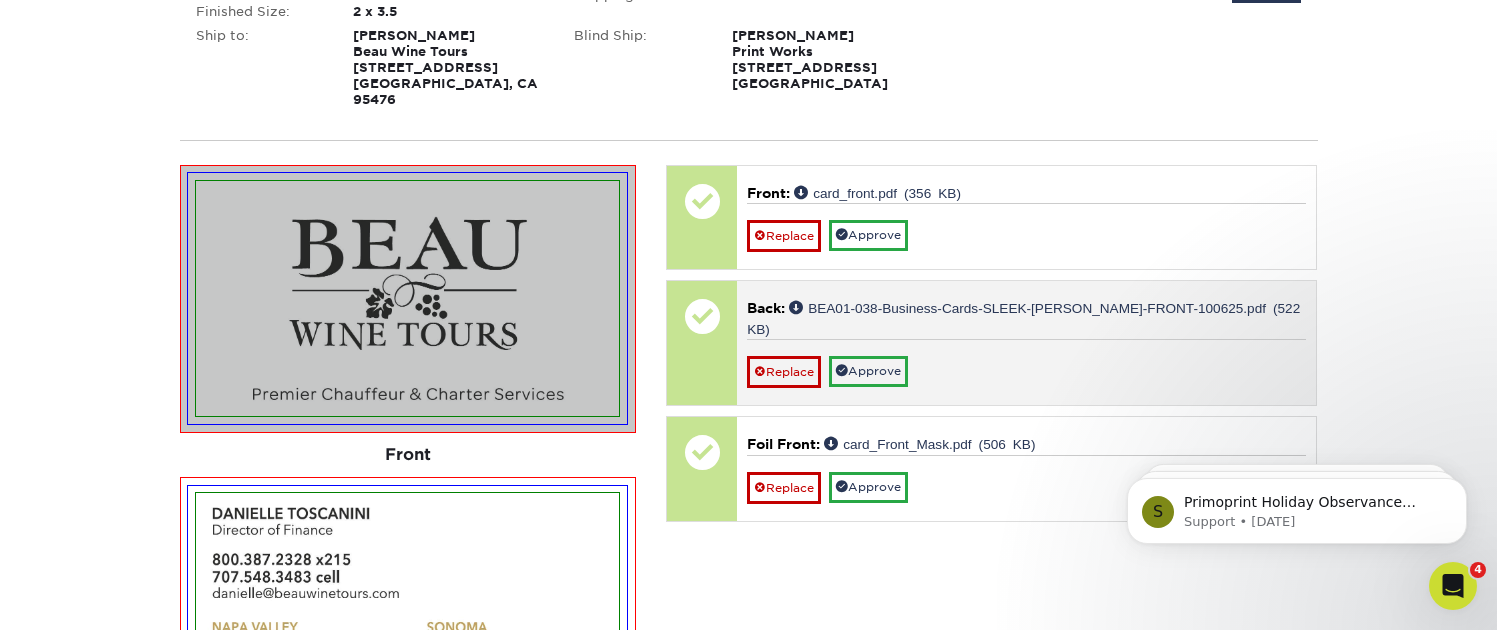
click at [697, 298] on div at bounding box center [702, 316] width 70 height 70
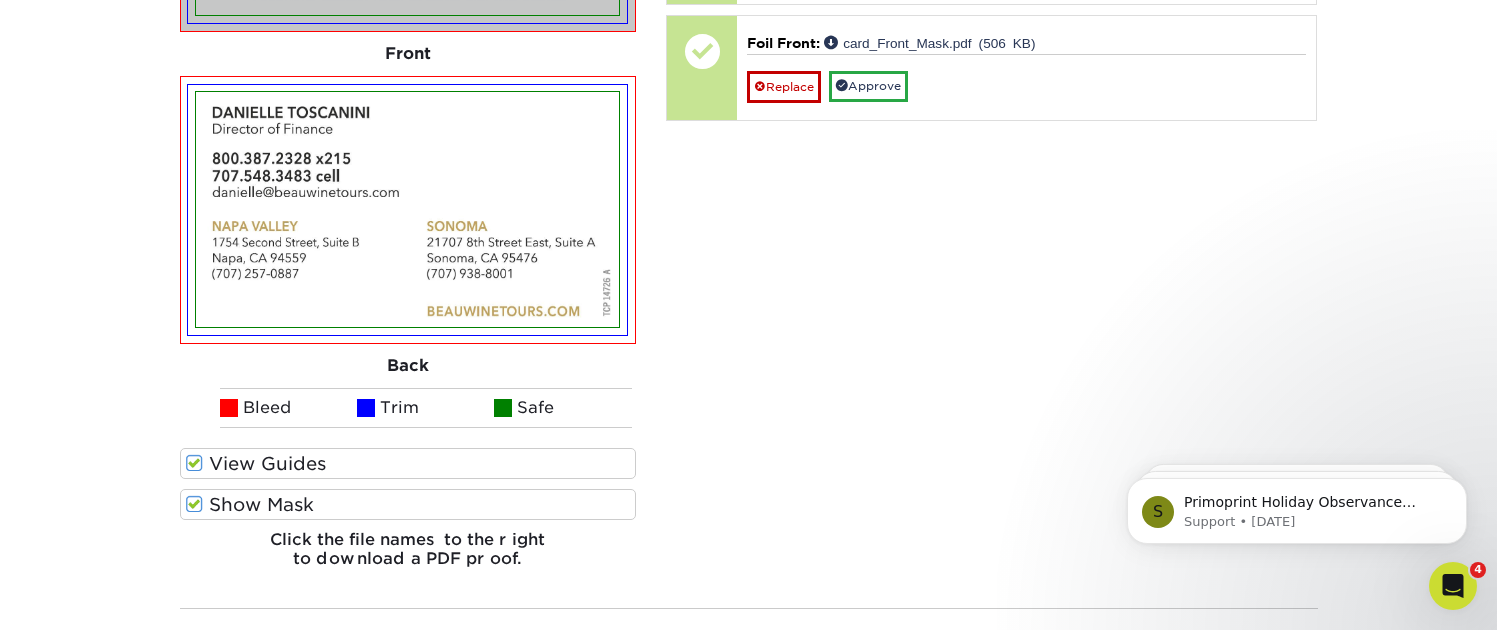
scroll to position [908, 0]
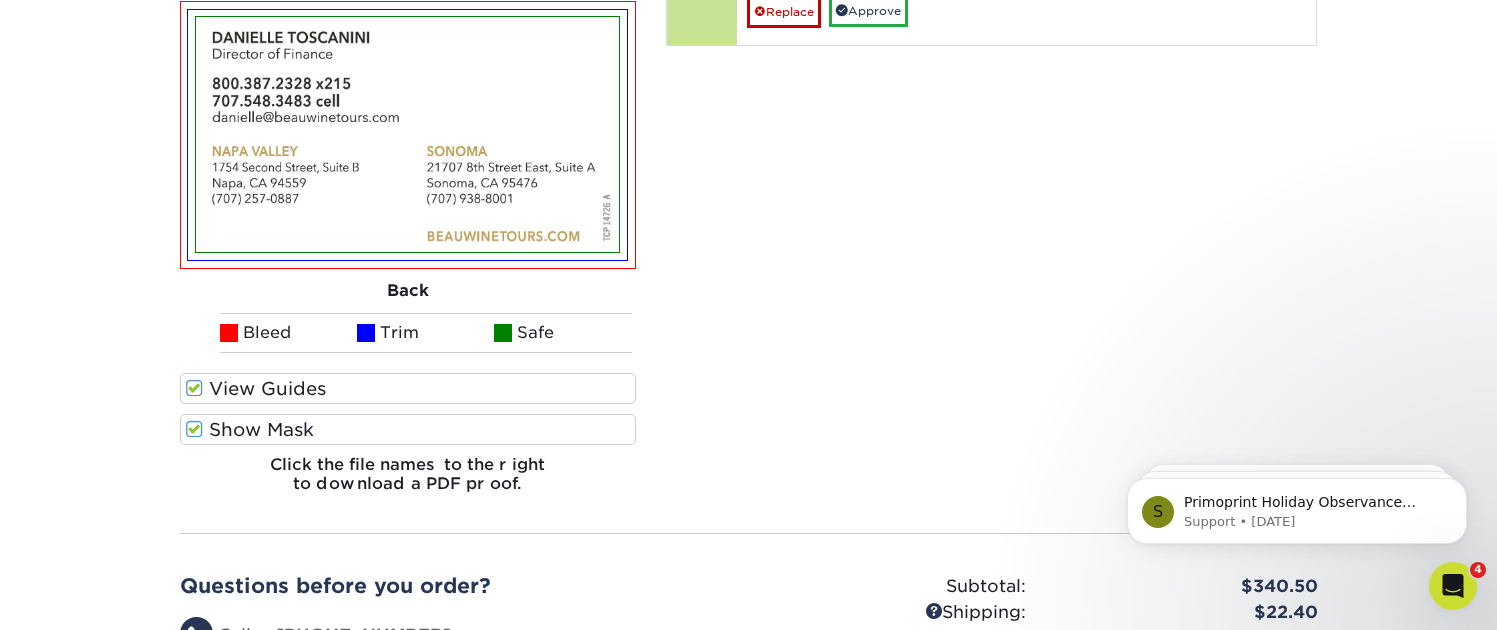
drag, startPoint x: 189, startPoint y: 413, endPoint x: 390, endPoint y: 401, distance: 201.3
click at [191, 420] on span at bounding box center [194, 429] width 17 height 19
click at [0, 0] on input "Show Mask" at bounding box center [0, 0] width 0 height 0
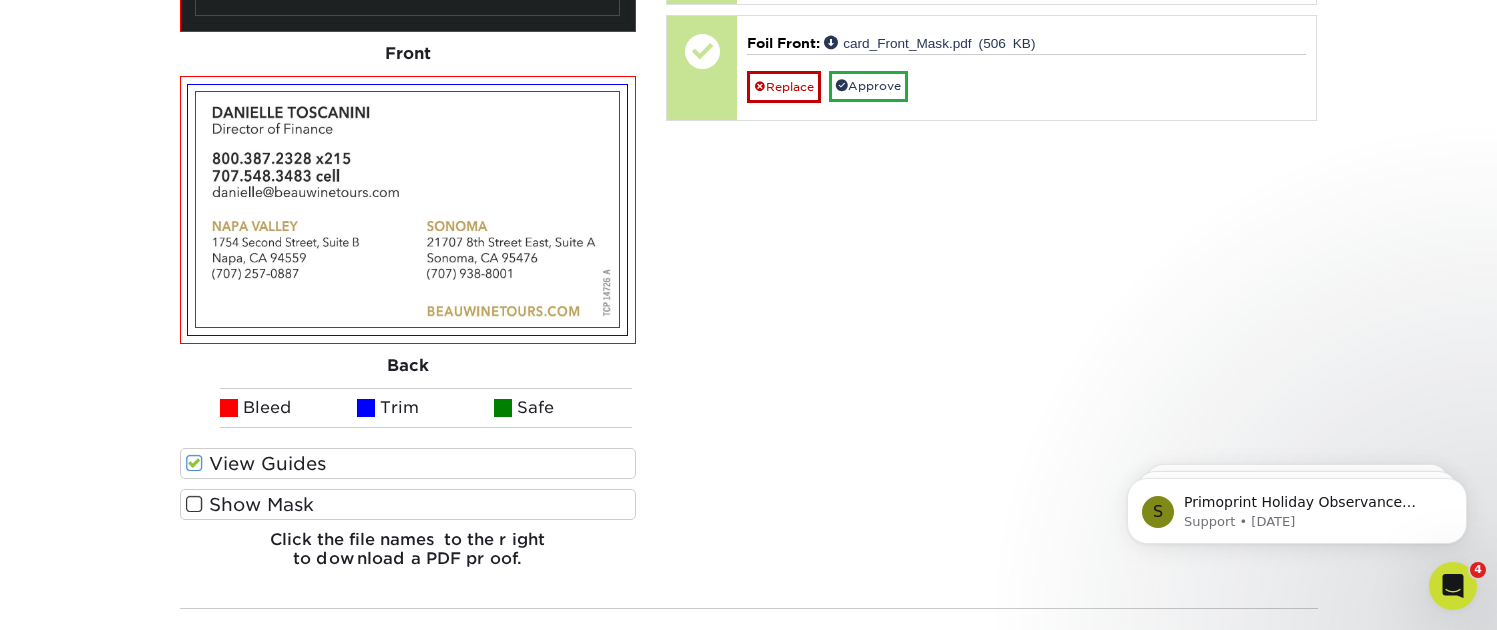
scroll to position [915, 0]
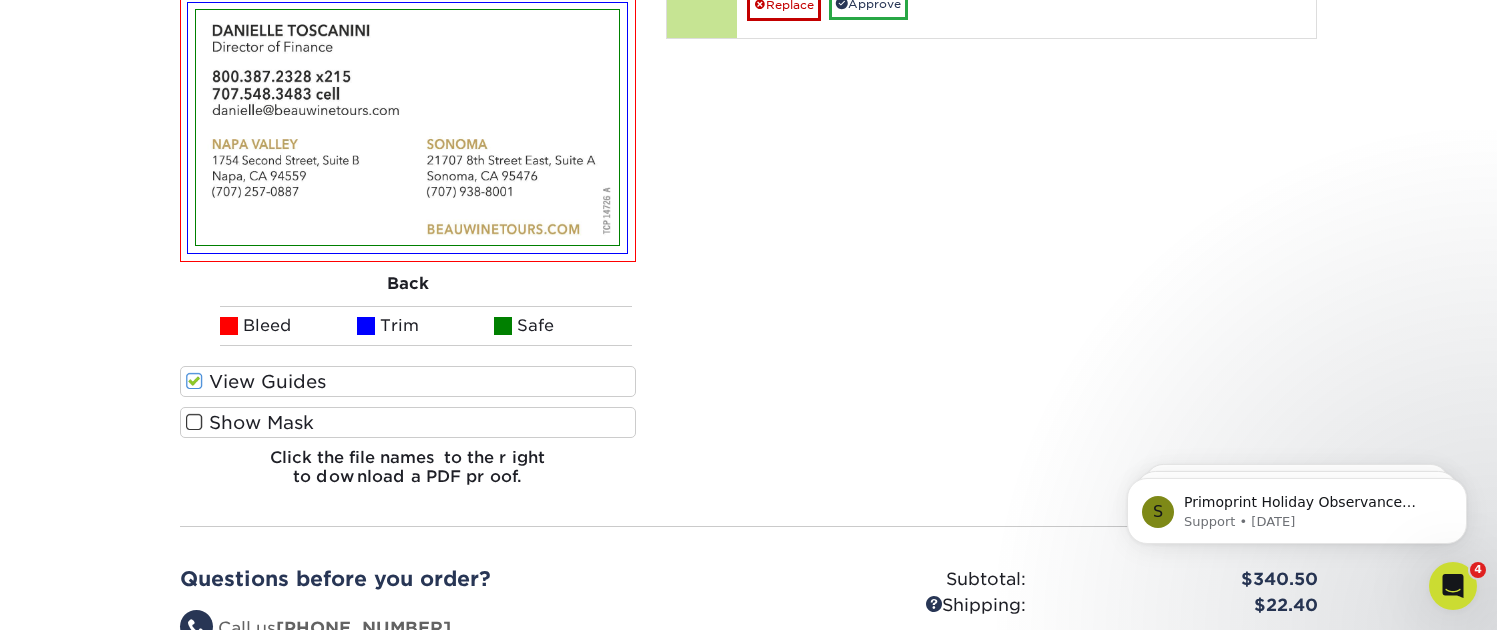
drag, startPoint x: 200, startPoint y: 401, endPoint x: 221, endPoint y: 398, distance: 21.2
click at [201, 413] on span at bounding box center [194, 422] width 17 height 19
click at [0, 0] on input "Show Mask" at bounding box center [0, 0] width 0 height 0
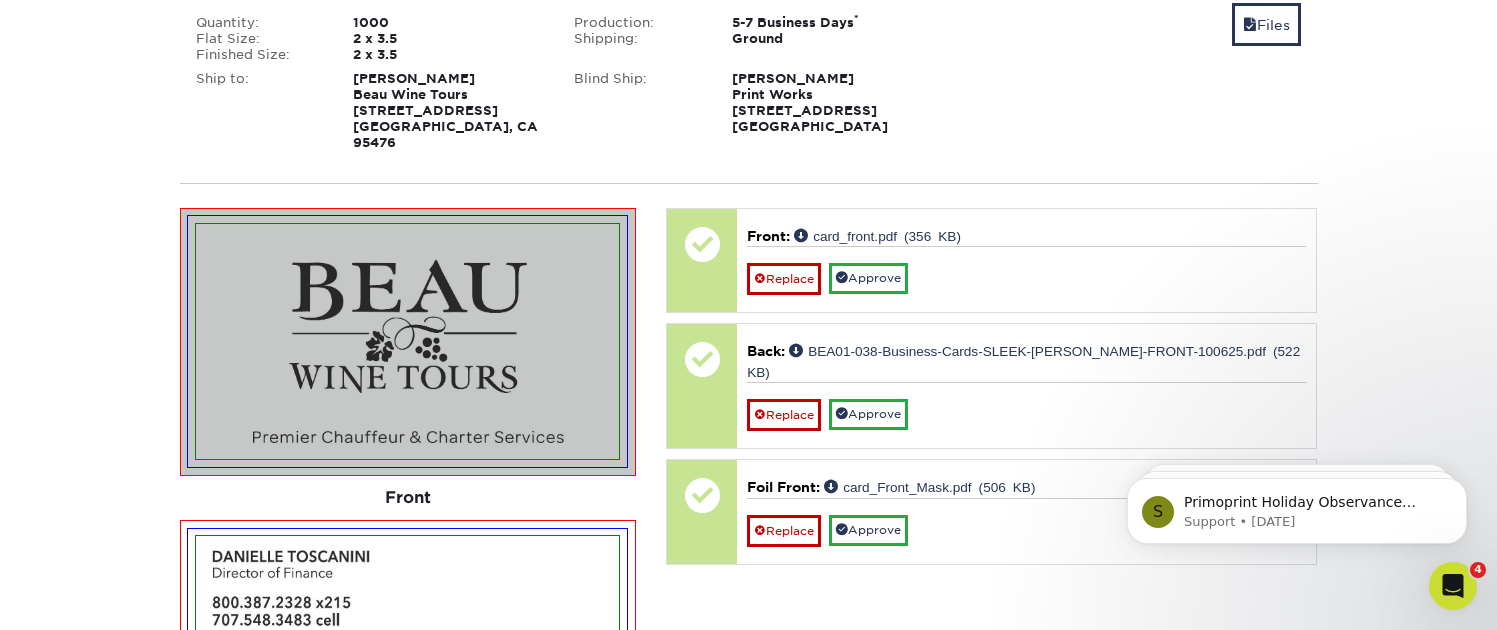
scroll to position [434, 0]
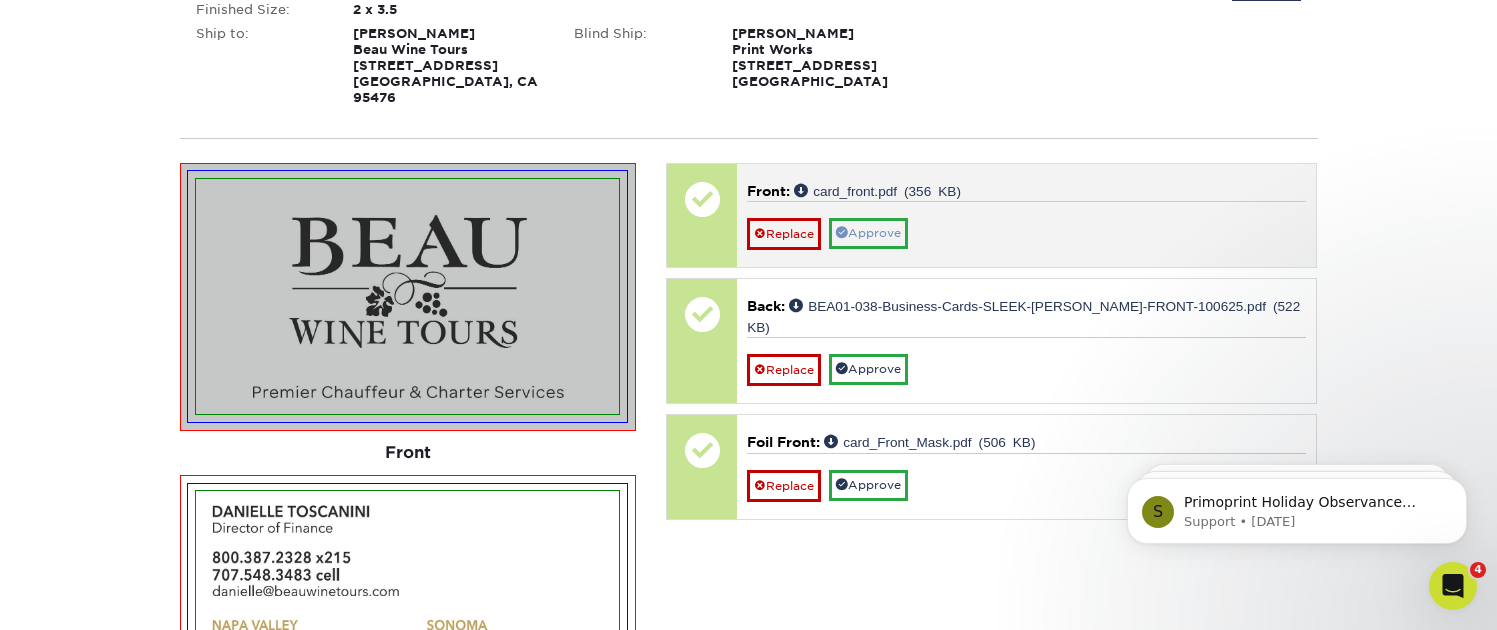
click at [885, 218] on link "Approve" at bounding box center [868, 233] width 79 height 31
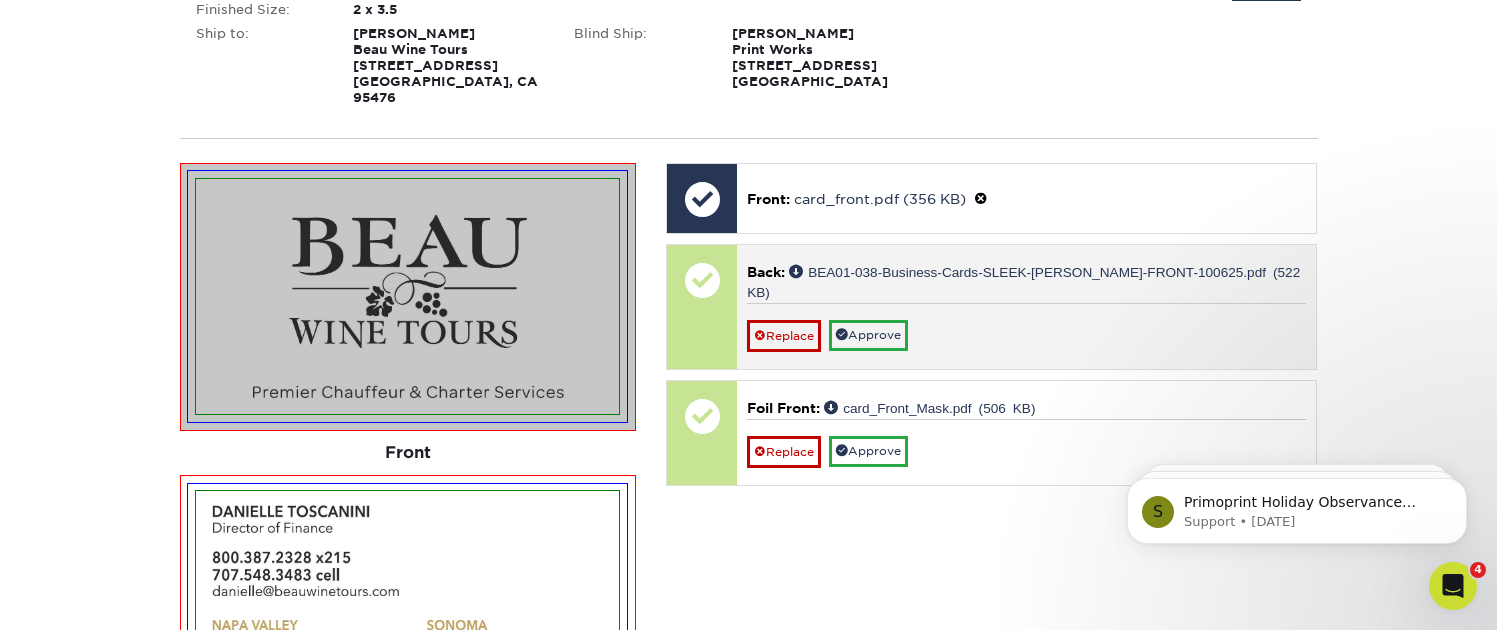
click at [877, 320] on link "Approve" at bounding box center [868, 335] width 79 height 31
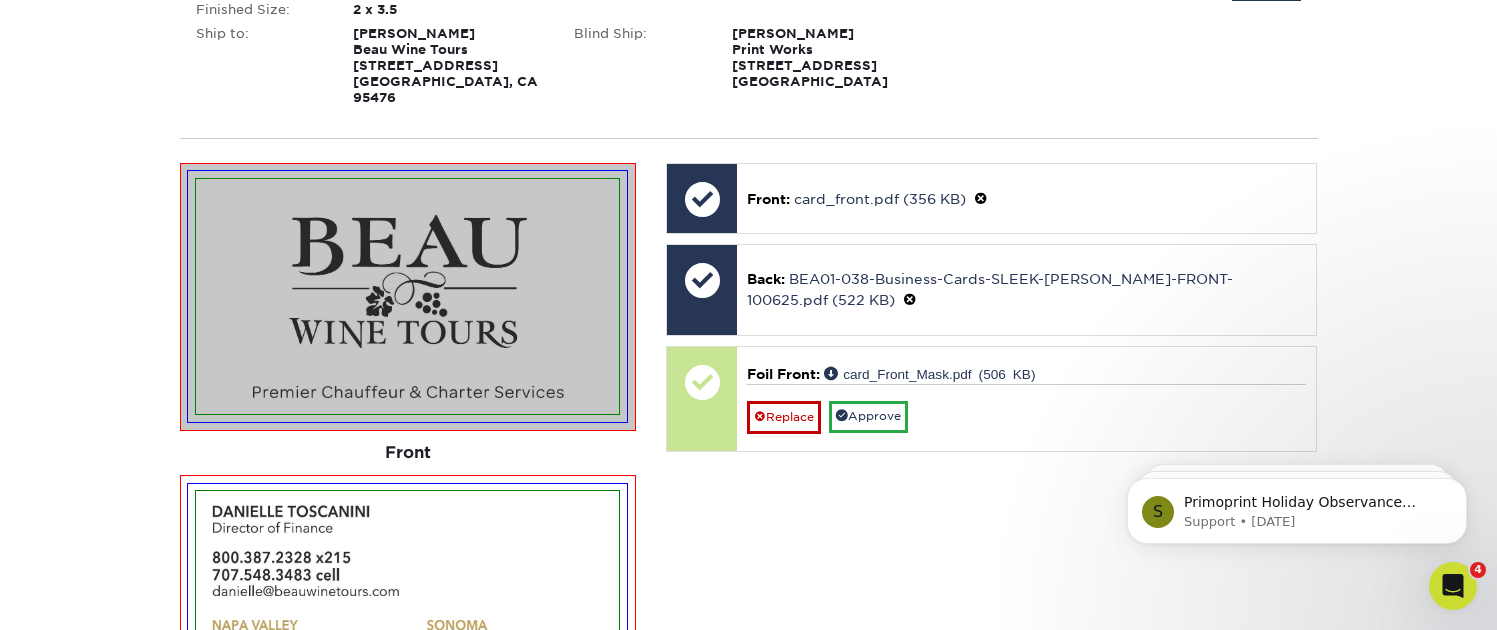
click at [889, 402] on link "Approve" at bounding box center [868, 416] width 79 height 31
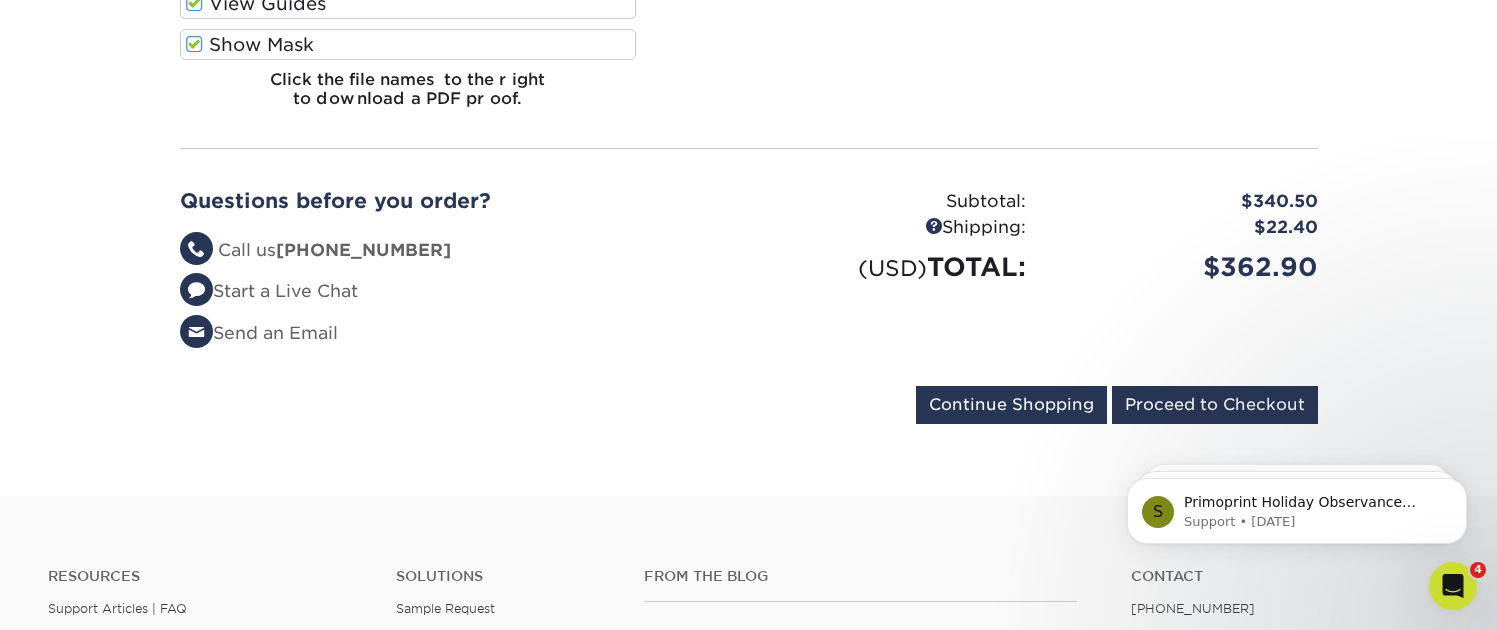
scroll to position [1300, 0]
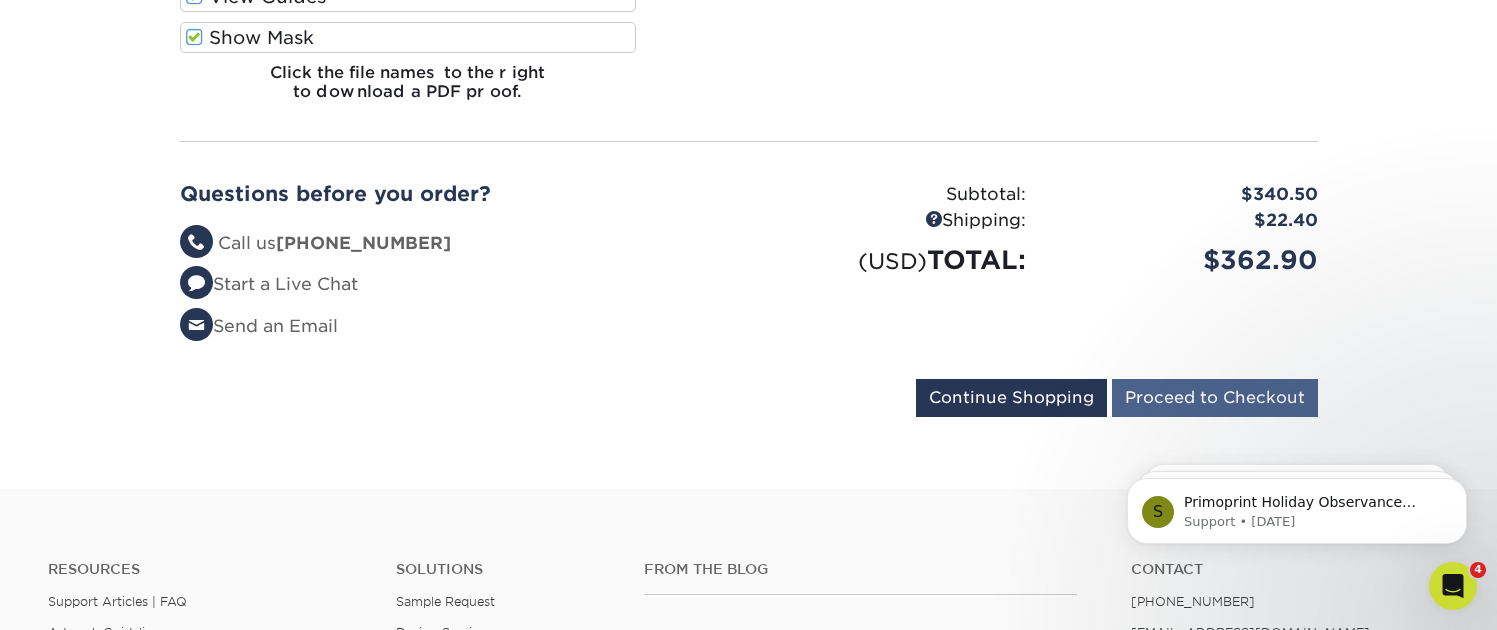
click at [1181, 379] on input "Proceed to Checkout" at bounding box center [1215, 398] width 206 height 38
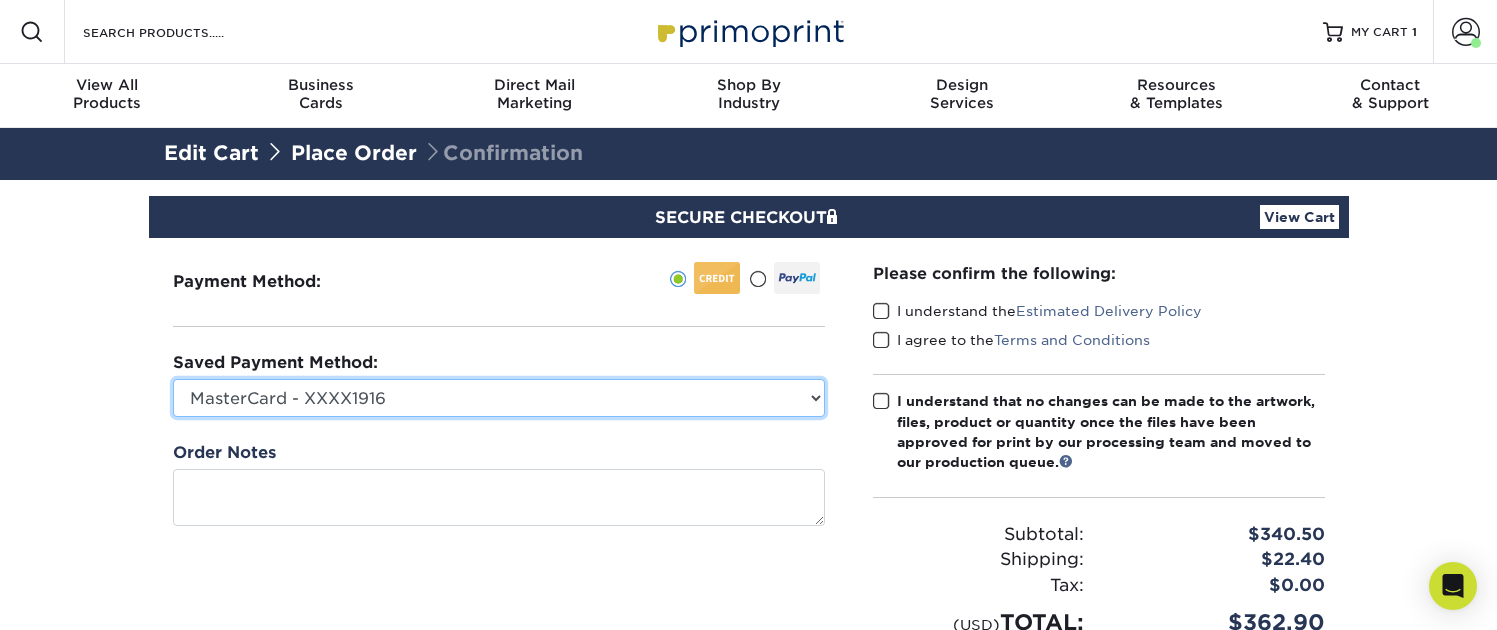
select select "67654"
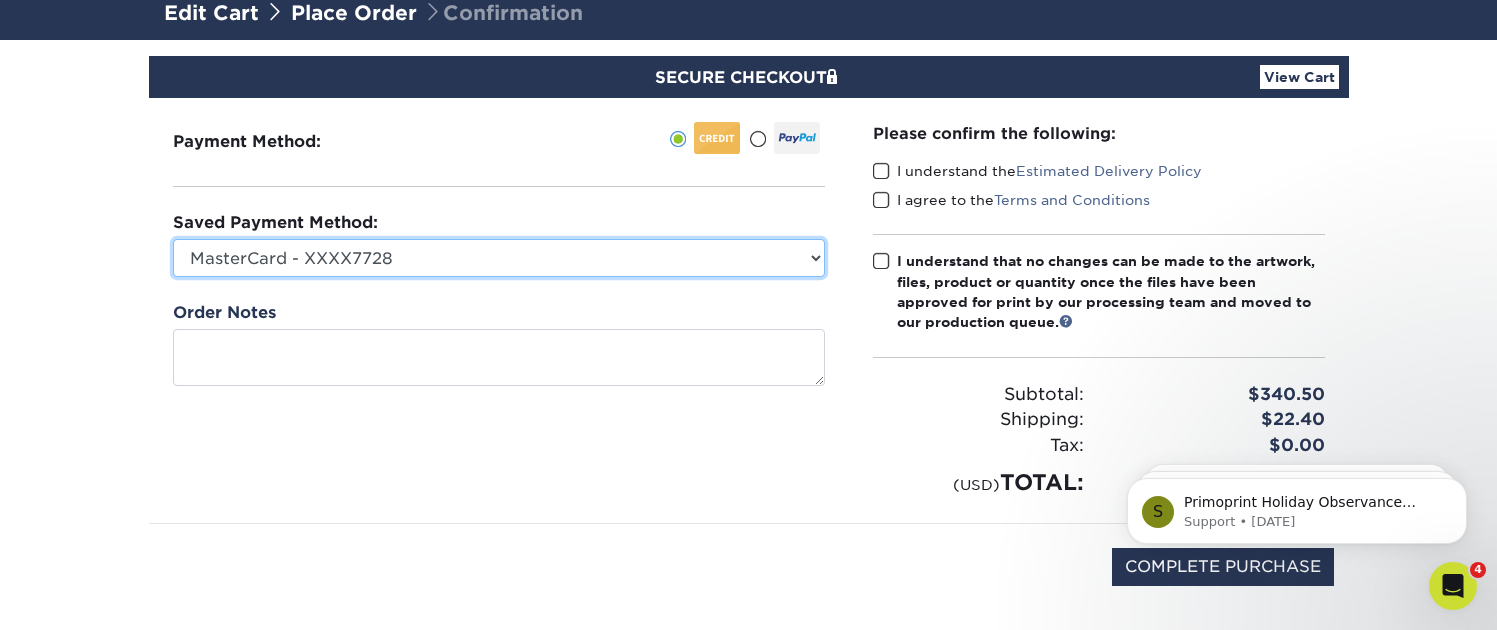
scroll to position [121, 0]
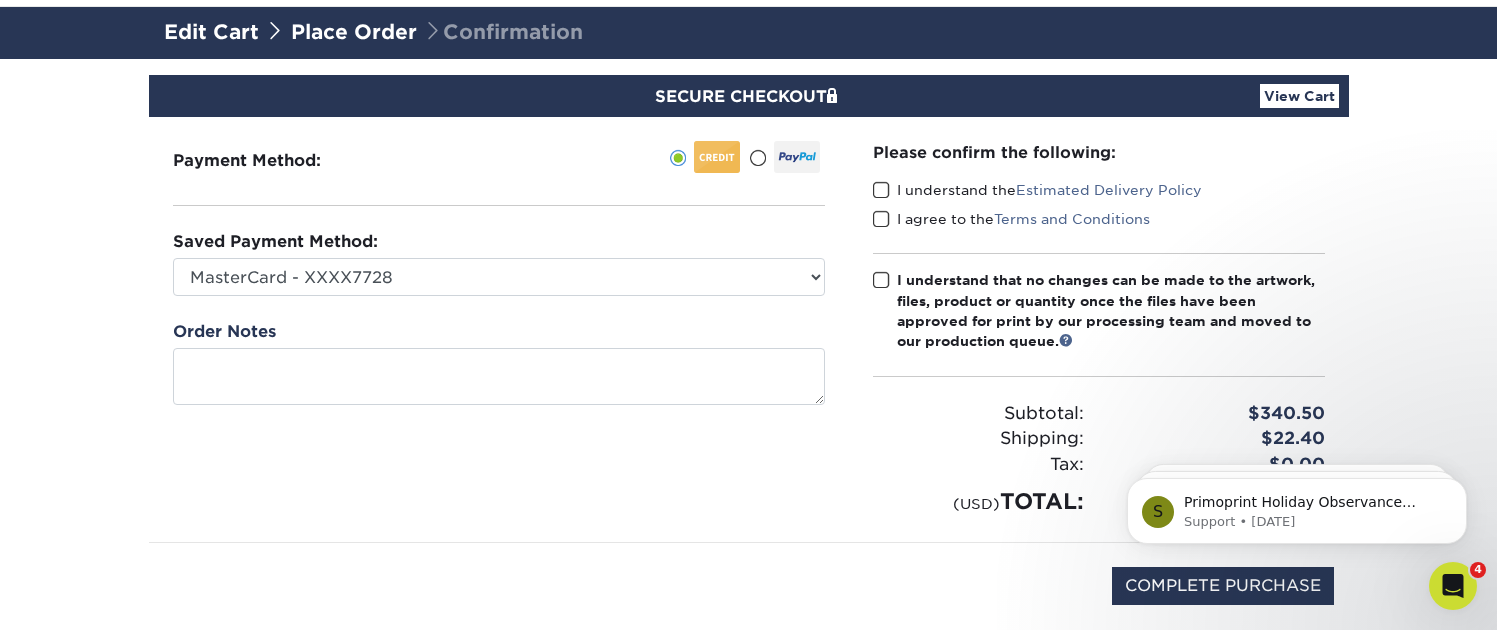
click at [884, 192] on span at bounding box center [881, 190] width 17 height 19
click at [0, 0] on input "I understand the Estimated Delivery Policy" at bounding box center [0, 0] width 0 height 0
click at [878, 214] on span at bounding box center [881, 219] width 17 height 19
click at [0, 0] on input "I agree to the Terms and Conditions" at bounding box center [0, 0] width 0 height 0
click at [878, 276] on span at bounding box center [881, 280] width 17 height 19
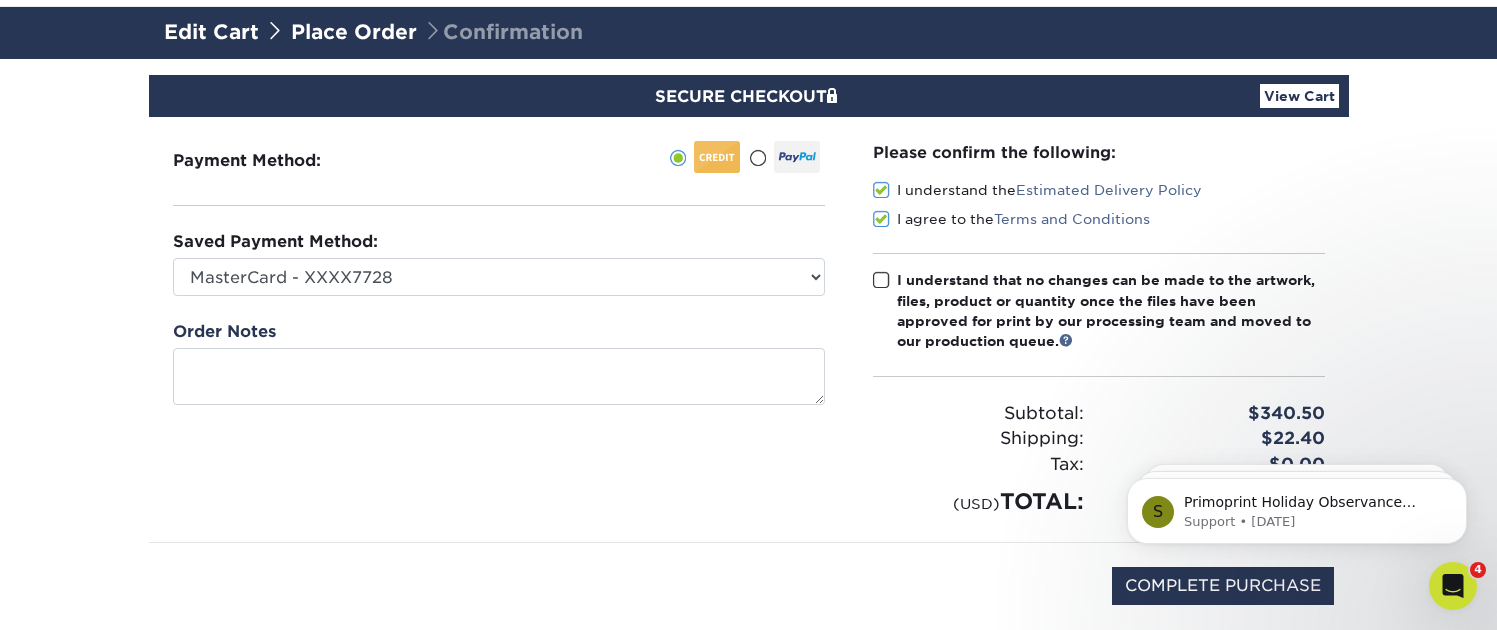
click at [0, 0] on input "I understand that no changes can be made to the artwork, files, product or quan…" at bounding box center [0, 0] width 0 height 0
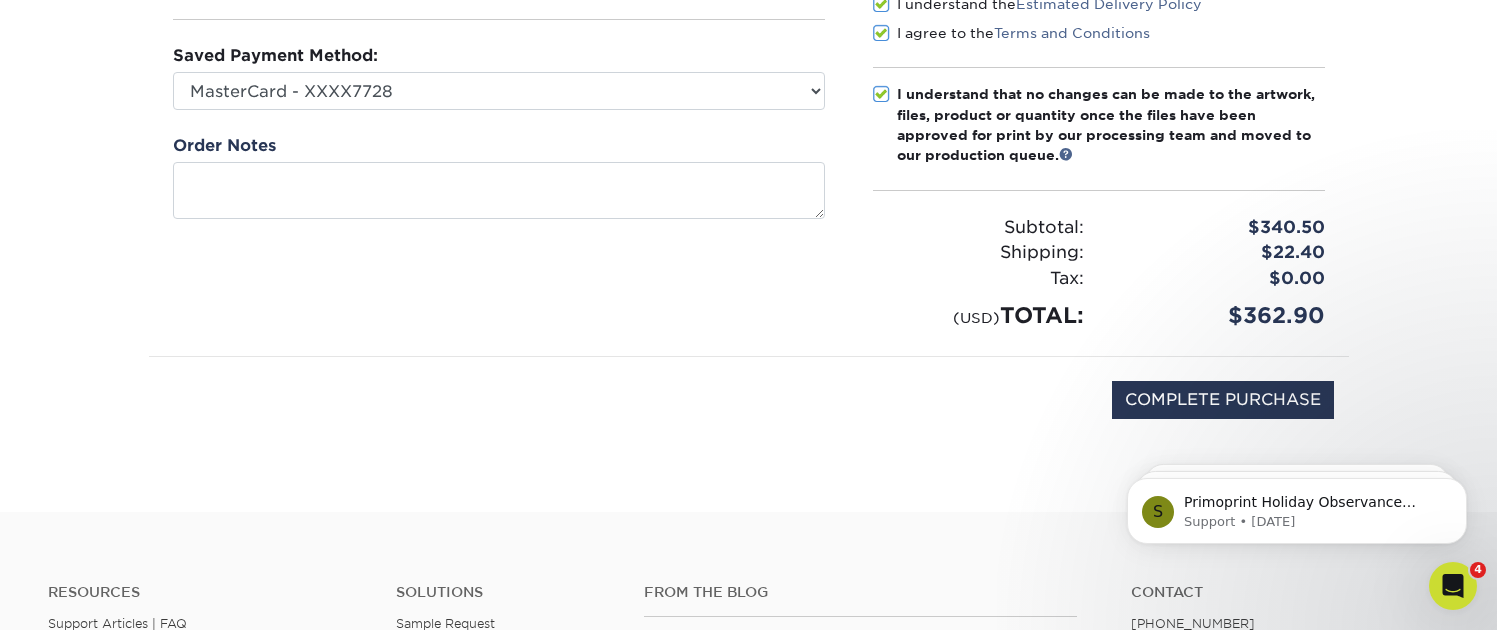
scroll to position [333, 0]
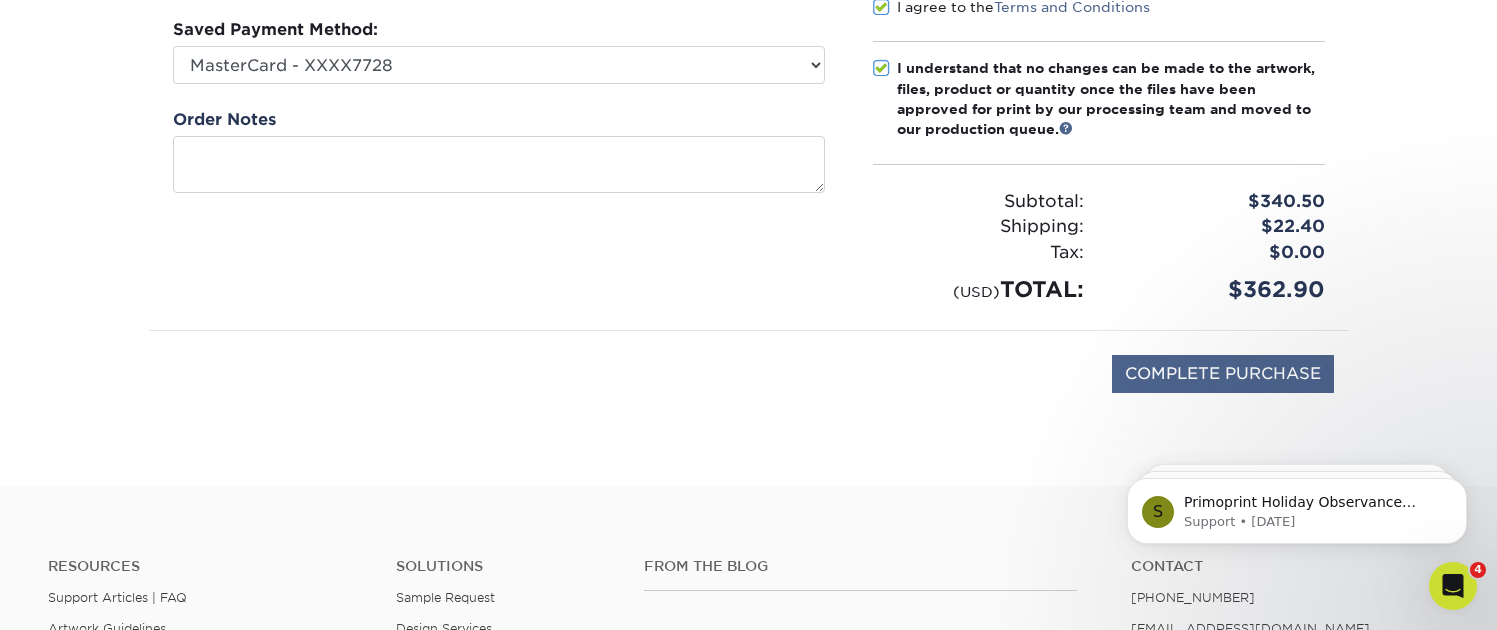
click at [1227, 366] on input "COMPLETE PURCHASE" at bounding box center [1223, 374] width 222 height 38
type input "PROCESSING, PLEASE WAIT..."
